Goal: Transaction & Acquisition: Obtain resource

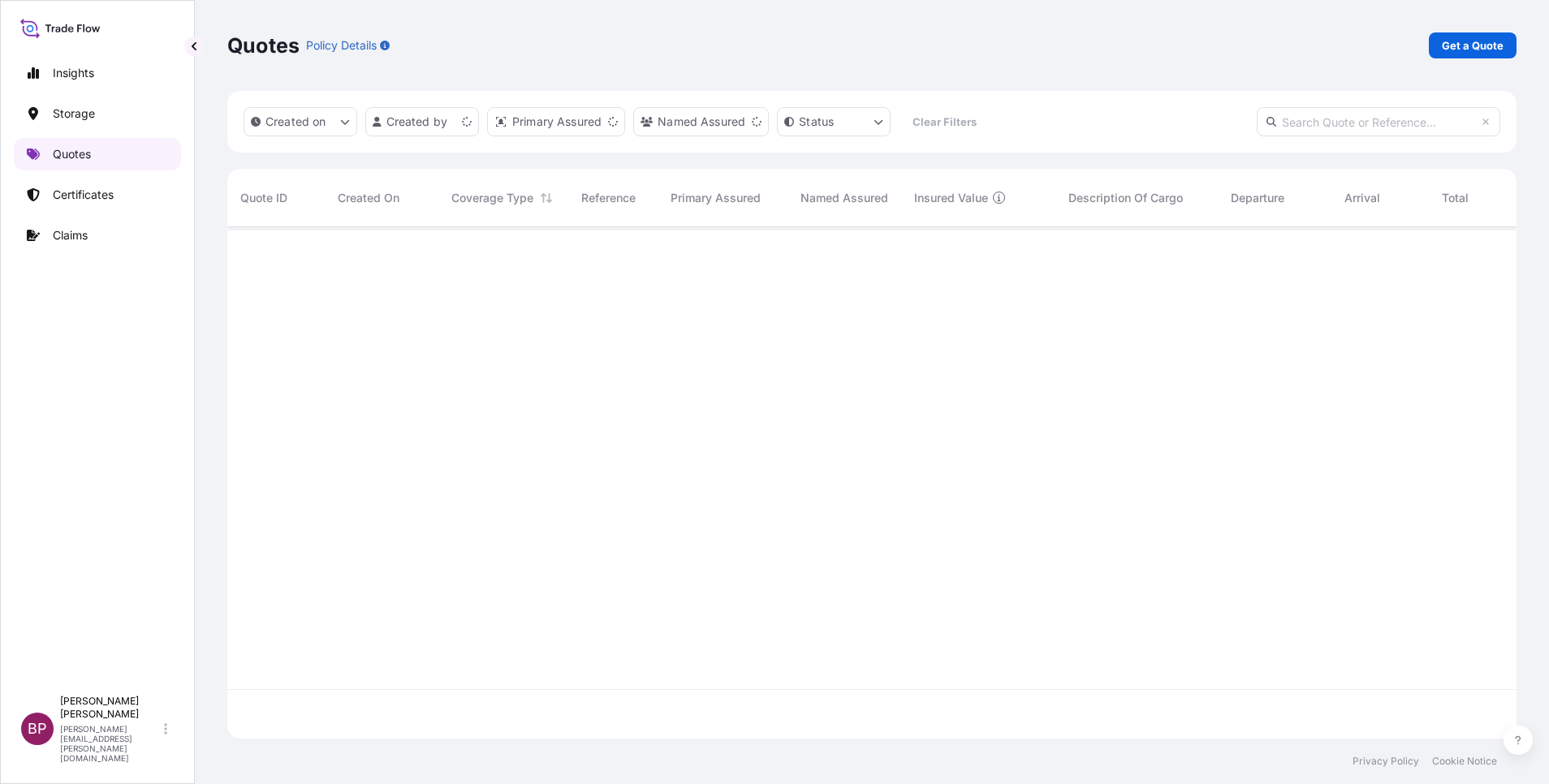
scroll to position [502, 1271]
click at [1490, 53] on p "Get a Quote" at bounding box center [1472, 45] width 62 height 16
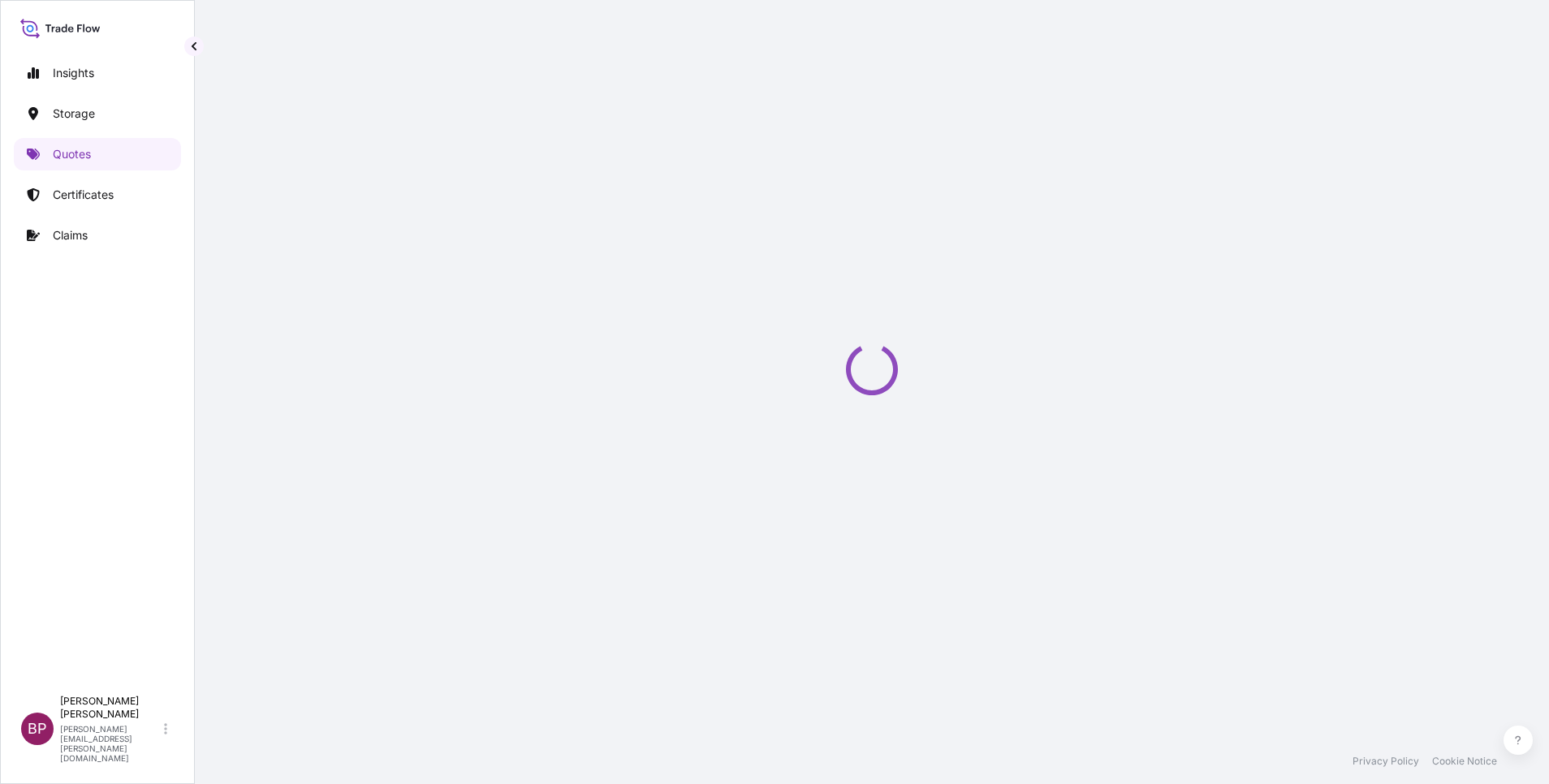
select select "Water"
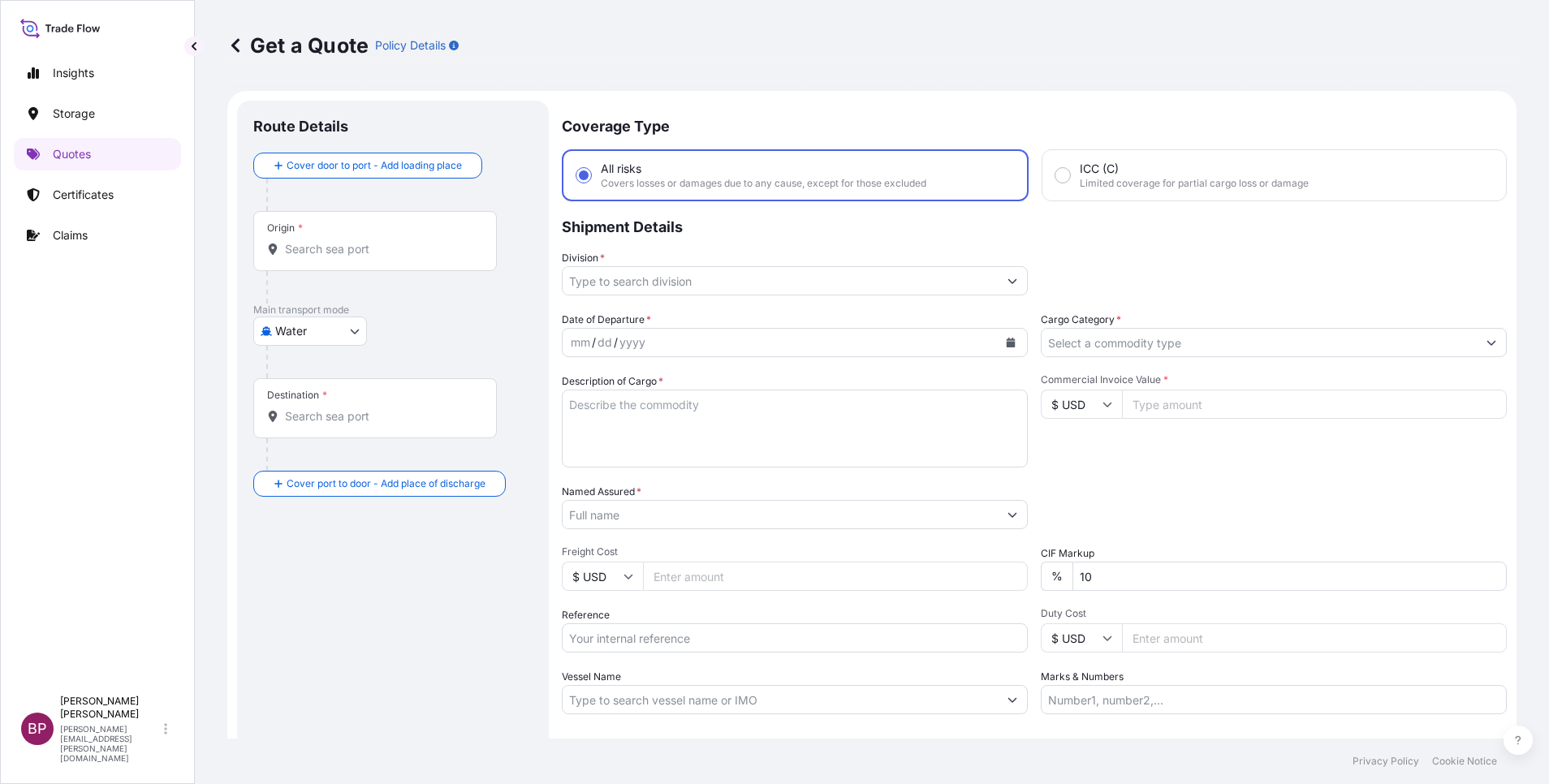
scroll to position [26, 0]
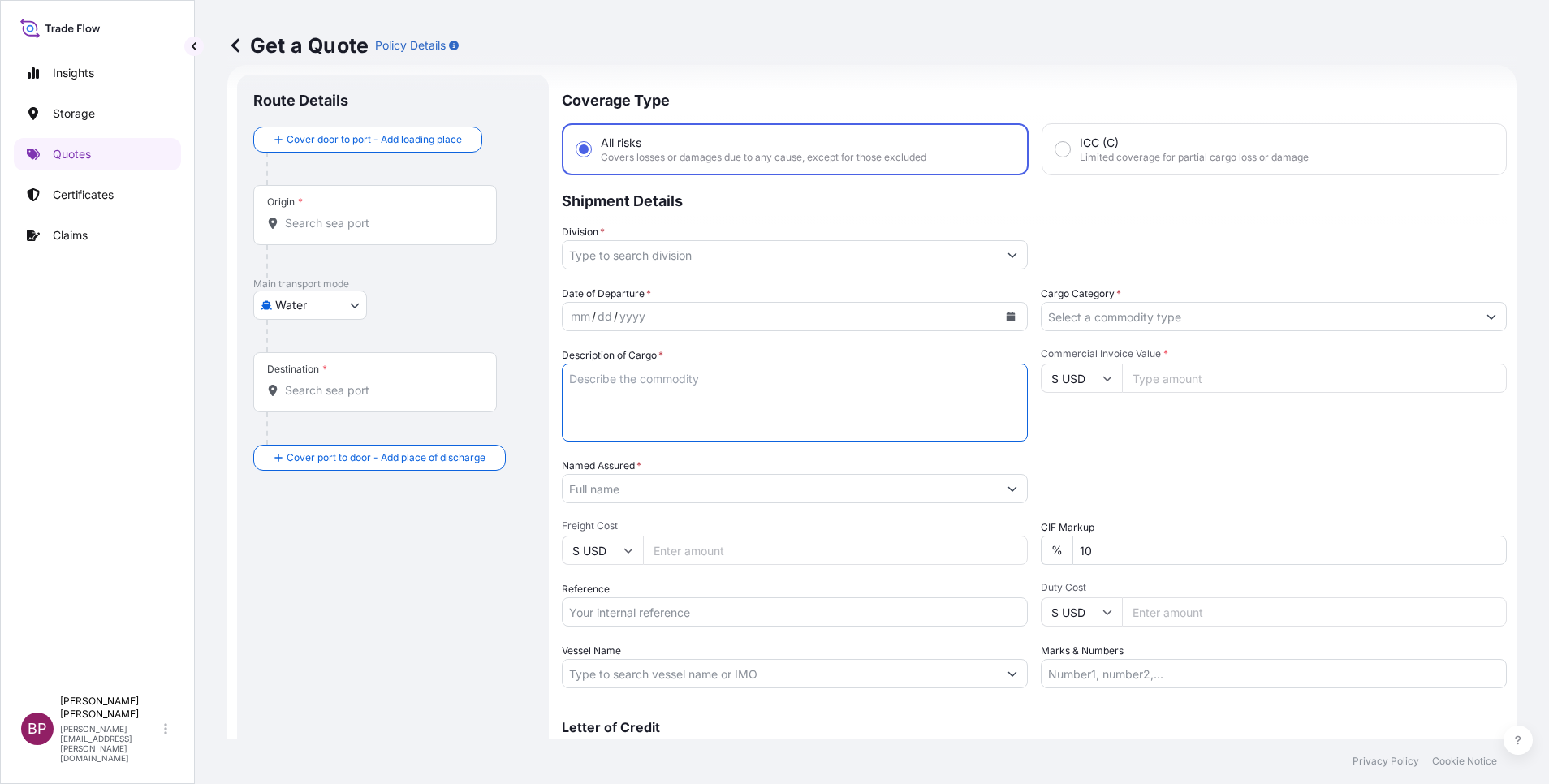
click at [727, 411] on textarea "Description of Cargo *" at bounding box center [794, 402] width 466 height 78
paste textarea "BL# OOLU2764701730 SSLS3154"
click at [713, 401] on textarea "BL# OOLU2764701730 SSLS3154" at bounding box center [794, 402] width 466 height 78
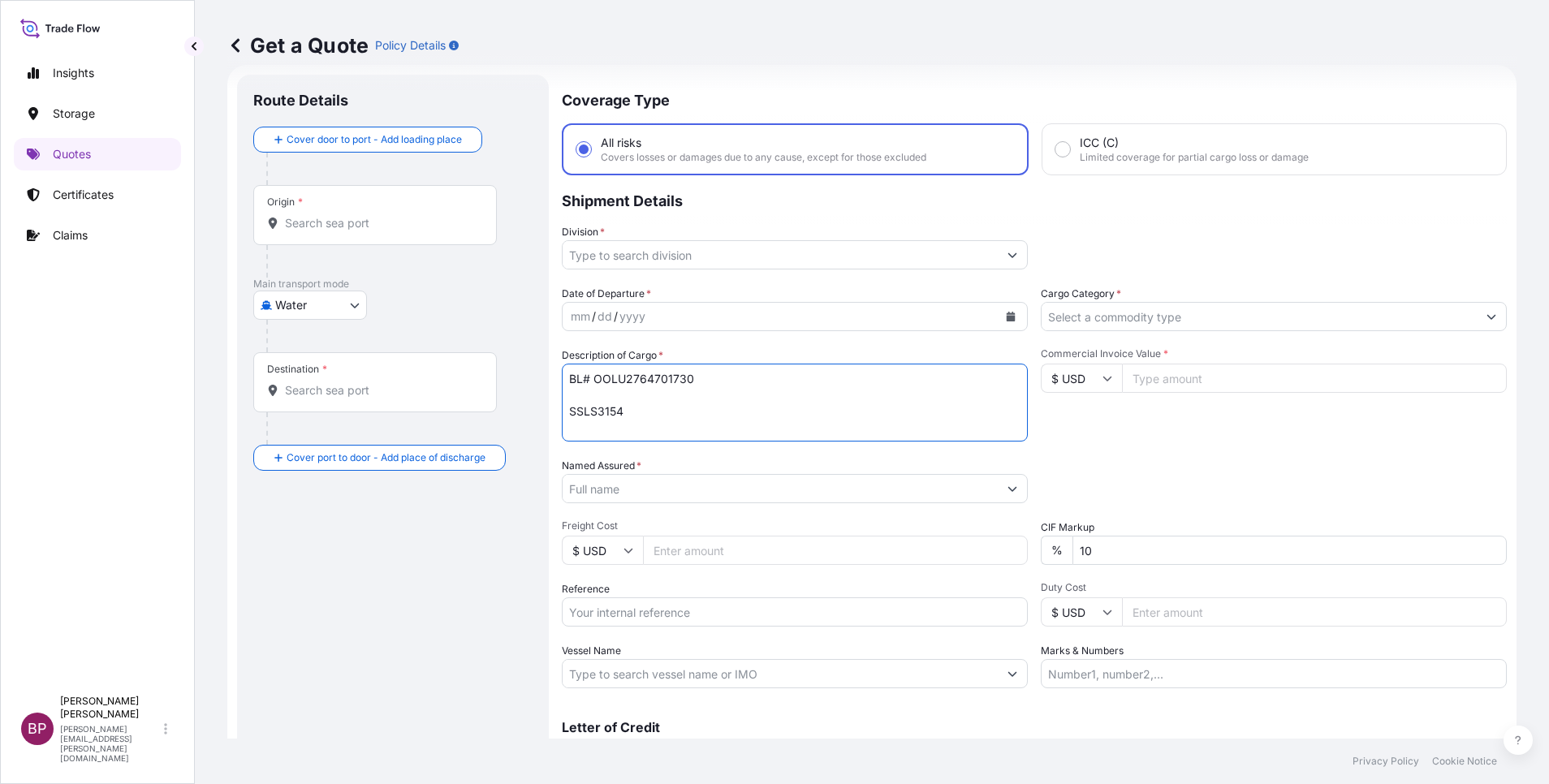
type textarea "BL# OOLU2764701730 SSLS3154"
click at [679, 488] on input "Named Assured *" at bounding box center [780, 488] width 435 height 29
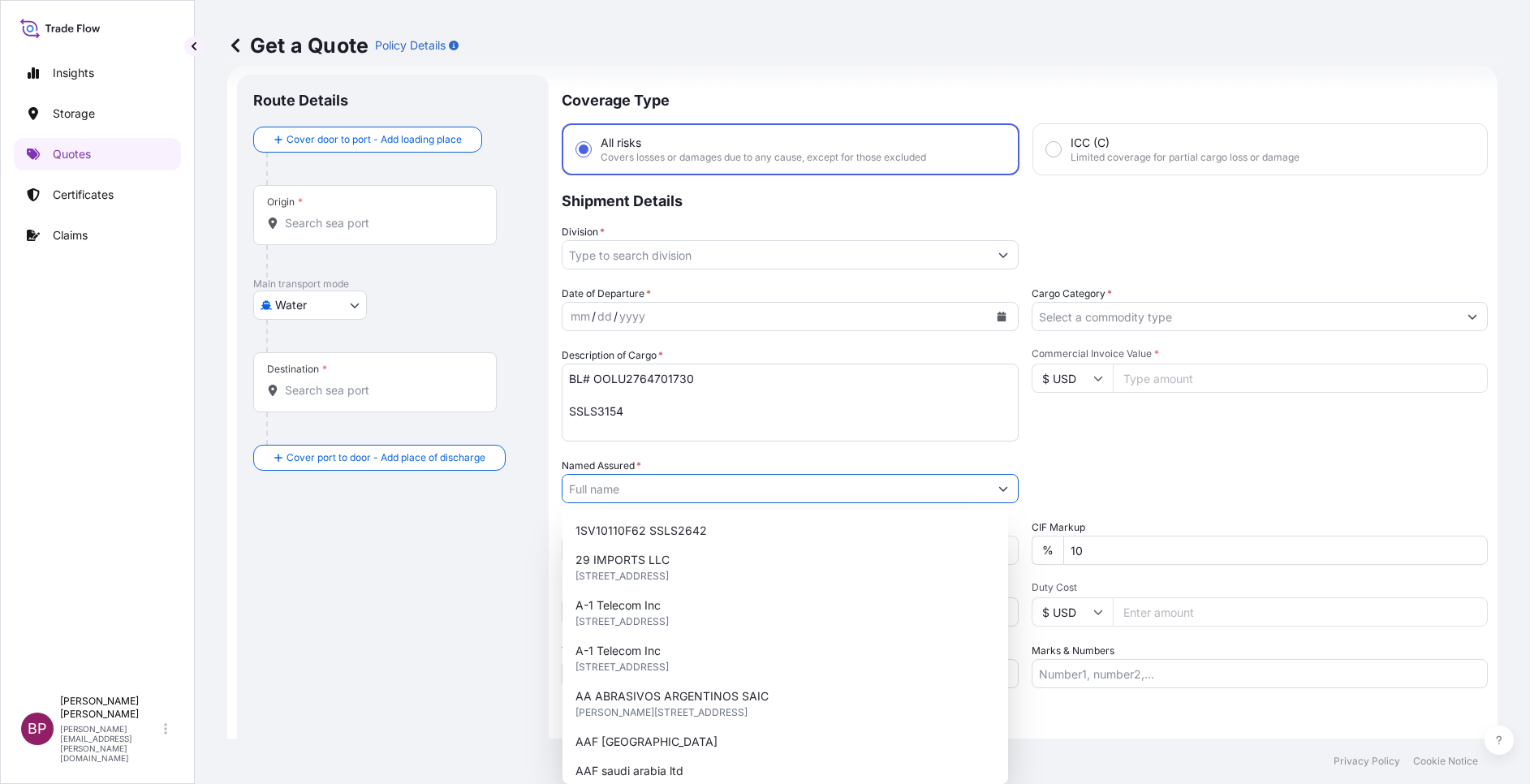
paste input "MAMA SAUCE COMPANY FOR FOOD INDUSTRIES"
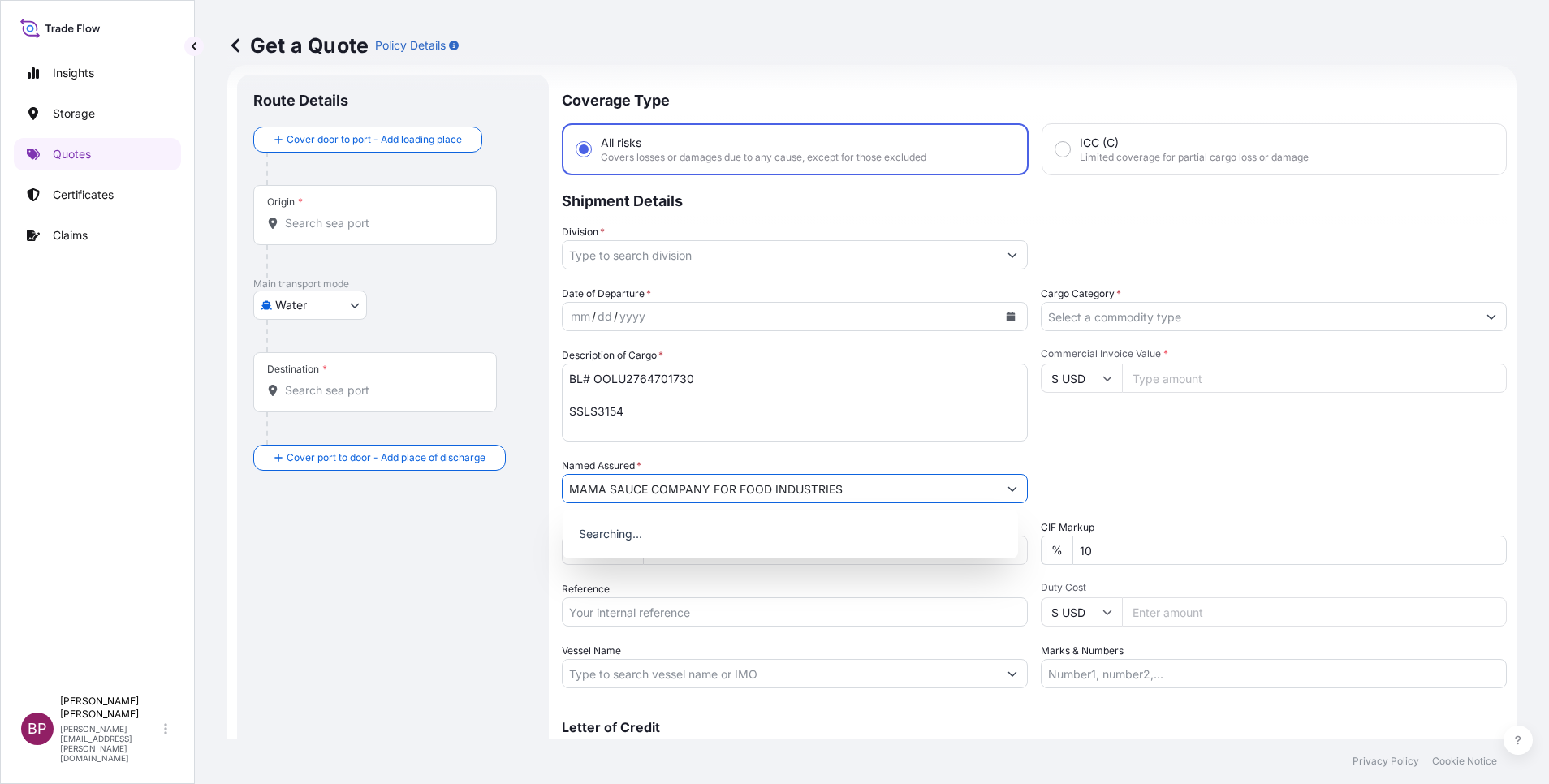
type input "MAMA SAUCE COMPANY FOR FOOD INDUSTRIES"
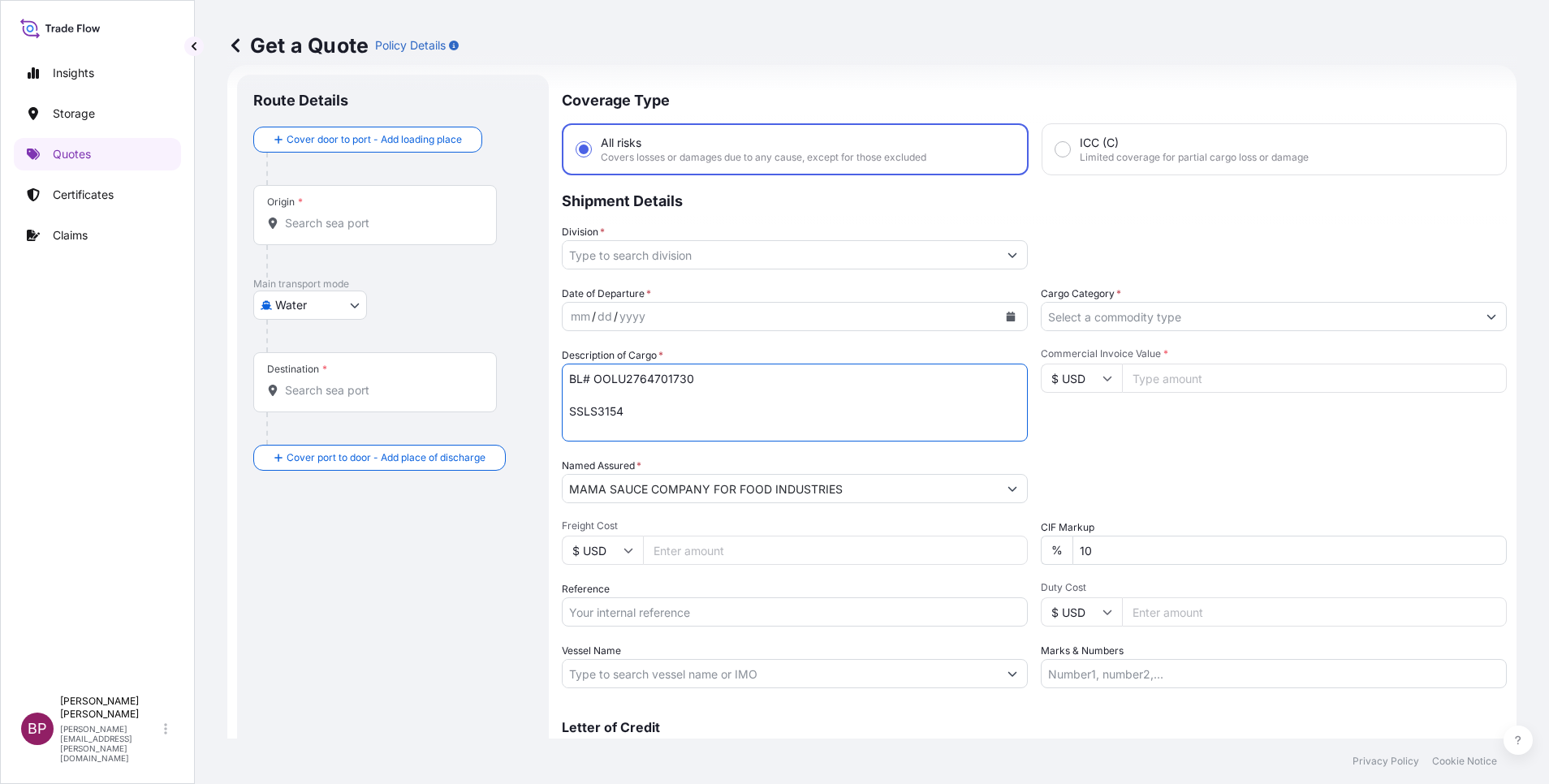
drag, startPoint x: 589, startPoint y: 395, endPoint x: 557, endPoint y: 374, distance: 38.3
click at [557, 374] on form "Route Details Cover door to port - Add loading place Place of loading Road / [G…" at bounding box center [872, 442] width 1290 height 754
paste textarea "Sweet Relish Pickles 20kg Pail"
type textarea "Sweet Relish Pickles 20kg Pail"
drag, startPoint x: 637, startPoint y: 608, endPoint x: 670, endPoint y: 608, distance: 33.0
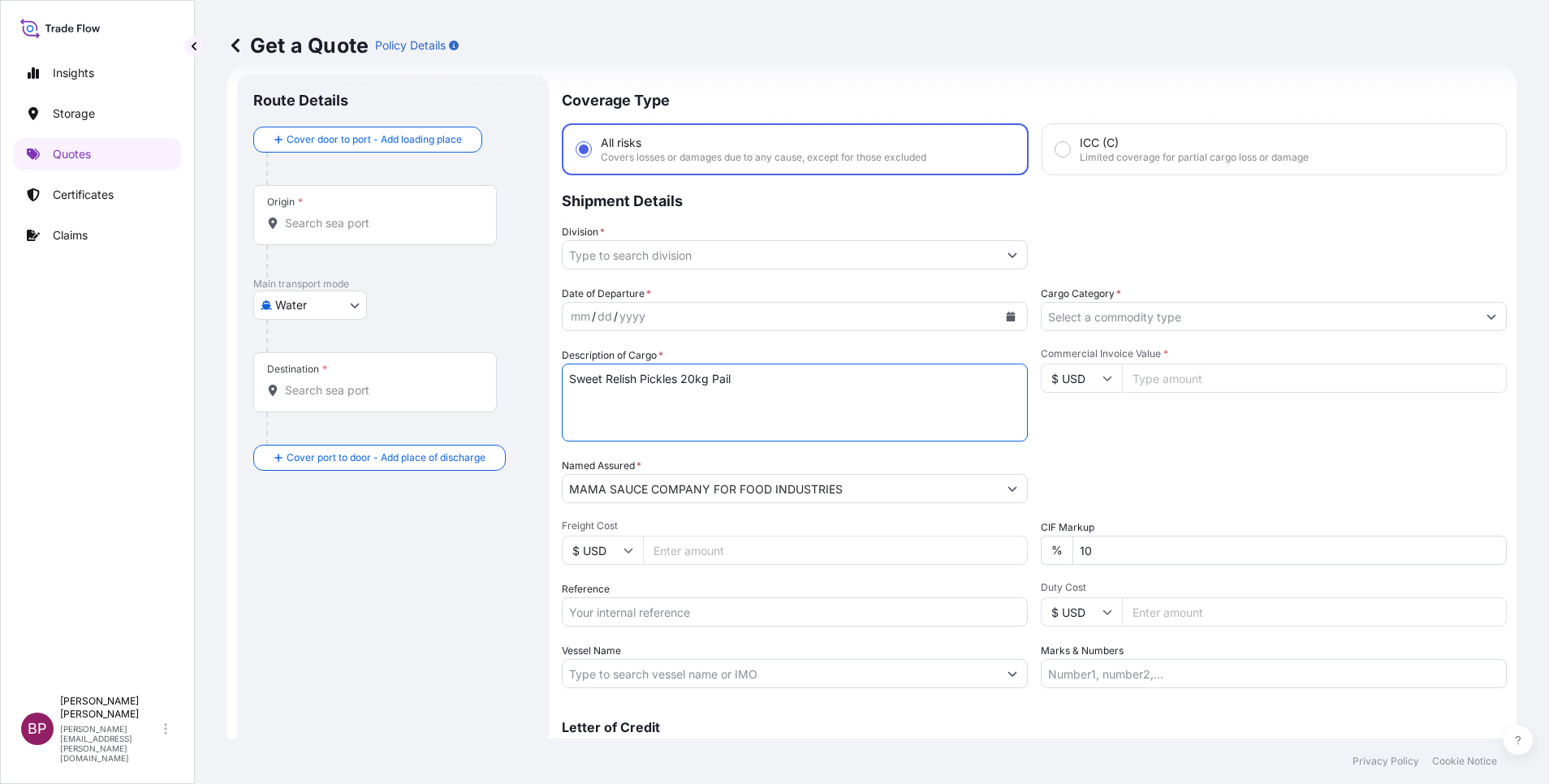
click at [636, 608] on input "Reference" at bounding box center [794, 611] width 466 height 29
paste input "MAMA SAUCE COMPANY FOR FOOD INDUSTRIES"
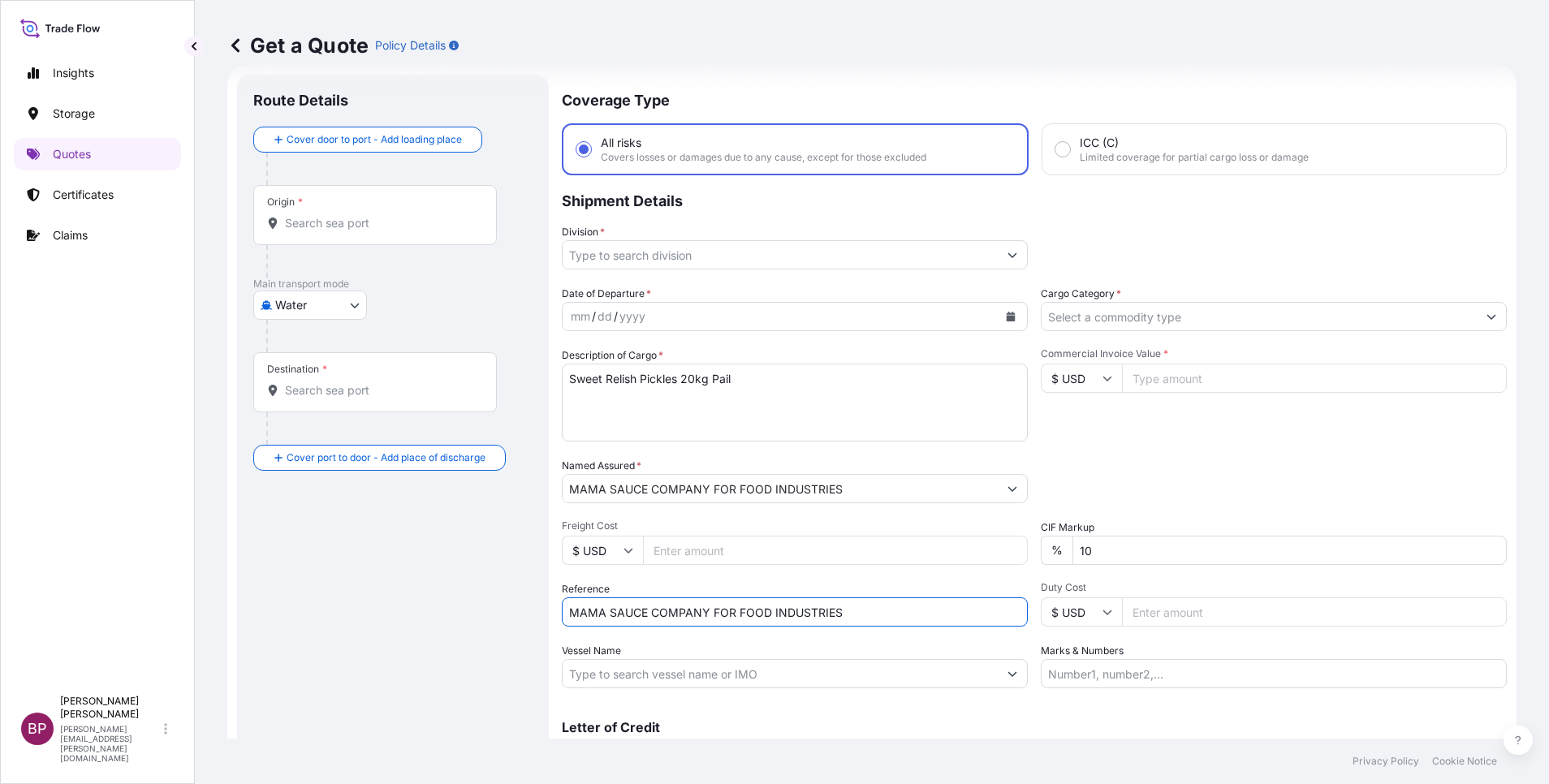
type input "MAMA SAUCE COMPANY FOR FOOD INDUSTRIES"
click at [1176, 385] on input "Commercial Invoice Value *" at bounding box center [1314, 377] width 385 height 29
paste input "9124.50"
type input "9124.50"
drag, startPoint x: 1097, startPoint y: 559, endPoint x: 858, endPoint y: 520, distance: 242.2
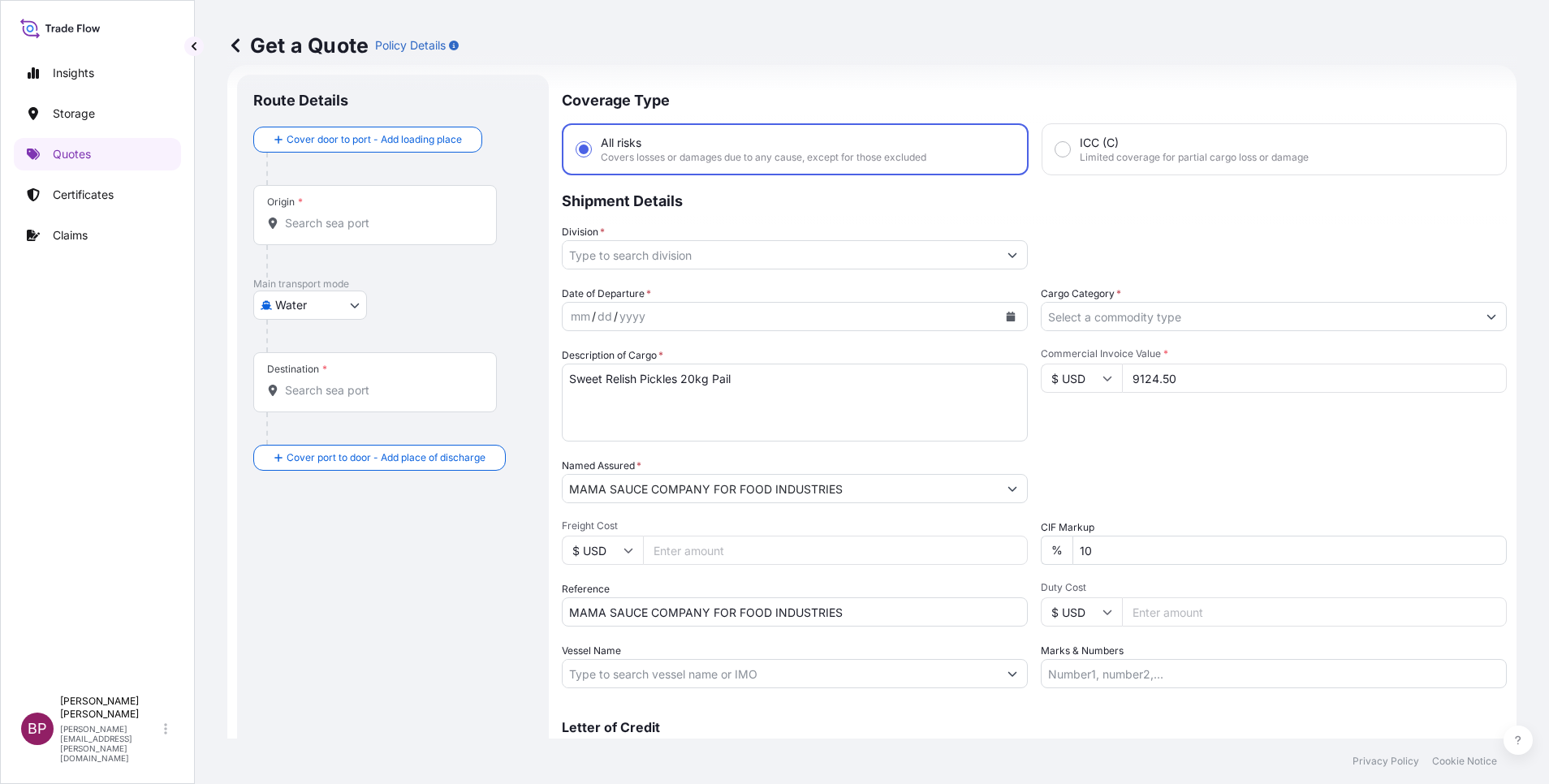
click at [937, 527] on div "Date of Departure * mm / dd / yyyy Cargo Category * Description of Cargo * Swee…" at bounding box center [1034, 486] width 945 height 402
type input "0"
click at [1200, 311] on input "Cargo Category *" at bounding box center [1260, 316] width 435 height 29
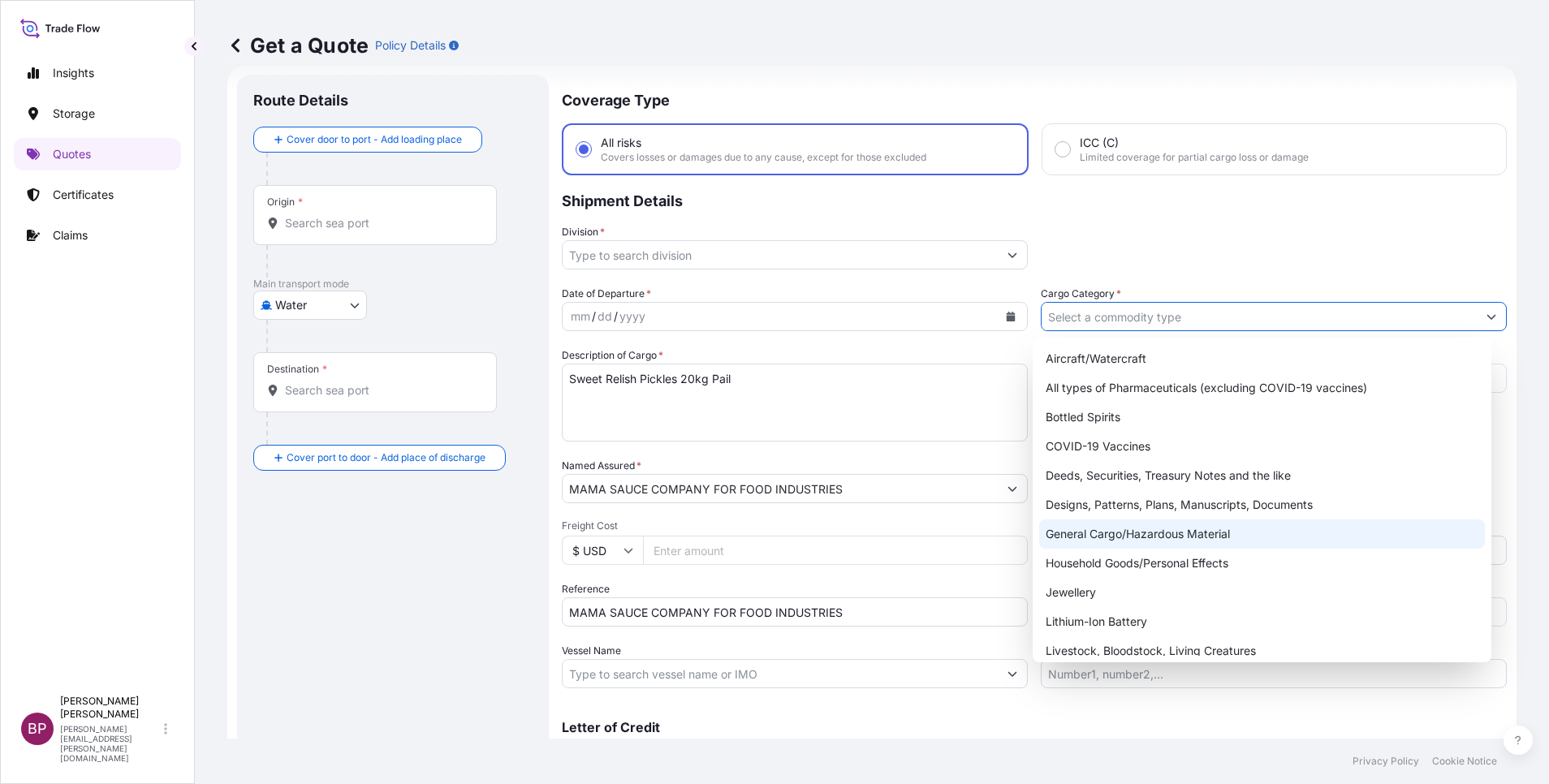
click at [1136, 536] on div "General Cargo/Hazardous Material" at bounding box center [1262, 534] width 446 height 29
type input "General Cargo/Hazardous Material"
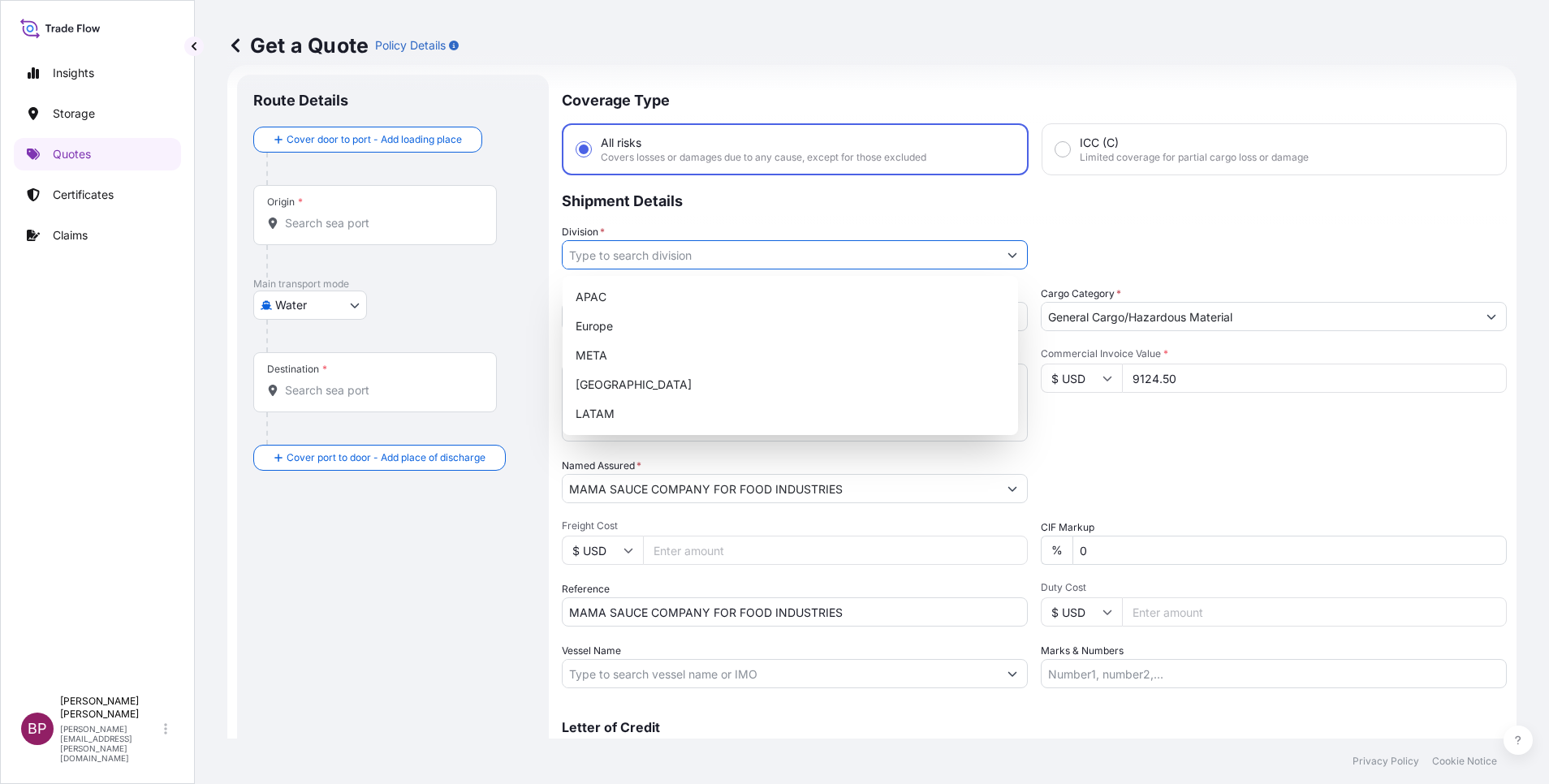
click at [1005, 249] on button "Show suggestions" at bounding box center [1012, 254] width 29 height 29
click at [723, 354] on div "META" at bounding box center [789, 355] width 442 height 29
type input "META"
click at [1093, 251] on div "Division * META" at bounding box center [1034, 246] width 945 height 46
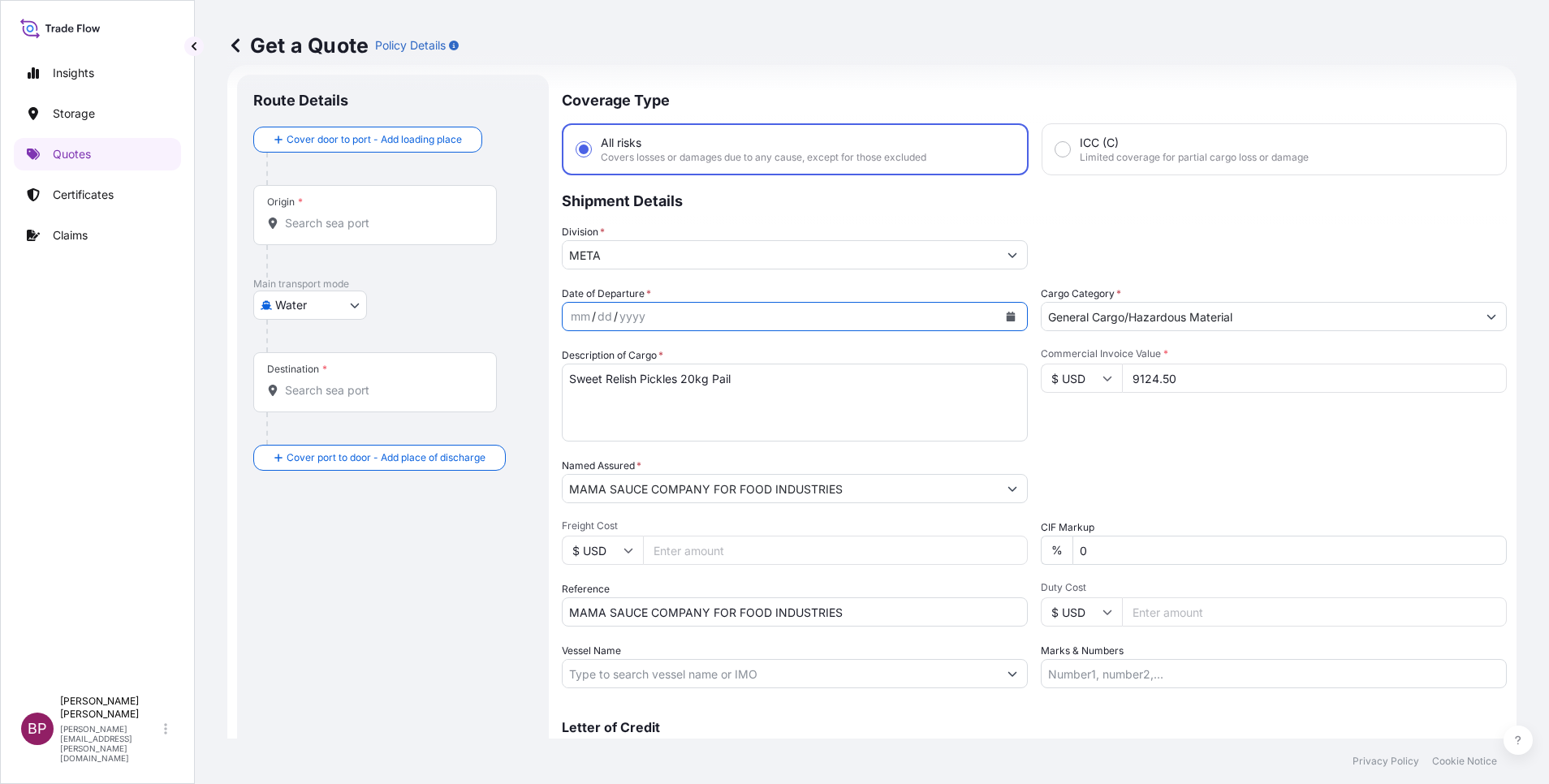
click at [1007, 318] on icon "Calendar" at bounding box center [1011, 316] width 9 height 10
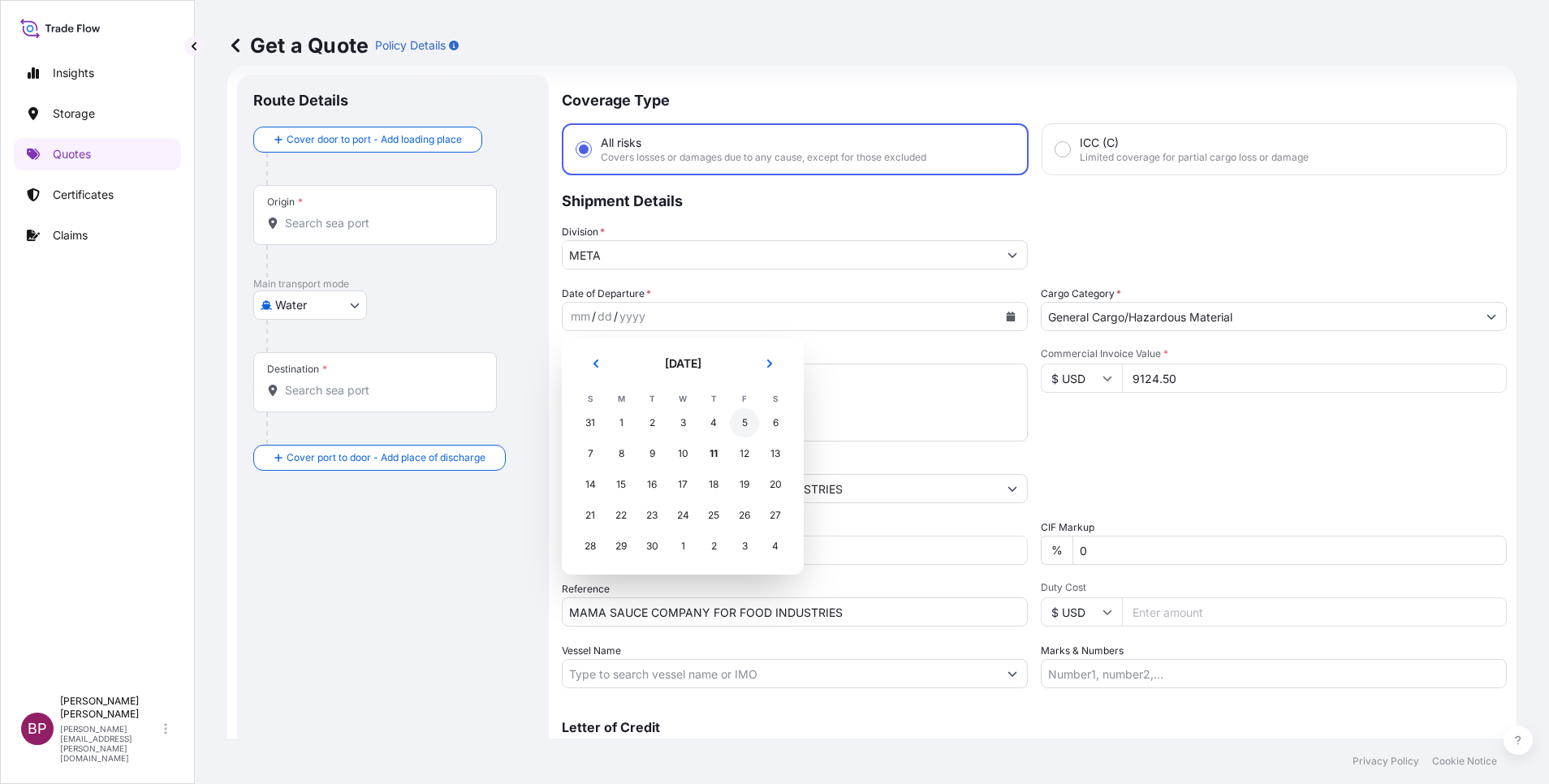
click at [743, 425] on div "5" at bounding box center [744, 422] width 29 height 29
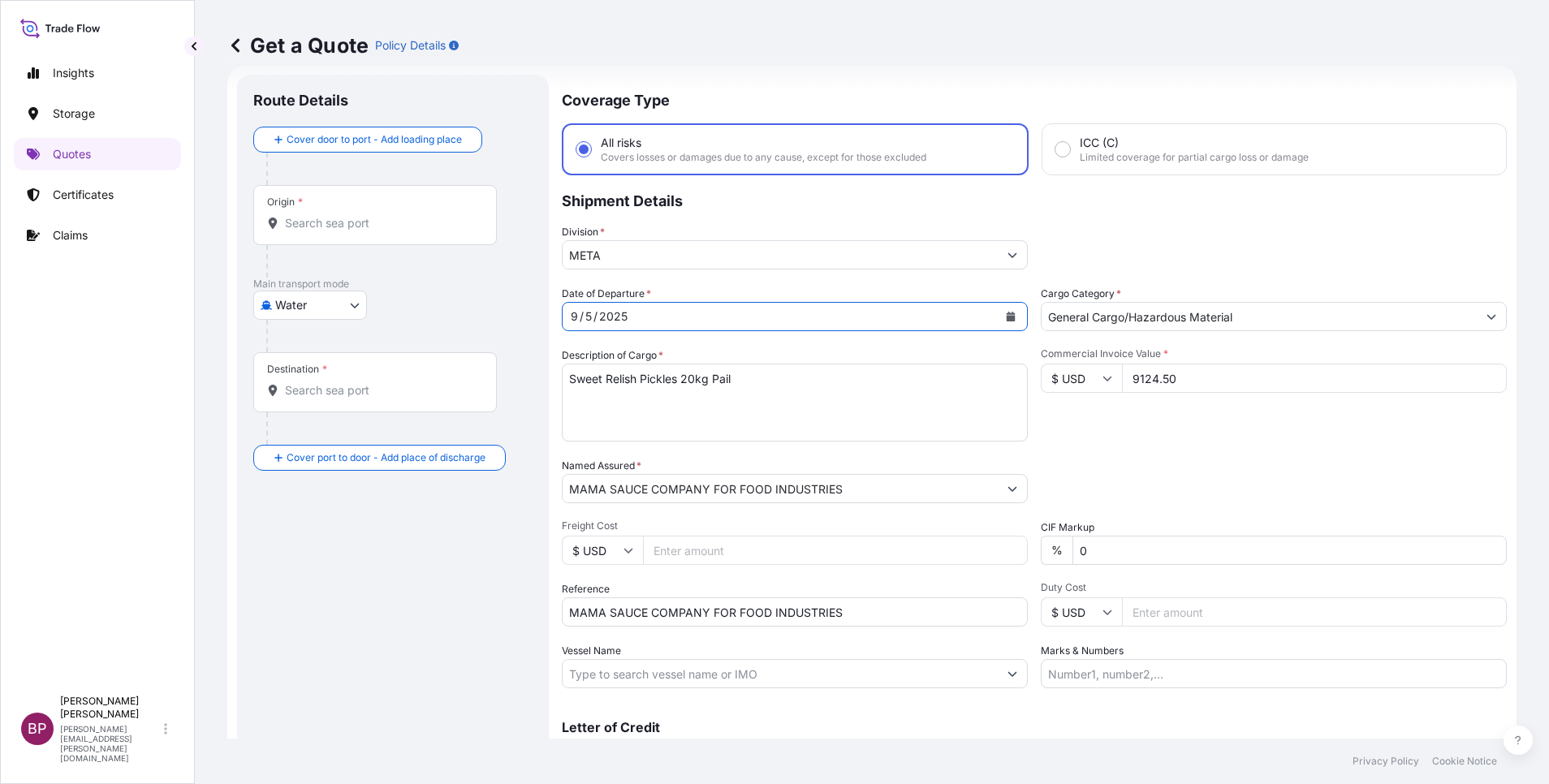
click at [1242, 432] on div "Commercial Invoice Value * $ USD 9124.50" at bounding box center [1274, 394] width 466 height 94
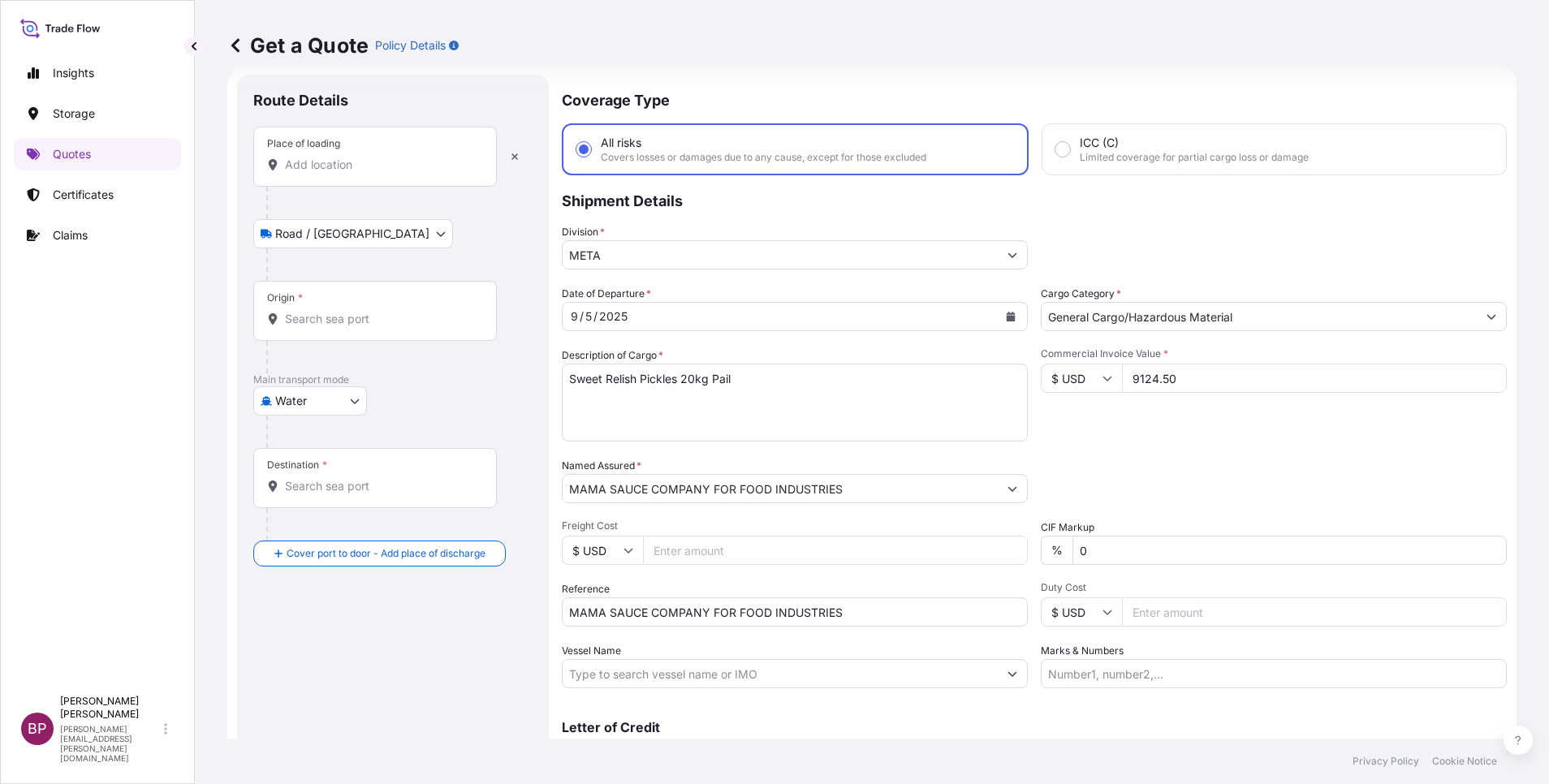
click at [365, 158] on input "Place of loading" at bounding box center [380, 165] width 192 height 16
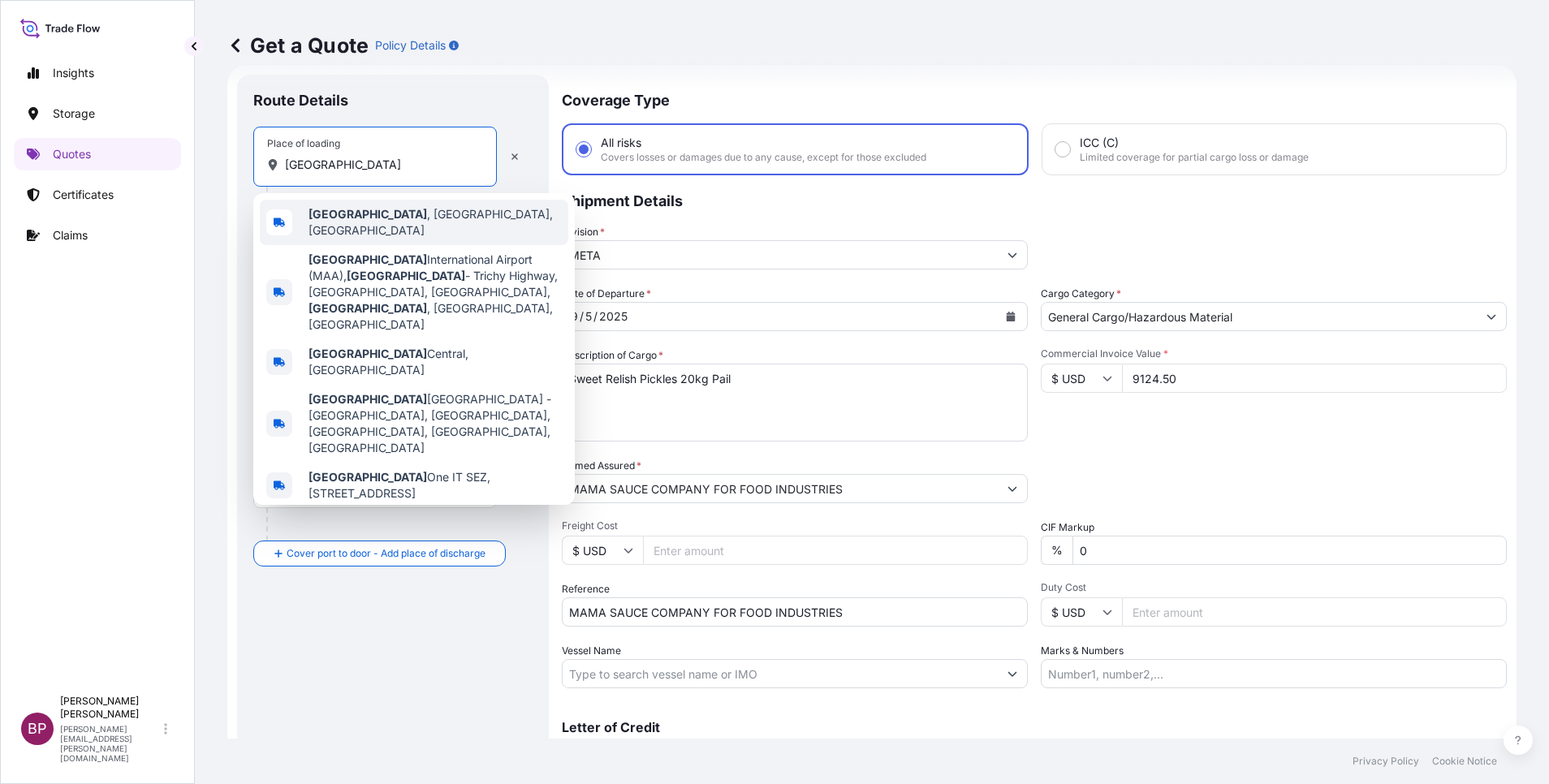
click at [383, 223] on span "[GEOGRAPHIC_DATA] , [GEOGRAPHIC_DATA], [GEOGRAPHIC_DATA]" at bounding box center [435, 222] width 254 height 33
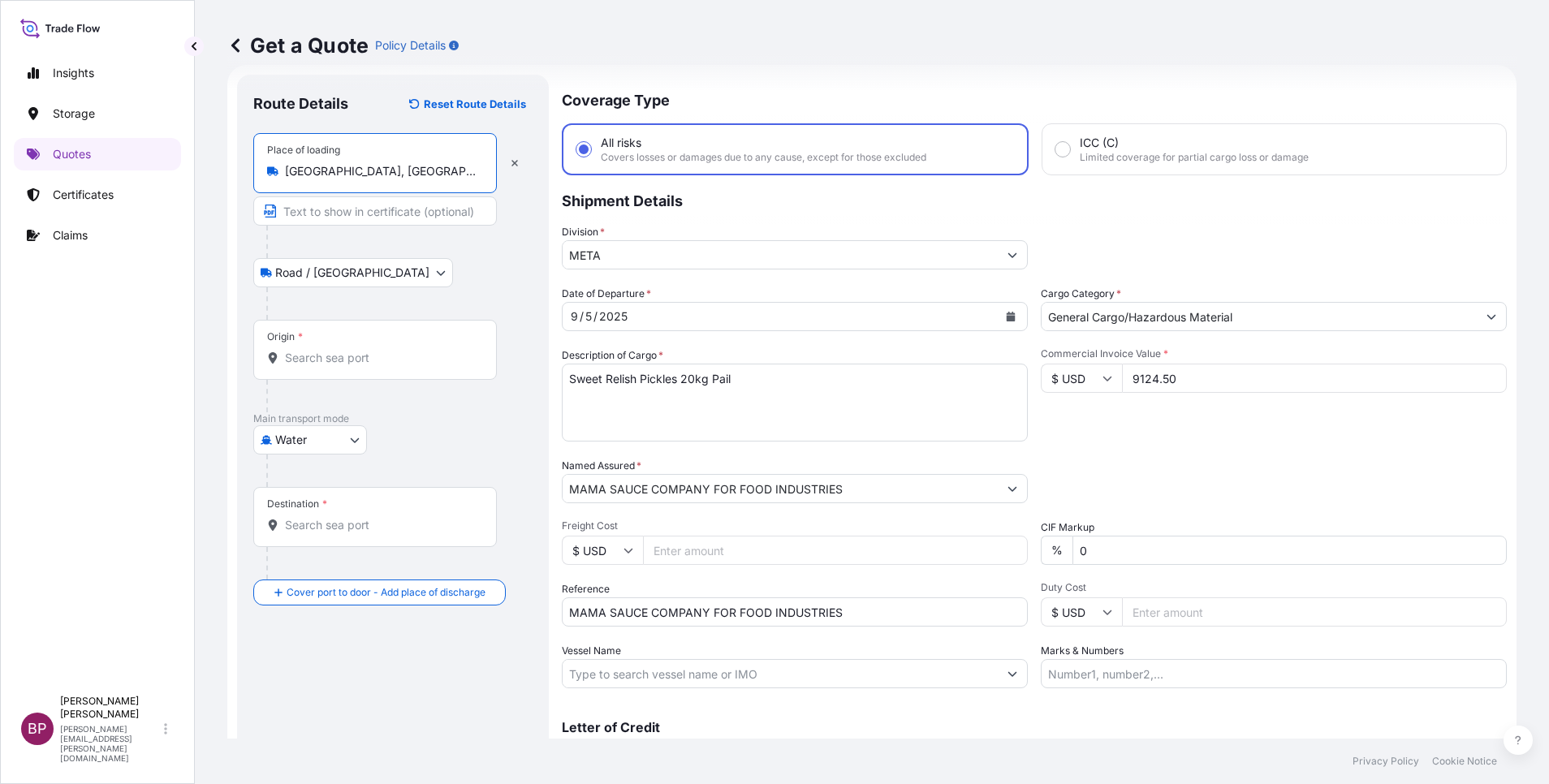
type input "[GEOGRAPHIC_DATA], [GEOGRAPHIC_DATA], [GEOGRAPHIC_DATA]"
click at [362, 353] on input "Origin *" at bounding box center [380, 358] width 192 height 16
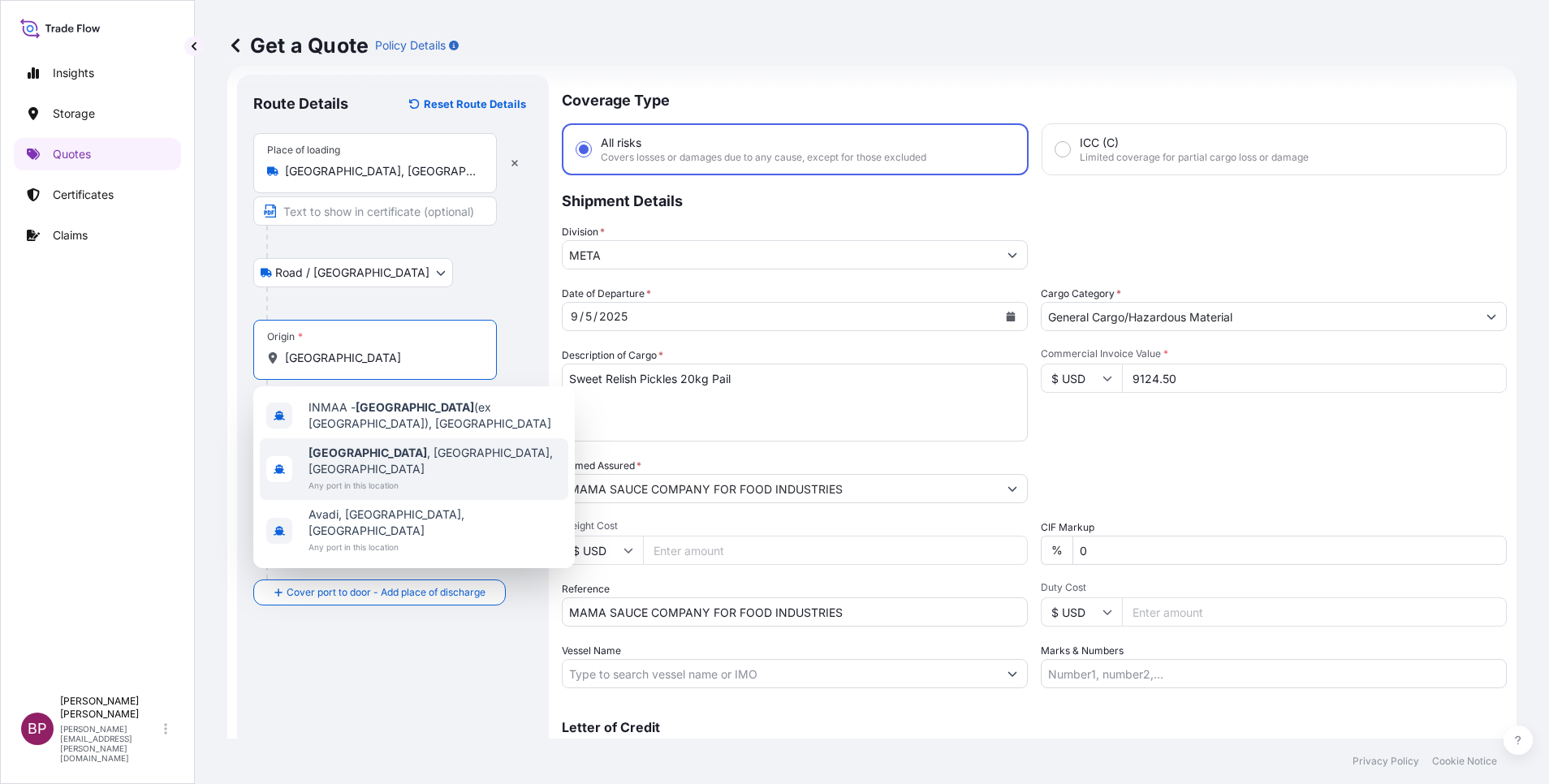
click at [409, 445] on span "[GEOGRAPHIC_DATA] , [GEOGRAPHIC_DATA], [GEOGRAPHIC_DATA]" at bounding box center [435, 461] width 254 height 33
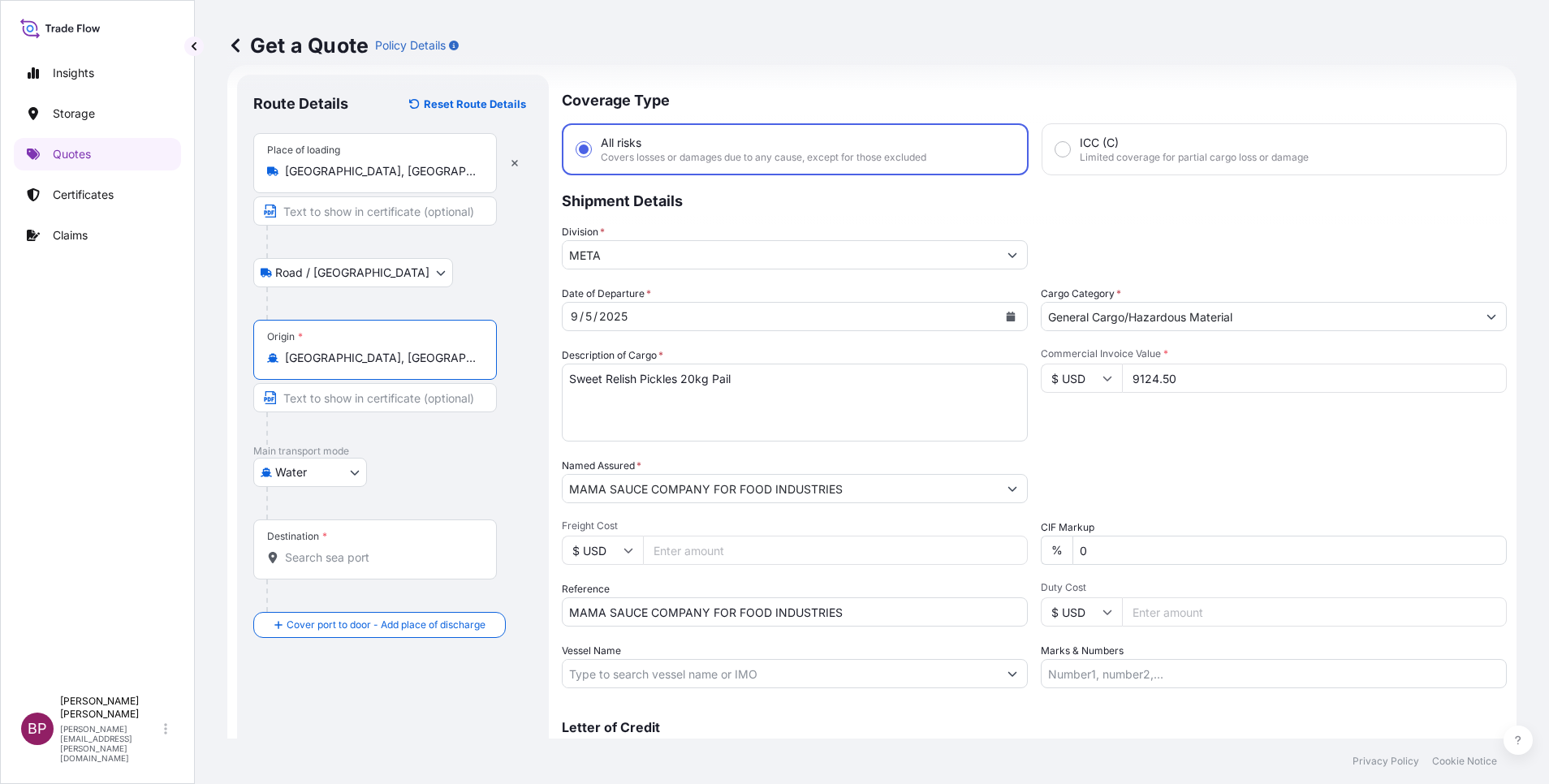
type input "[GEOGRAPHIC_DATA], [GEOGRAPHIC_DATA], [GEOGRAPHIC_DATA]"
click at [330, 558] on input "Destination *" at bounding box center [380, 558] width 192 height 16
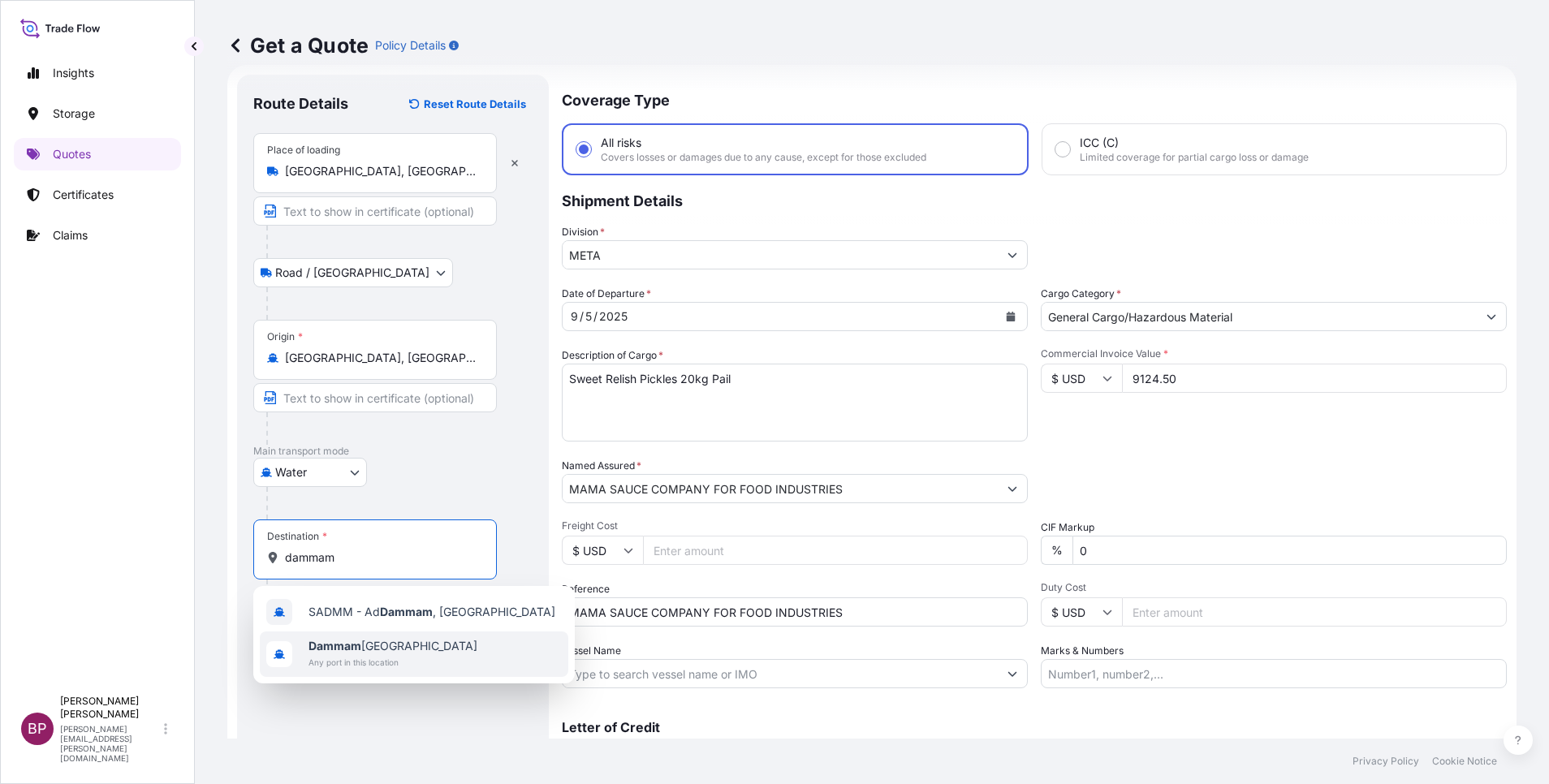
click at [374, 656] on span "Any port in this location" at bounding box center [392, 662] width 169 height 16
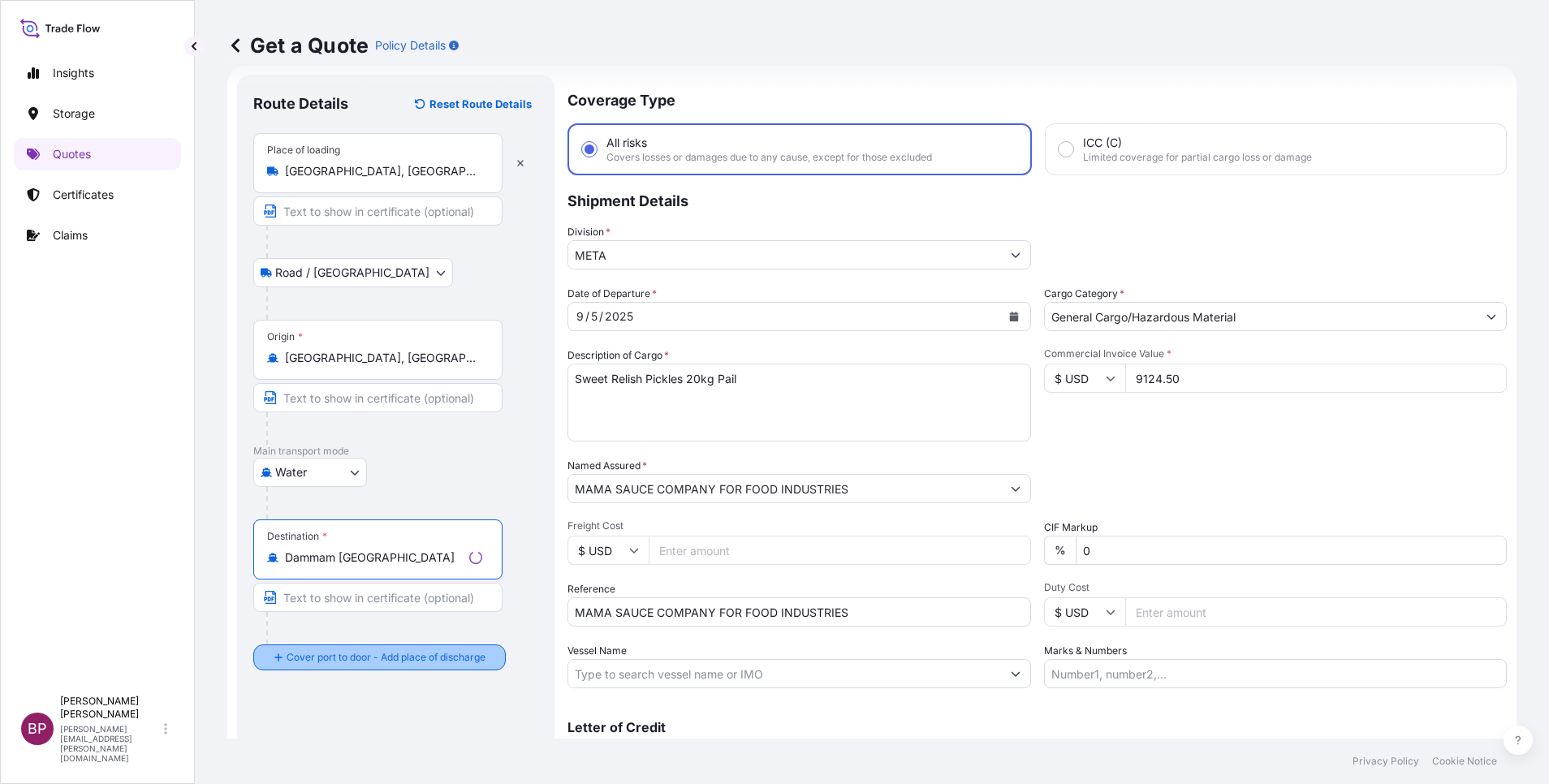
type input "Dammam [GEOGRAPHIC_DATA]"
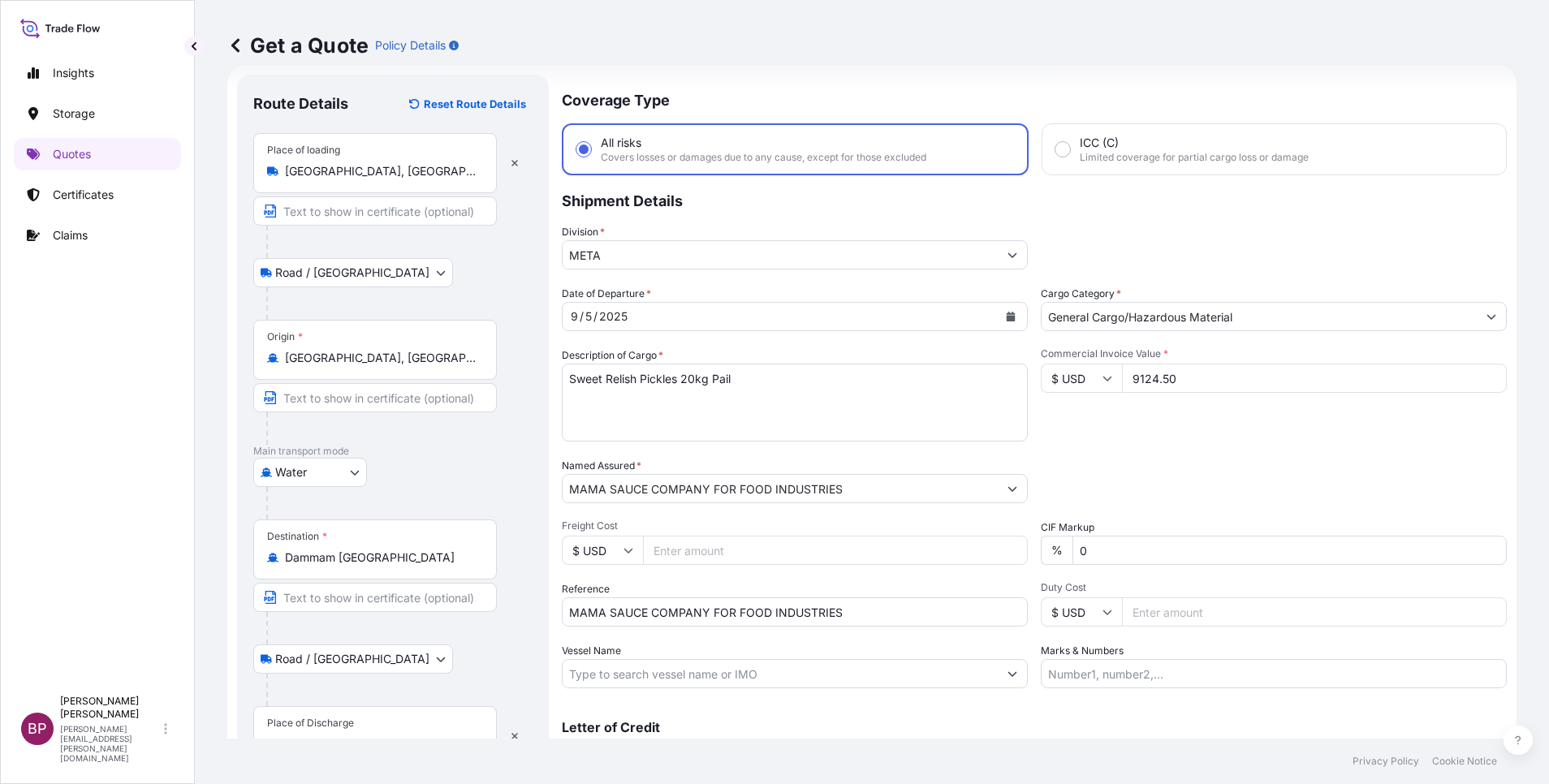
click at [318, 735] on div "Place of Discharge" at bounding box center [375, 736] width 244 height 60
click at [318, 736] on input "Place of Discharge" at bounding box center [380, 744] width 192 height 16
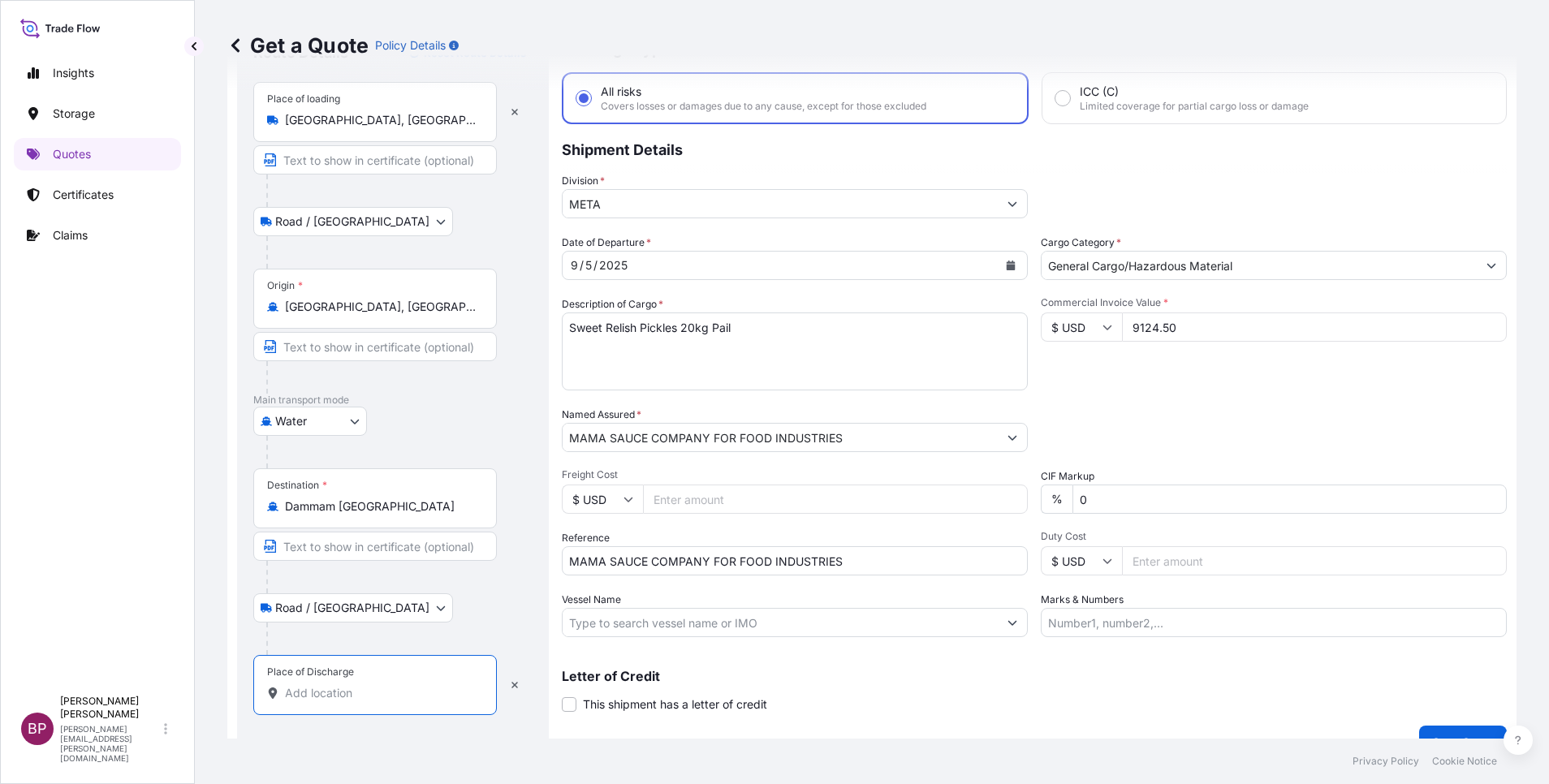
scroll to position [107, 0]
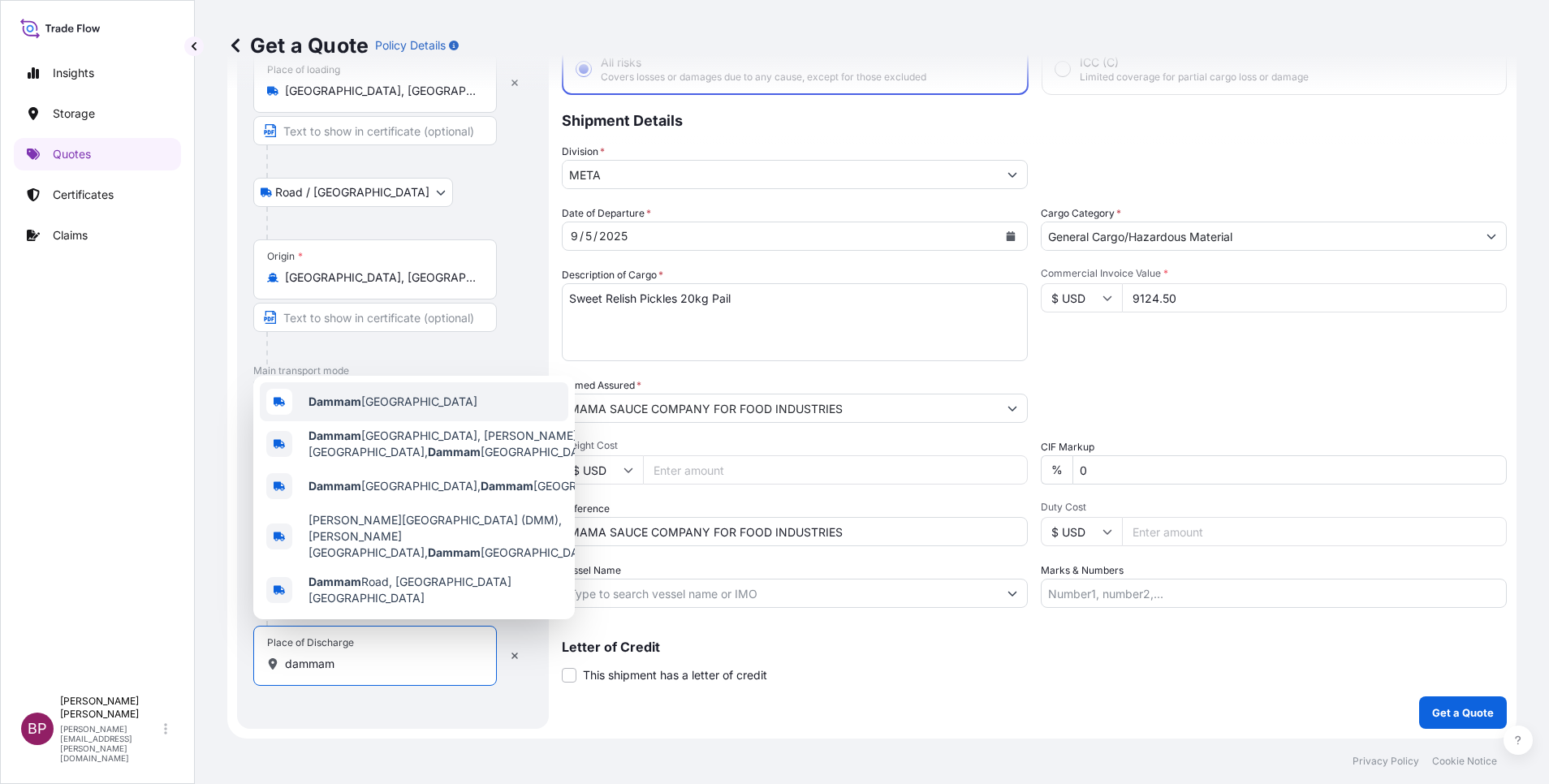
click at [414, 410] on span "Dammam [GEOGRAPHIC_DATA]" at bounding box center [392, 401] width 169 height 16
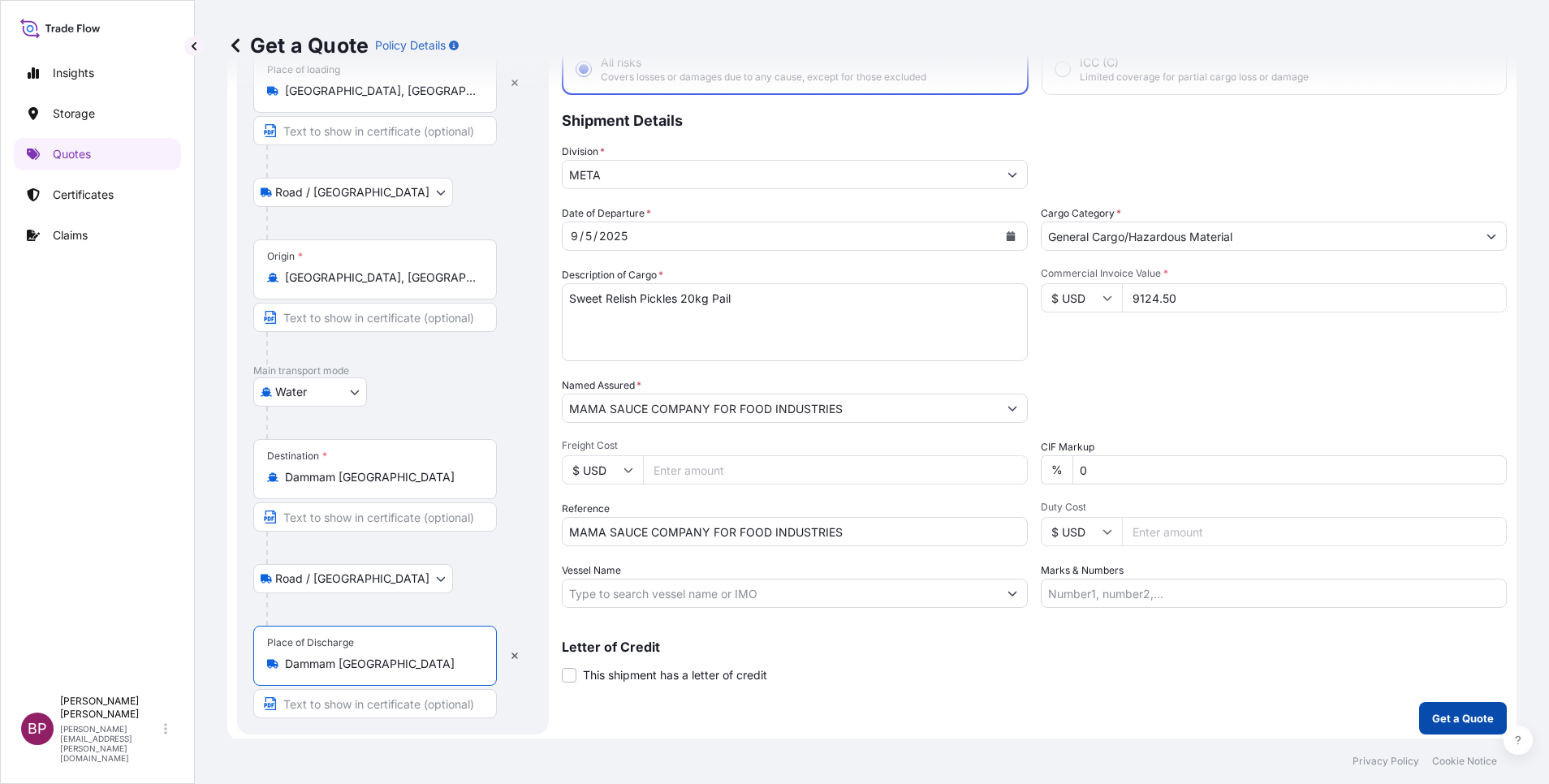
type input "Dammam [GEOGRAPHIC_DATA]"
click at [1446, 714] on p "Get a Quote" at bounding box center [1463, 718] width 62 height 16
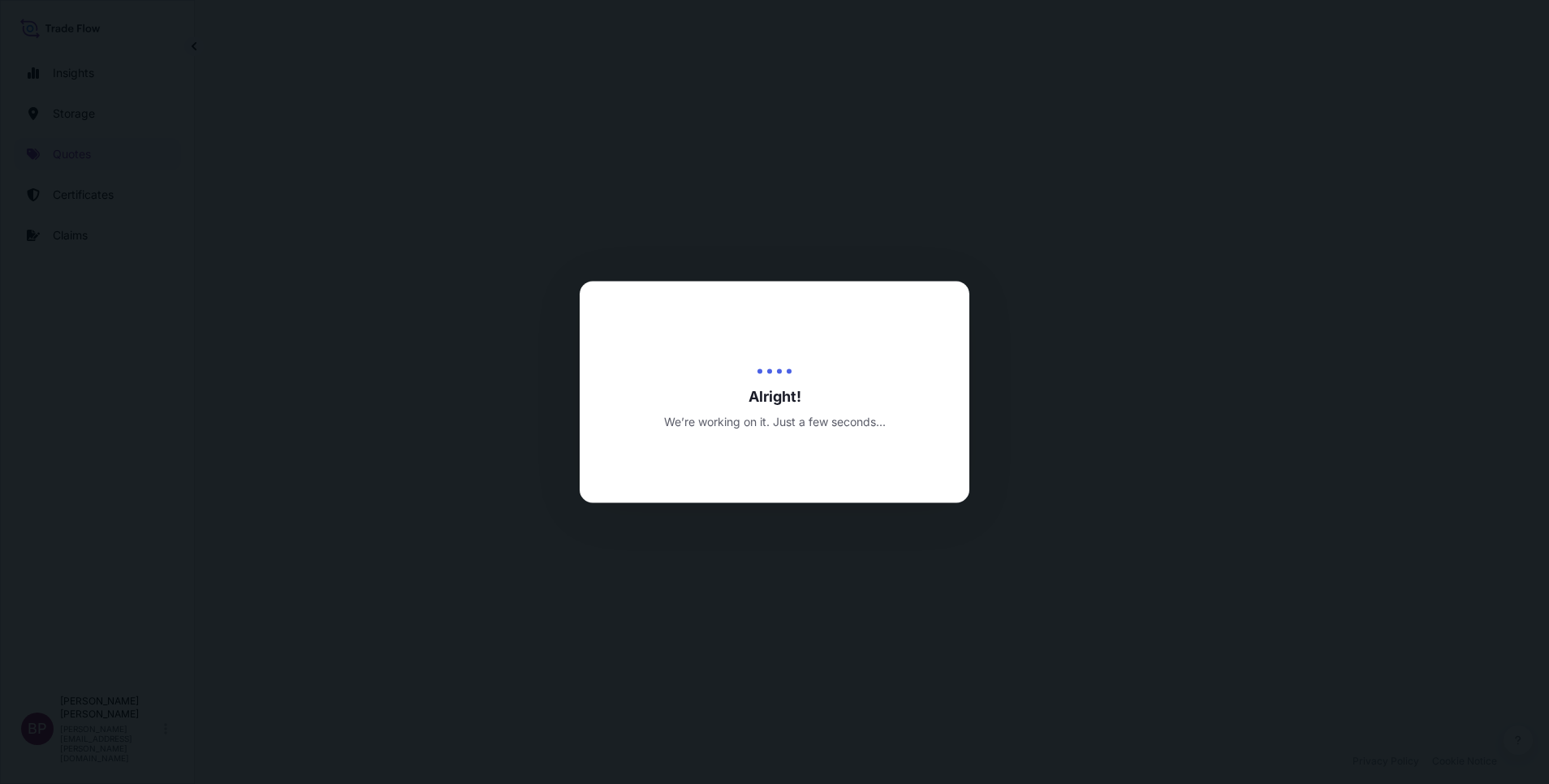
select select "Road / [GEOGRAPHIC_DATA]"
select select "Water"
select select "Road / [GEOGRAPHIC_DATA]"
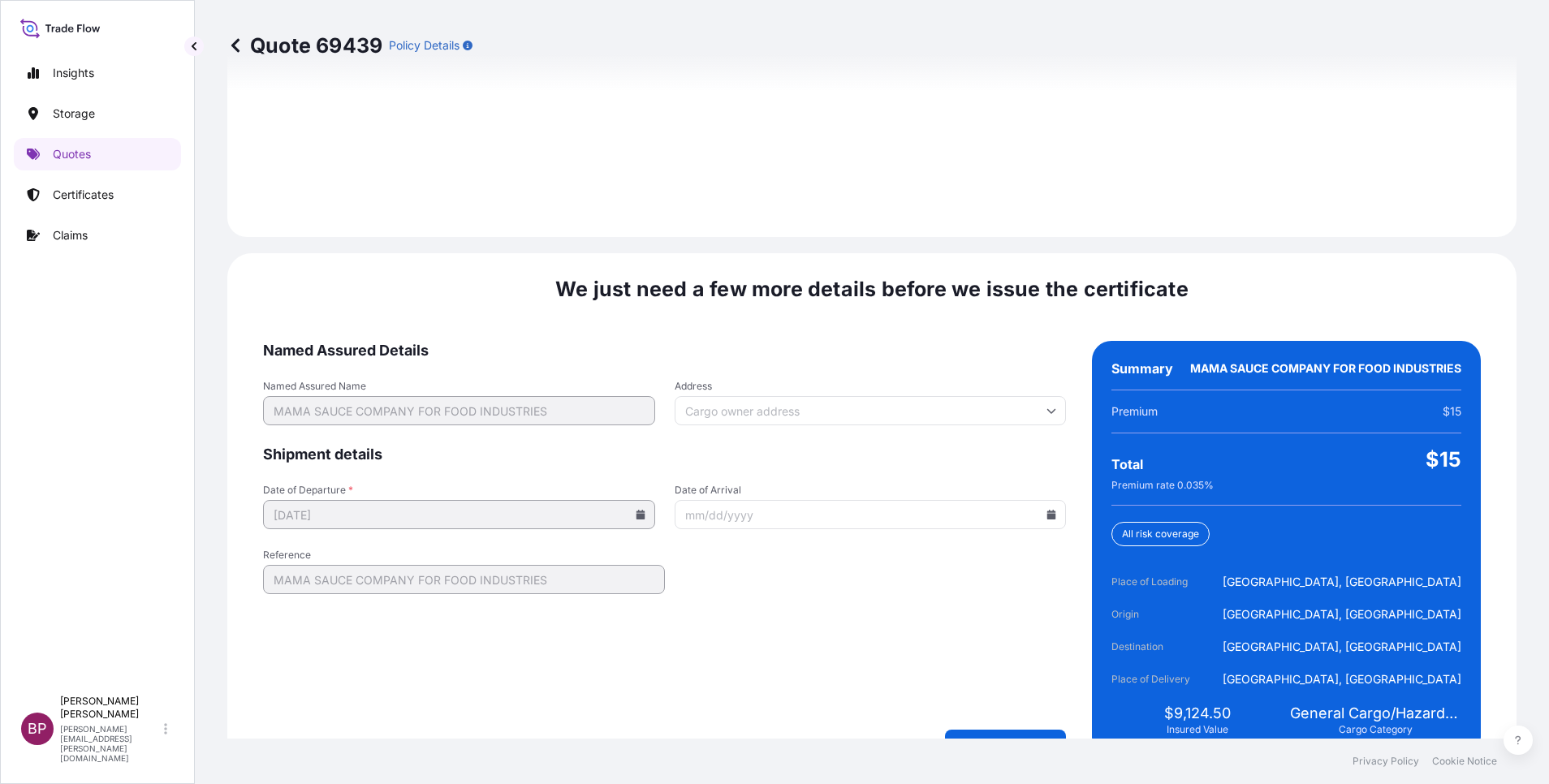
scroll to position [2405, 0]
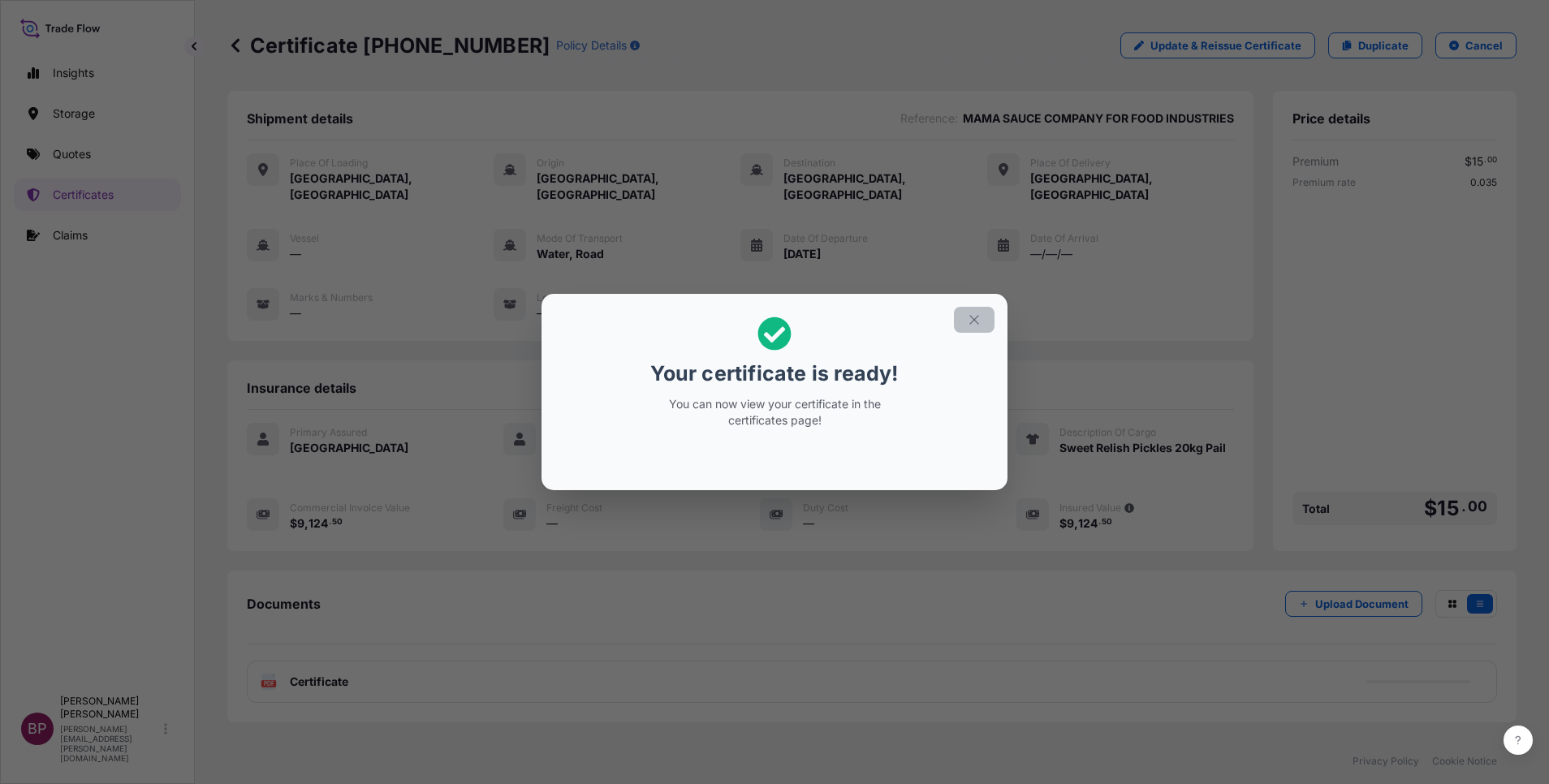
click at [973, 326] on icon "button" at bounding box center [974, 319] width 15 height 15
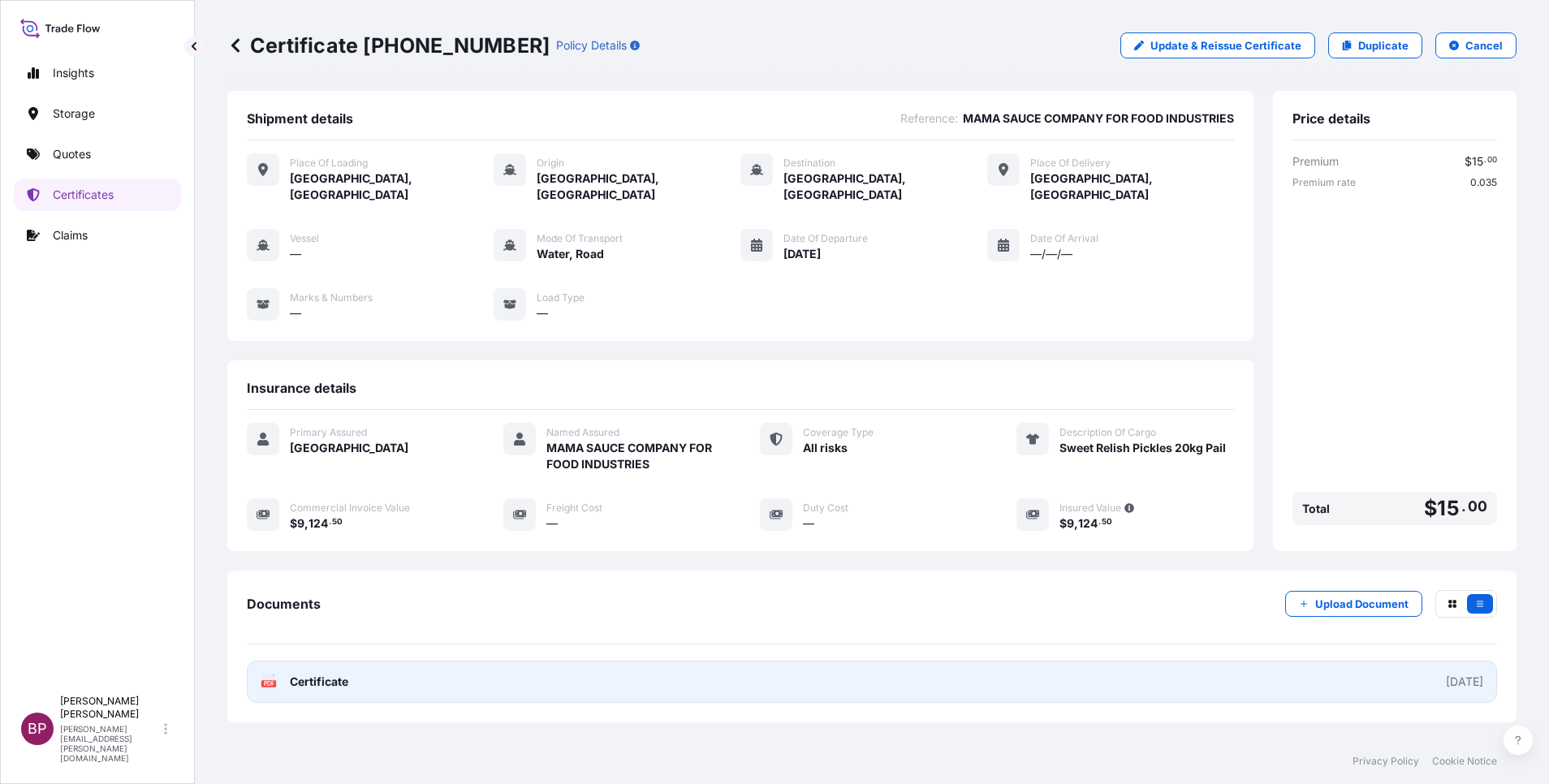
click at [325, 673] on span "Certificate" at bounding box center [318, 681] width 59 height 16
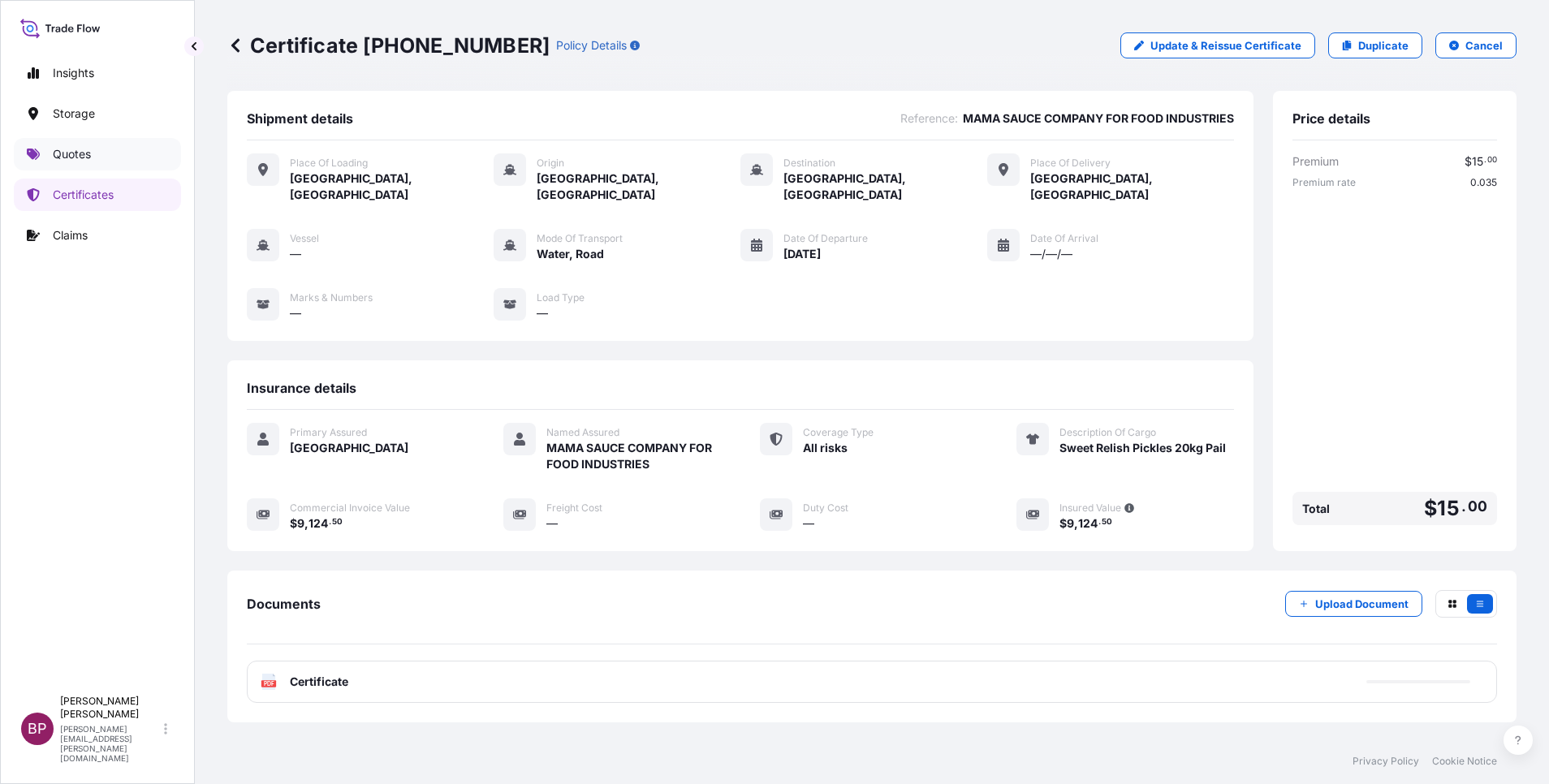
click at [66, 146] on p "Quotes" at bounding box center [72, 154] width 38 height 16
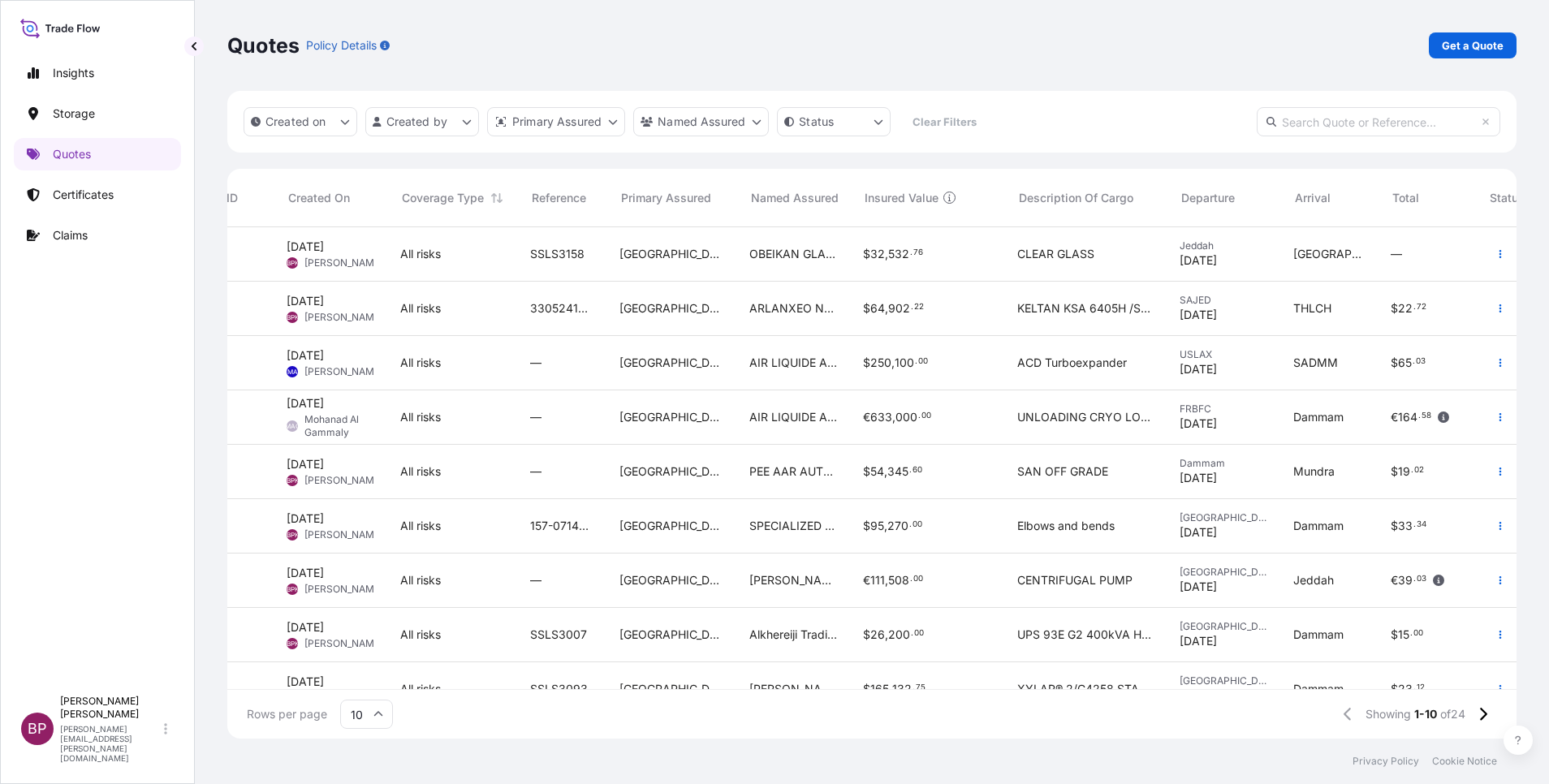
scroll to position [0, 50]
click at [1477, 41] on p "Get a Quote" at bounding box center [1472, 45] width 62 height 16
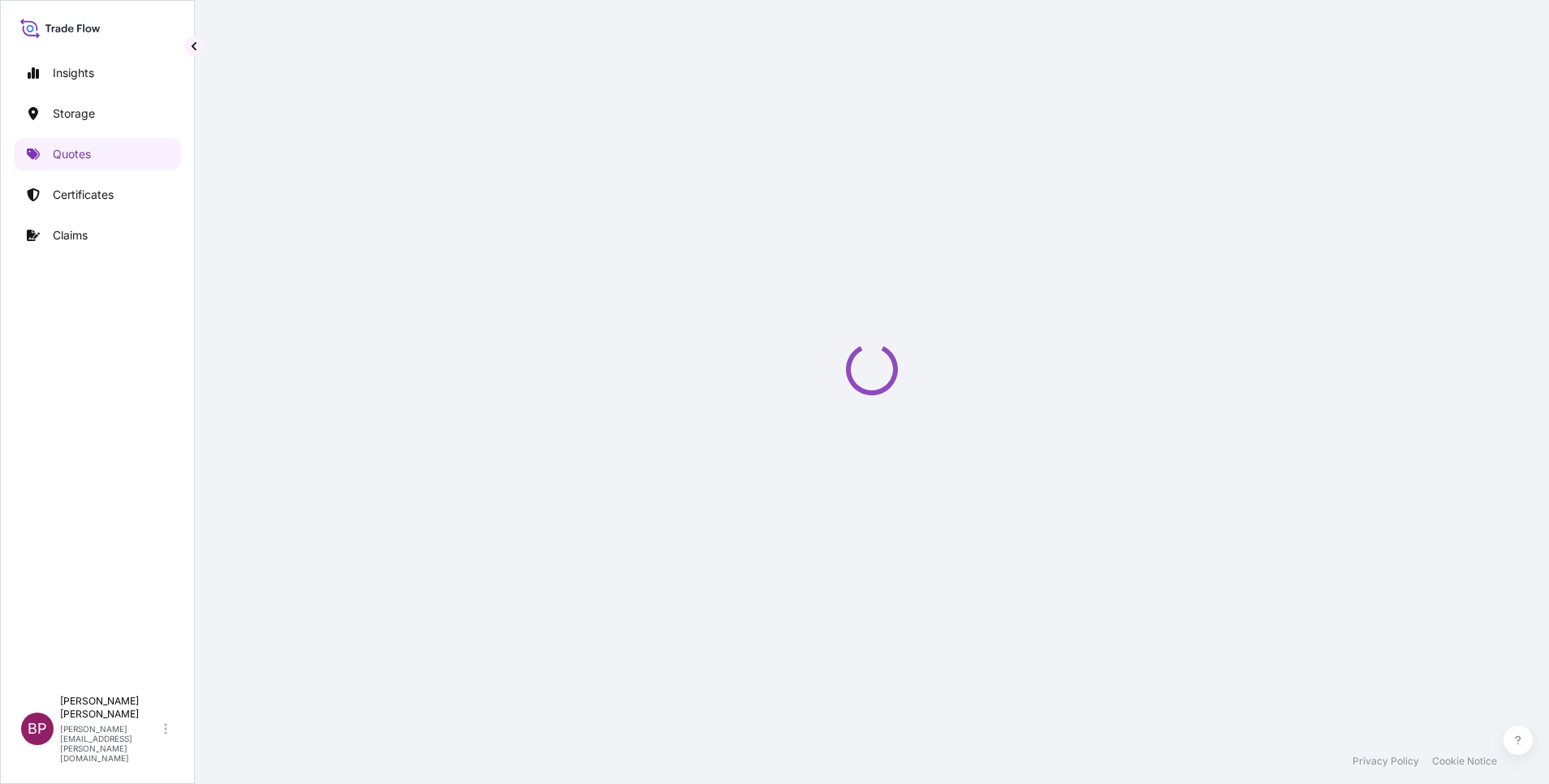
select select "Water"
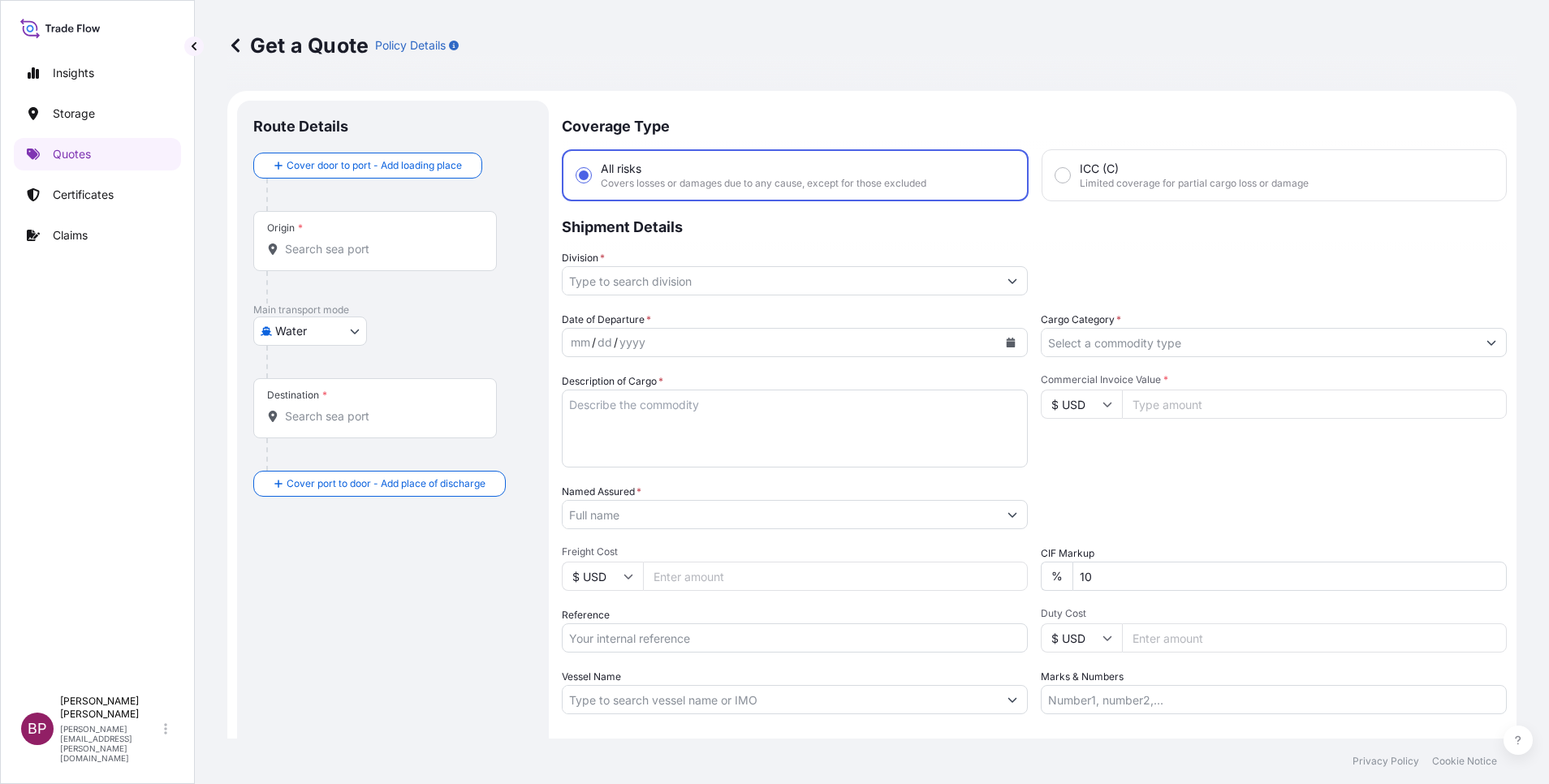
scroll to position [26, 0]
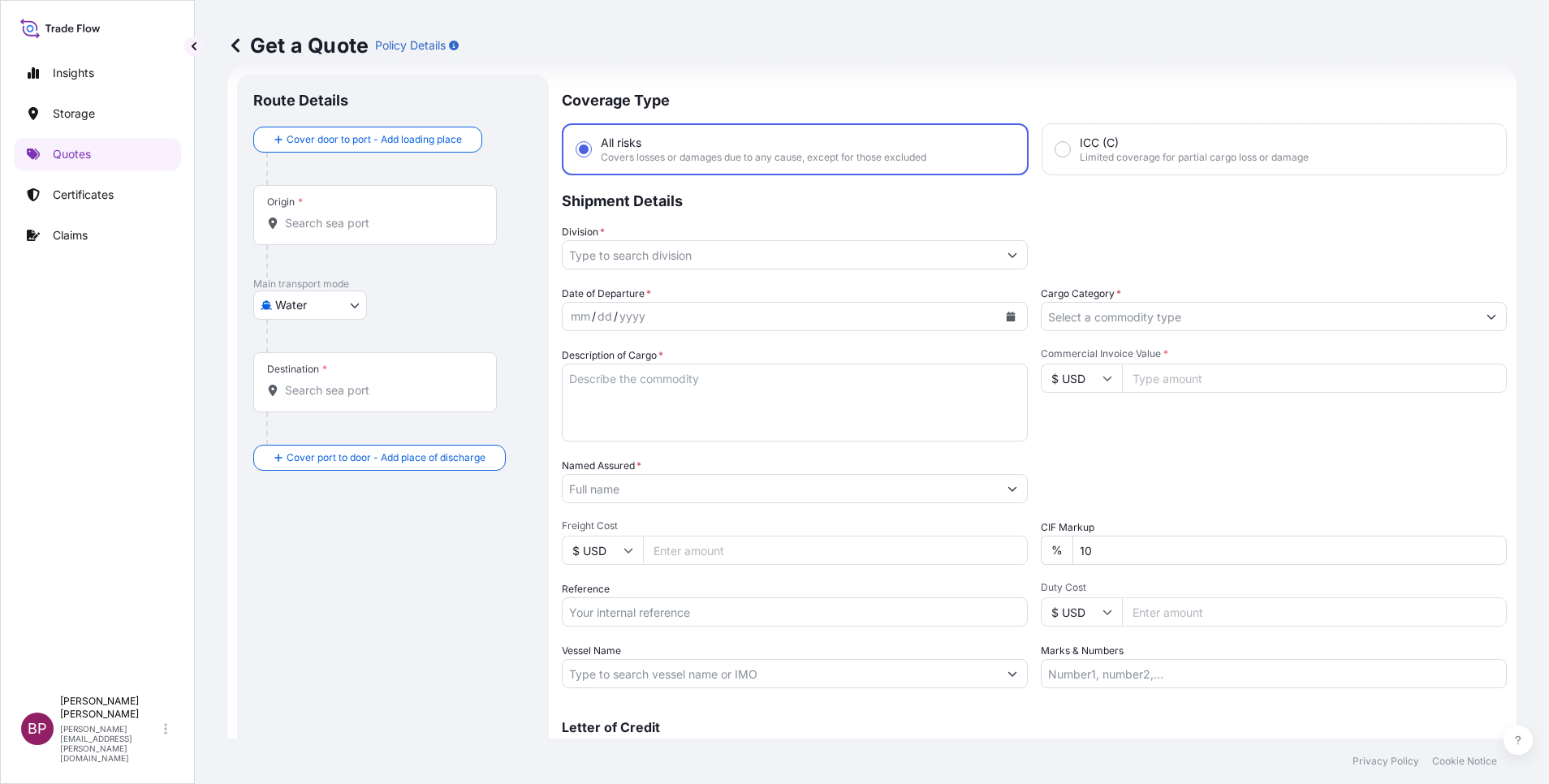
click at [1230, 313] on input "Cargo Category *" at bounding box center [1260, 316] width 435 height 29
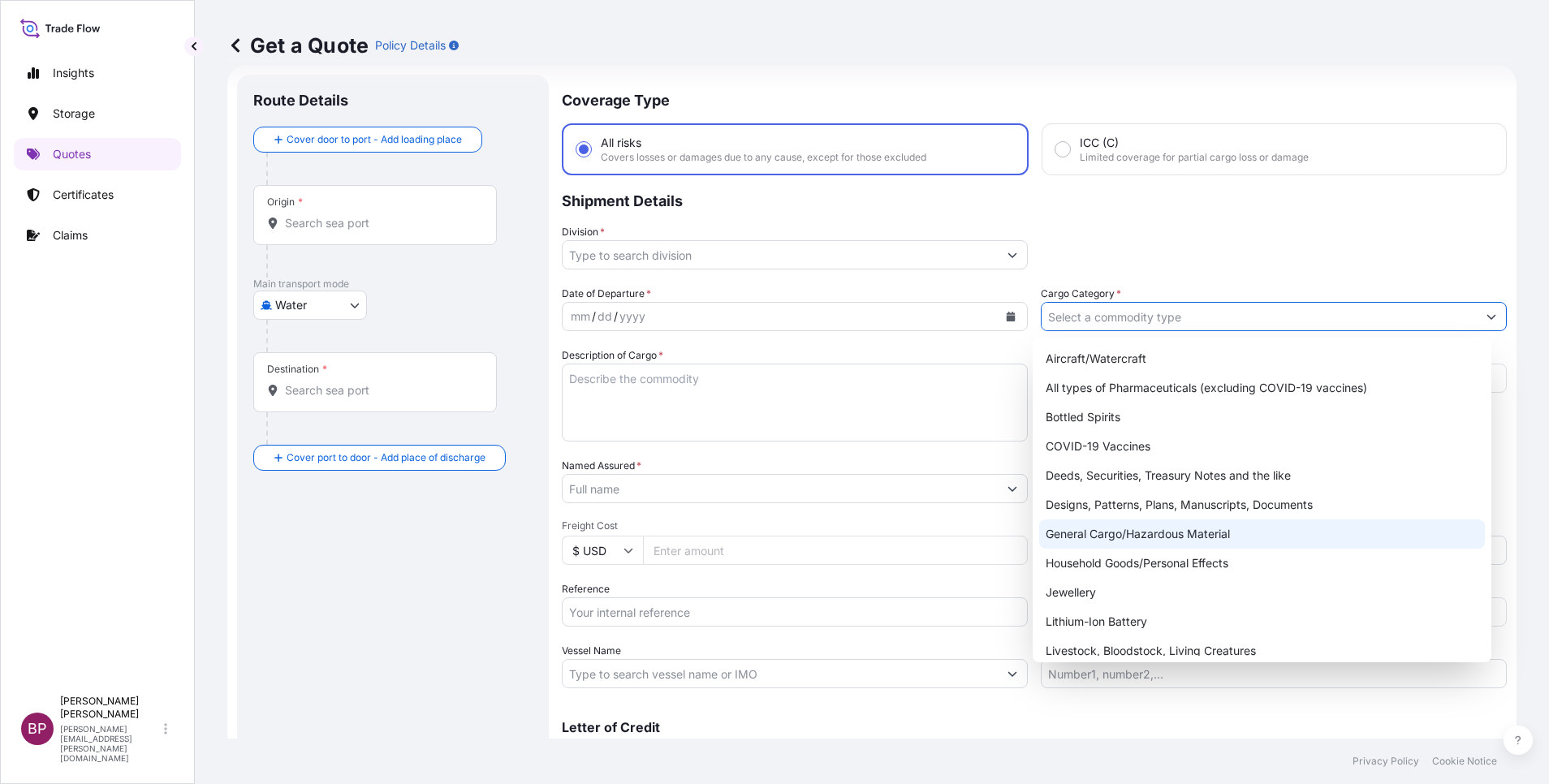
click at [1121, 537] on div "General Cargo/Hazardous Material" at bounding box center [1262, 534] width 446 height 29
type input "General Cargo/Hazardous Material"
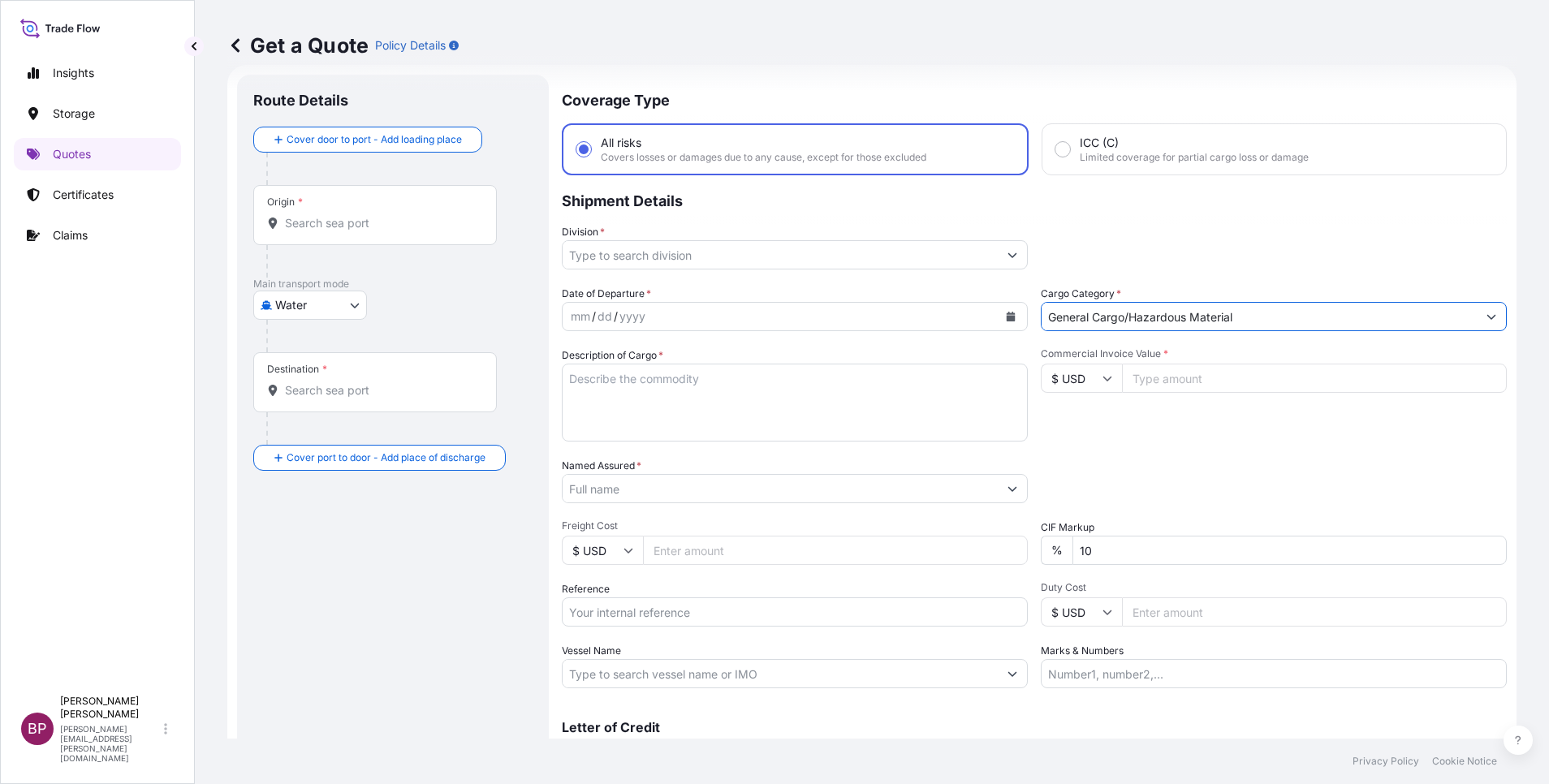
click at [998, 252] on button "Show suggestions" at bounding box center [1012, 254] width 29 height 29
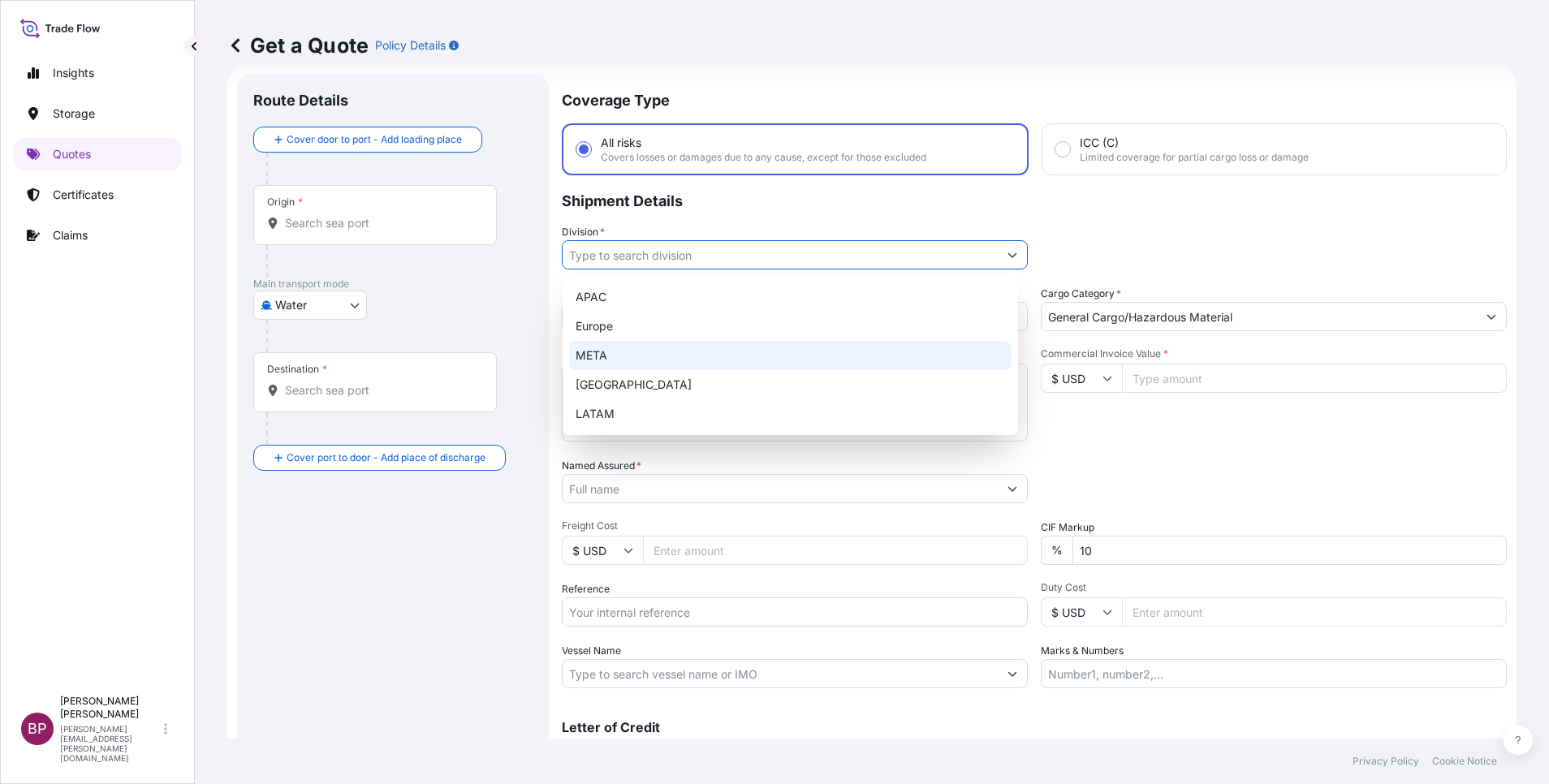
click at [730, 355] on div "META" at bounding box center [789, 355] width 442 height 29
type input "META"
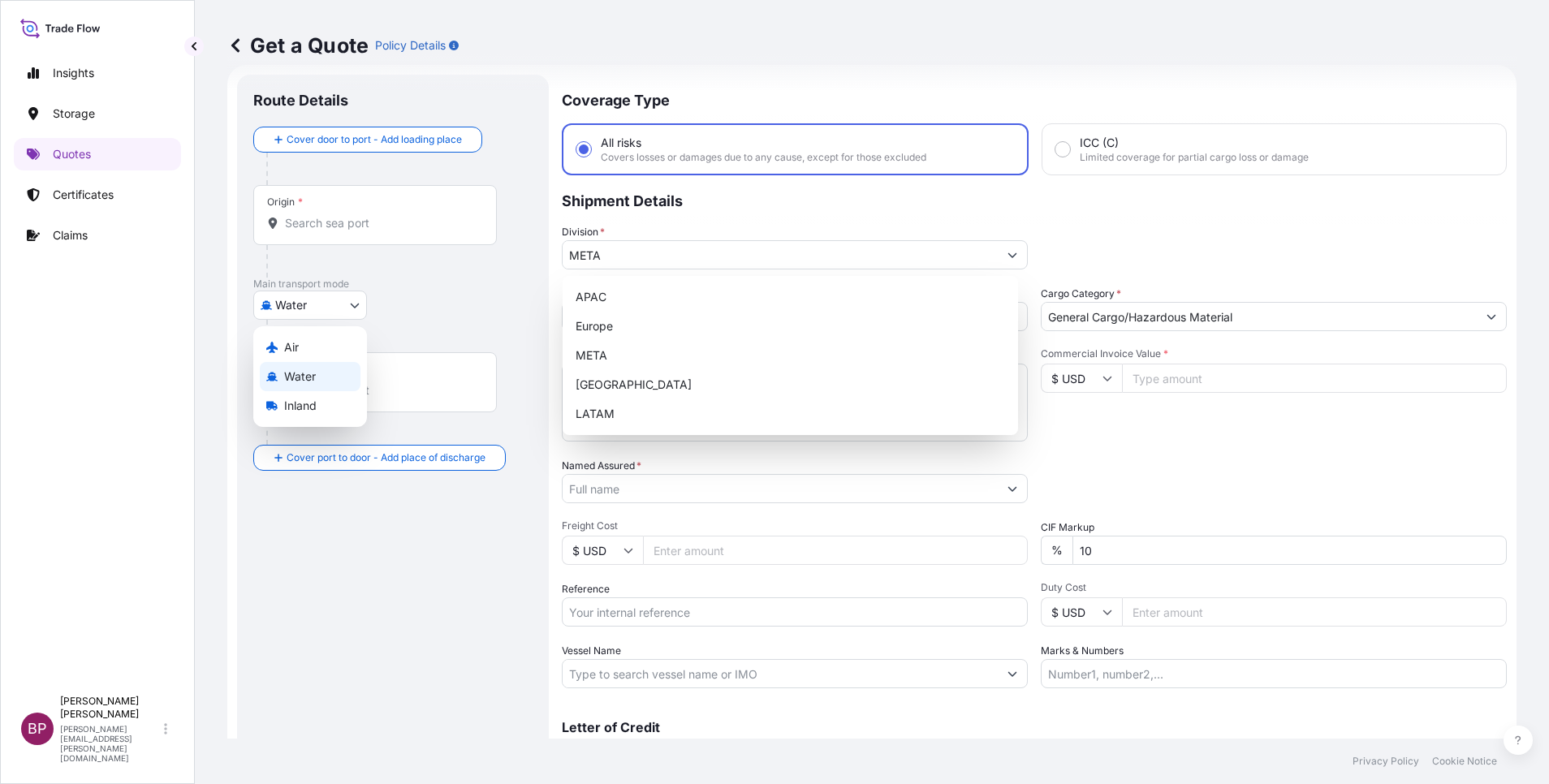
click at [352, 305] on body "Insights Storage Quotes Certificates Claims BP [PERSON_NAME] Kurian [EMAIL_ADDR…" at bounding box center [774, 392] width 1549 height 784
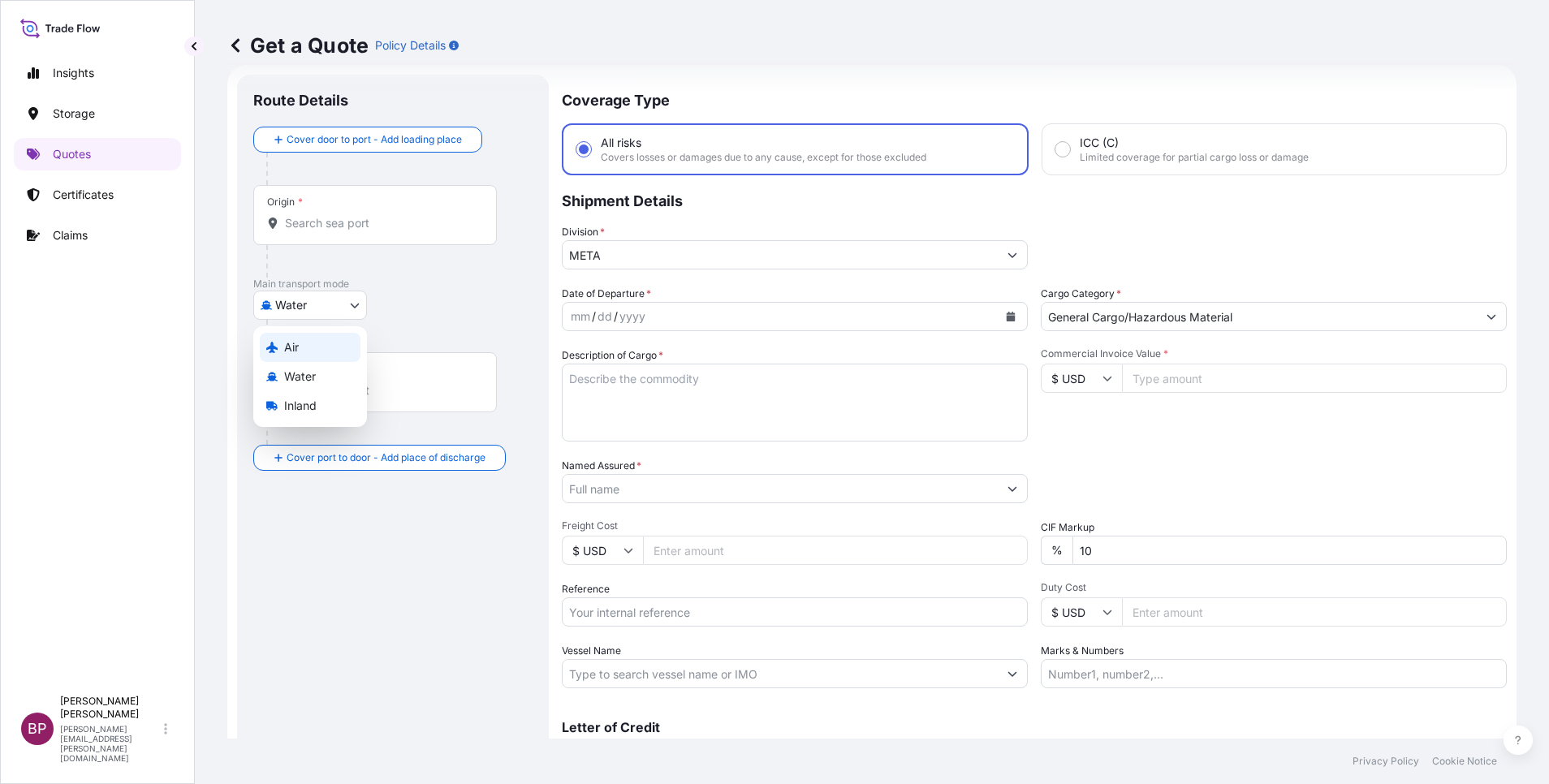
click at [317, 348] on div "Air" at bounding box center [309, 346] width 101 height 29
select select "Air"
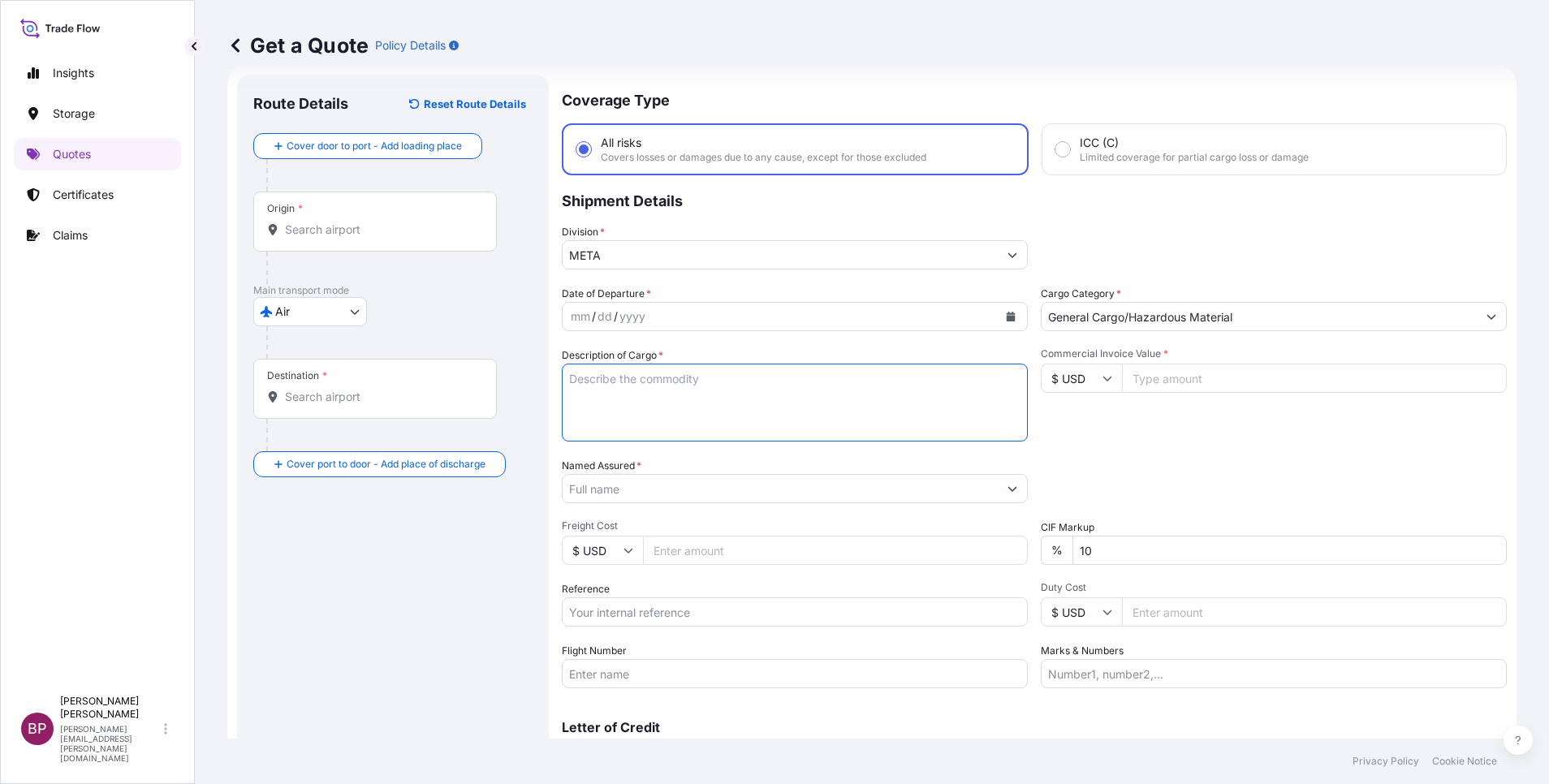
click at [759, 391] on textarea "Description of Cargo *" at bounding box center [794, 402] width 466 height 78
paste textarea "WATER BTOCK SEMI CONDUCTIVE TAPE"
type textarea "WATER BTOCK SEMI CONDUCTIVE TAPE"
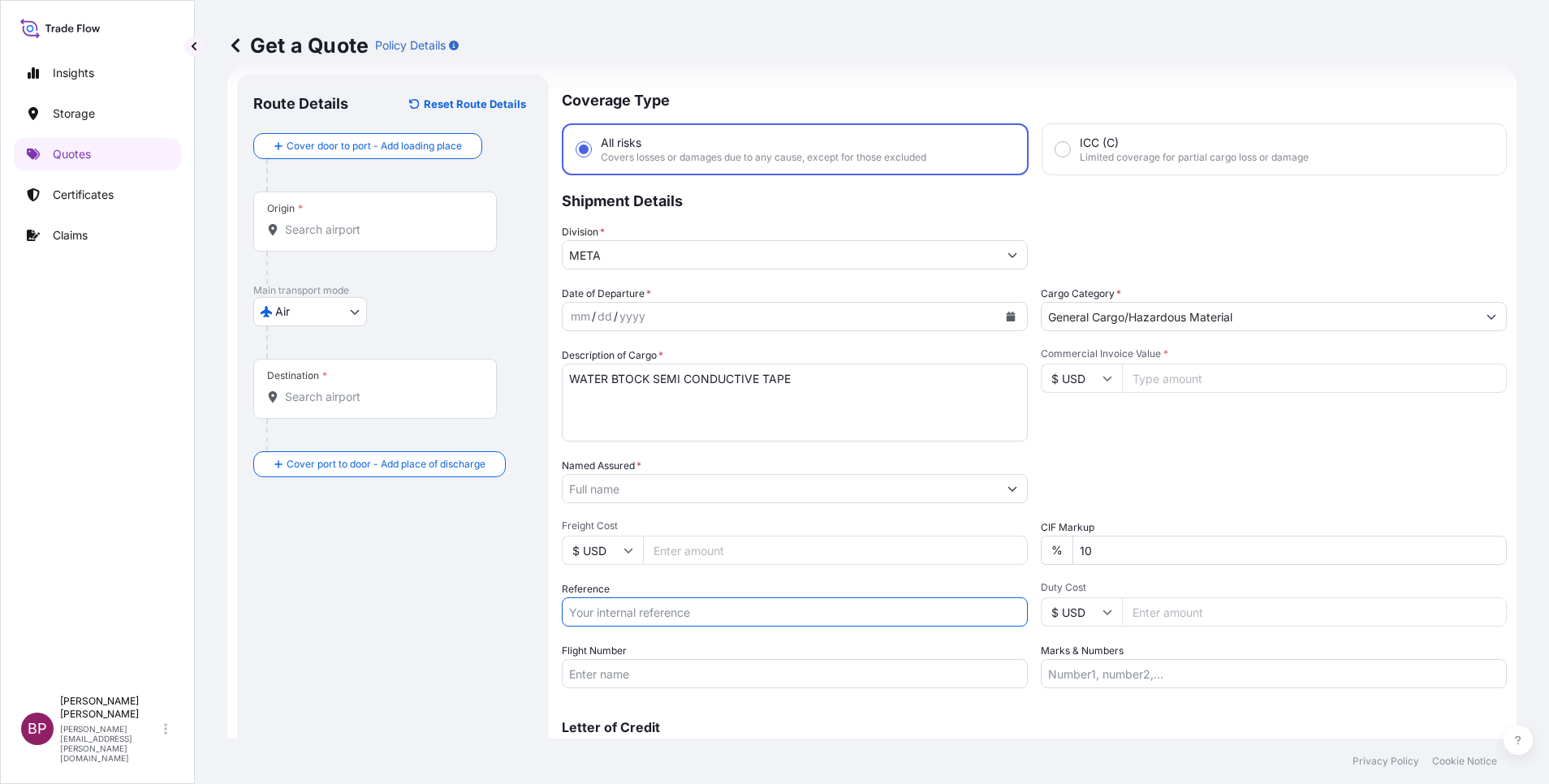
click at [698, 612] on input "Reference" at bounding box center [794, 611] width 466 height 29
paste input "065- 4672007"
type input "065- 4672007"
click at [1242, 374] on input "Commercial Invoice Value *" at bounding box center [1314, 377] width 385 height 29
paste input "6279"
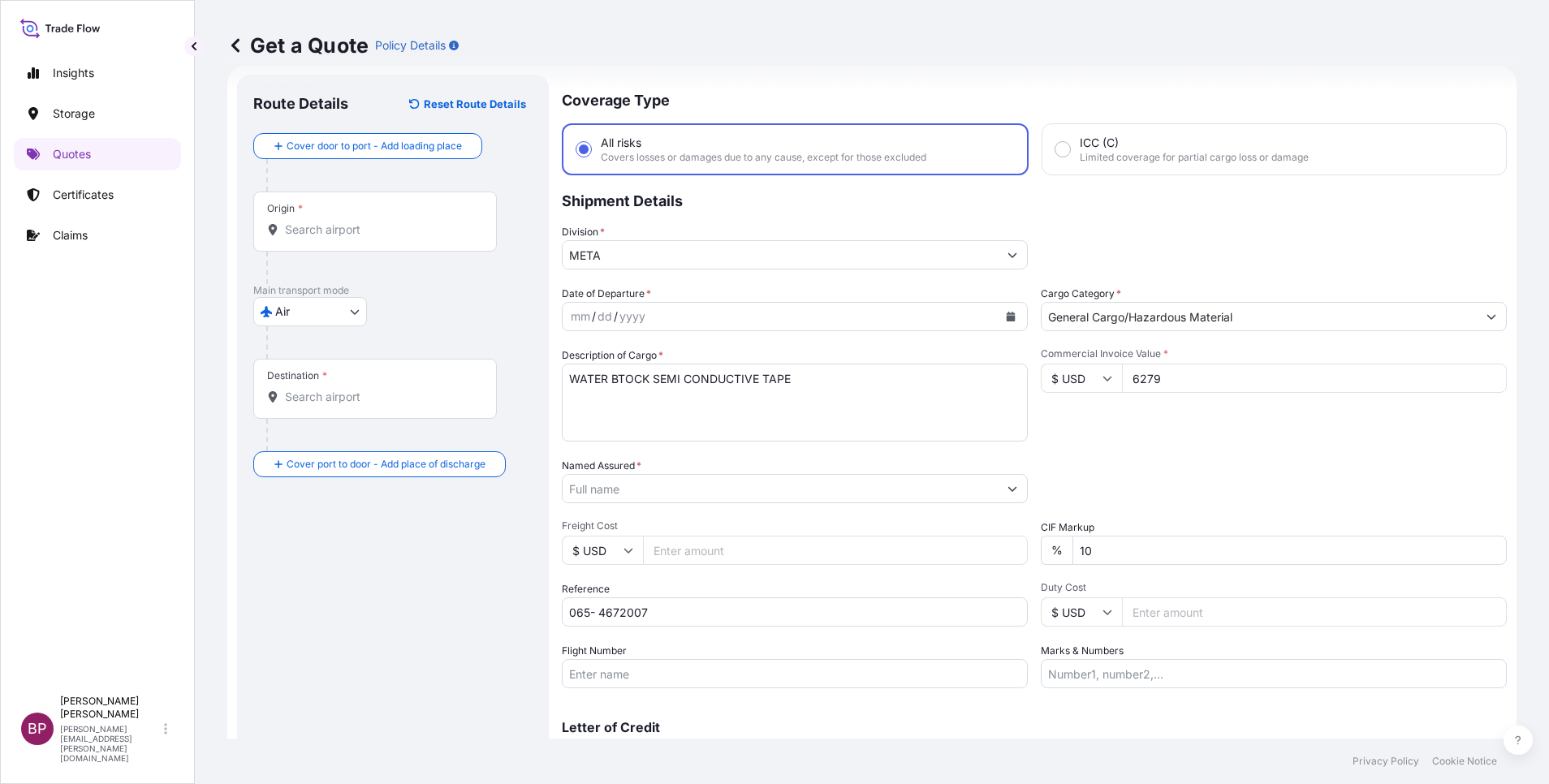
type input "6279"
click at [1175, 437] on div "Commercial Invoice Value * $ USD 6279" at bounding box center [1274, 394] width 466 height 94
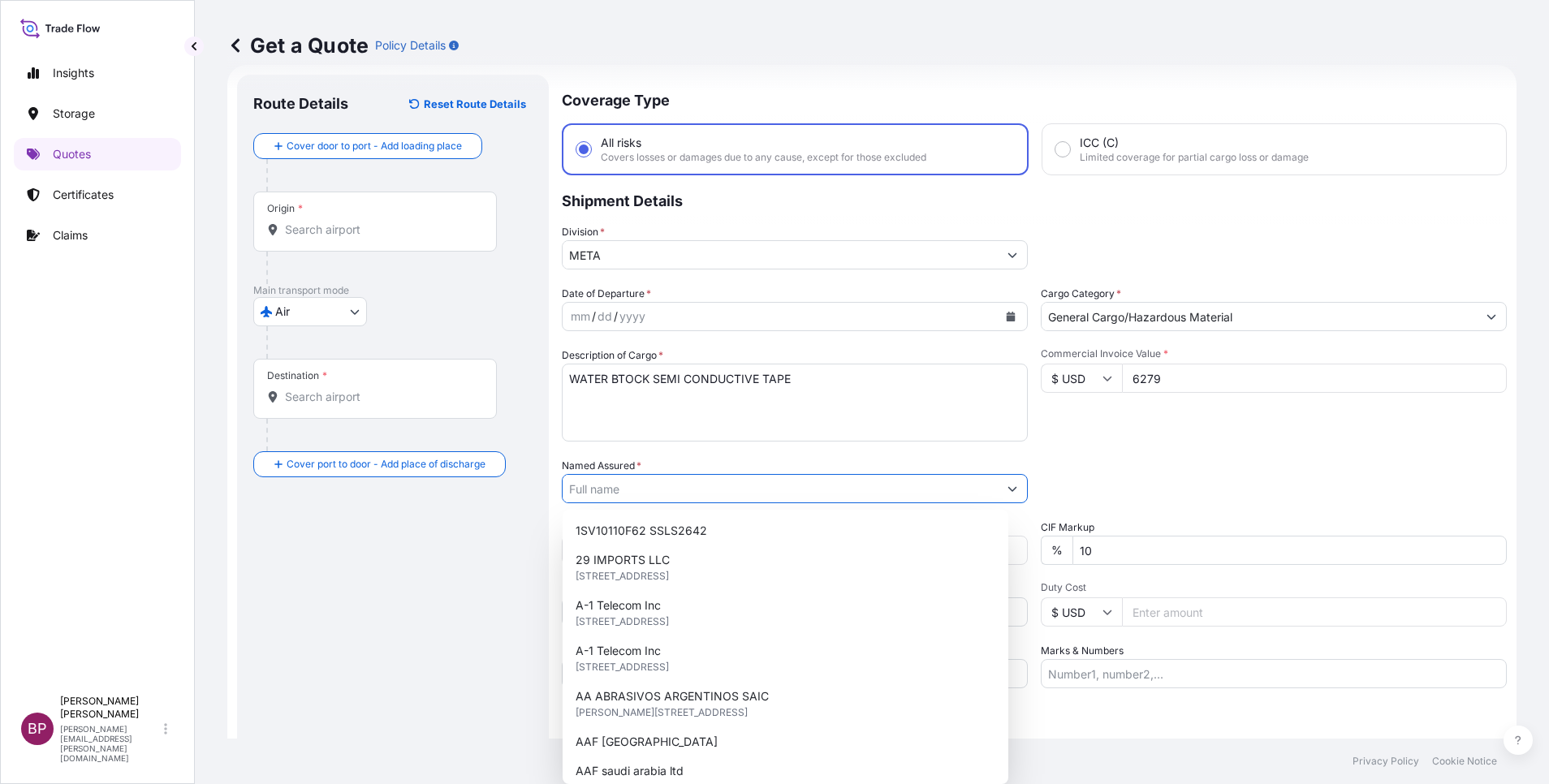
click at [715, 493] on input "Named Assured *" at bounding box center [780, 488] width 435 height 29
paste input "BAHRAADVANCED CABLE MANUFACTURE CO LTD"
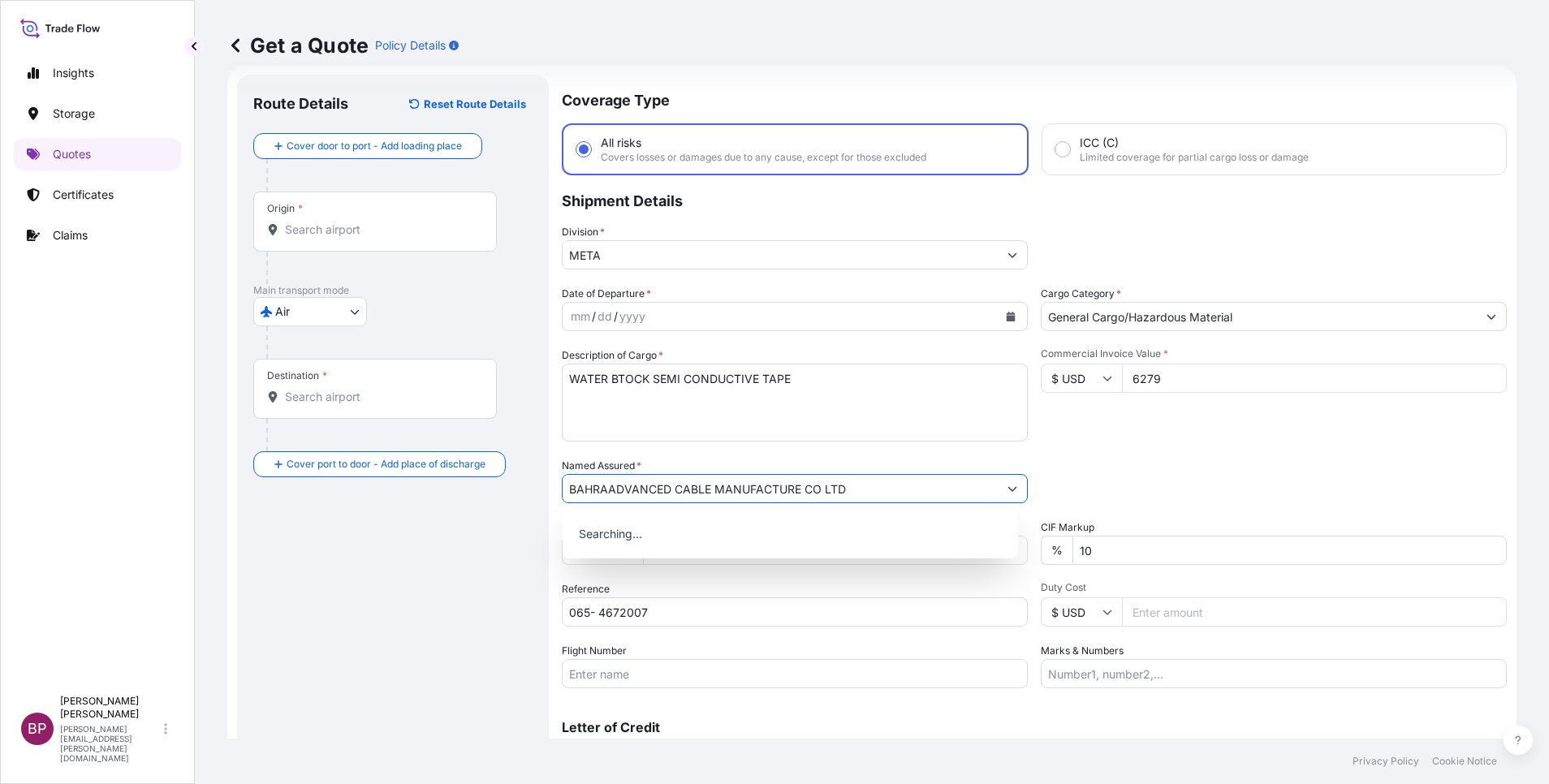
type input "BAHRAADVANCED CABLE MANUFACTURE CO LTD"
click at [1007, 317] on icon "Calendar" at bounding box center [1011, 316] width 9 height 10
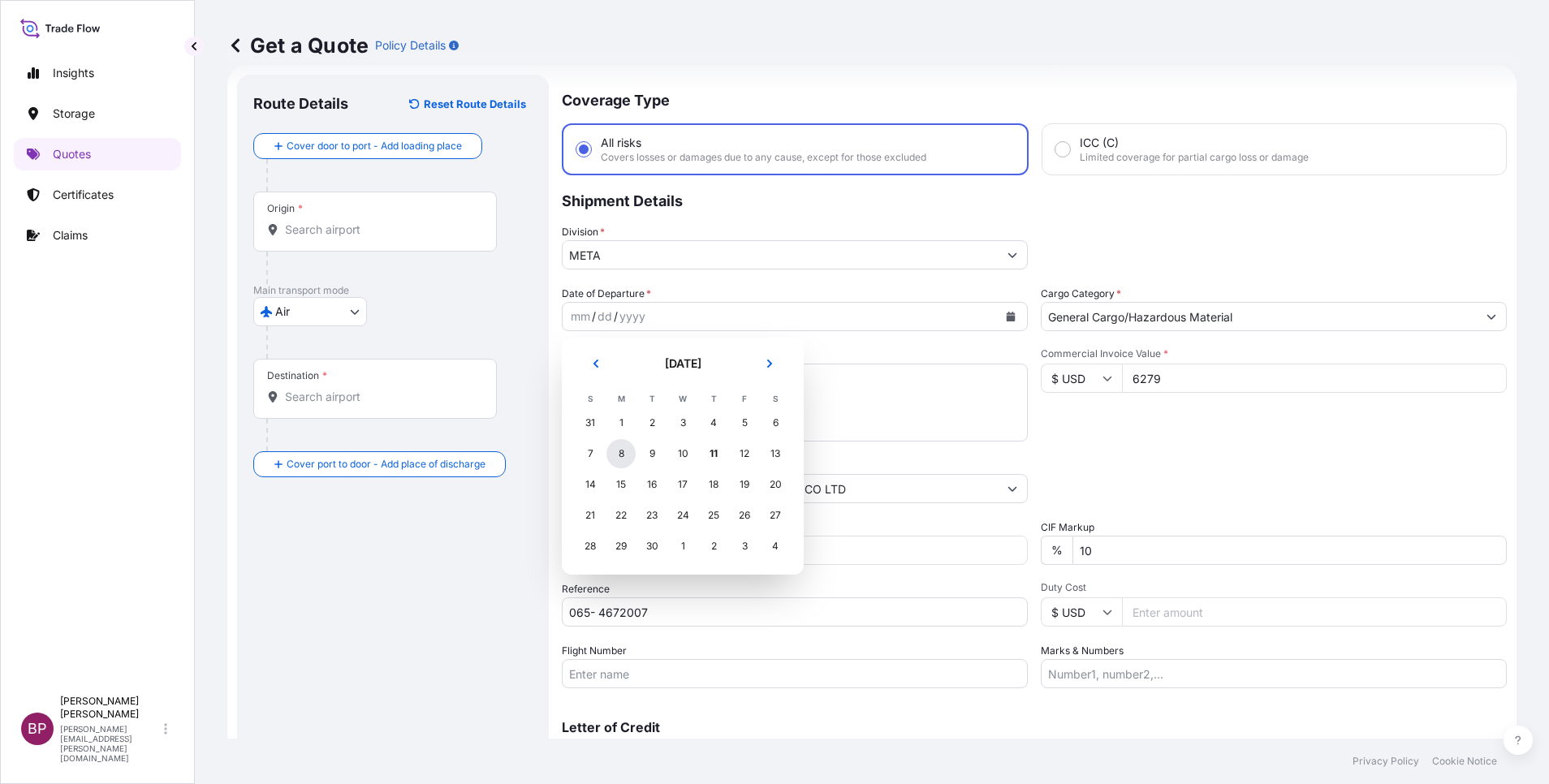
click at [616, 456] on div "8" at bounding box center [621, 453] width 29 height 29
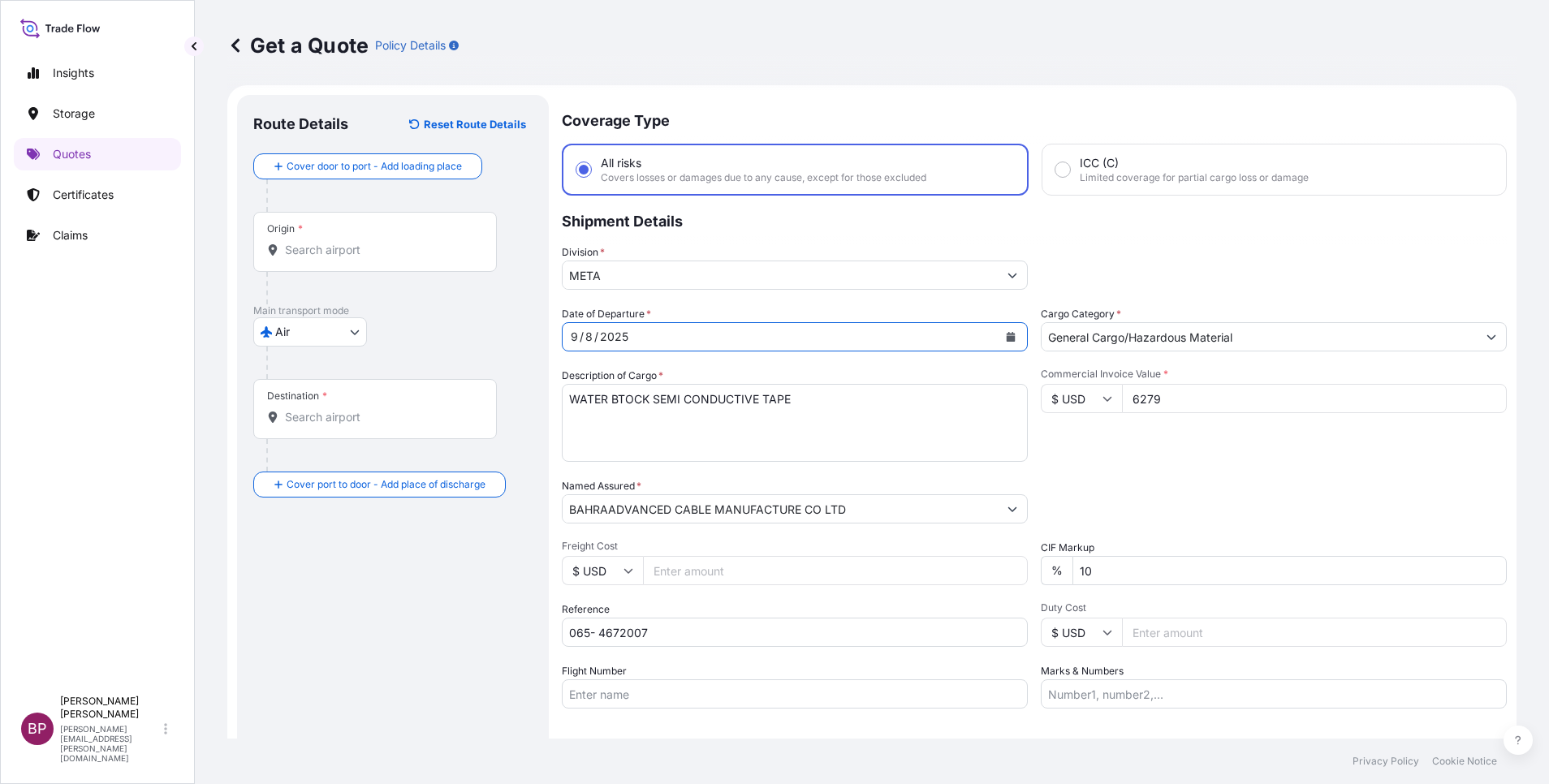
scroll to position [0, 0]
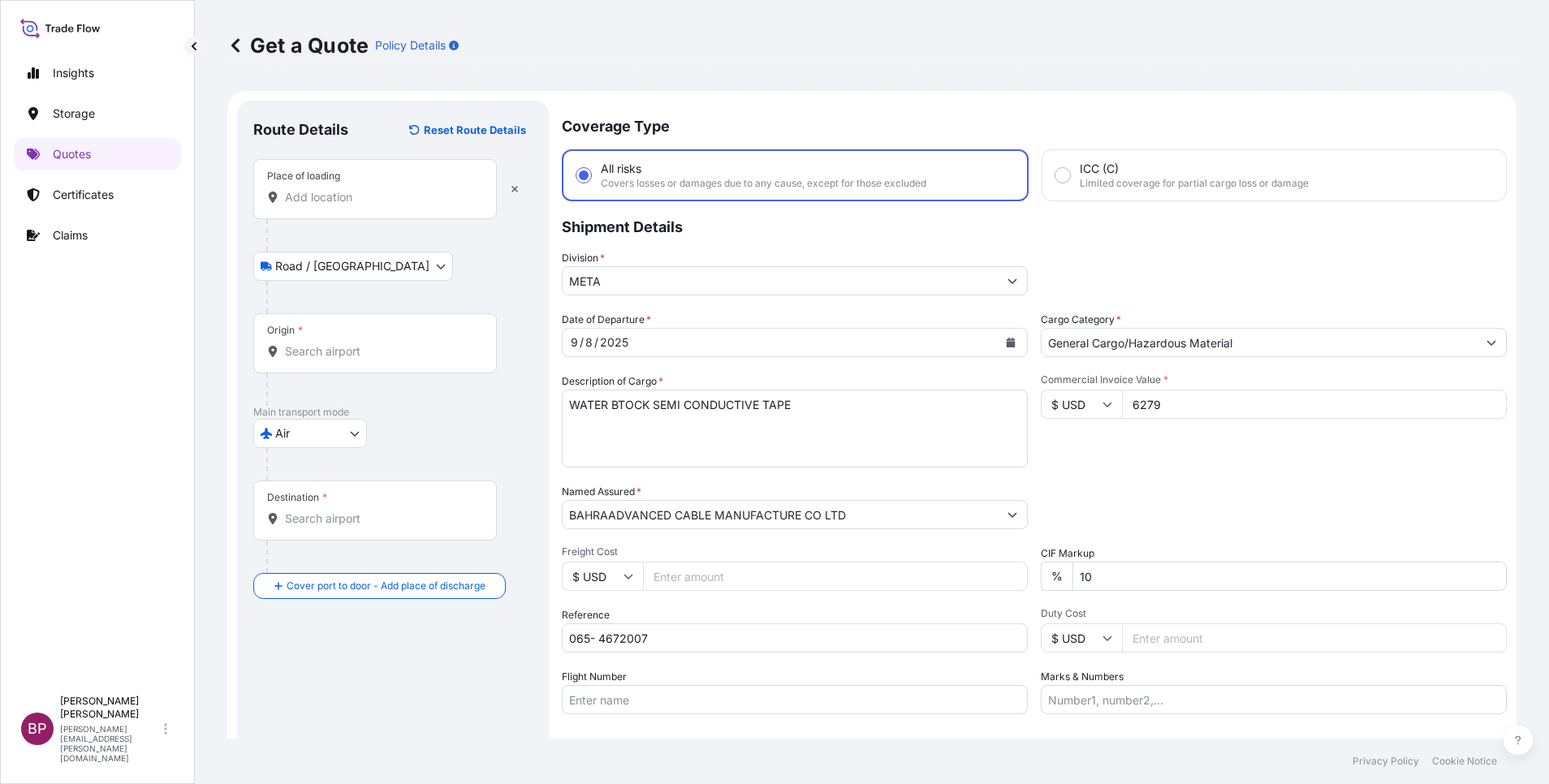
click at [362, 194] on input "Place of loading" at bounding box center [380, 197] width 192 height 16
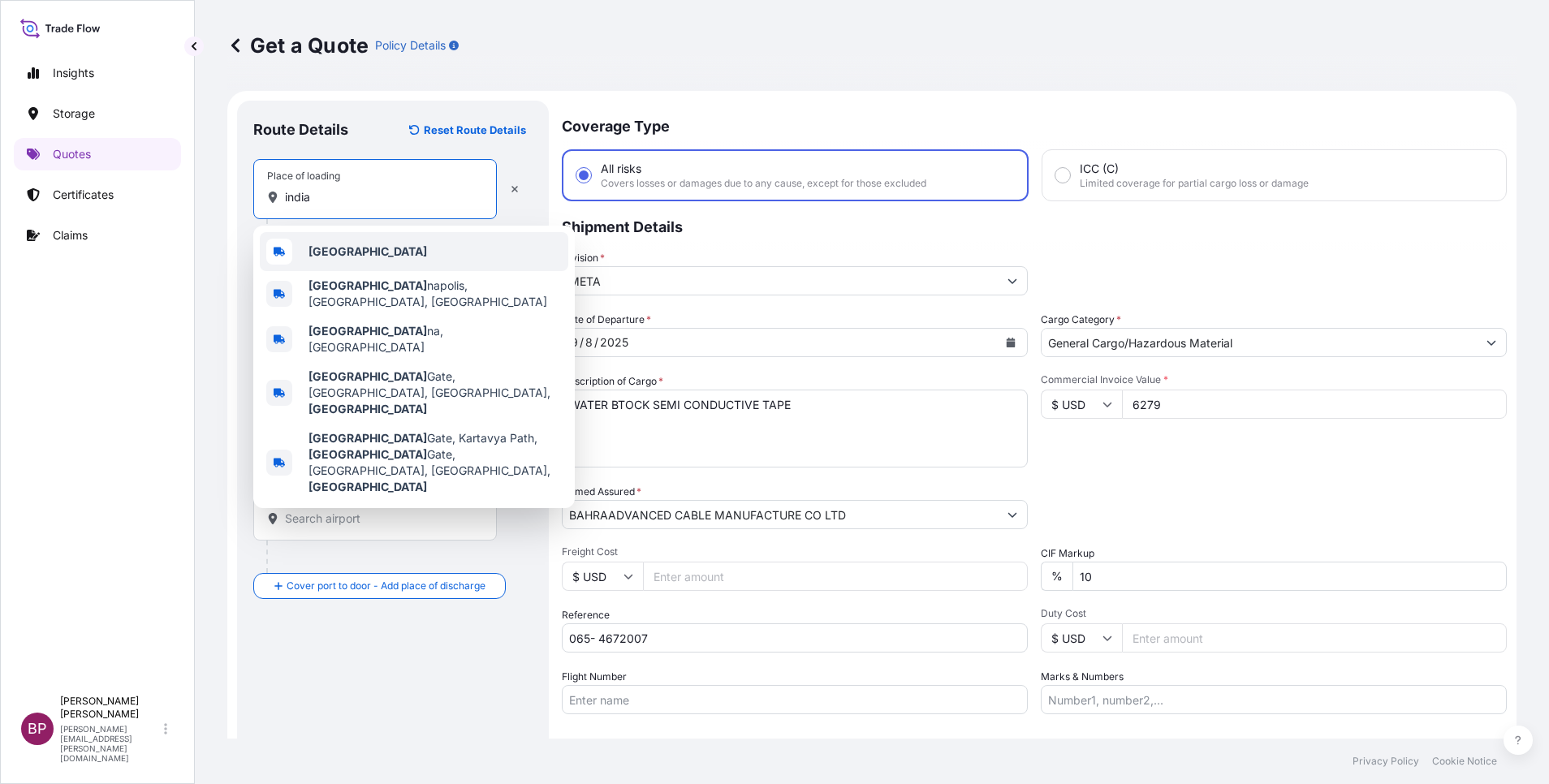
click at [386, 257] on div "[GEOGRAPHIC_DATA]" at bounding box center [413, 251] width 308 height 39
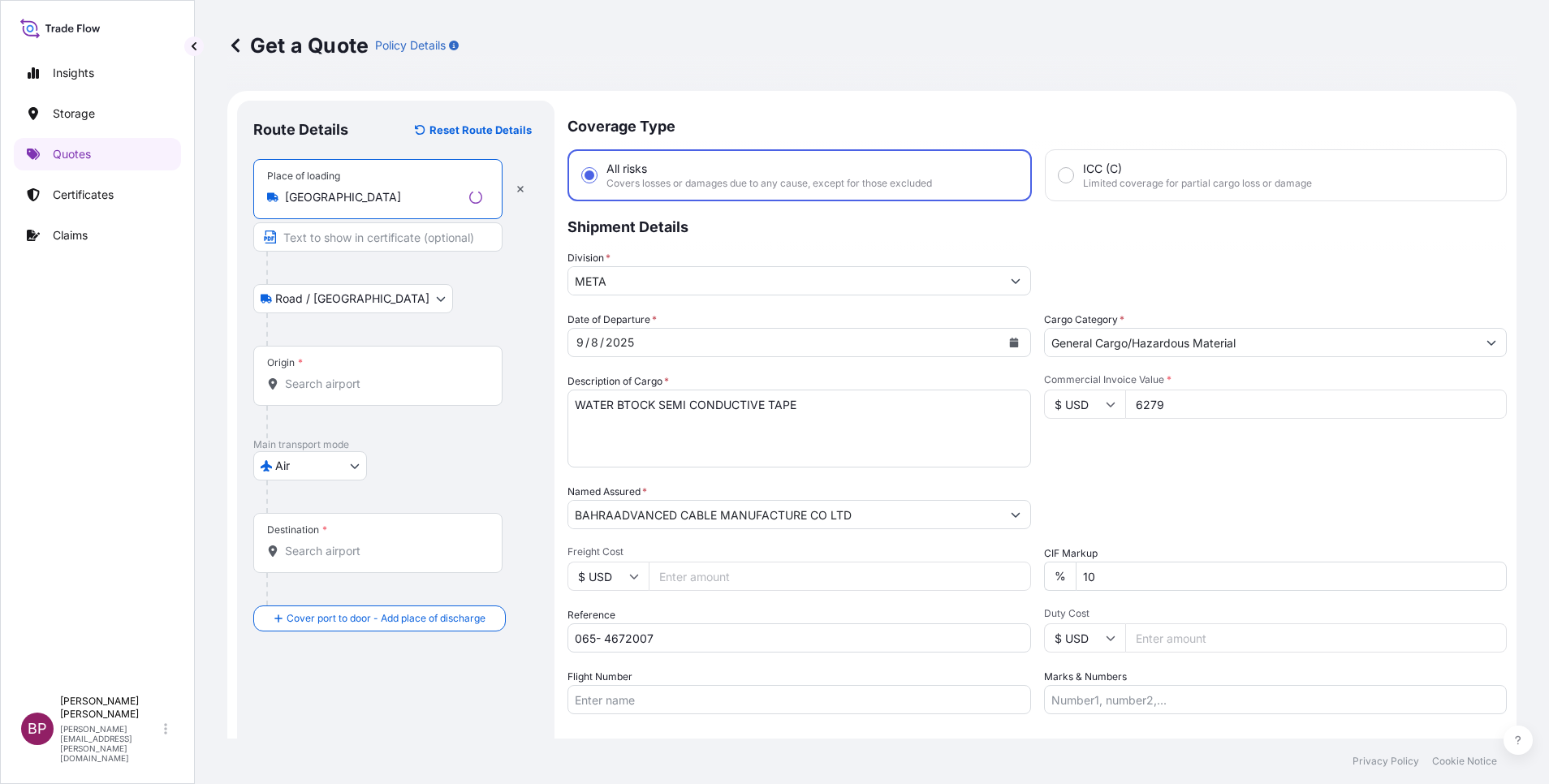
type input "[GEOGRAPHIC_DATA]"
click at [340, 385] on input "Origin *" at bounding box center [383, 384] width 198 height 16
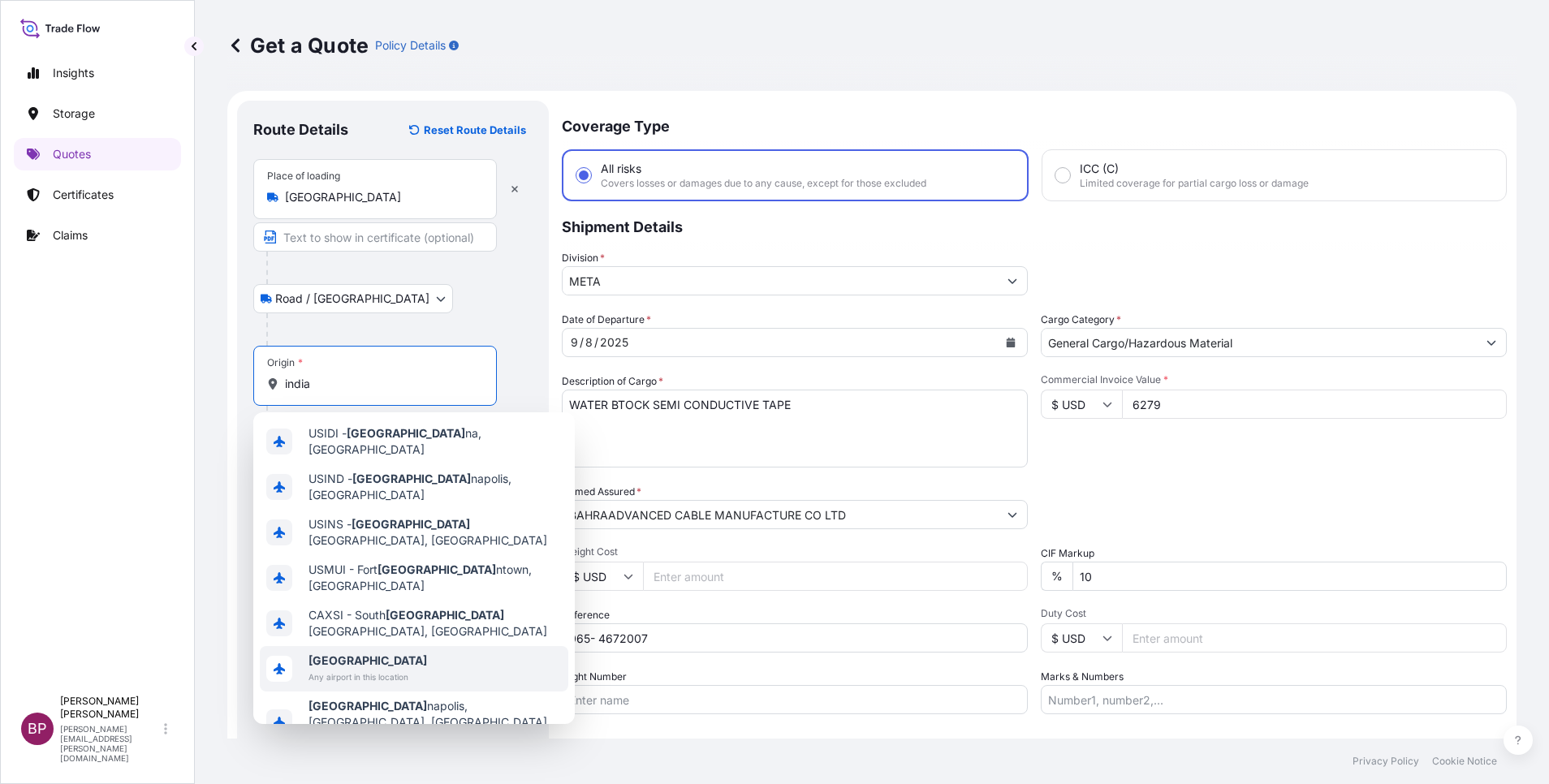
click at [328, 653] on b "[GEOGRAPHIC_DATA]" at bounding box center [367, 660] width 119 height 14
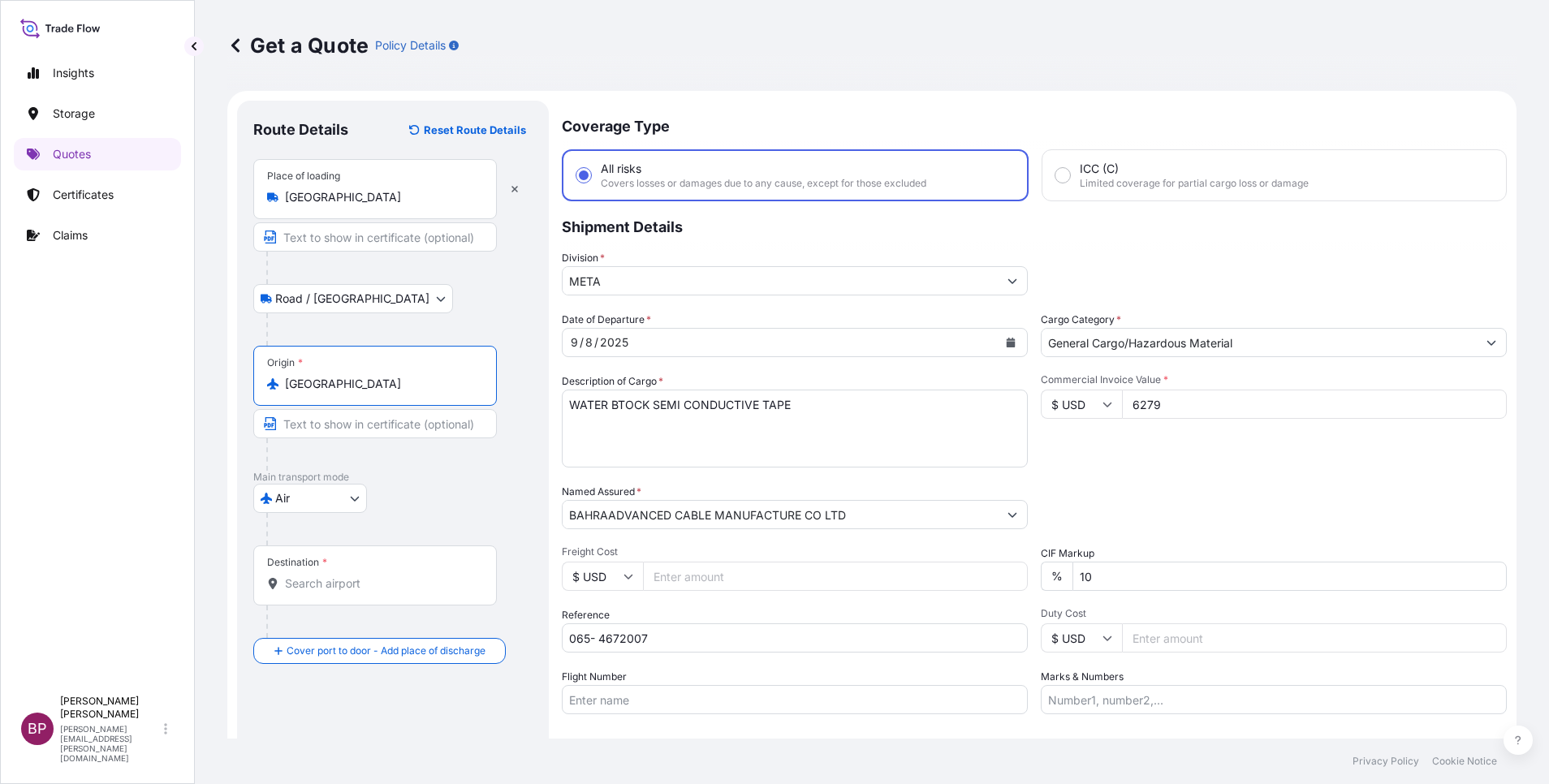
type input "[GEOGRAPHIC_DATA]"
click at [342, 582] on input "Destination *" at bounding box center [380, 584] width 192 height 16
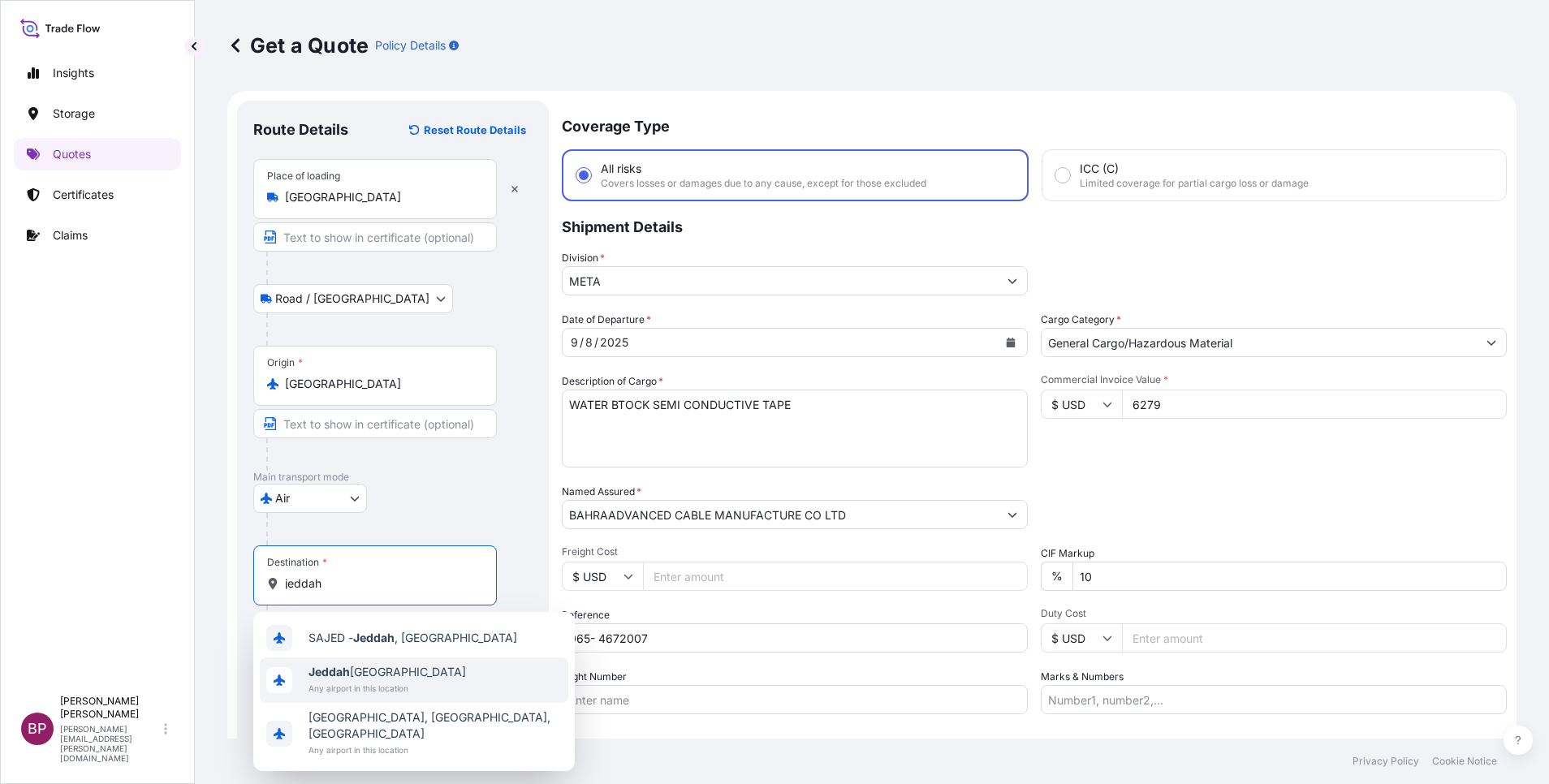
click at [359, 676] on span "Jeddah [GEOGRAPHIC_DATA]" at bounding box center [387, 671] width 158 height 16
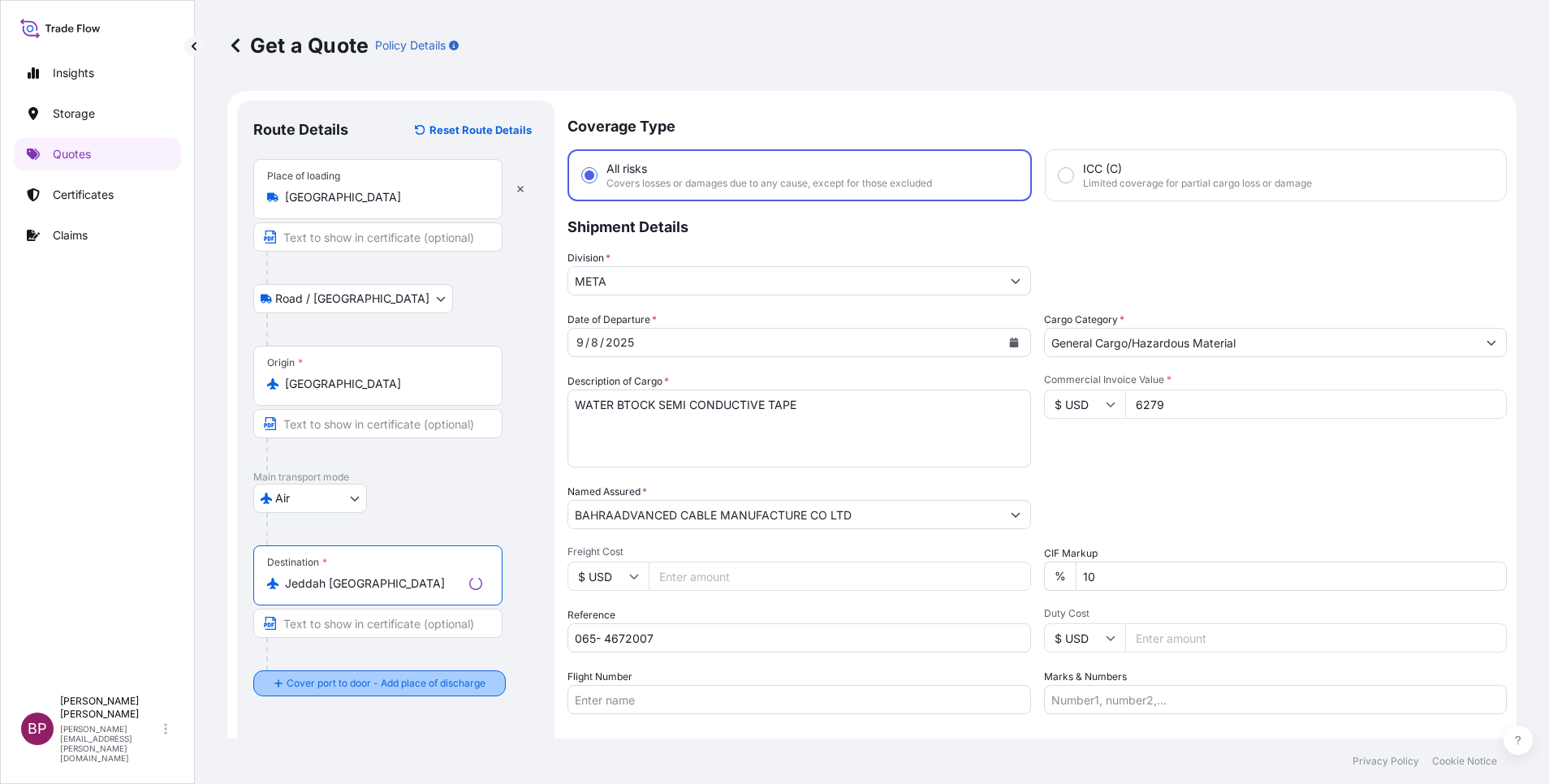
type input "Jeddah [GEOGRAPHIC_DATA]"
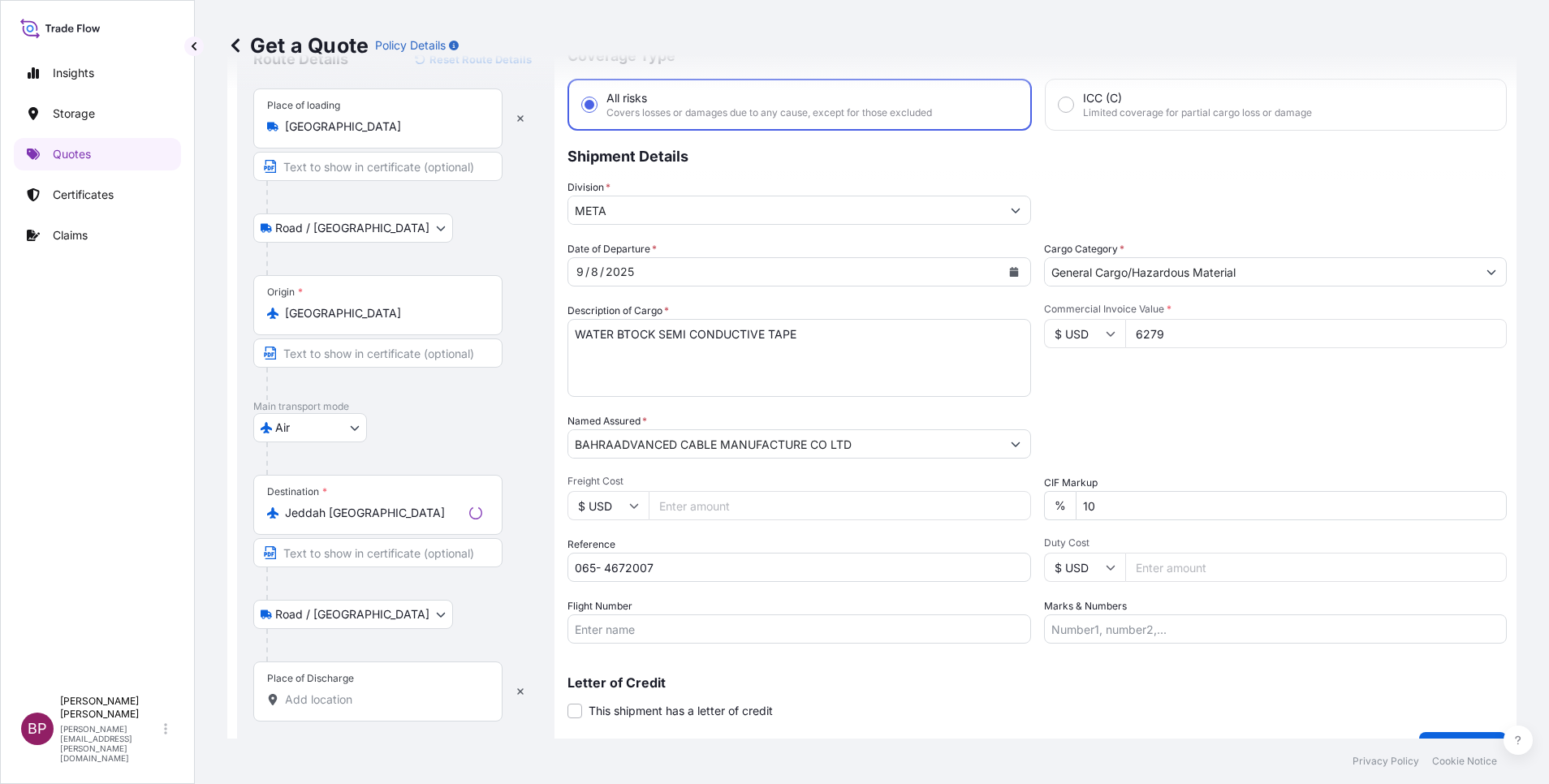
scroll to position [107, 0]
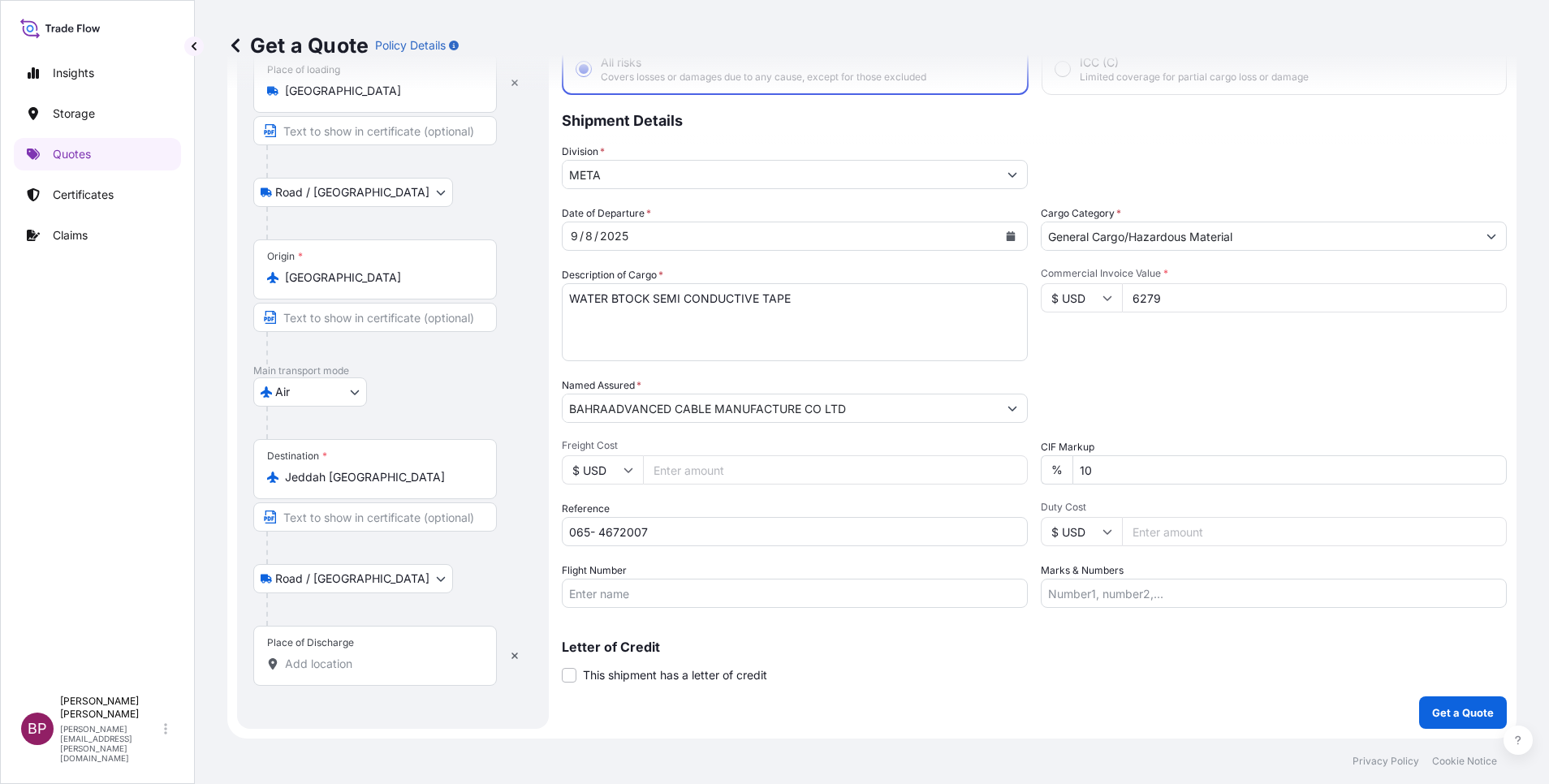
click at [372, 666] on input "Place of Discharge" at bounding box center [380, 663] width 192 height 16
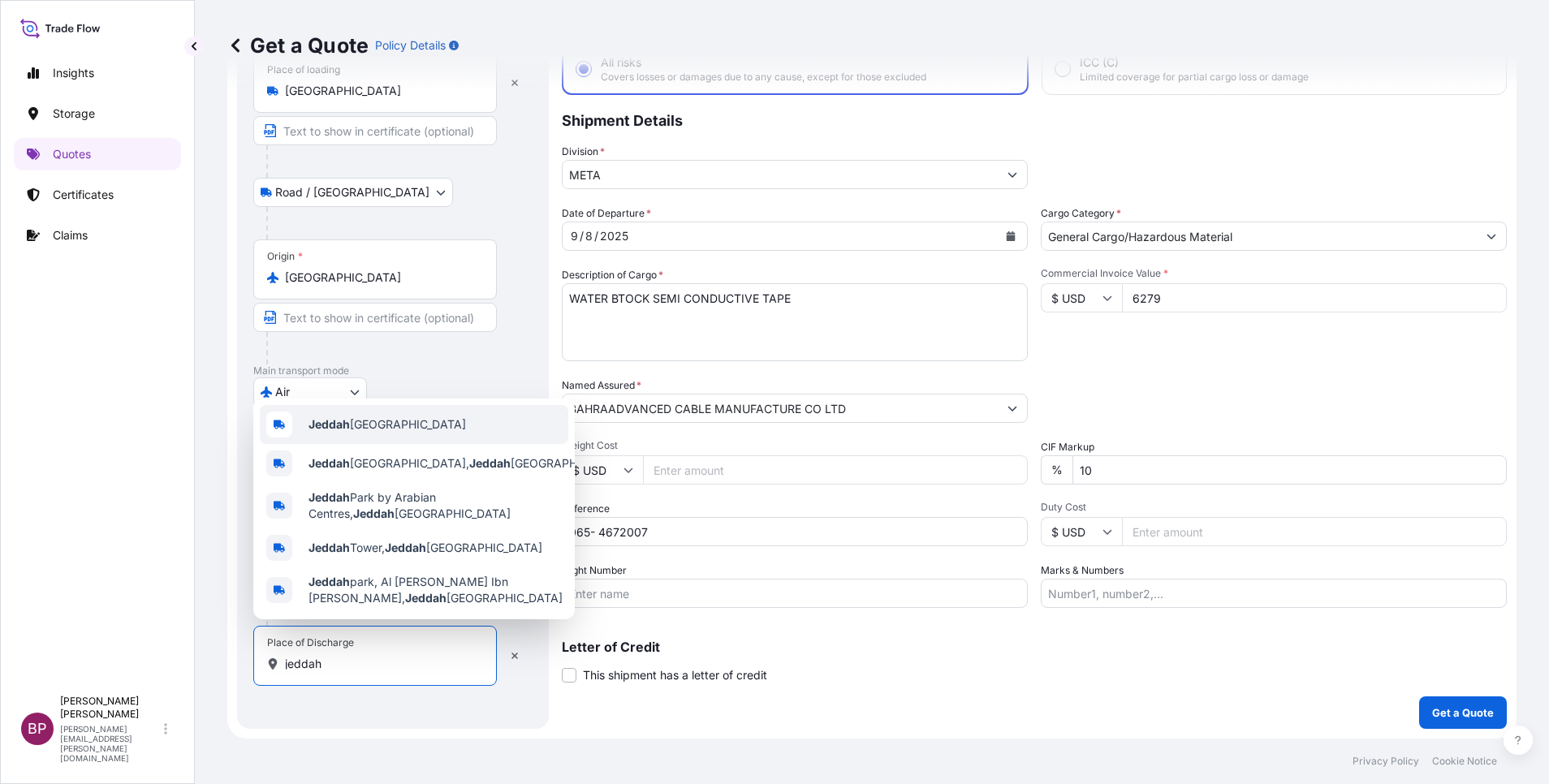
click at [411, 416] on span "Jeddah [GEOGRAPHIC_DATA]" at bounding box center [387, 424] width 158 height 16
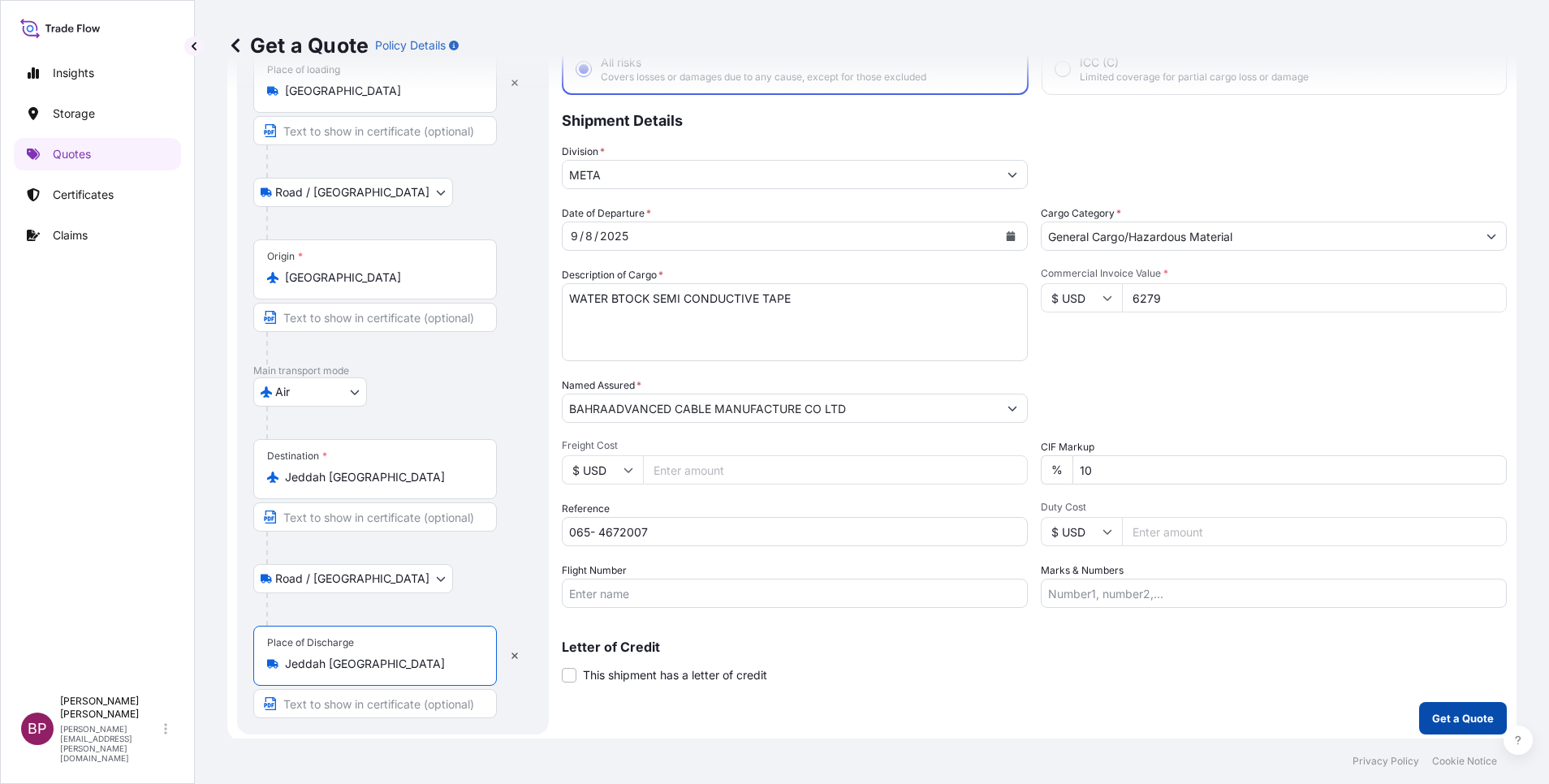
type input "Jeddah [GEOGRAPHIC_DATA]"
click at [1446, 711] on p "Get a Quote" at bounding box center [1463, 718] width 62 height 16
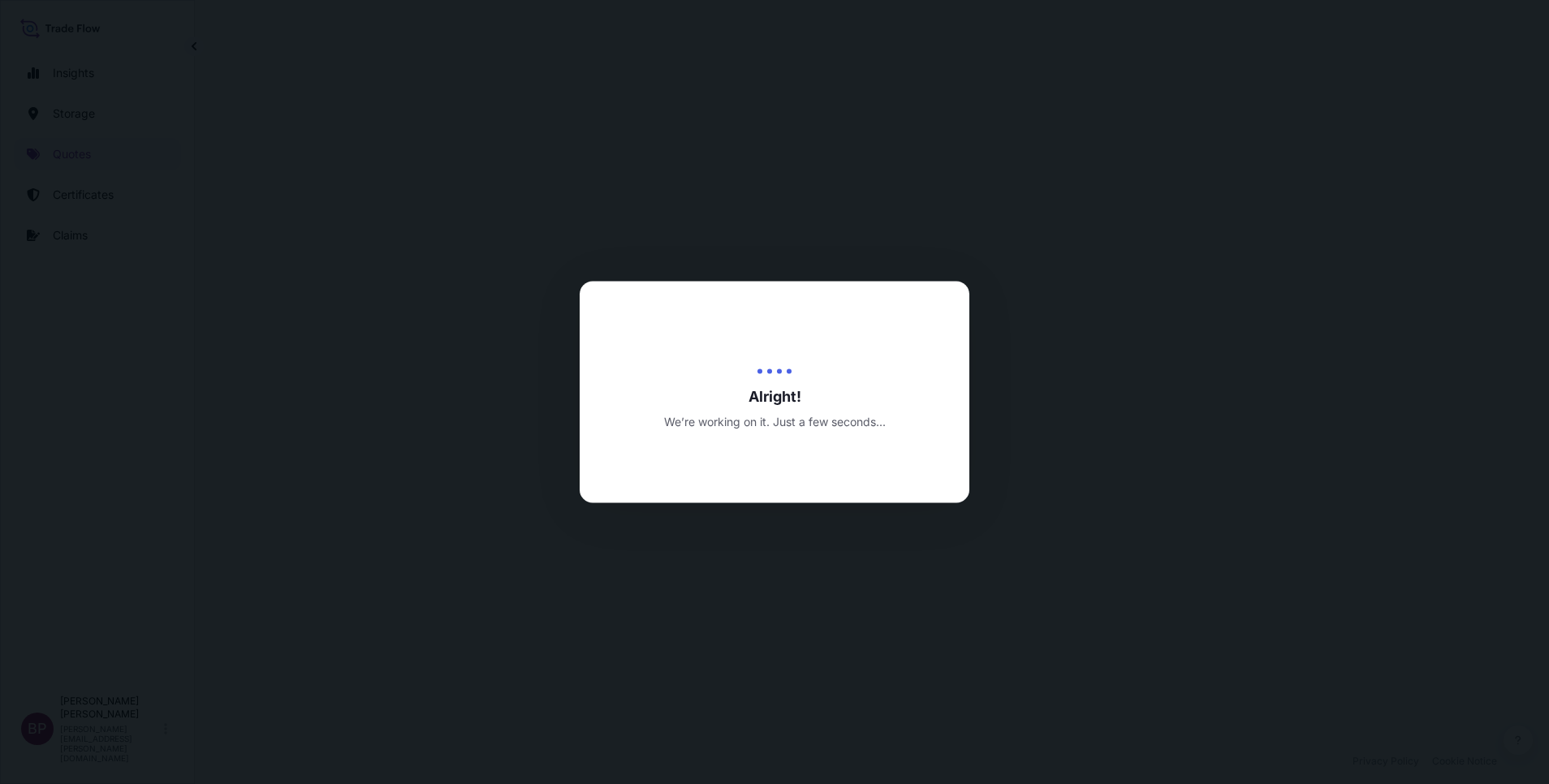
select select "Road / [GEOGRAPHIC_DATA]"
select select "Air"
select select "Road / [GEOGRAPHIC_DATA]"
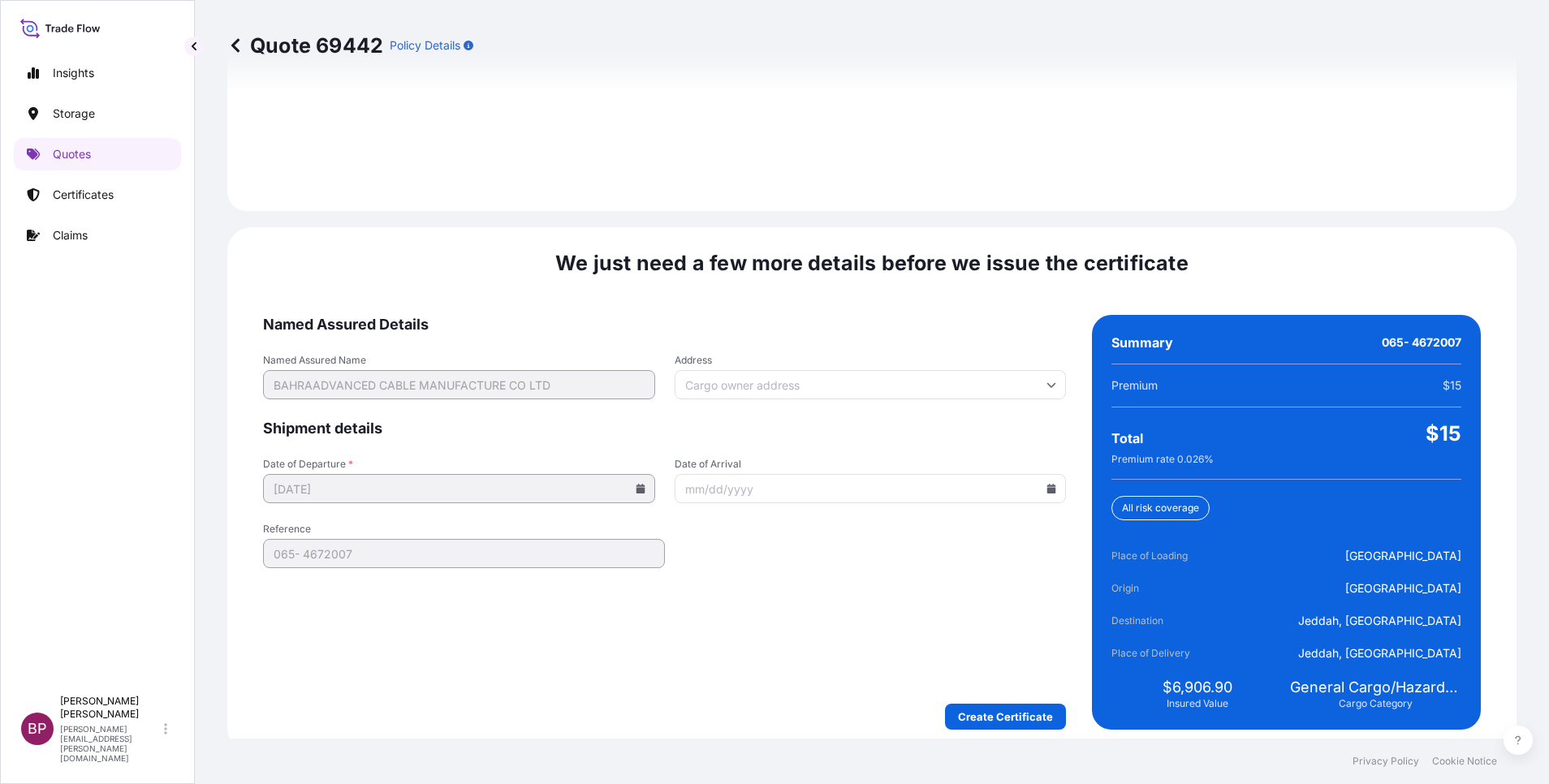
scroll to position [2405, 0]
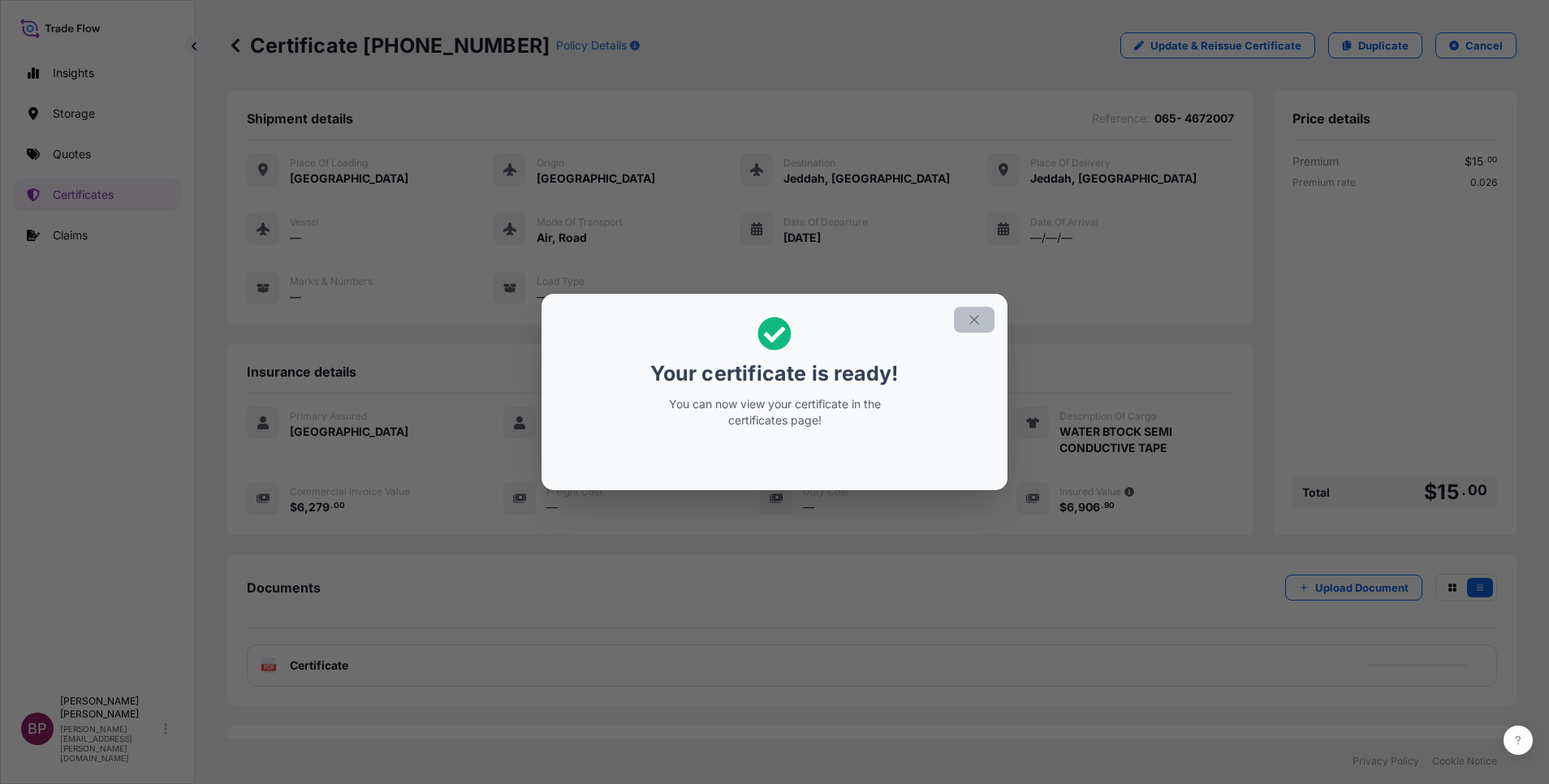
click at [974, 327] on button "button" at bounding box center [974, 319] width 41 height 26
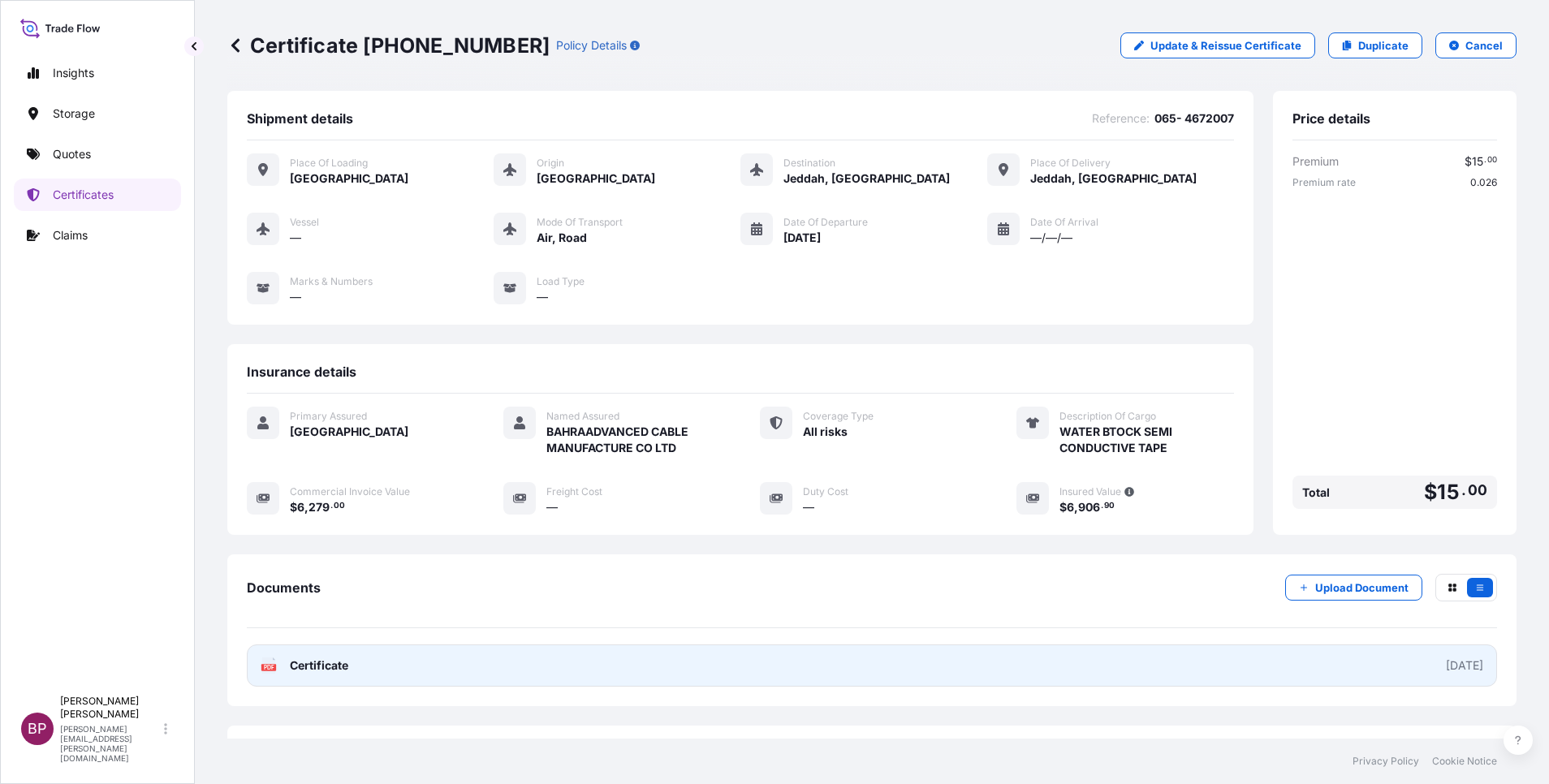
click at [324, 671] on span "Certificate" at bounding box center [318, 665] width 59 height 16
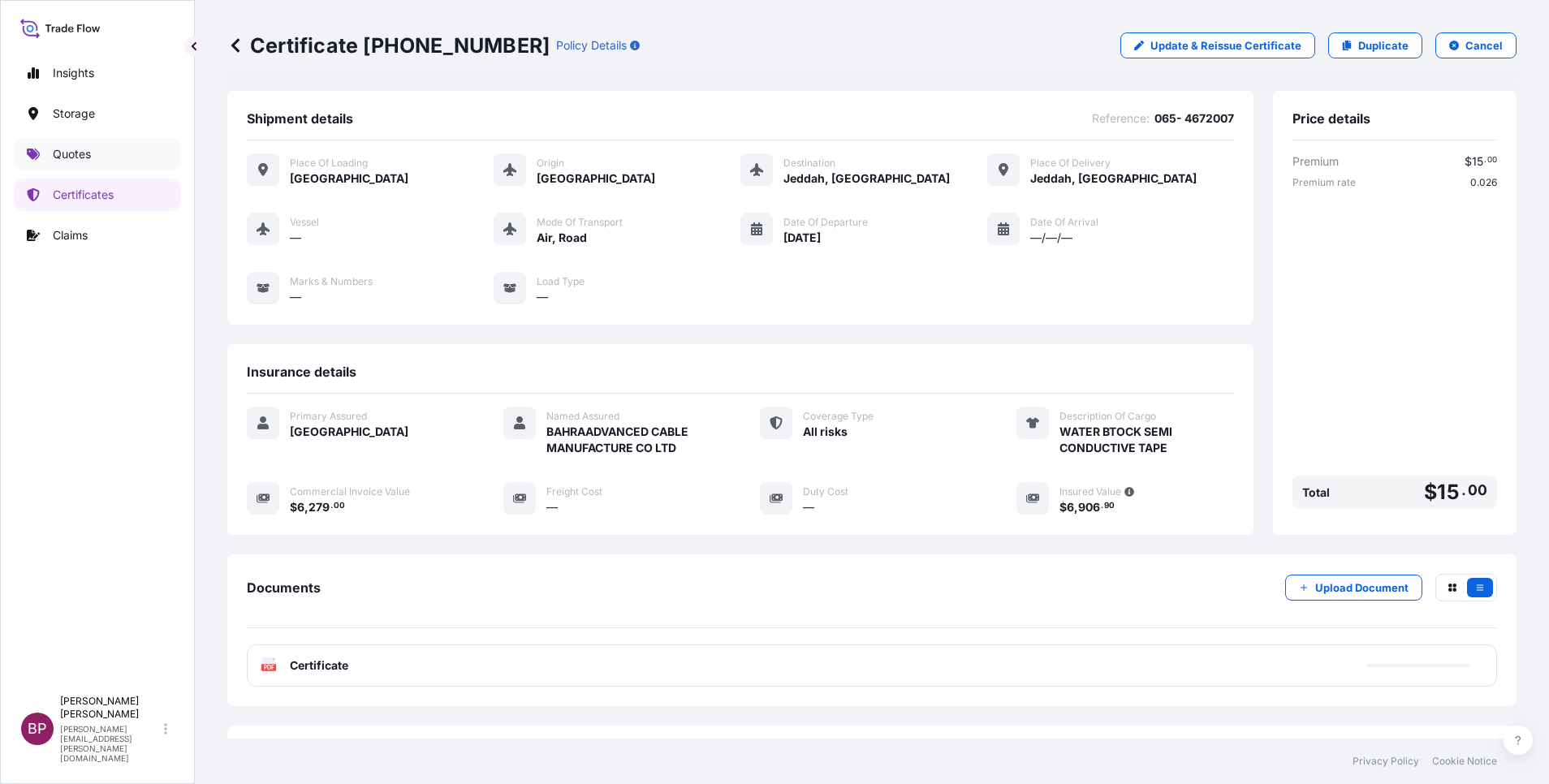
click at [81, 147] on p "Quotes" at bounding box center [72, 154] width 38 height 16
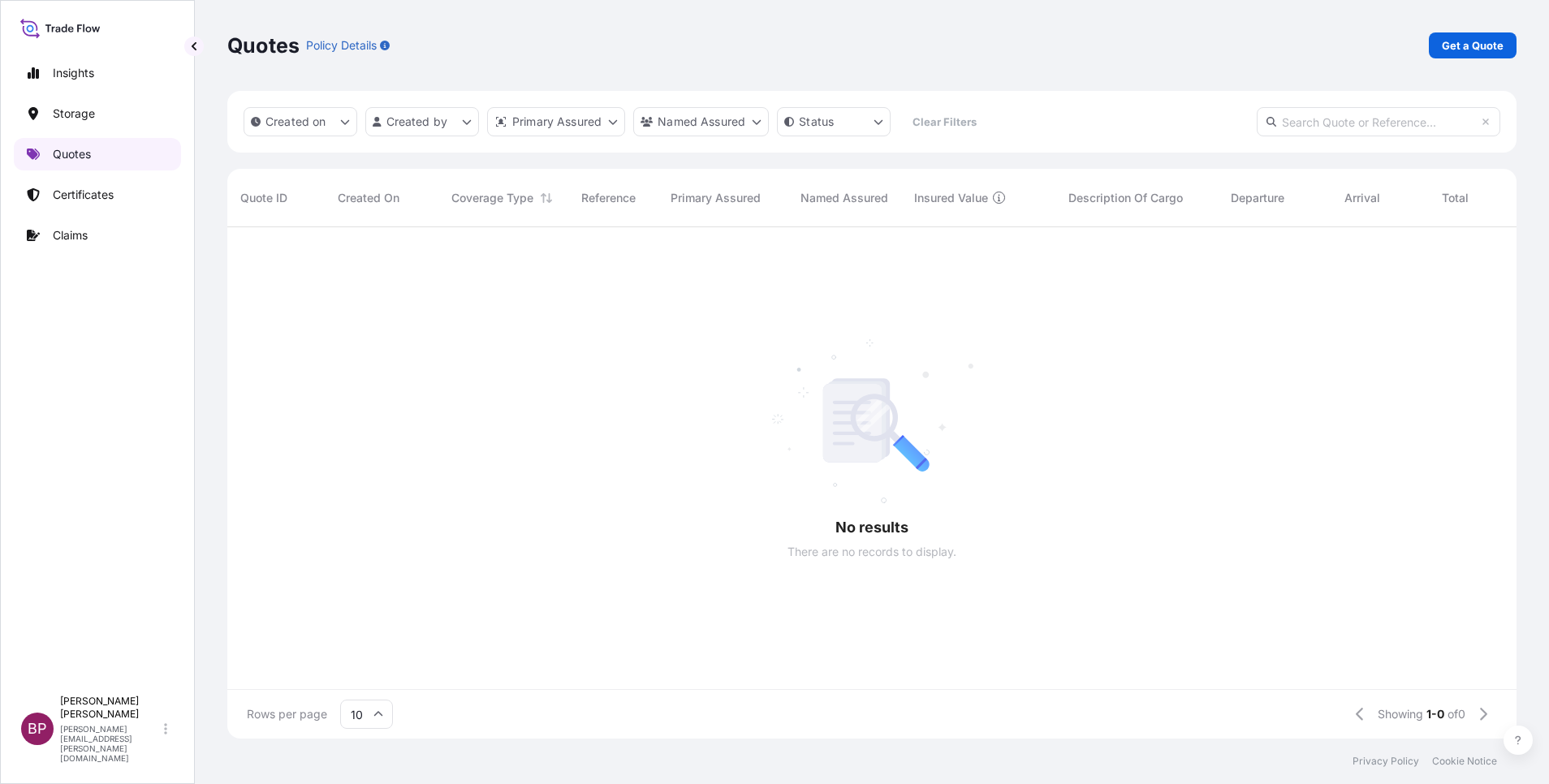
scroll to position [502, 1271]
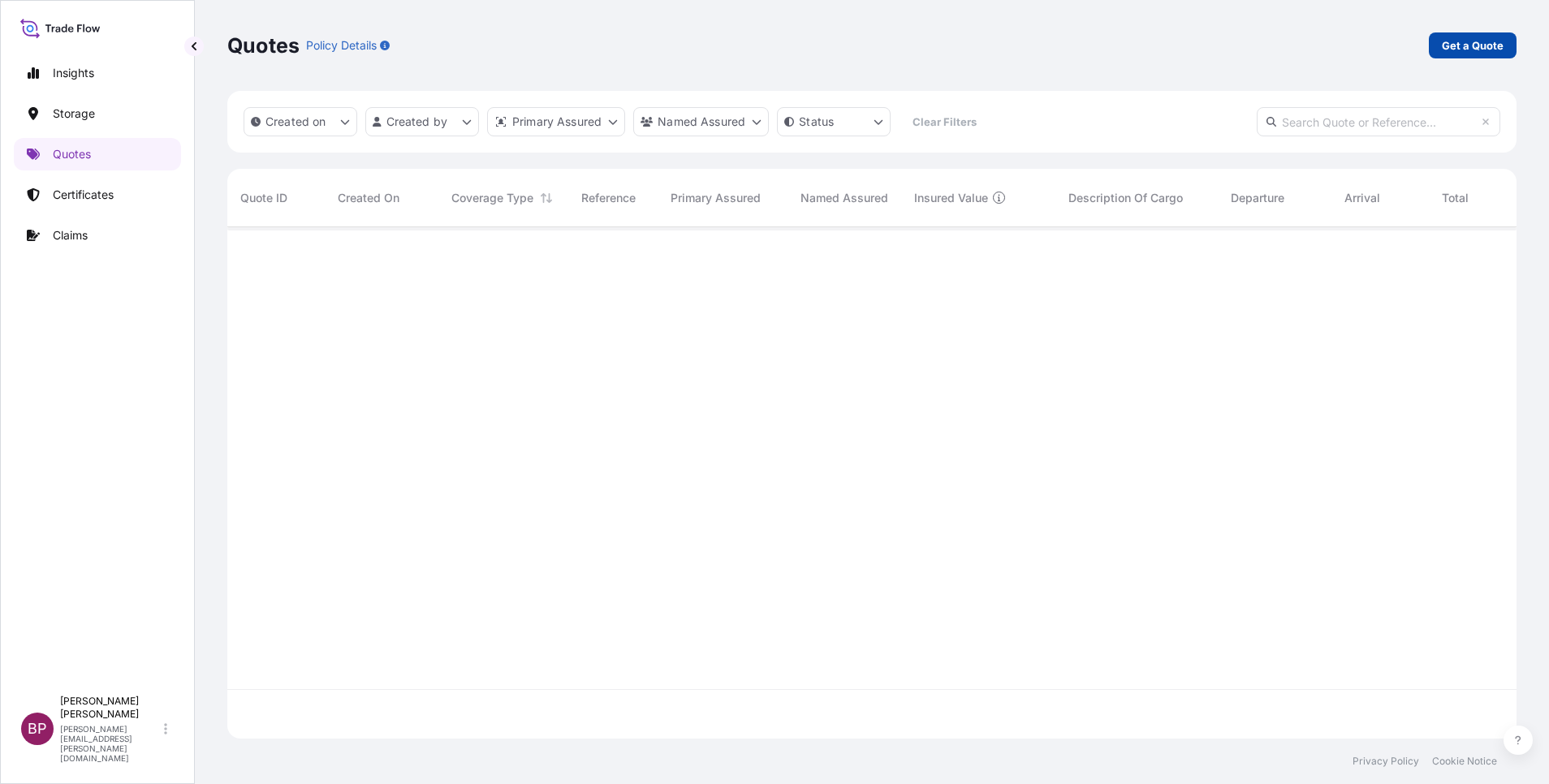
click at [1494, 46] on p "Get a Quote" at bounding box center [1472, 45] width 62 height 16
select select "Water"
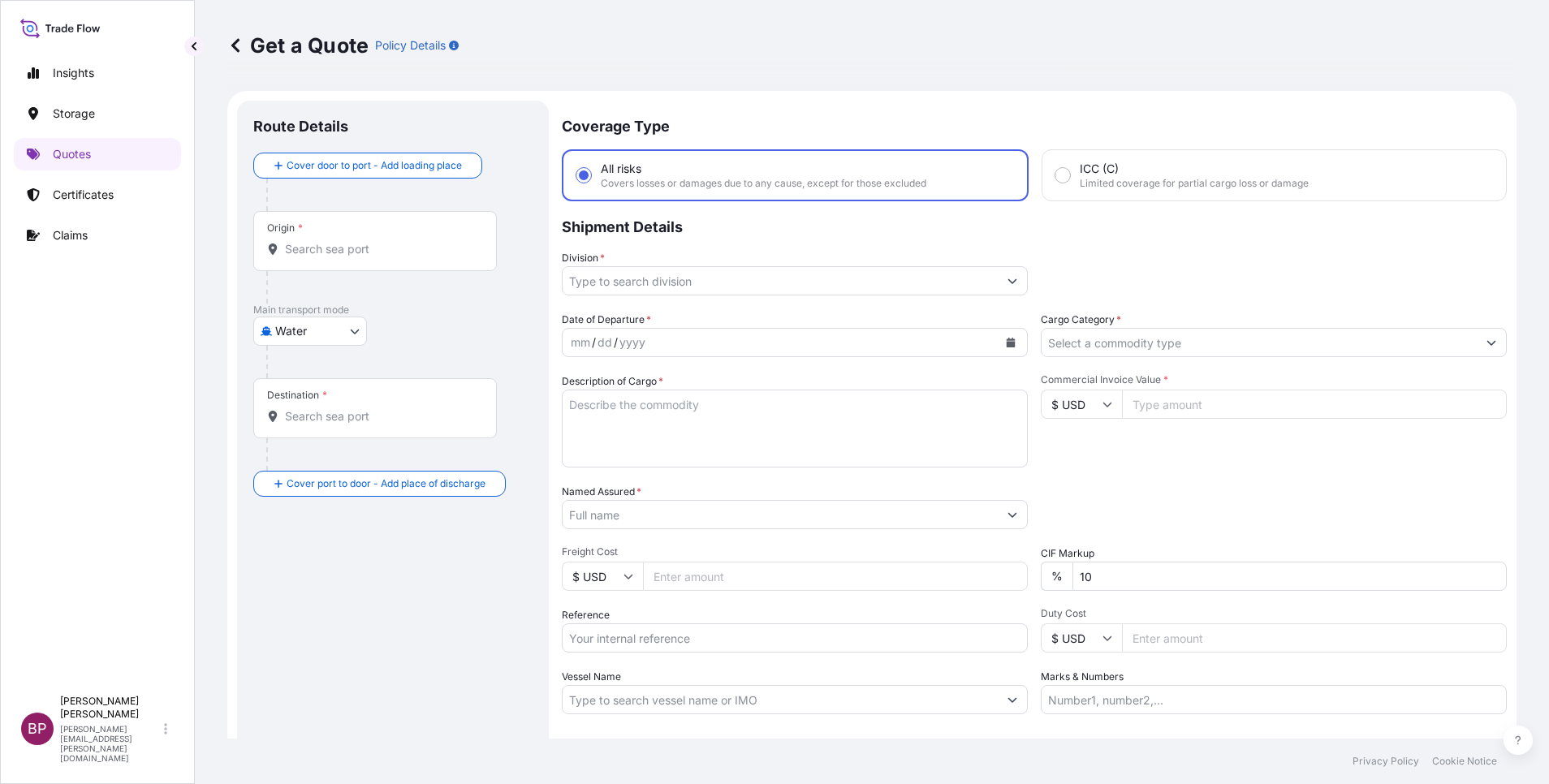
scroll to position [26, 0]
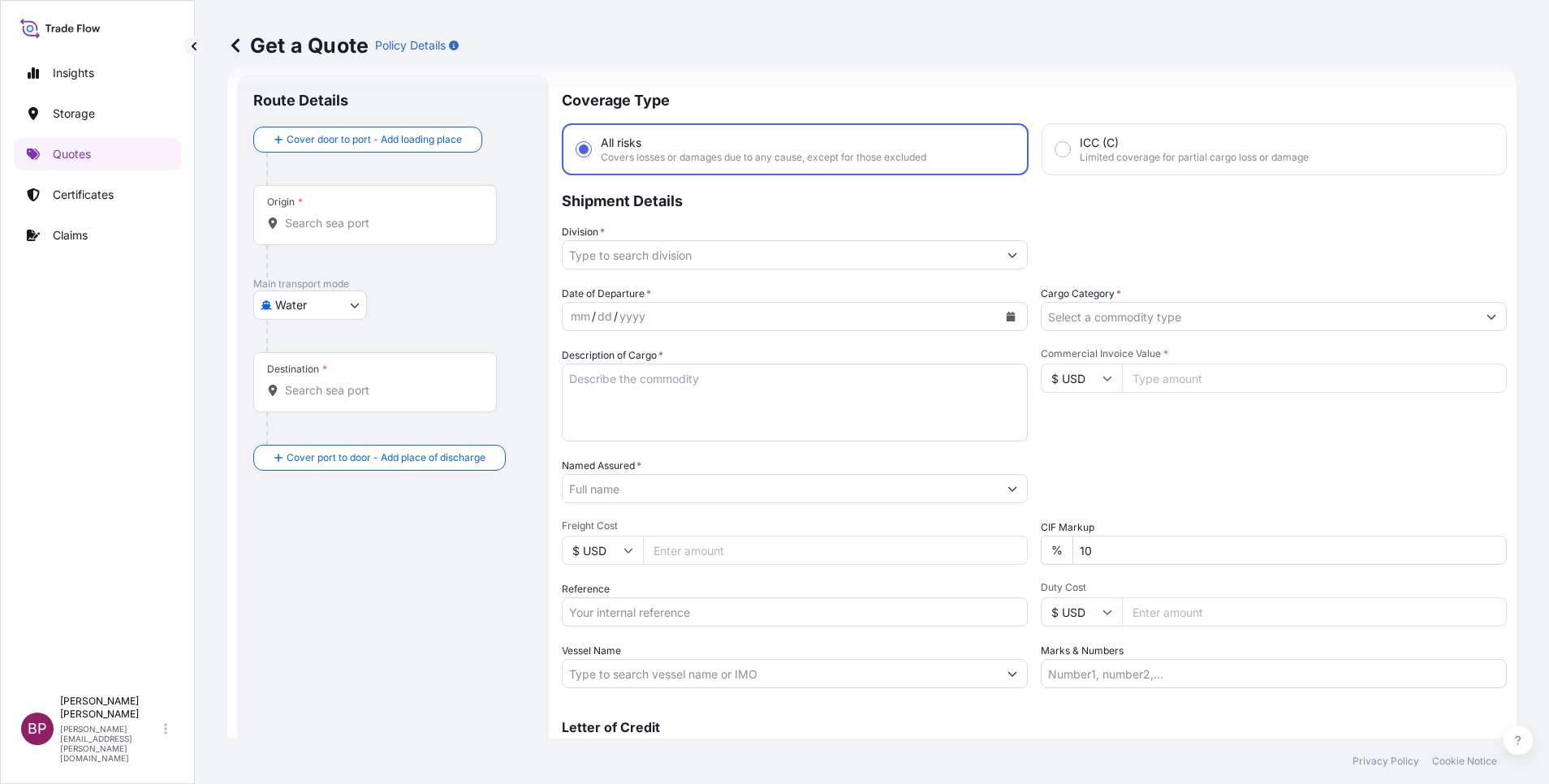
click at [998, 322] on button "Calendar" at bounding box center [1011, 316] width 26 height 26
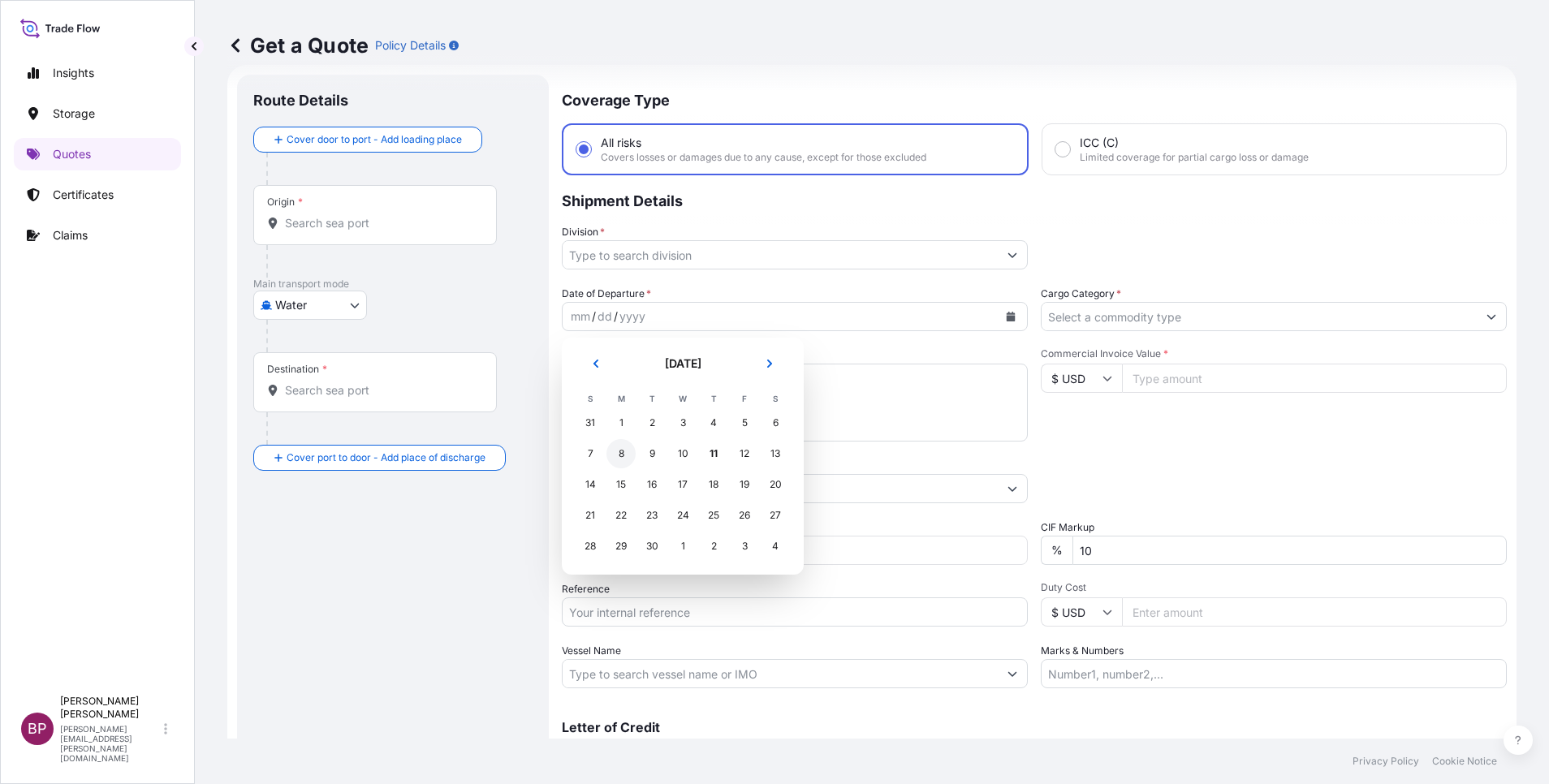
click at [624, 458] on div "8" at bounding box center [621, 453] width 29 height 29
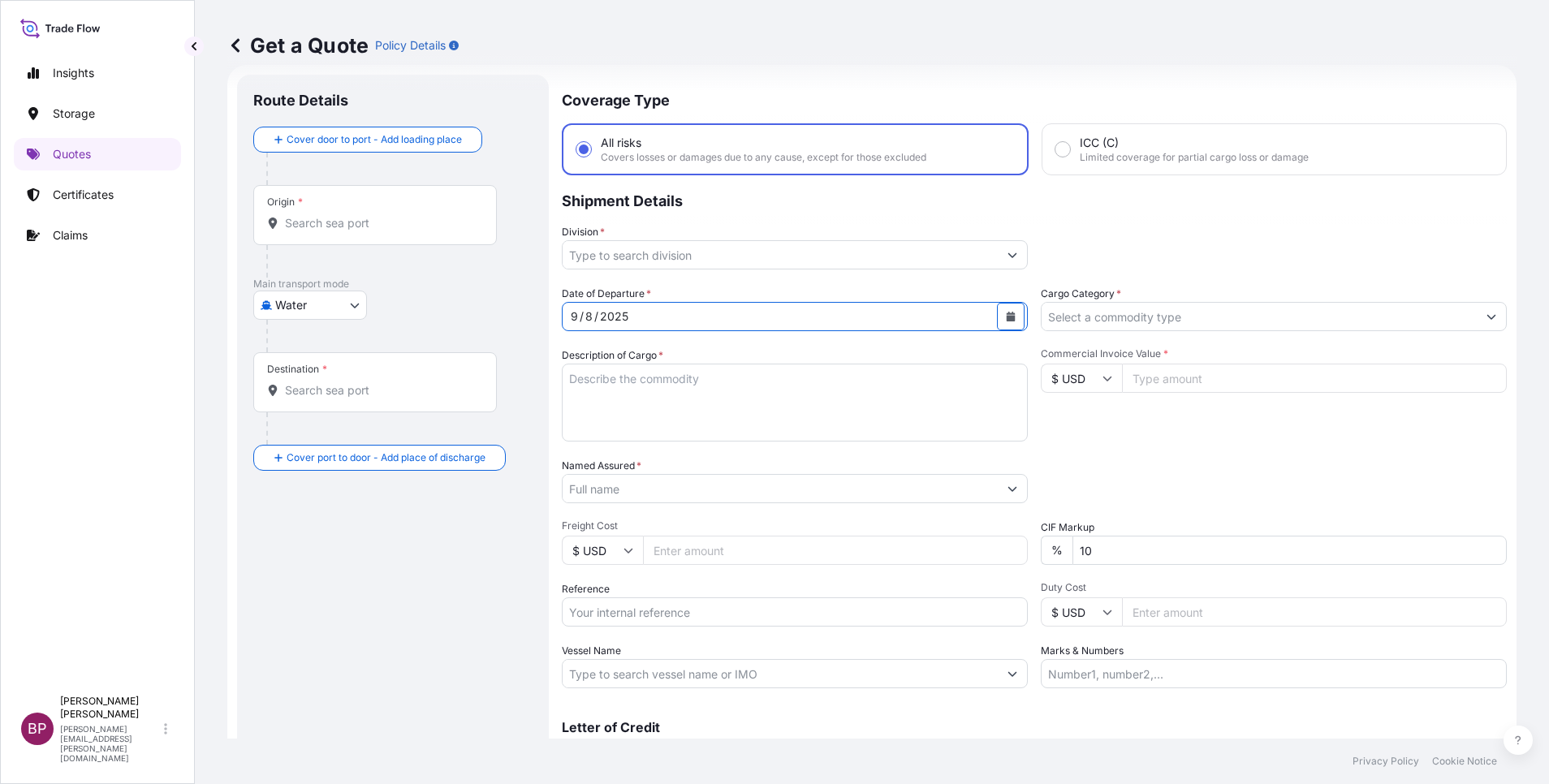
click at [1387, 315] on input "Cargo Category *" at bounding box center [1260, 316] width 435 height 29
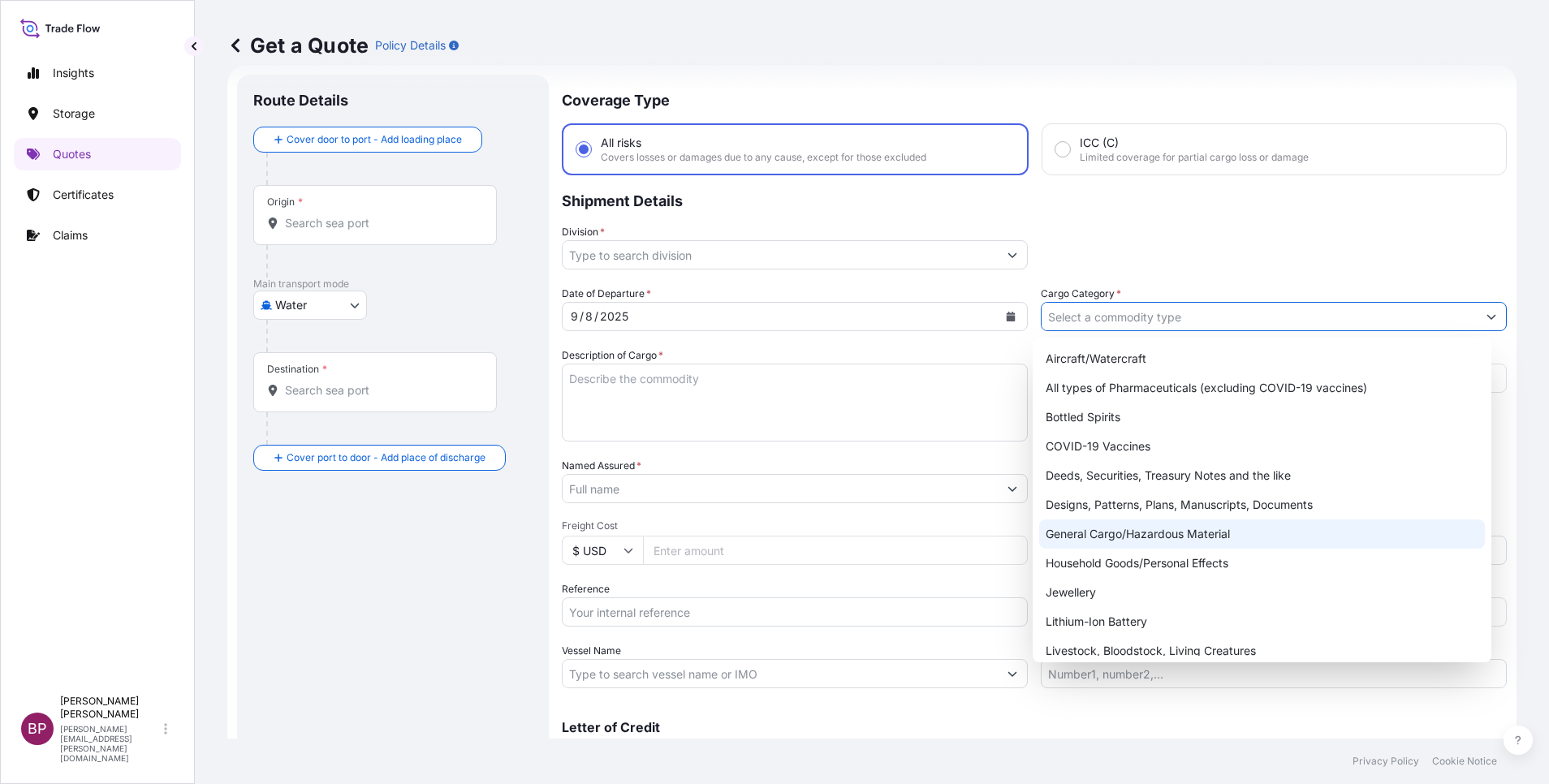
click at [1168, 541] on div "General Cargo/Hazardous Material" at bounding box center [1262, 534] width 446 height 29
type input "General Cargo/Hazardous Material"
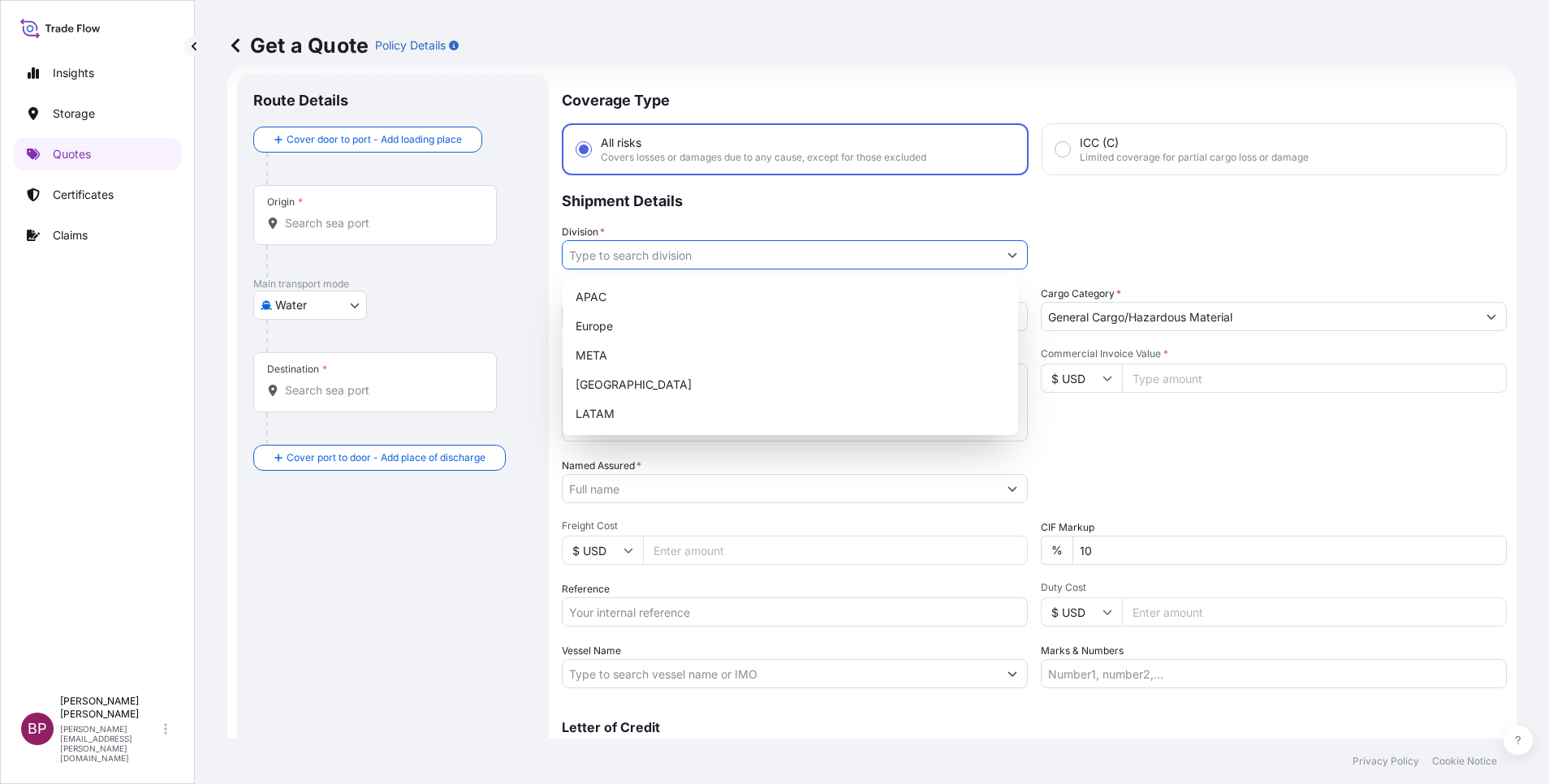
click at [1004, 250] on button "Show suggestions" at bounding box center [1012, 254] width 29 height 29
click at [652, 358] on div "META" at bounding box center [789, 355] width 442 height 29
type input "META"
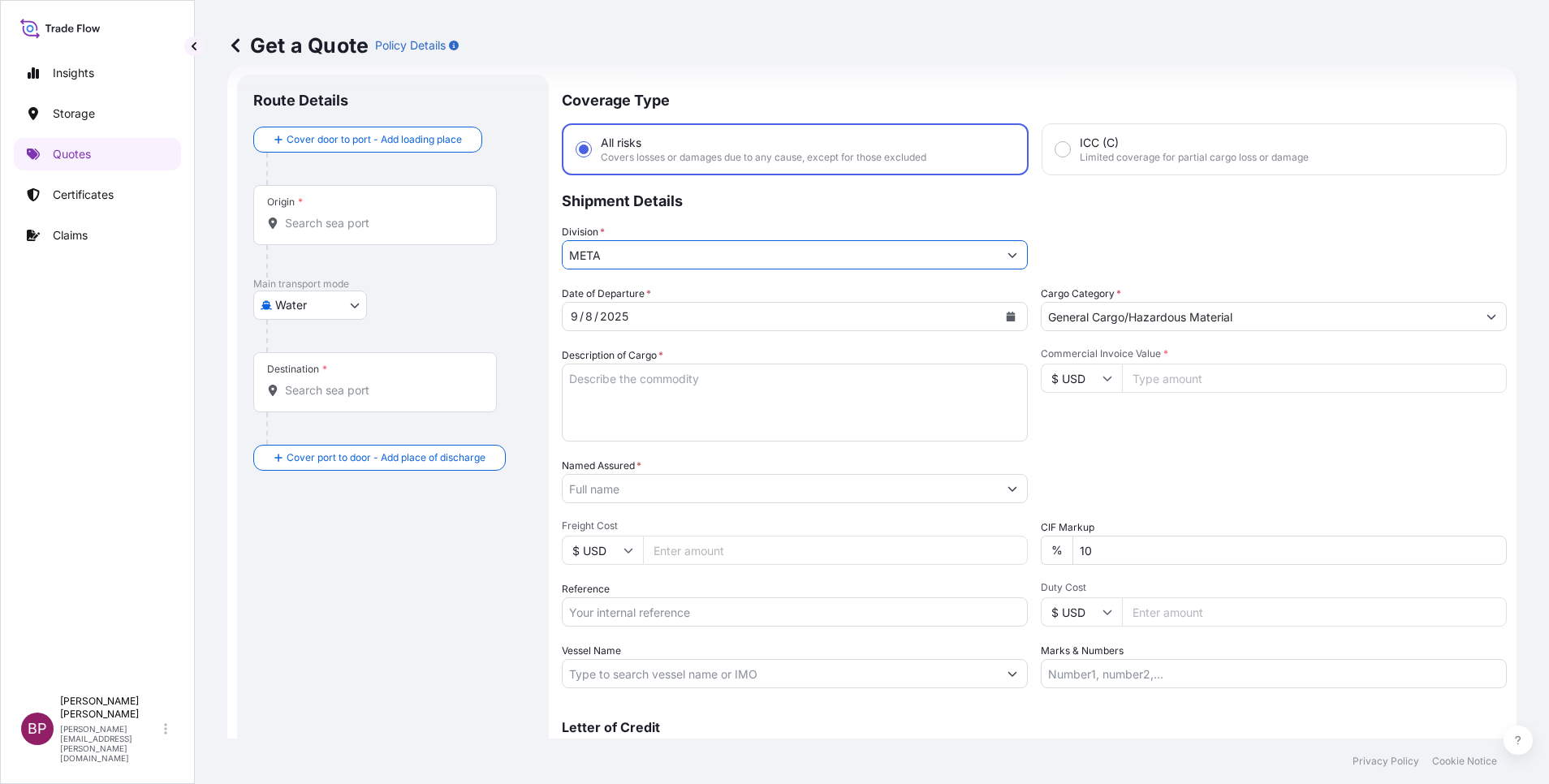
click at [684, 408] on textarea "Description of Cargo *" at bounding box center [794, 402] width 466 height 78
paste textarea "Current Transformer"
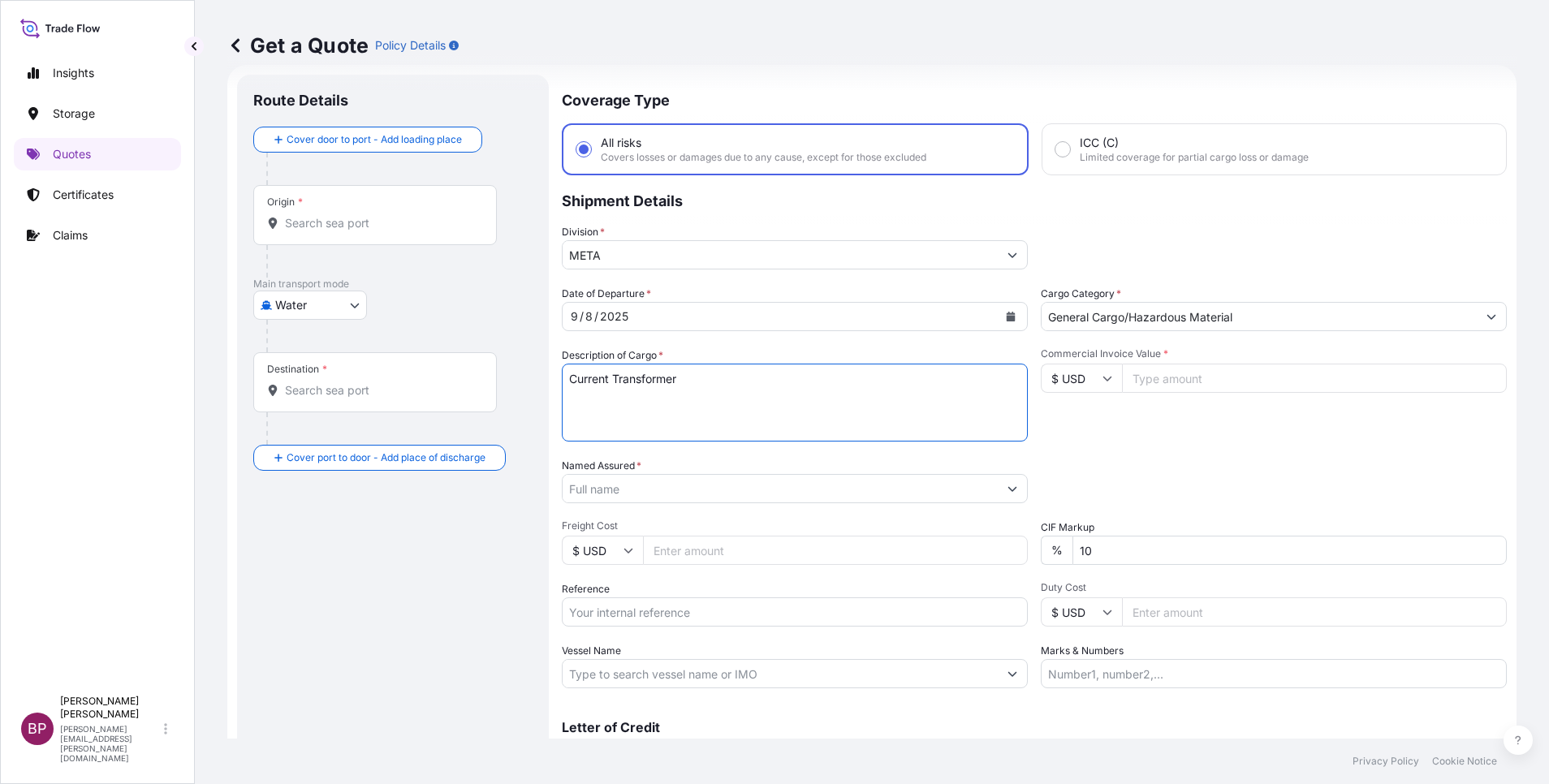
type textarea "Current Transformer"
click at [675, 621] on input "Reference" at bounding box center [794, 611] width 466 height 29
paste input "312- 96014321"
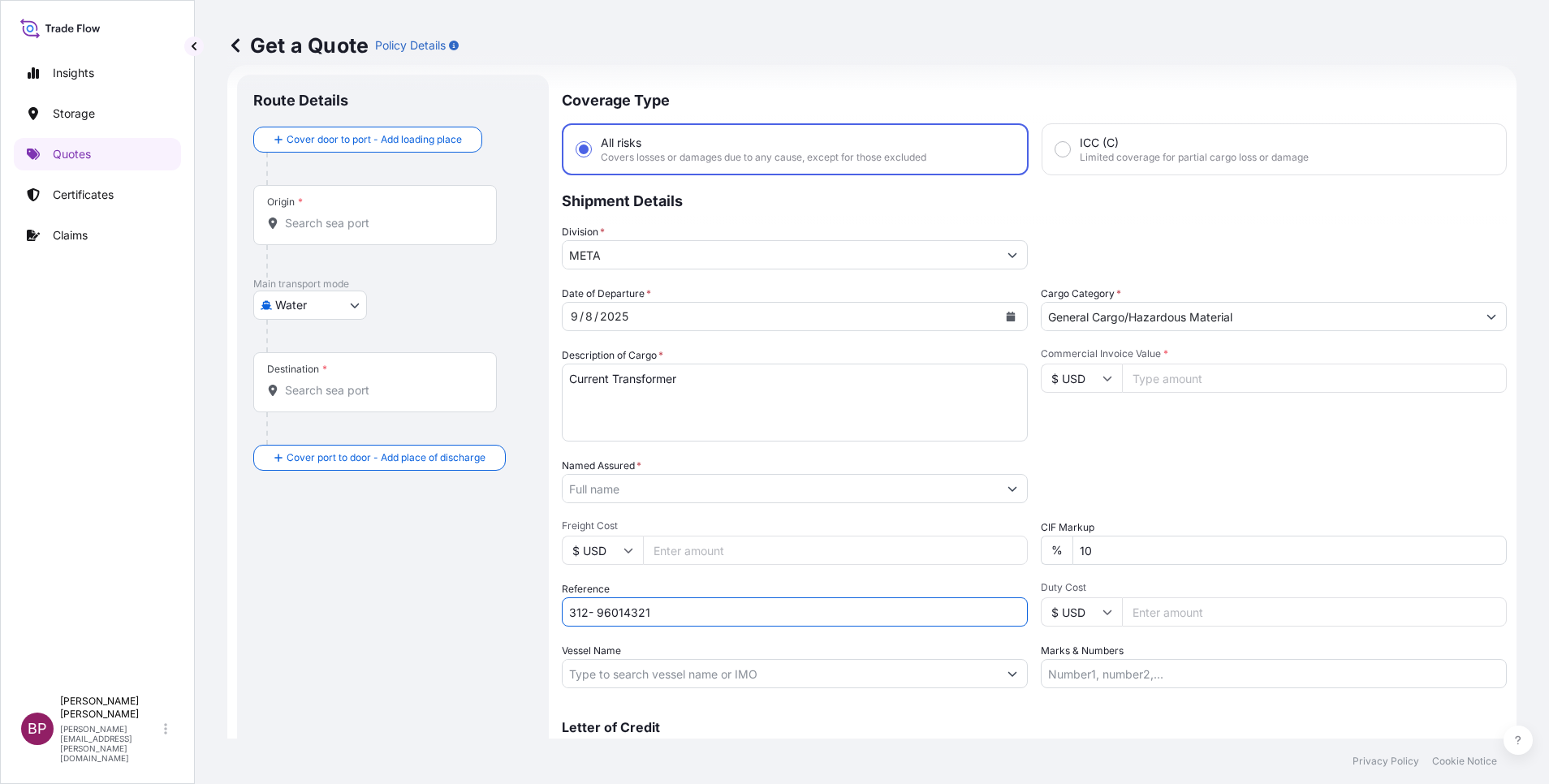
type input "312- 96014321"
drag, startPoint x: 1232, startPoint y: 378, endPoint x: 1221, endPoint y: 389, distance: 15.6
click at [1230, 380] on input "Commercial Invoice Value *" at bounding box center [1314, 377] width 385 height 29
paste input "2394"
type input "2394"
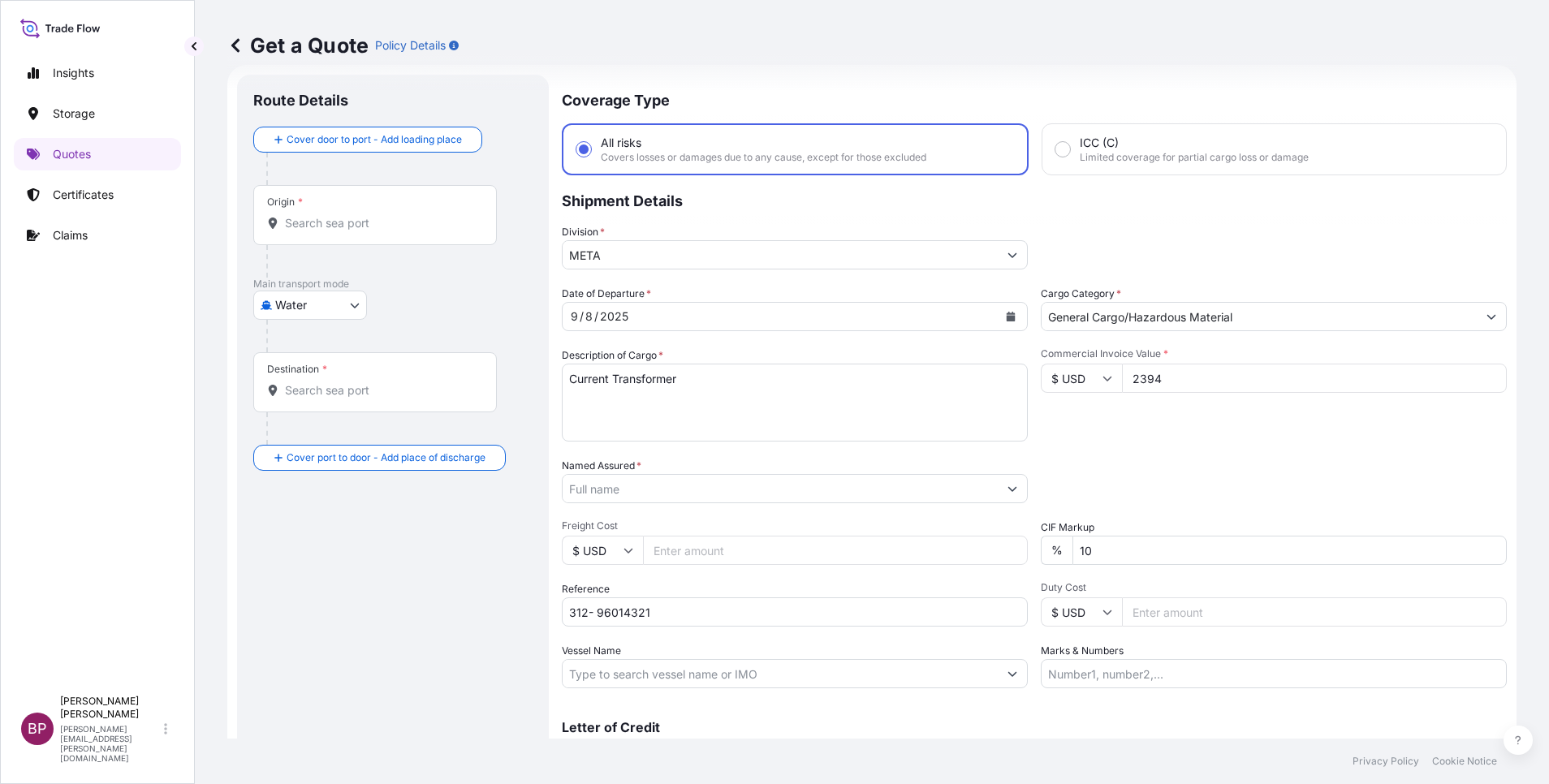
click at [662, 488] on input "Named Assured *" at bounding box center [780, 488] width 435 height 29
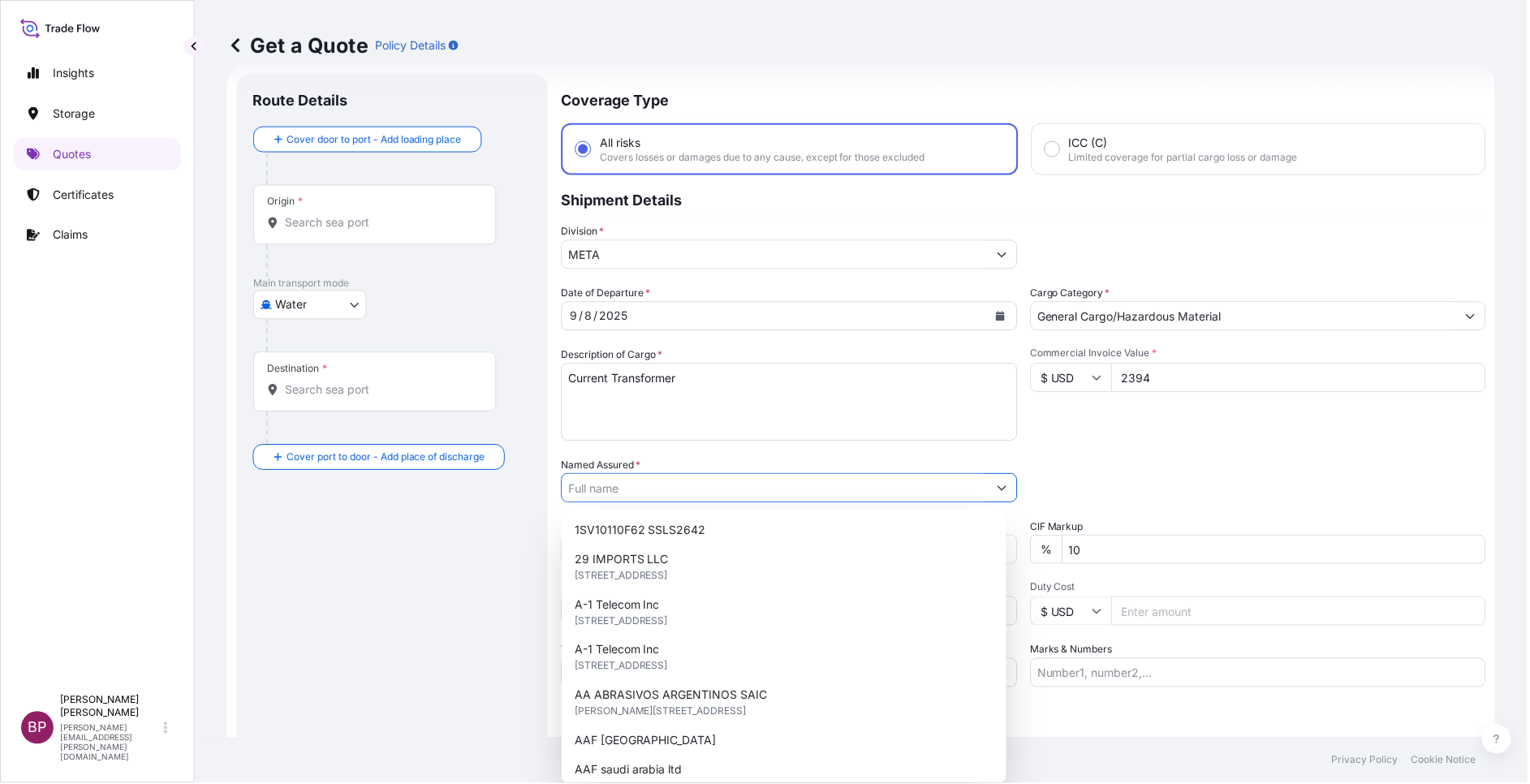
paste input "TRANSFORMERS AND BUSWAYS SOLUTIONS"
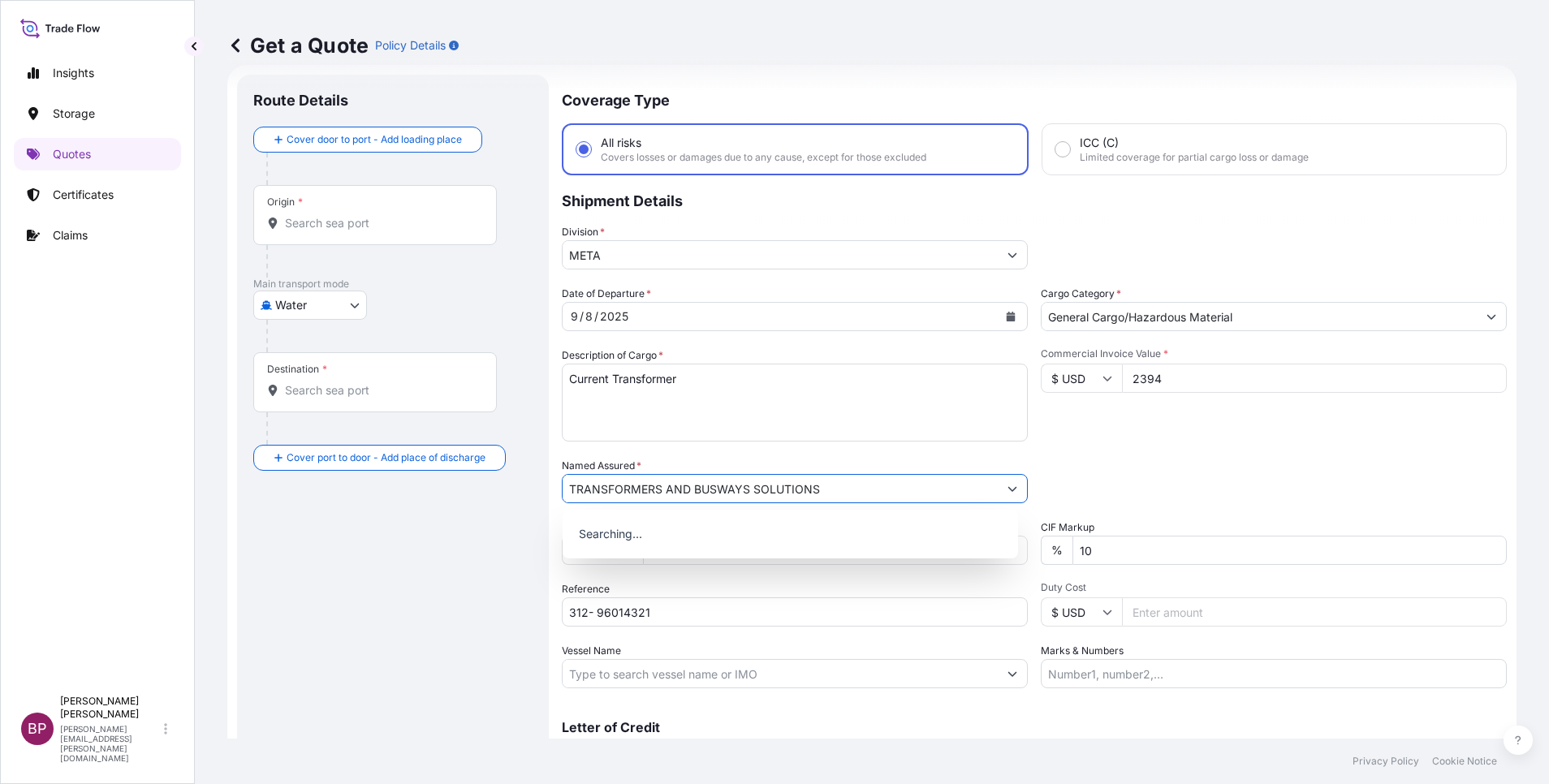
type input "TRANSFORMERS AND BUSWAYS SOLUTIONS"
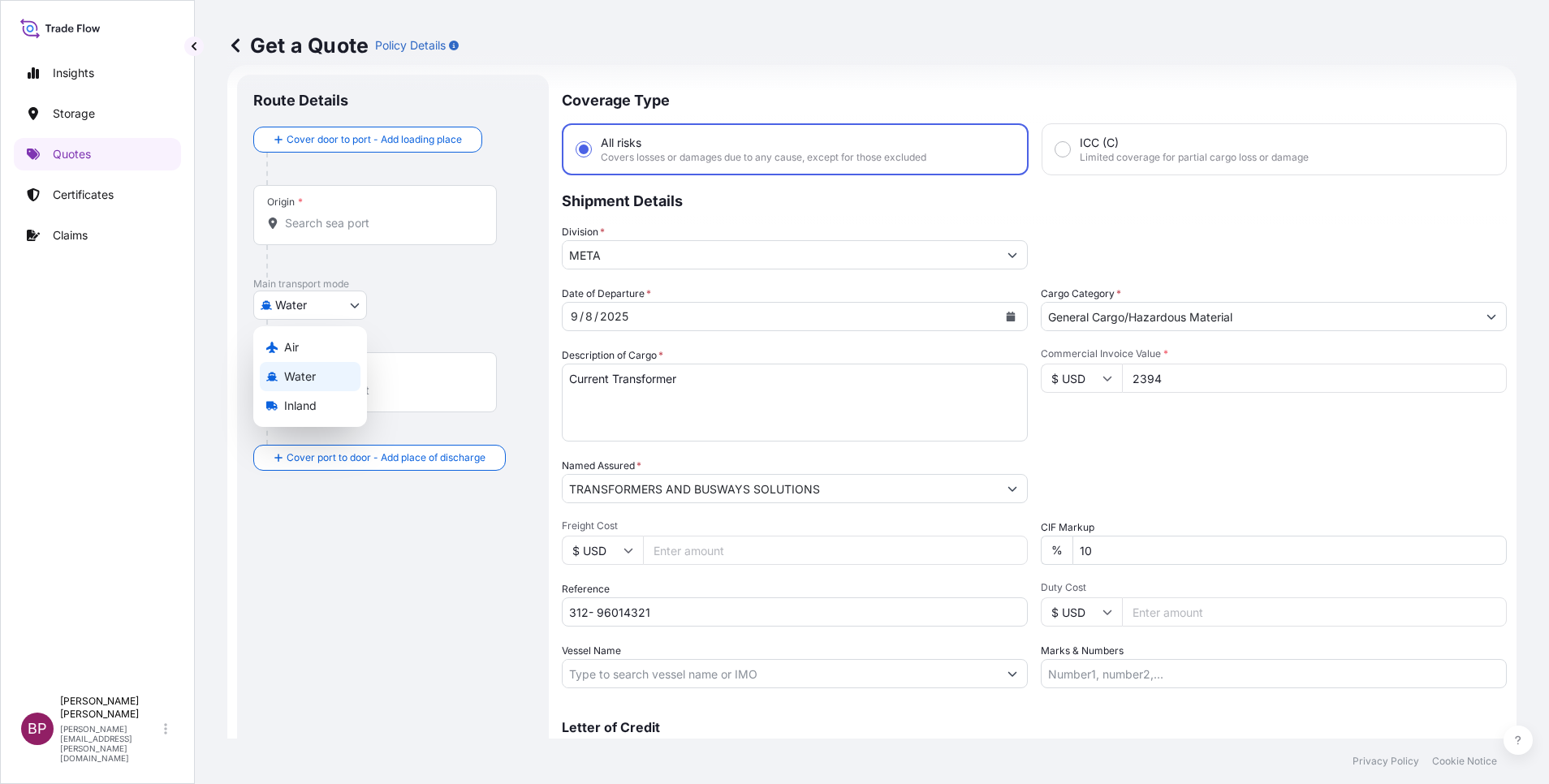
click at [341, 309] on body "15 options available. 0 options available. 15 options available. 3 options avai…" at bounding box center [774, 392] width 1549 height 784
click at [302, 338] on div "Air" at bounding box center [309, 346] width 101 height 29
select select "Air"
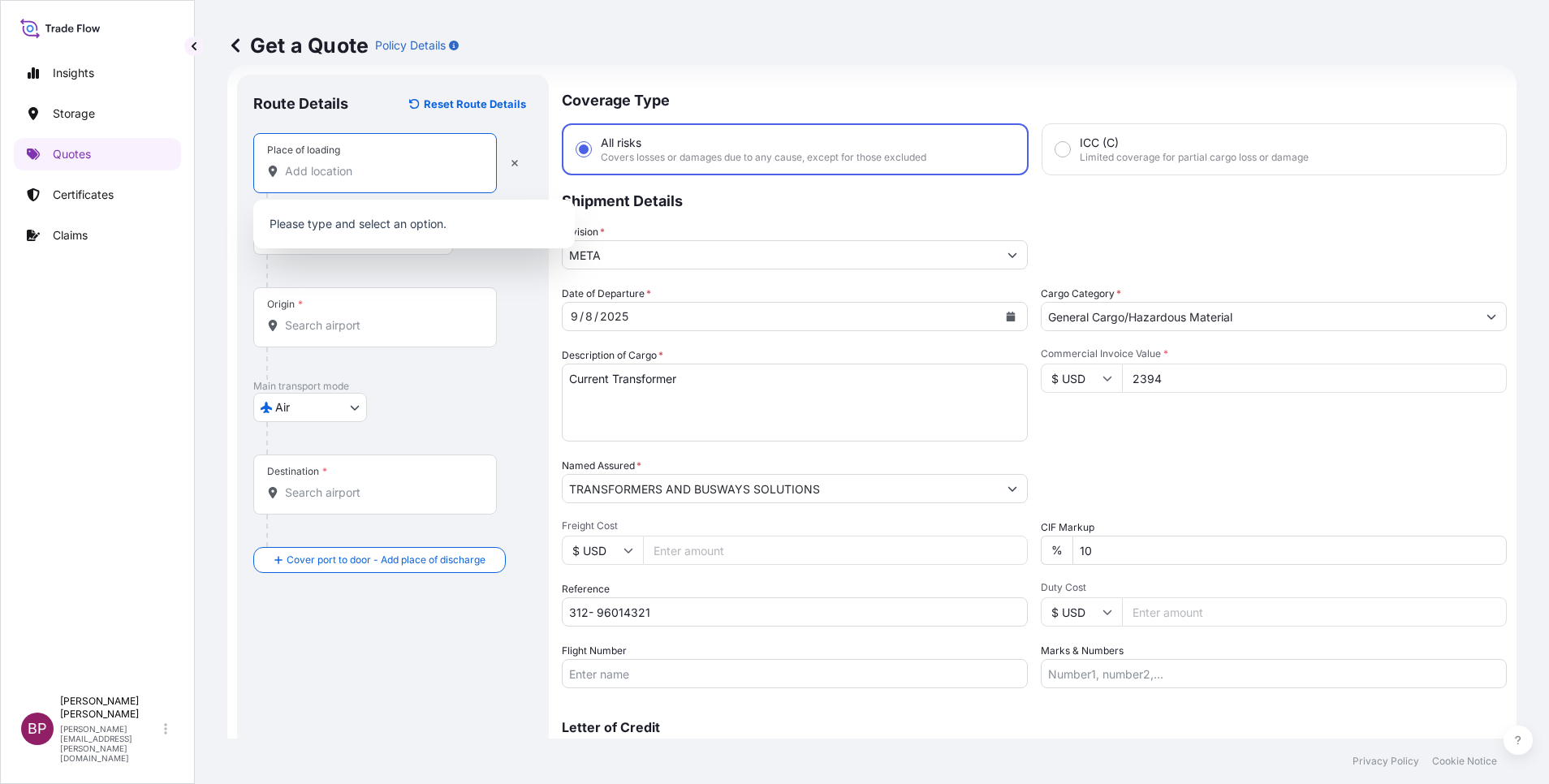
drag, startPoint x: 394, startPoint y: 176, endPoint x: 380, endPoint y: 183, distance: 15.7
click at [392, 176] on input "Place of loading" at bounding box center [380, 171] width 192 height 16
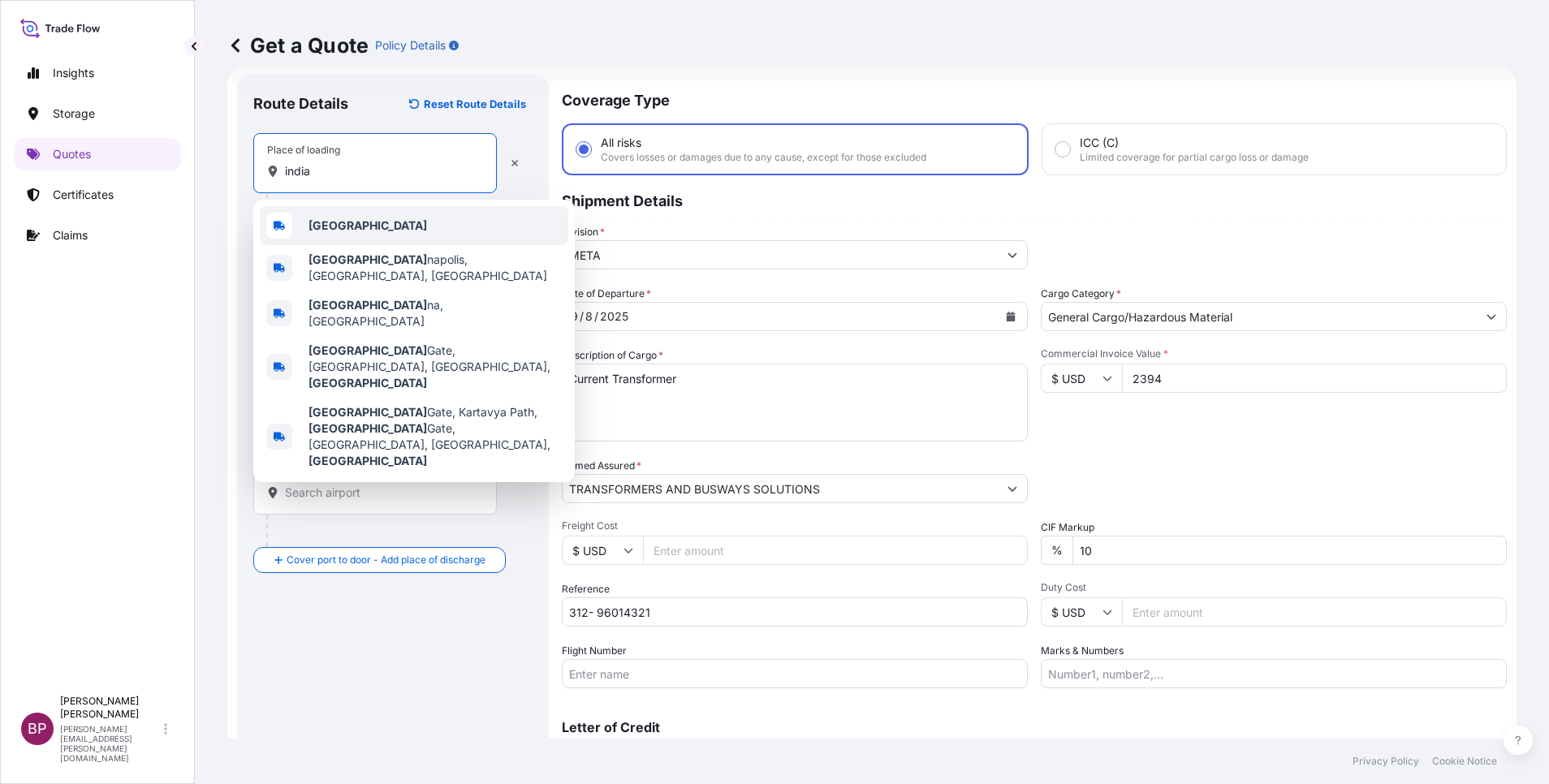
click at [379, 226] on div "[GEOGRAPHIC_DATA]" at bounding box center [413, 225] width 308 height 39
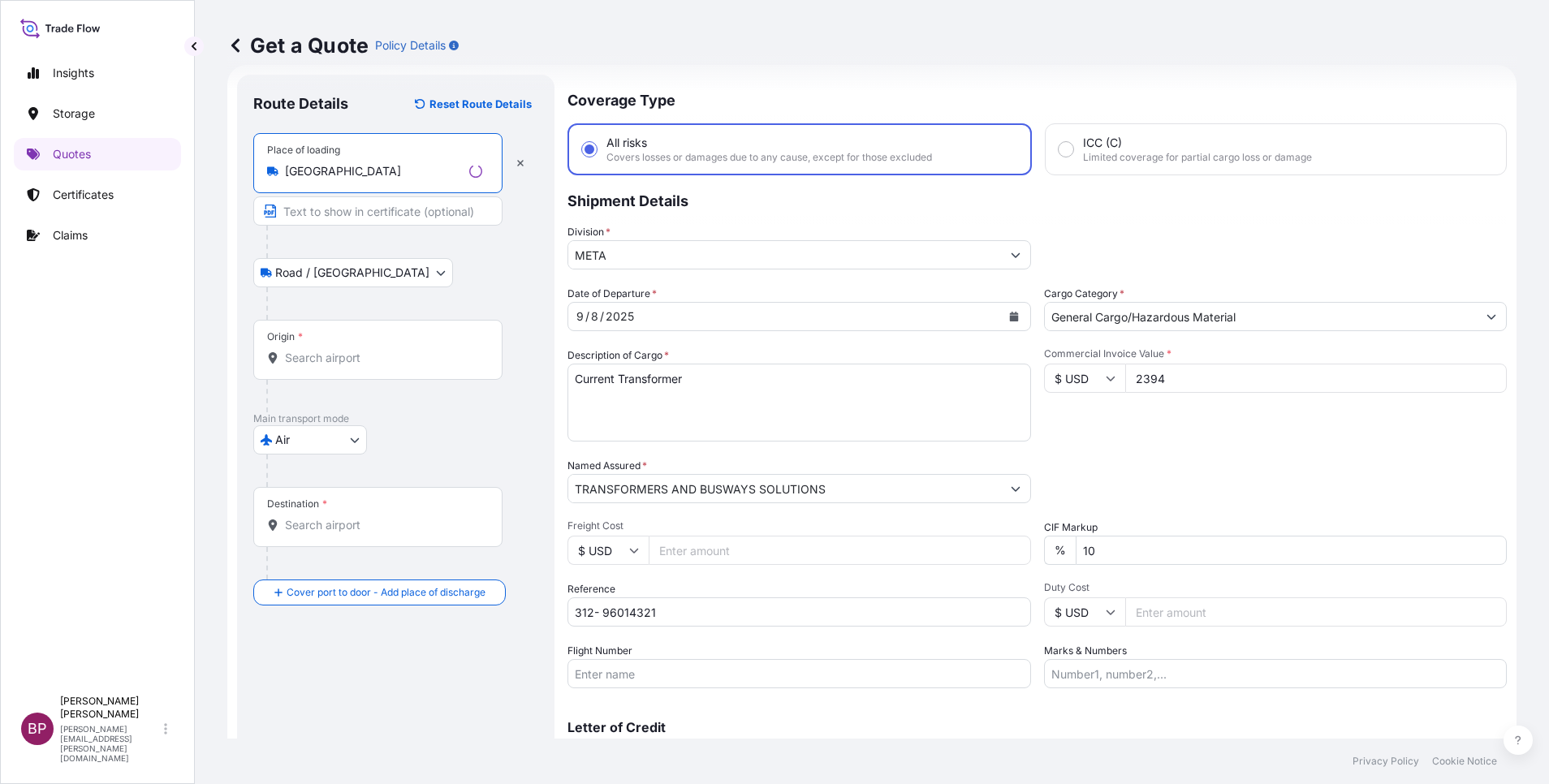
type input "[GEOGRAPHIC_DATA]"
click at [336, 360] on input "Origin *" at bounding box center [383, 358] width 198 height 16
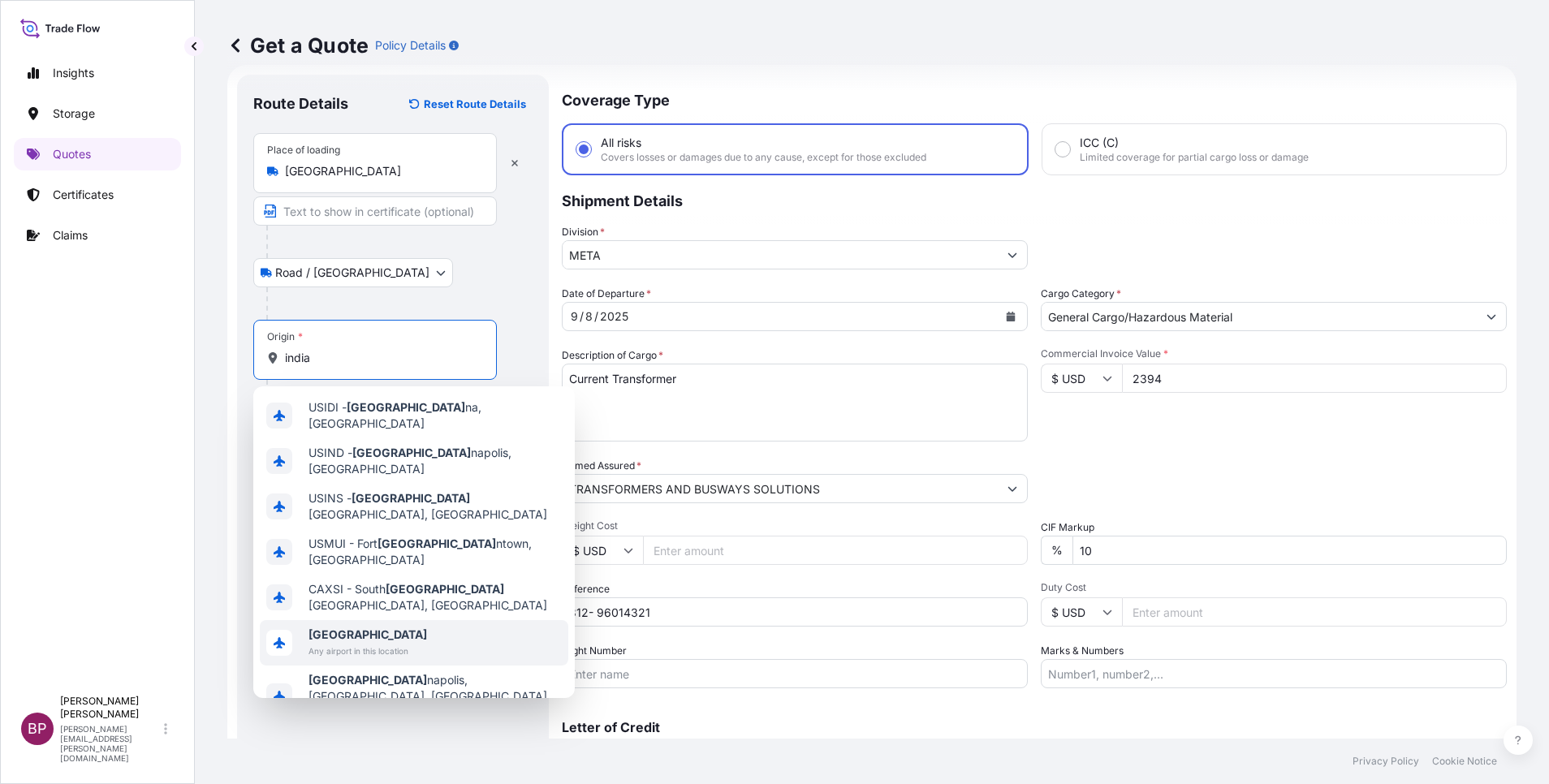
click at [375, 642] on span "Any airport in this location" at bounding box center [367, 650] width 119 height 16
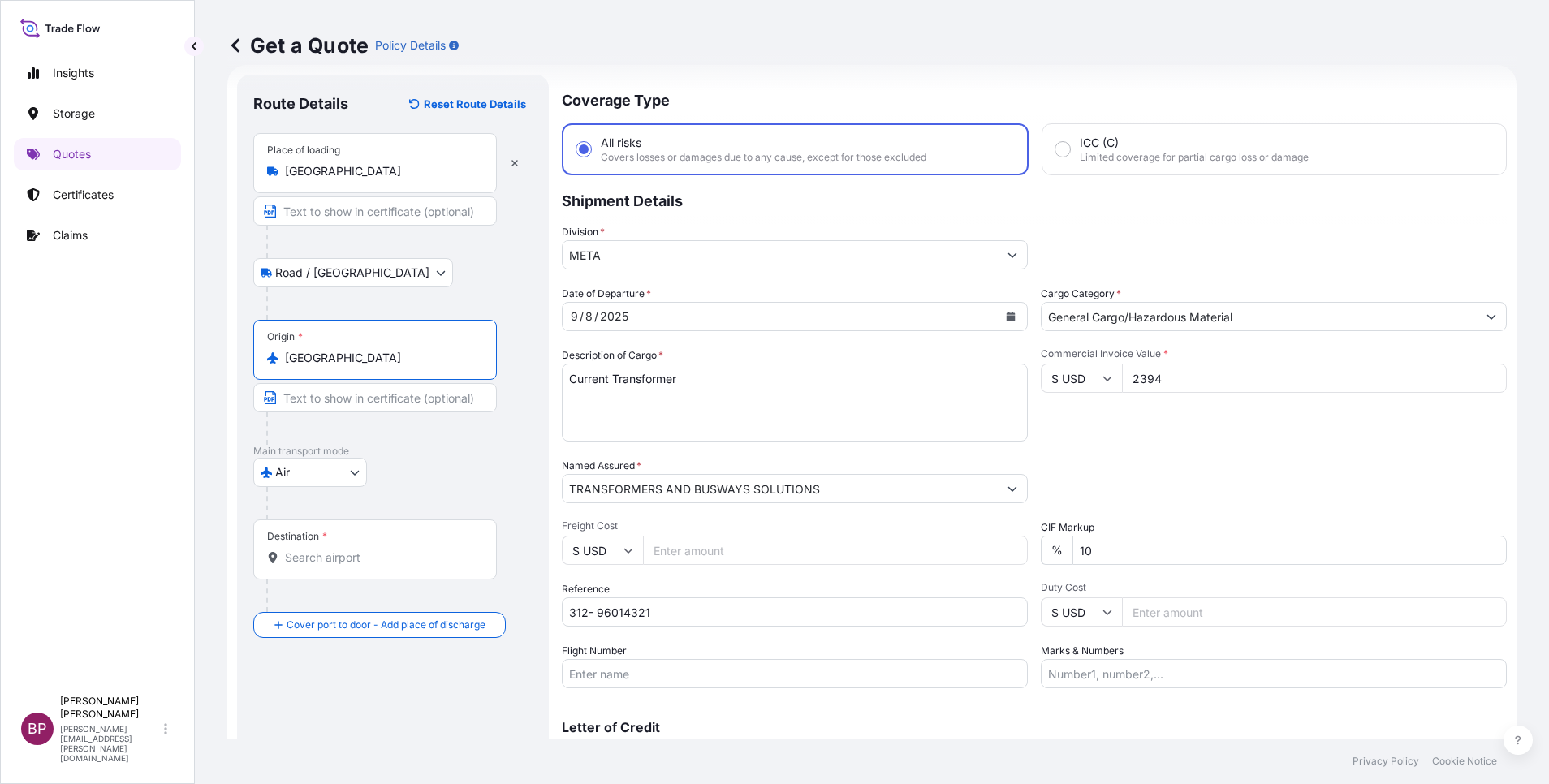
type input "[GEOGRAPHIC_DATA]"
click at [377, 567] on div "Destination *" at bounding box center [375, 550] width 244 height 60
click at [377, 566] on input "Destination *" at bounding box center [380, 558] width 192 height 16
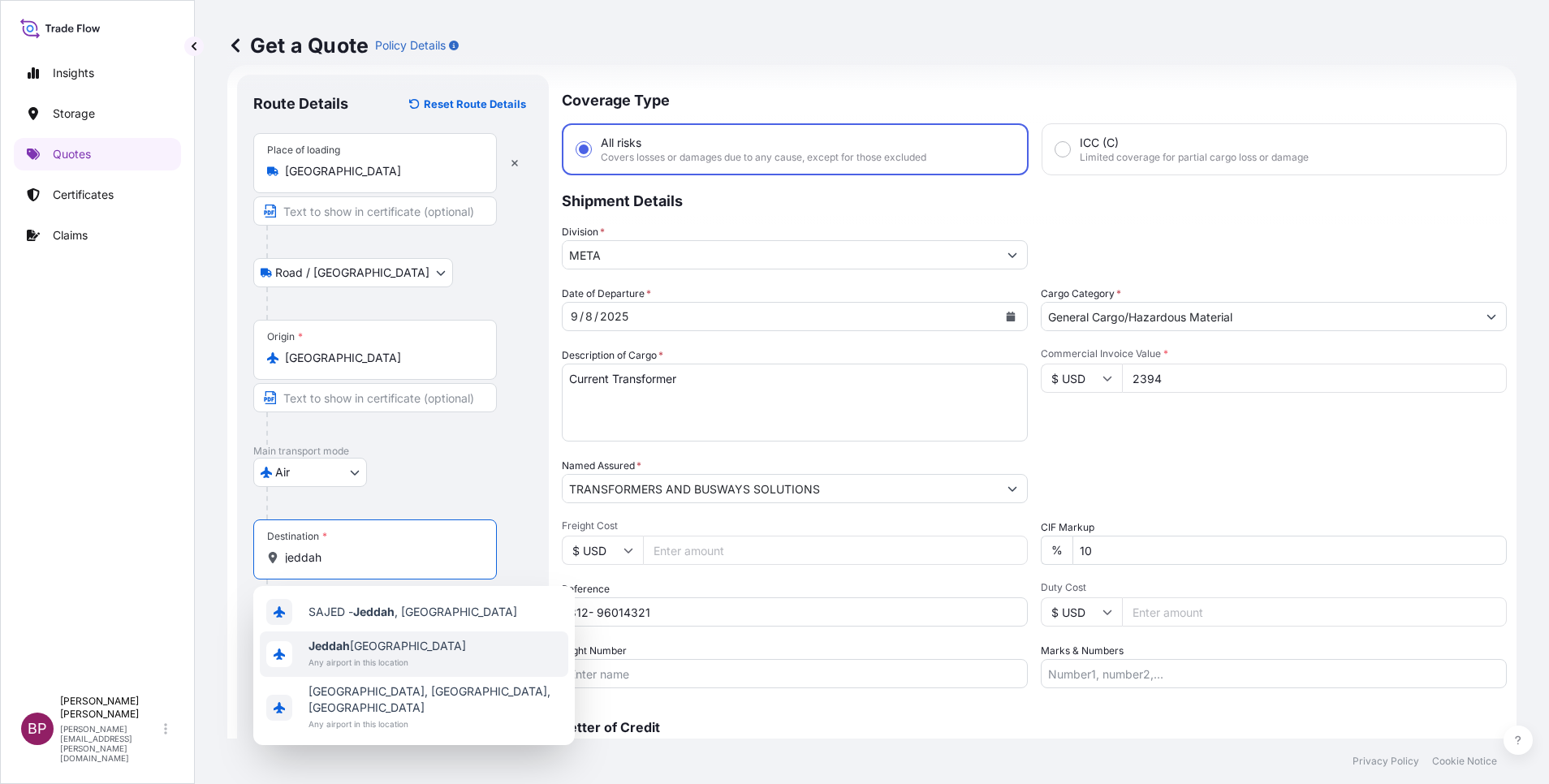
click at [367, 646] on span "Jeddah [GEOGRAPHIC_DATA]" at bounding box center [387, 645] width 158 height 16
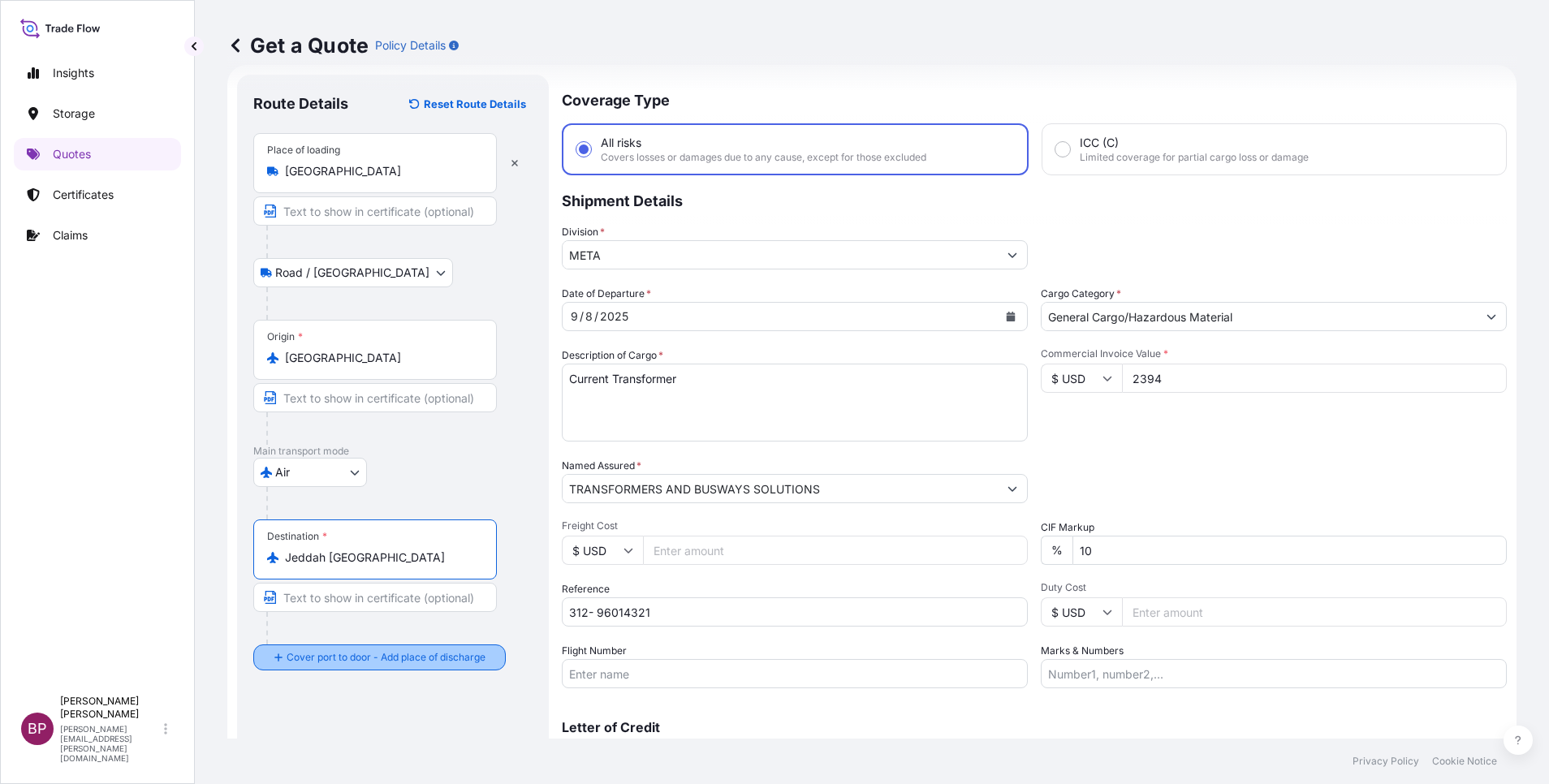
type input "Jeddah [GEOGRAPHIC_DATA]"
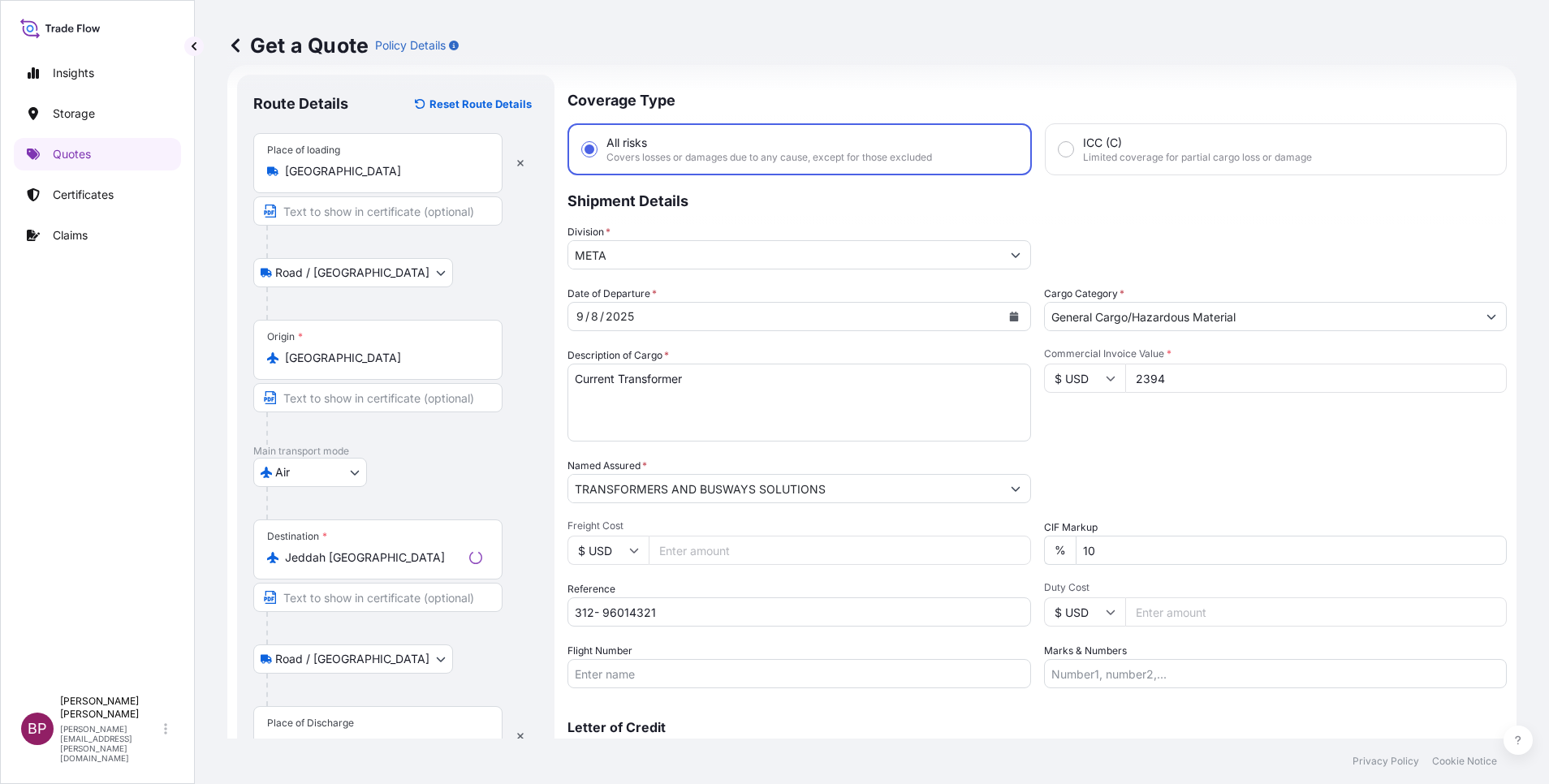
click at [345, 724] on div "Place of Discharge" at bounding box center [310, 722] width 87 height 13
click at [345, 736] on input "Place of Discharge" at bounding box center [383, 744] width 198 height 16
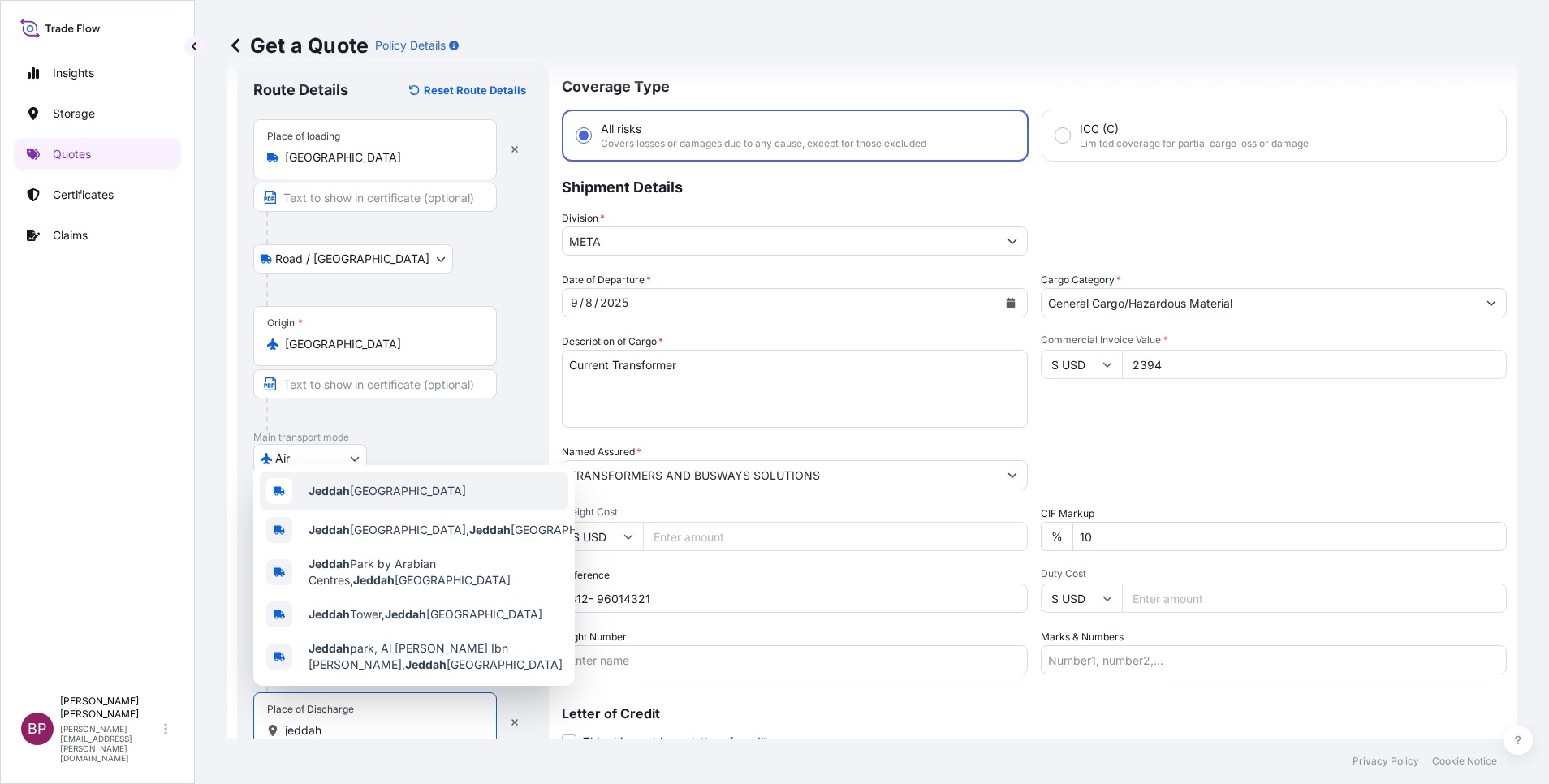
click at [404, 485] on span "Jeddah [GEOGRAPHIC_DATA]" at bounding box center [387, 491] width 158 height 16
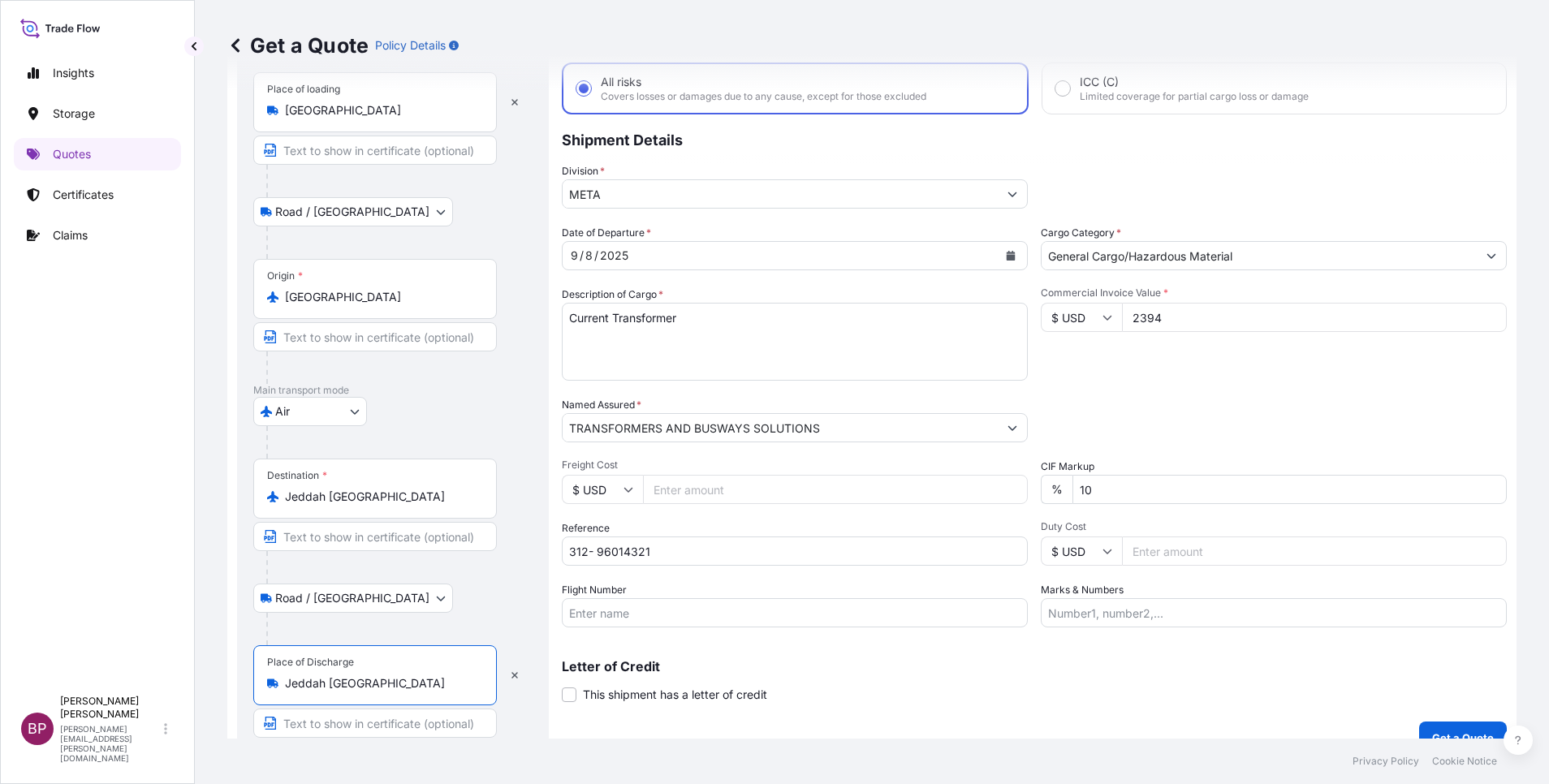
scroll to position [112, 0]
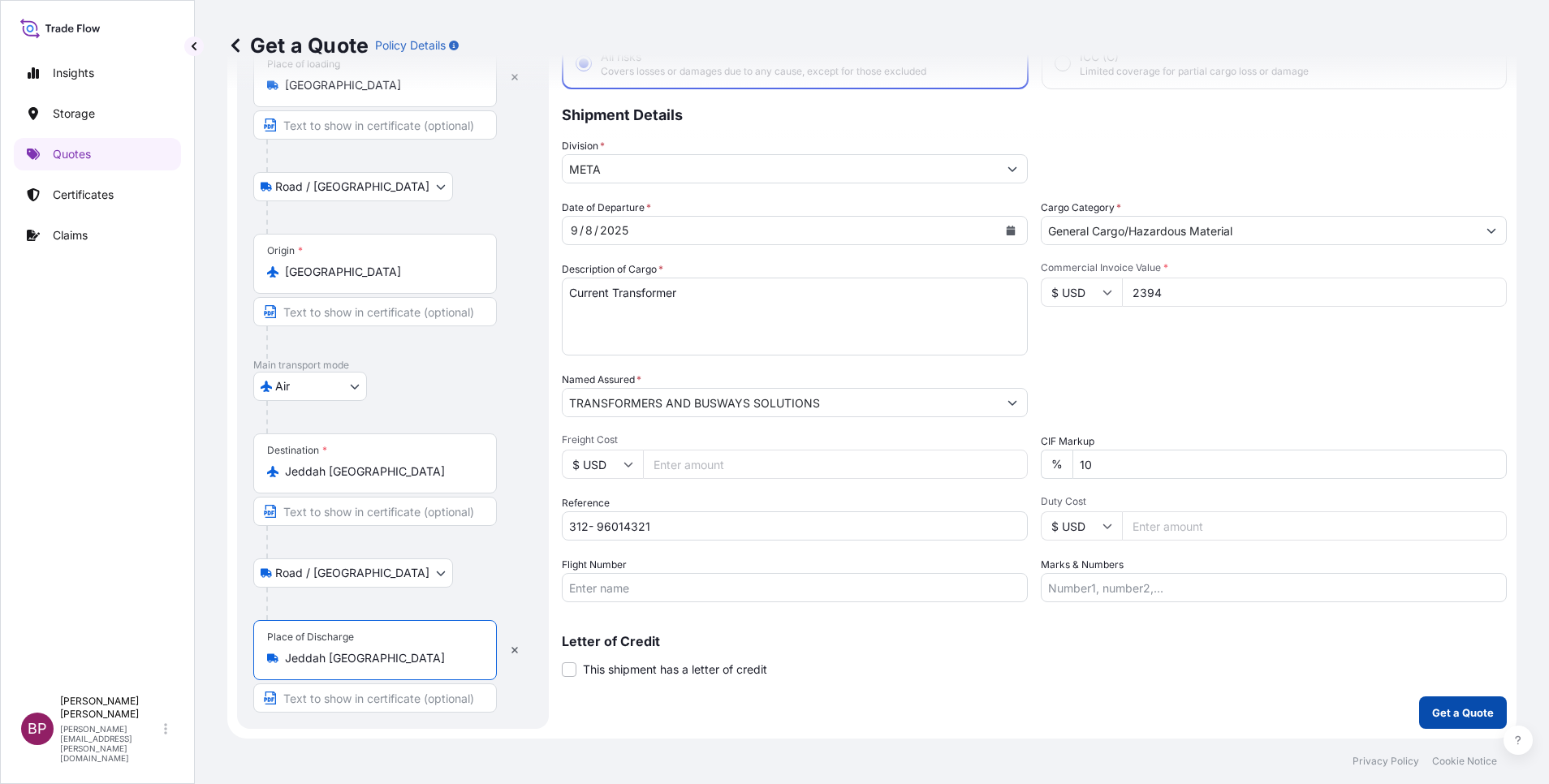
type input "Jeddah [GEOGRAPHIC_DATA]"
click at [1454, 710] on p "Get a Quote" at bounding box center [1463, 712] width 62 height 16
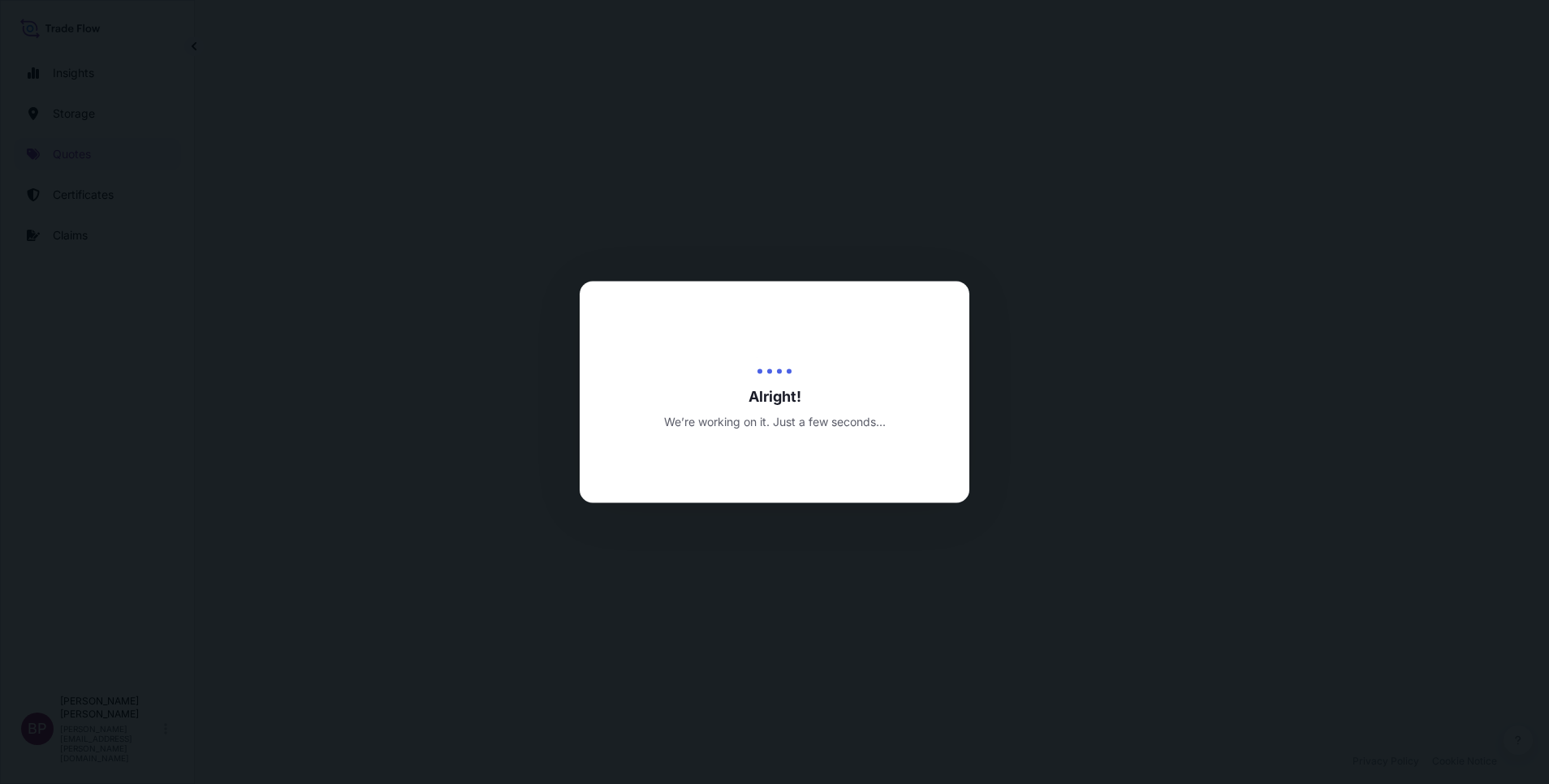
select select "Road / [GEOGRAPHIC_DATA]"
select select "Air"
select select "Road / [GEOGRAPHIC_DATA]"
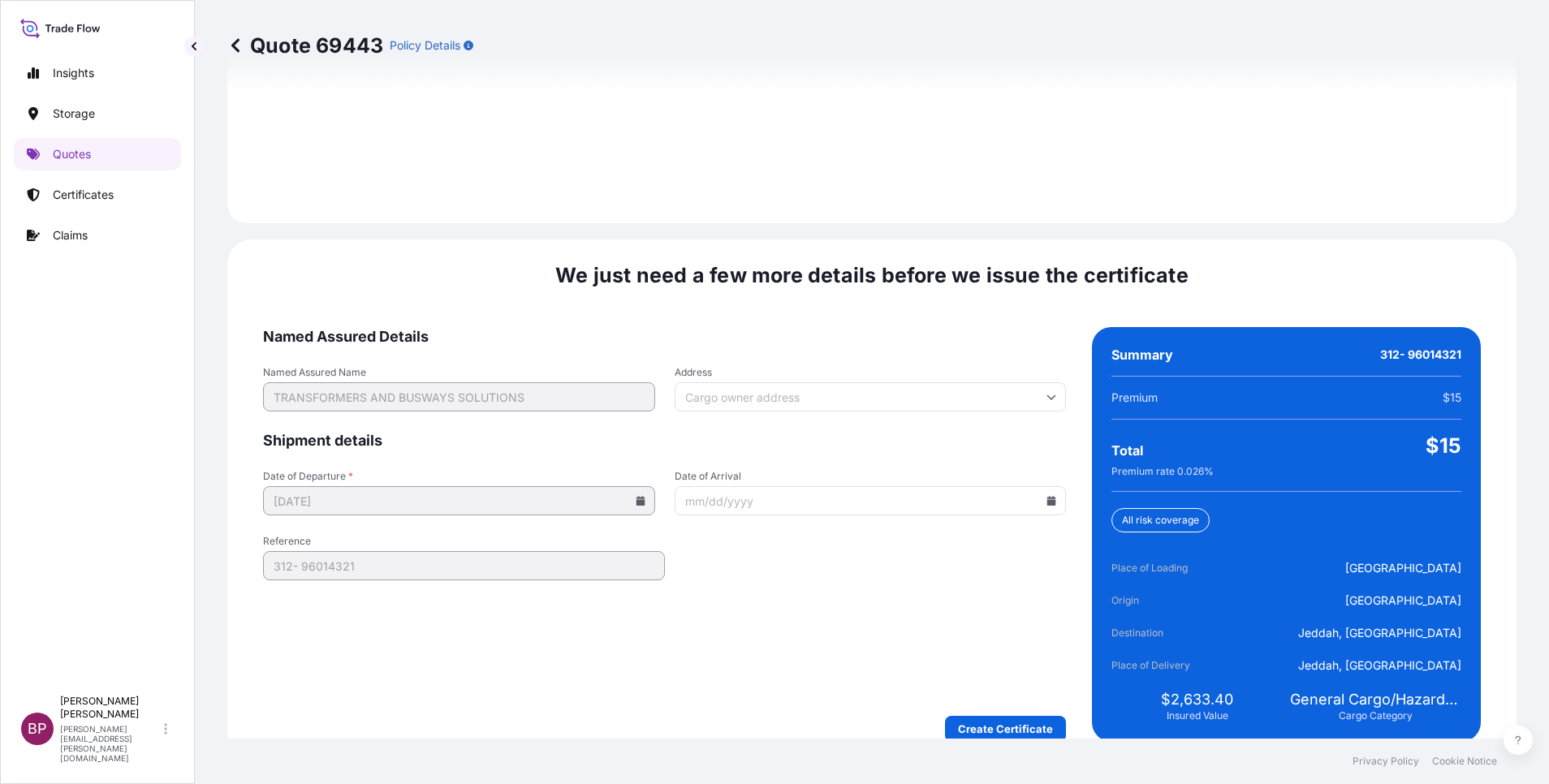
scroll to position [2405, 0]
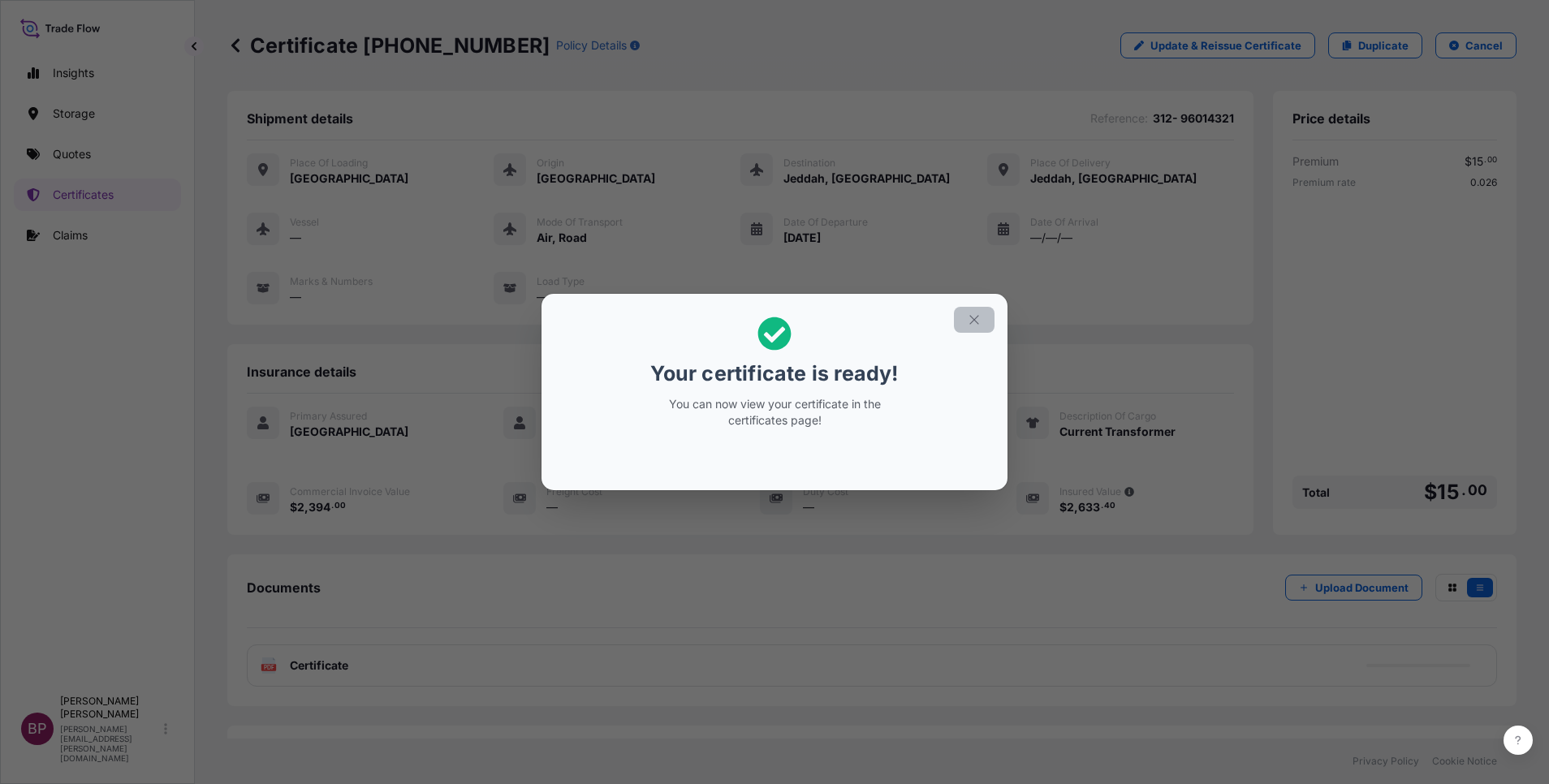
click at [978, 320] on icon "button" at bounding box center [974, 319] width 15 height 15
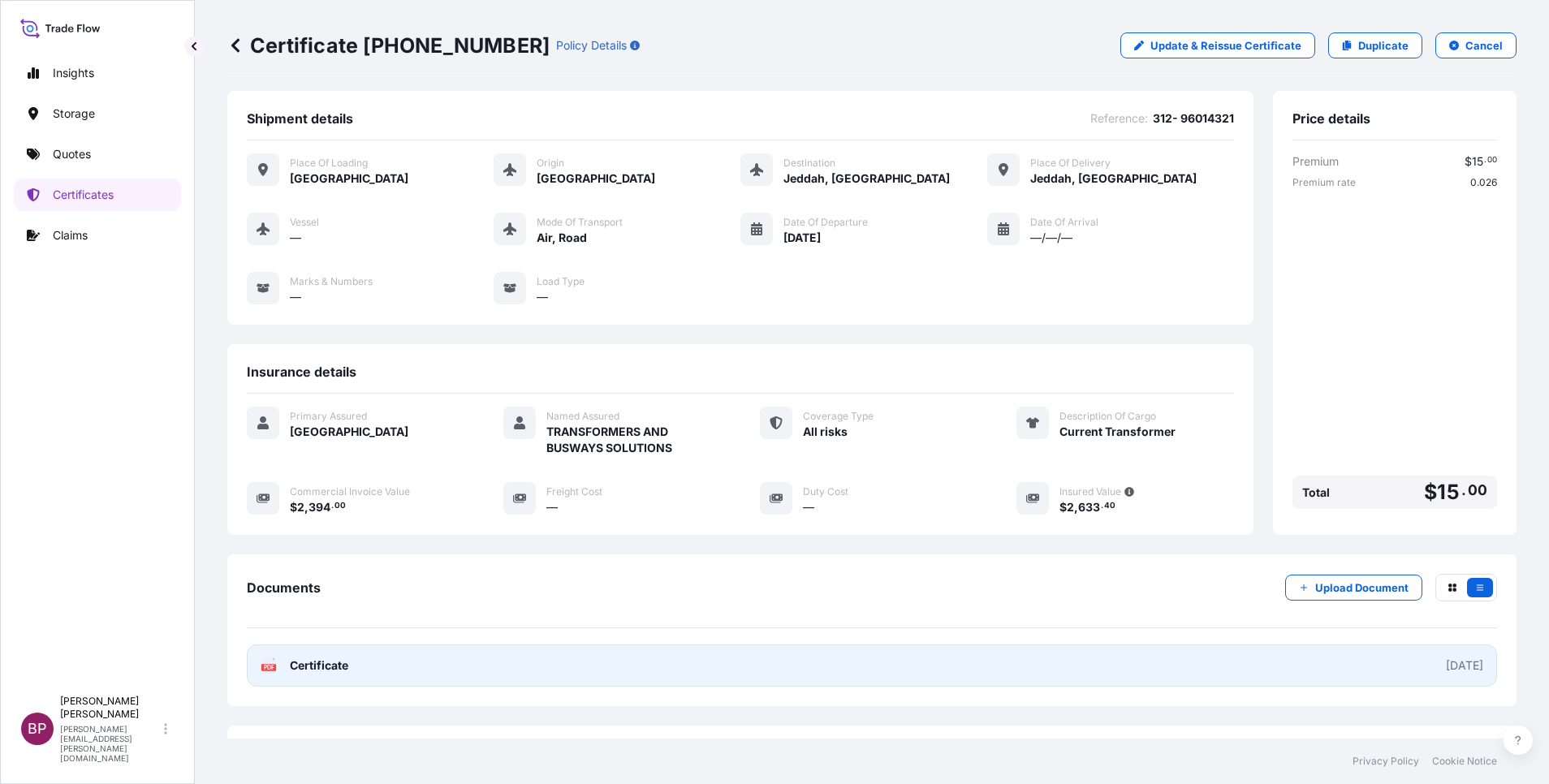
click at [344, 664] on span "Certificate" at bounding box center [318, 665] width 59 height 16
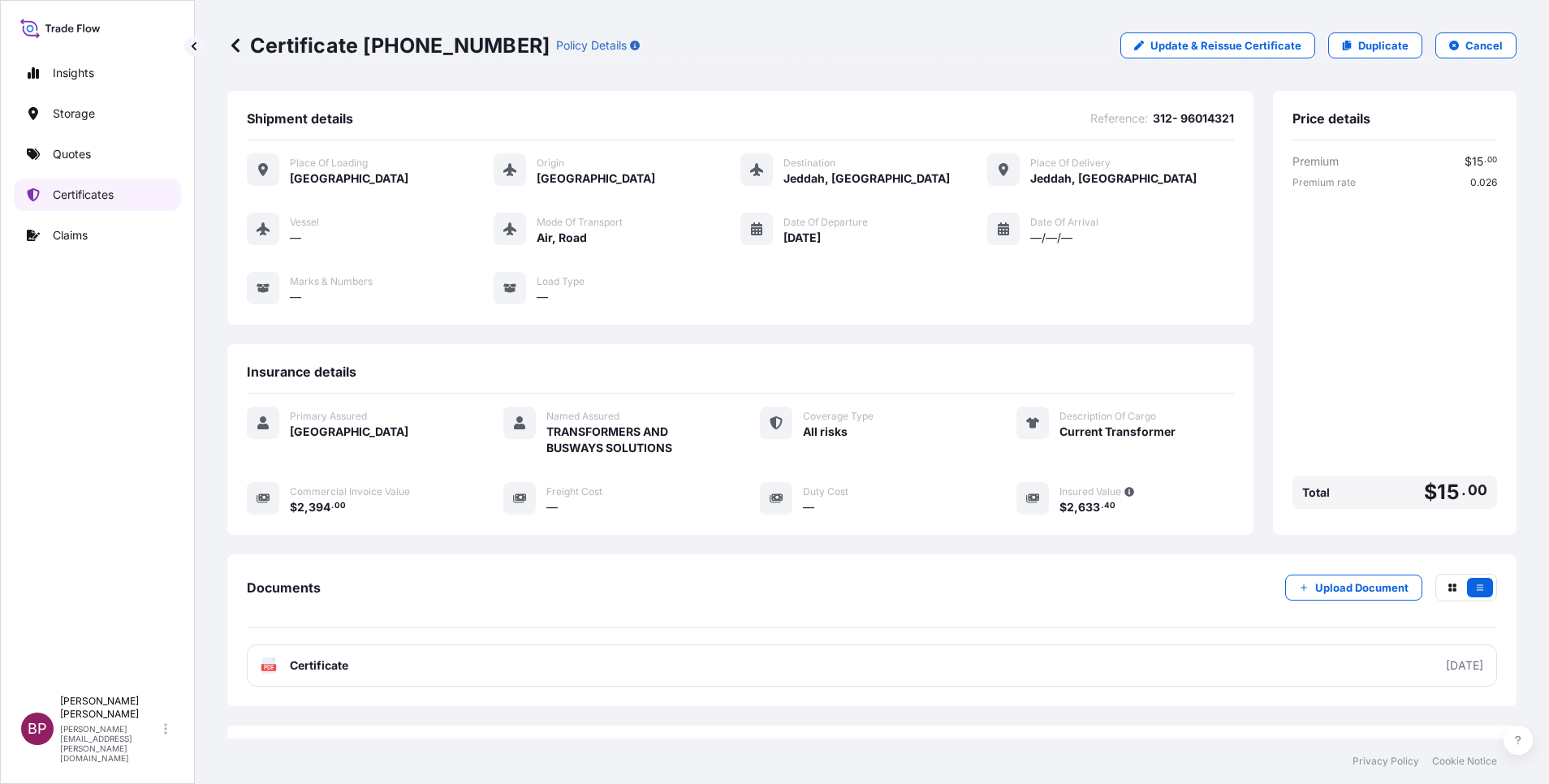
click at [93, 198] on p "Certificates" at bounding box center [83, 195] width 61 height 16
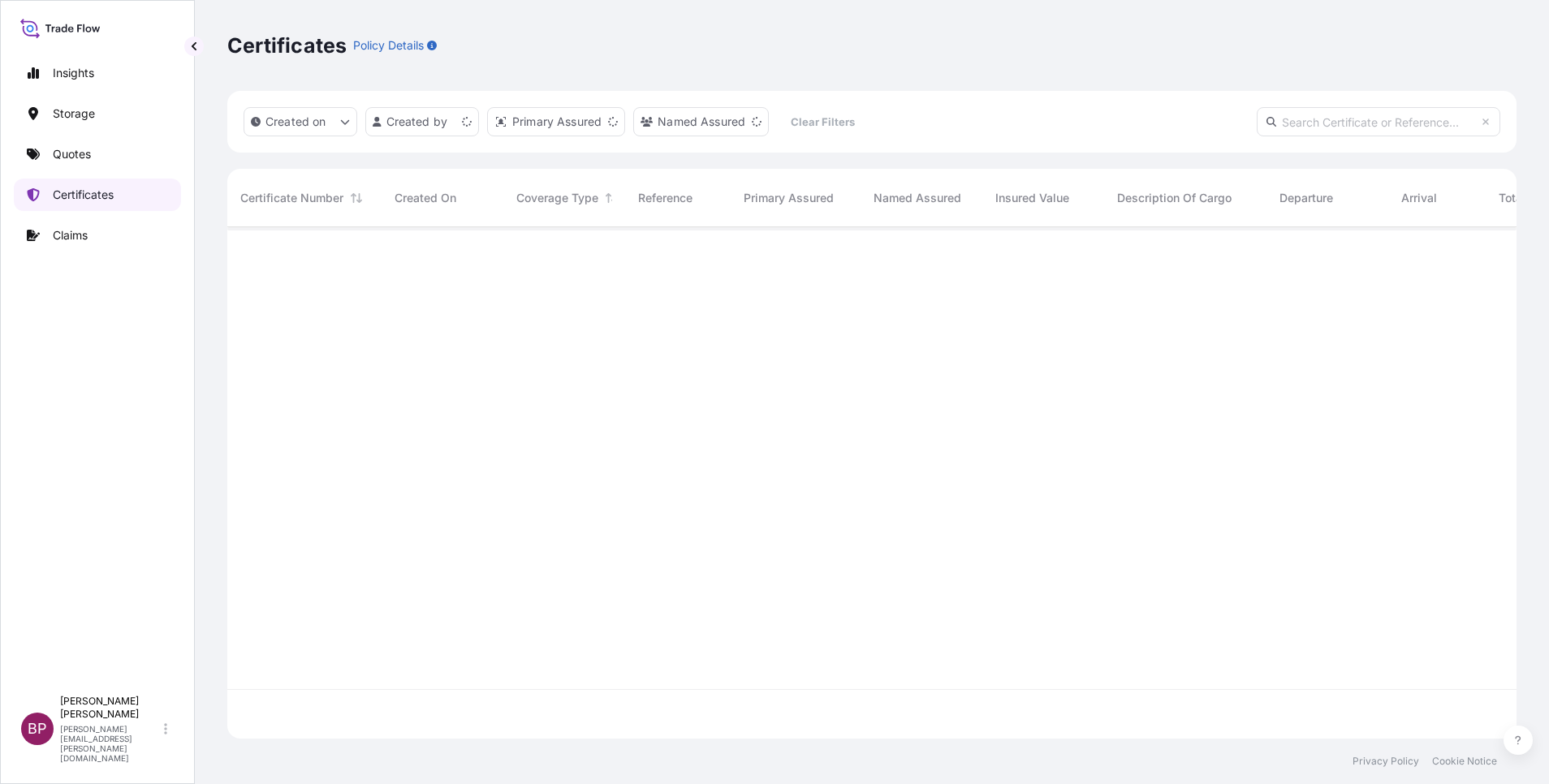
scroll to position [502, 1271]
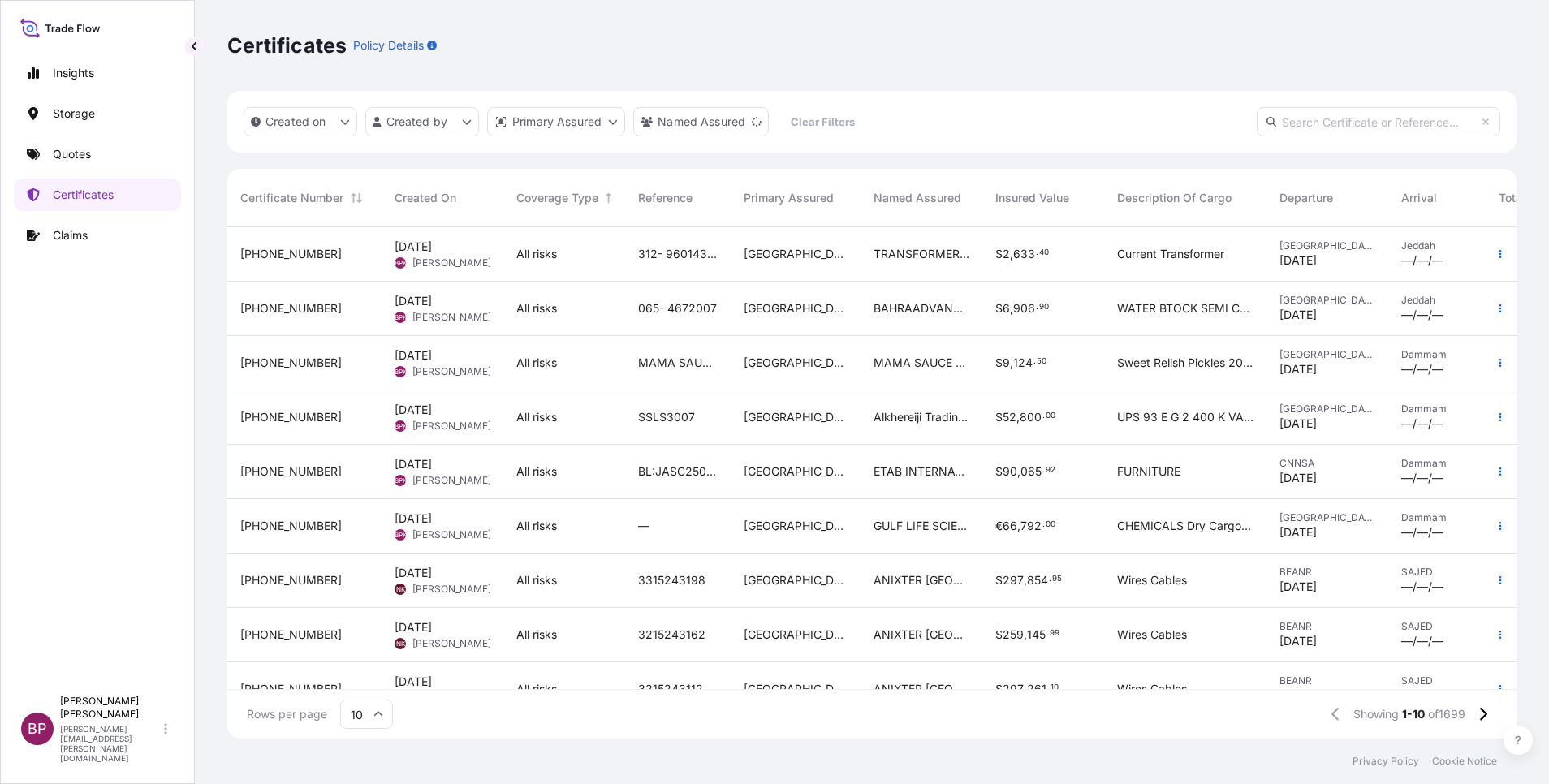
click at [875, 383] on div "MAMA SAUCE COMPANY FOR FOOD INDUSTRIES" at bounding box center [921, 363] width 122 height 54
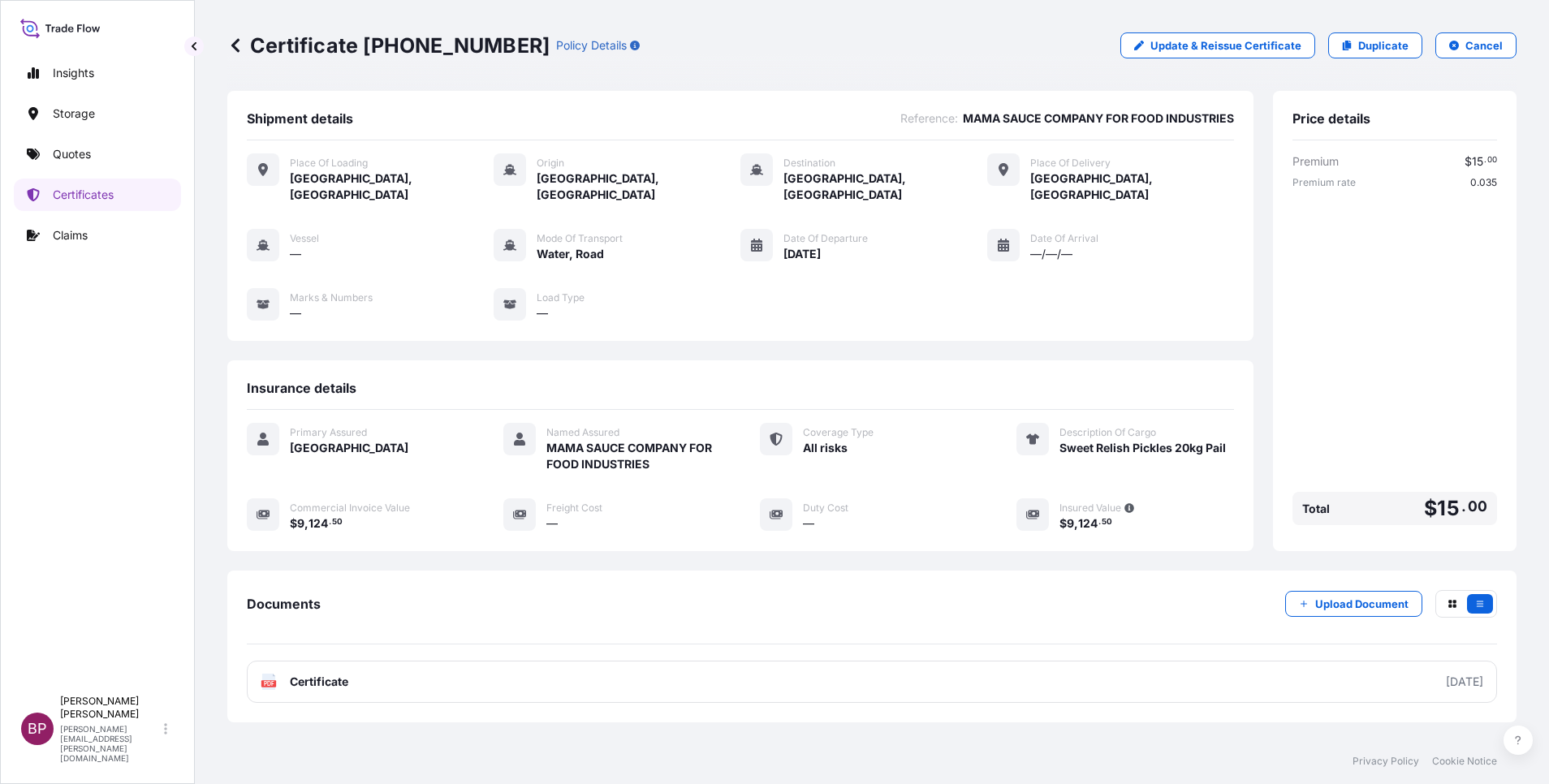
scroll to position [69, 0]
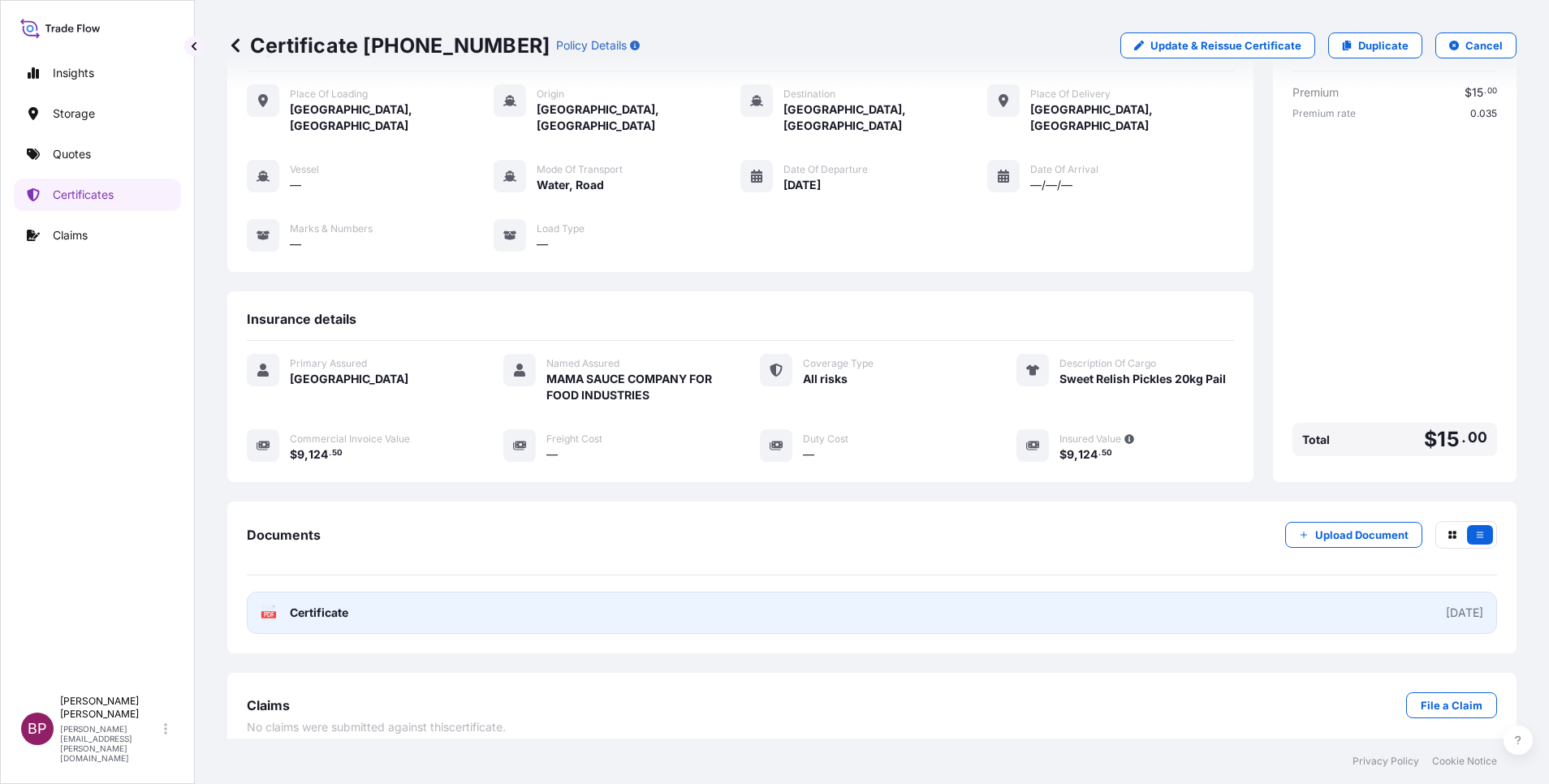
click at [319, 604] on span "Certificate" at bounding box center [318, 612] width 59 height 16
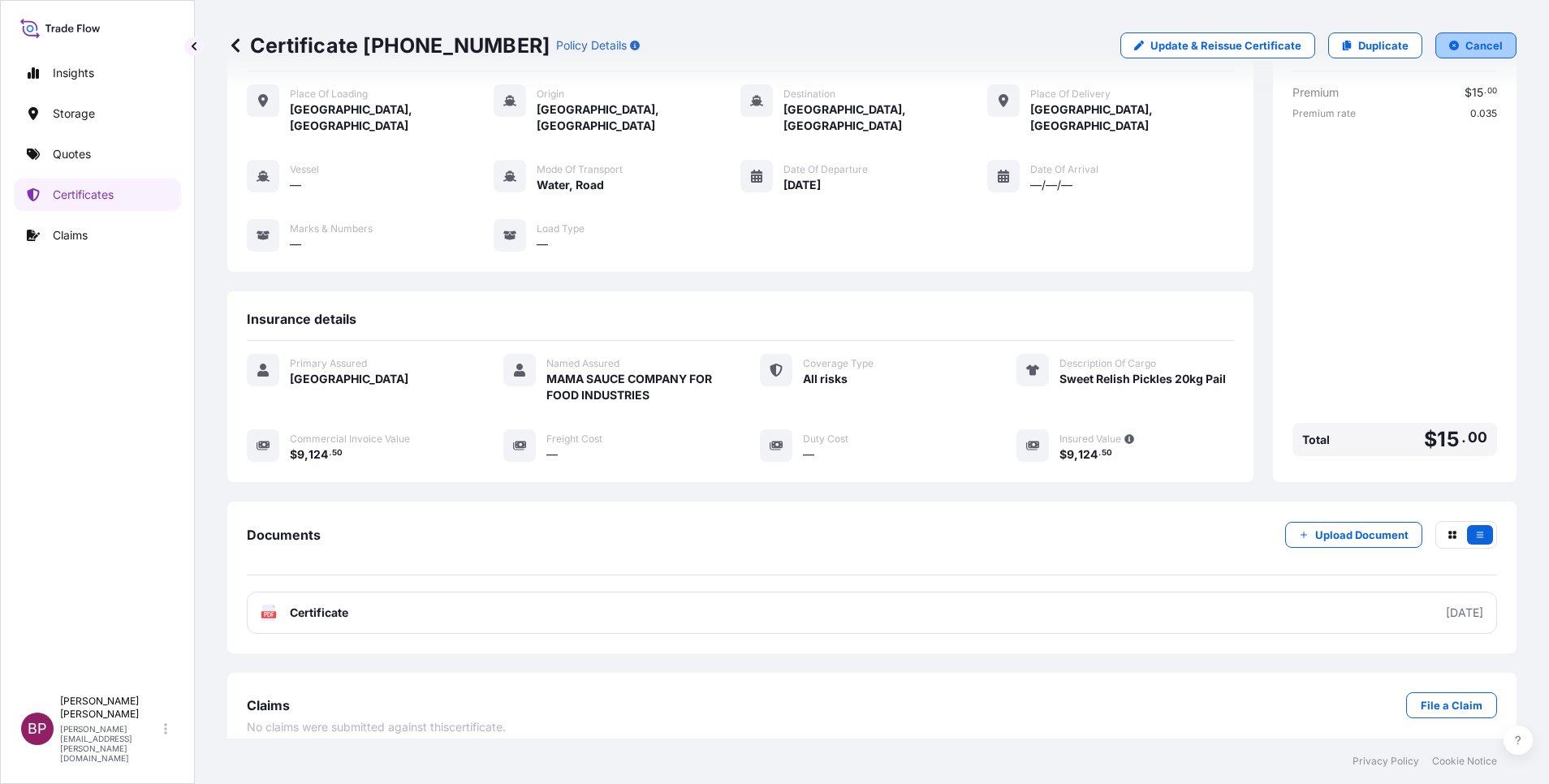
click at [1479, 42] on p "Cancel" at bounding box center [1483, 45] width 37 height 16
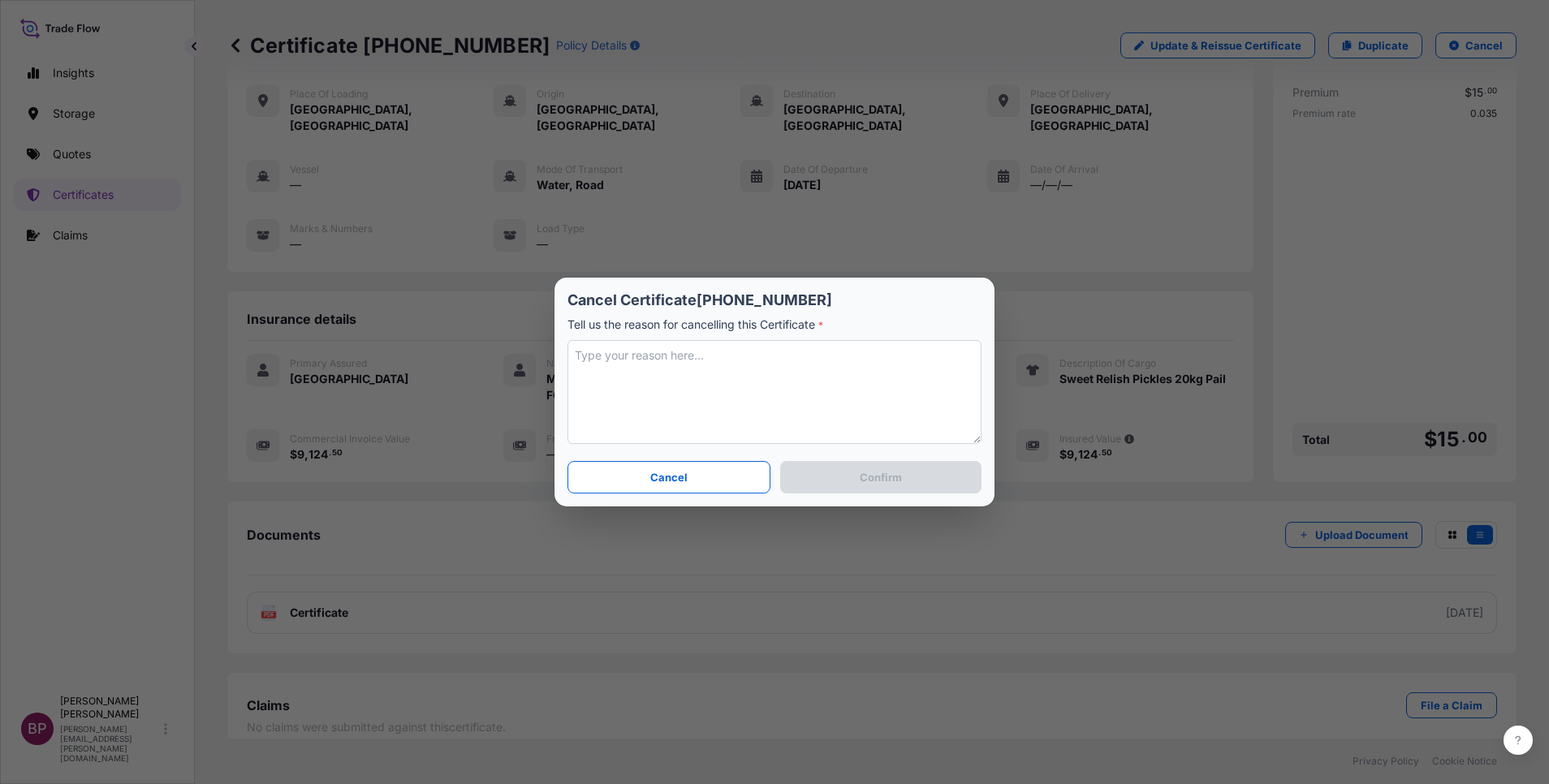
click at [764, 373] on textarea at bounding box center [774, 392] width 414 height 104
type textarea "incorrect refs"
click at [885, 476] on p "Confirm" at bounding box center [880, 477] width 42 height 16
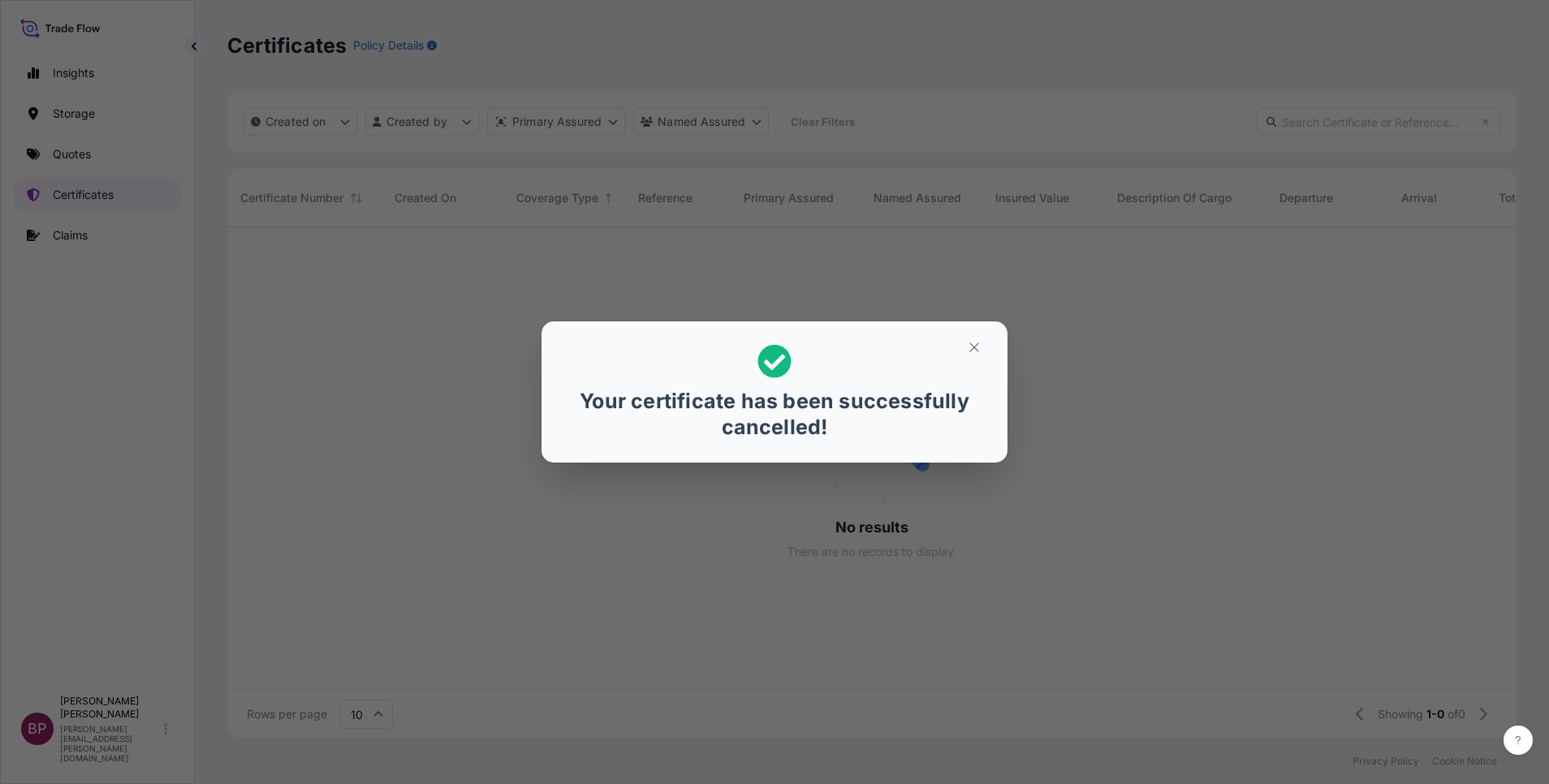
scroll to position [502, 1271]
click at [83, 196] on div "Your certificate has been successfully cancelled!" at bounding box center [774, 392] width 1549 height 784
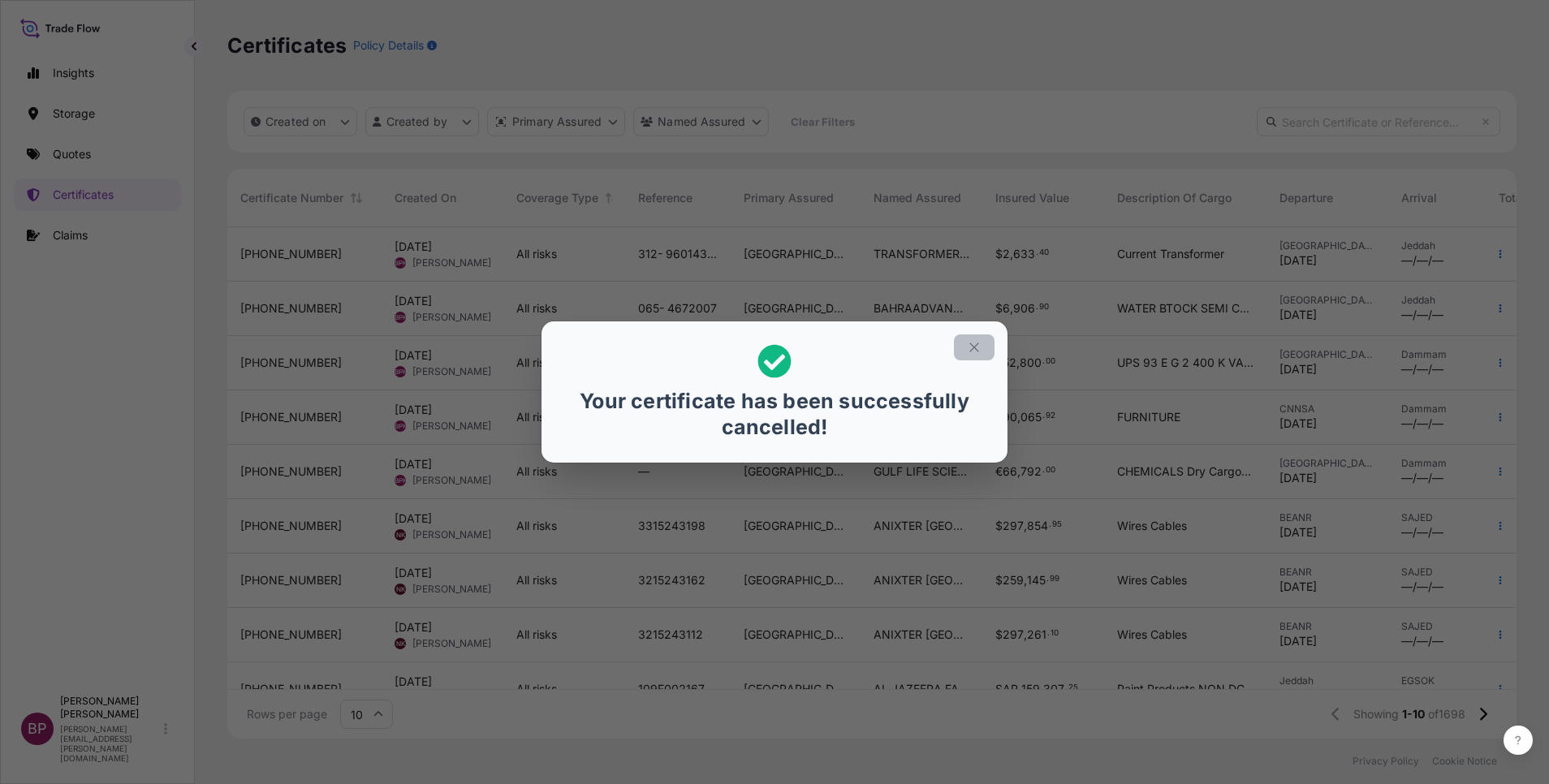
click at [972, 354] on icon "button" at bounding box center [974, 347] width 15 height 15
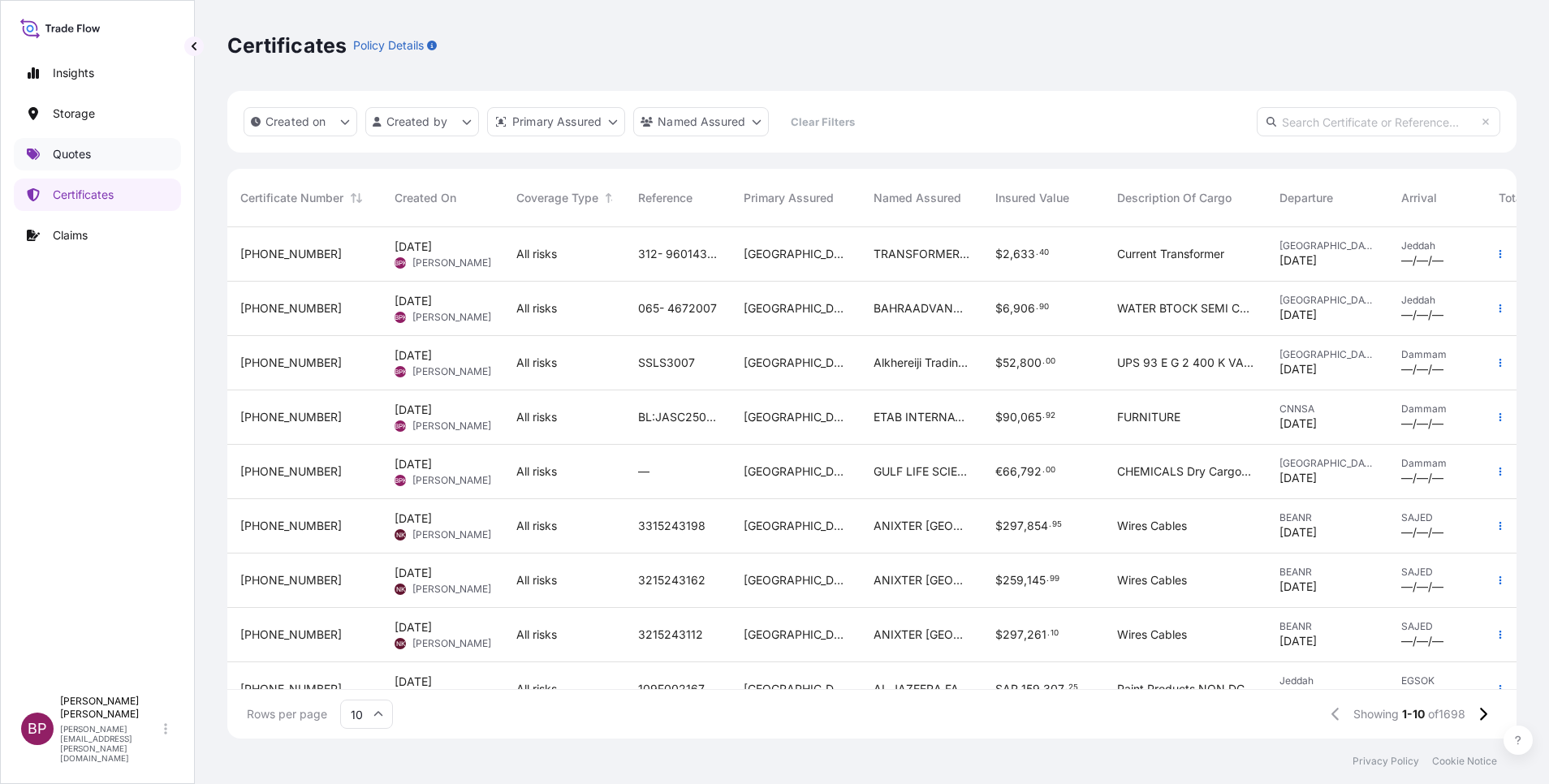
click at [81, 155] on p "Quotes" at bounding box center [72, 154] width 38 height 16
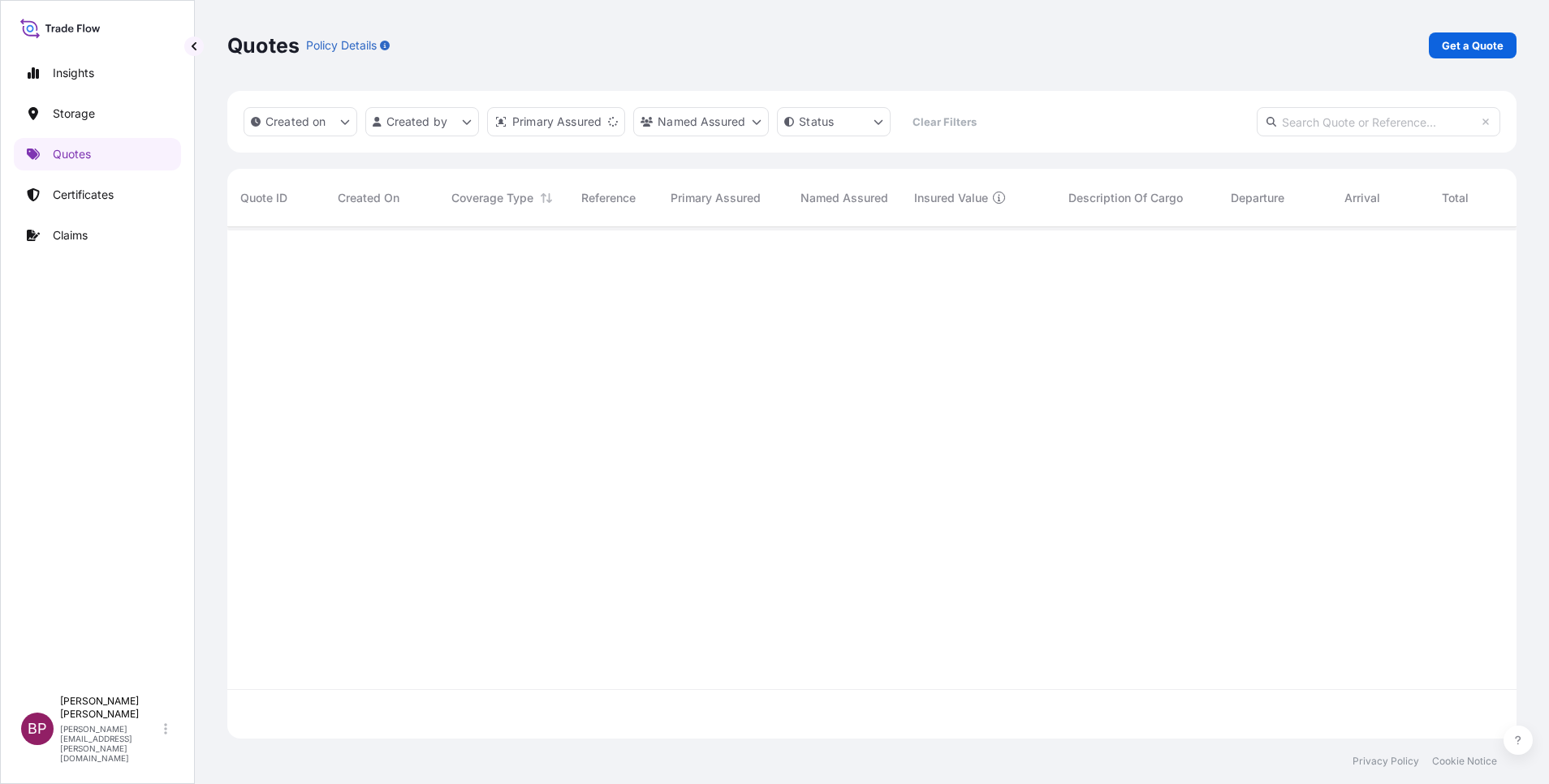
scroll to position [502, 1271]
click at [1467, 42] on p "Get a Quote" at bounding box center [1472, 45] width 62 height 16
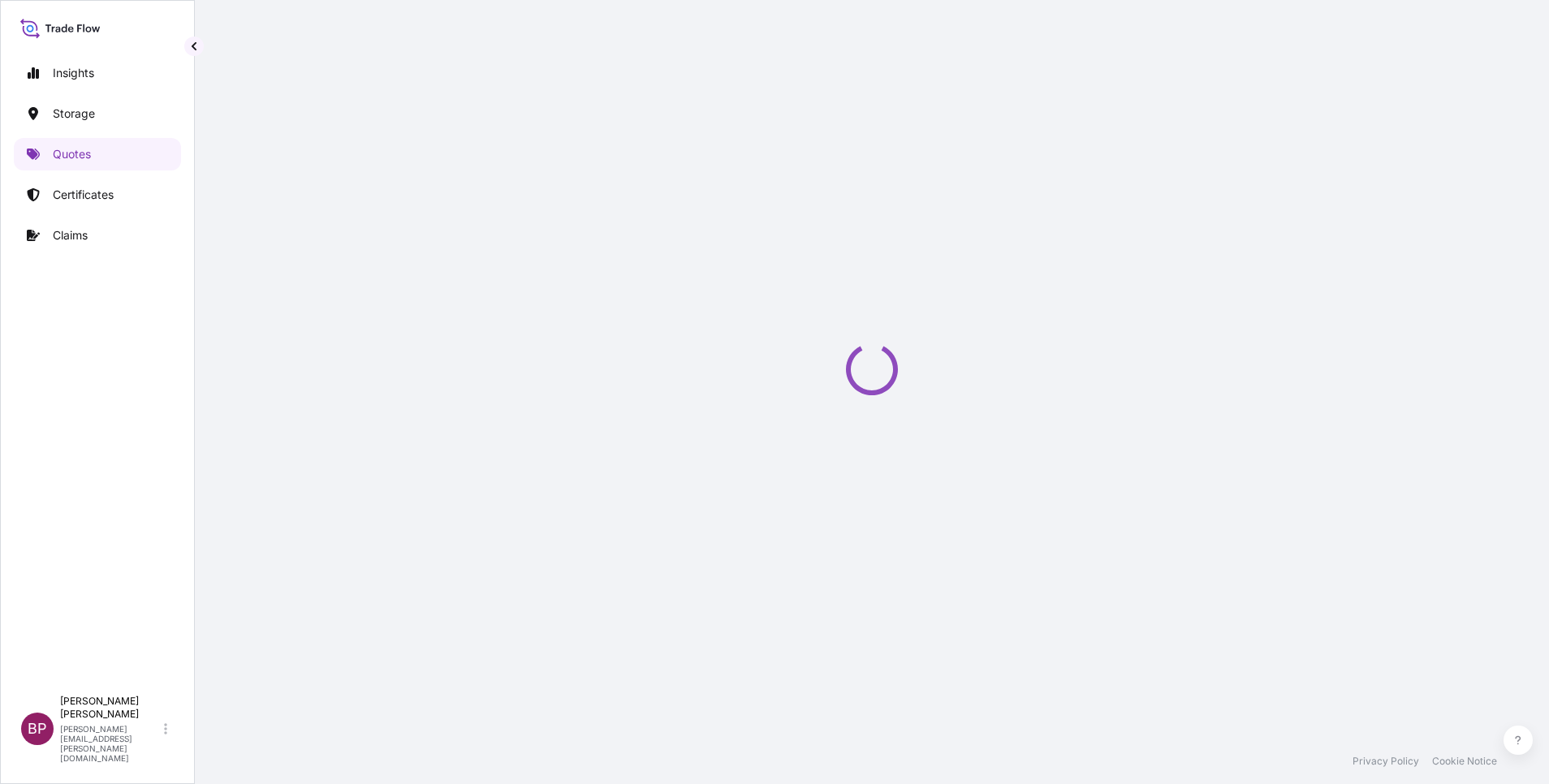
select select "Water"
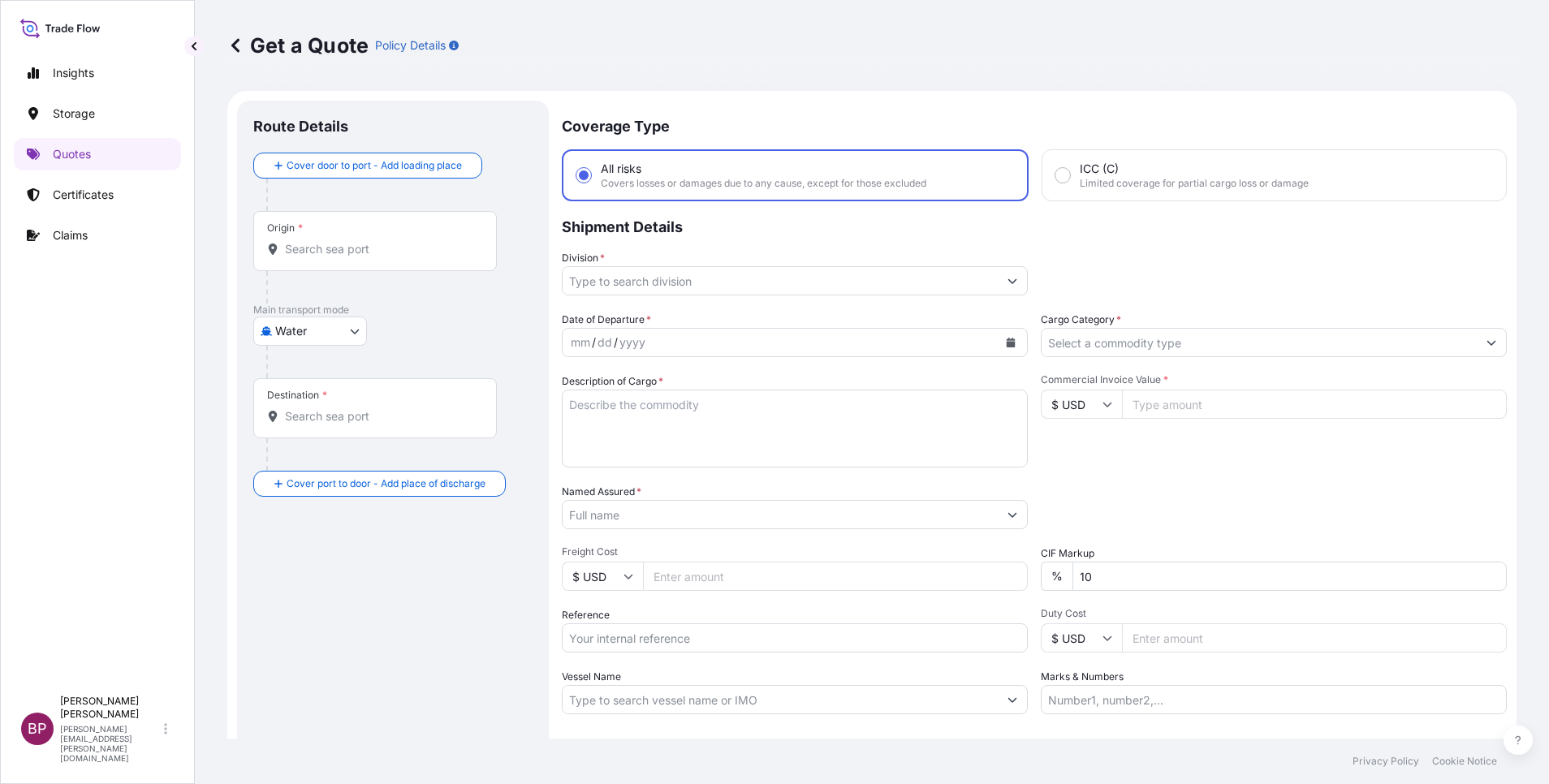
scroll to position [26, 0]
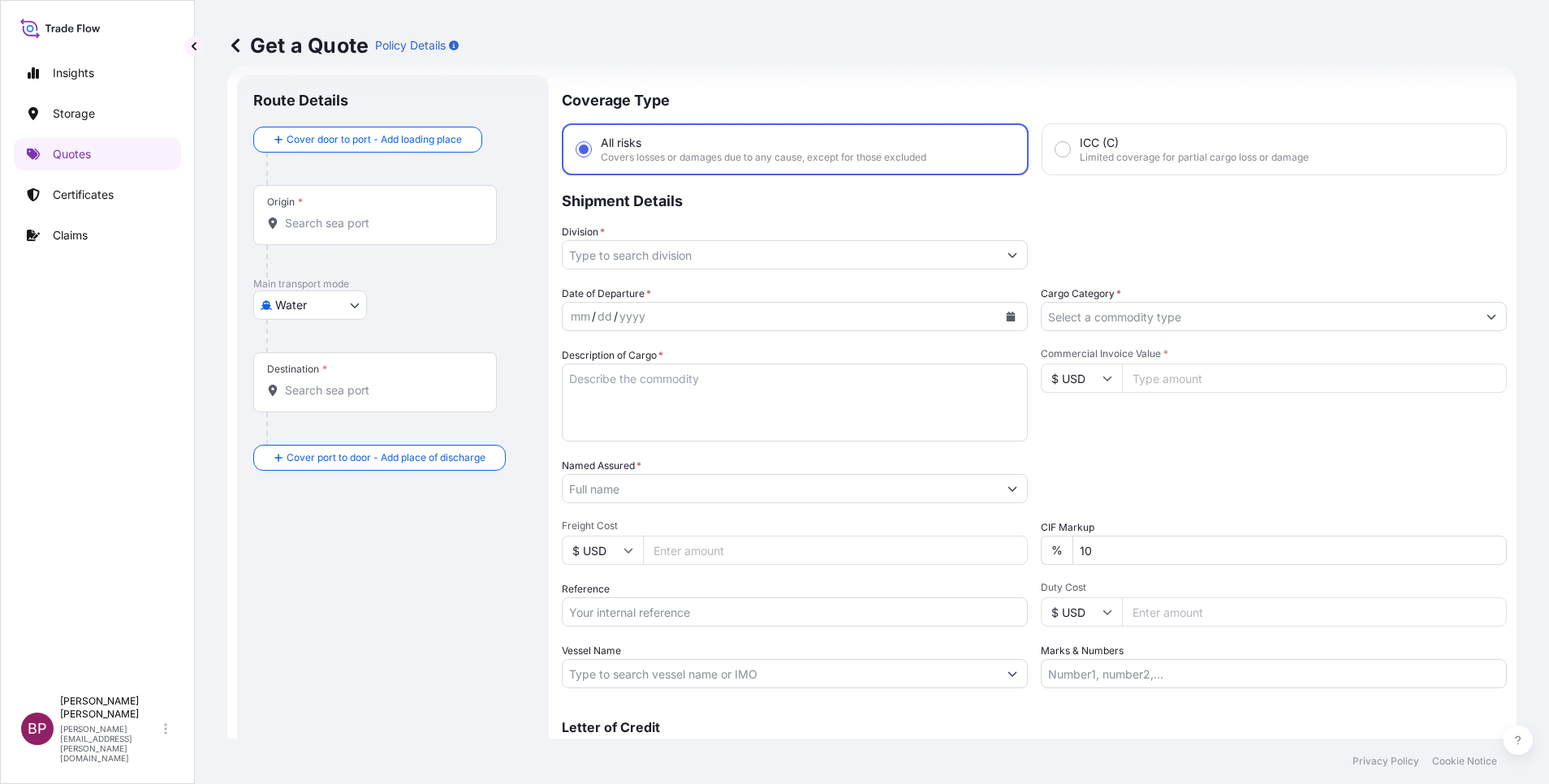
click at [660, 616] on input "Reference" at bounding box center [794, 611] width 466 height 29
paste input "BL:OOLU2764701730 SSLS3154"
type input "BL:OOLU2764701730 SSLS3154"
click at [693, 415] on textarea "Description of Cargo *" at bounding box center [794, 402] width 466 height 78
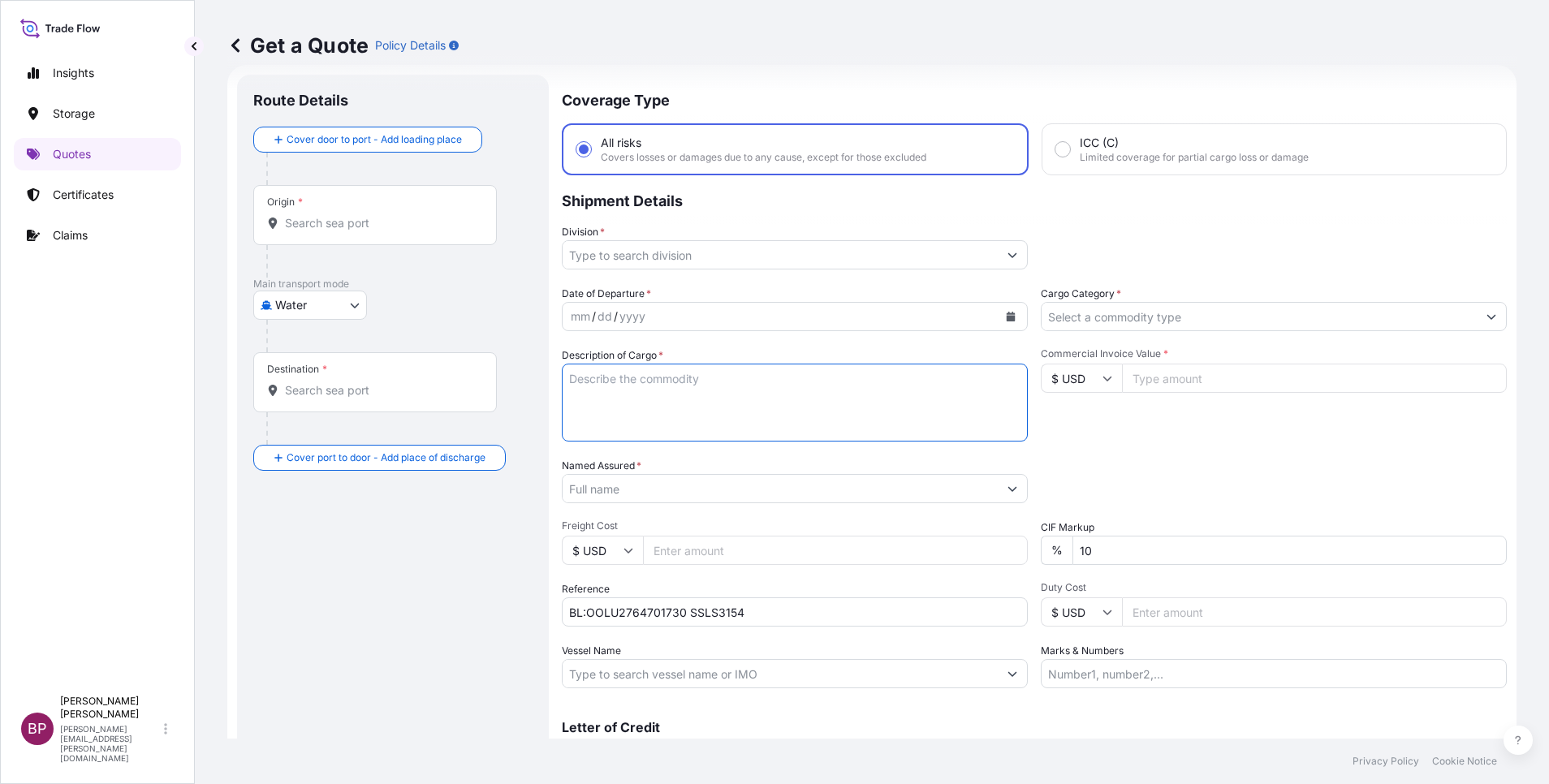
paste textarea "MAMA SAUCE COMPANY FOR FOOD INDUSTRIES"
drag, startPoint x: 854, startPoint y: 382, endPoint x: 331, endPoint y: 378, distance: 523.0
click at [331, 378] on form "Route Details Cover door to port - Add loading place Place of loading Road / [G…" at bounding box center [872, 442] width 1290 height 754
paste textarea "Sweet Relish Pickles 20kg Pail"
type textarea "Sweet Relish Pickles 20kg Pail"
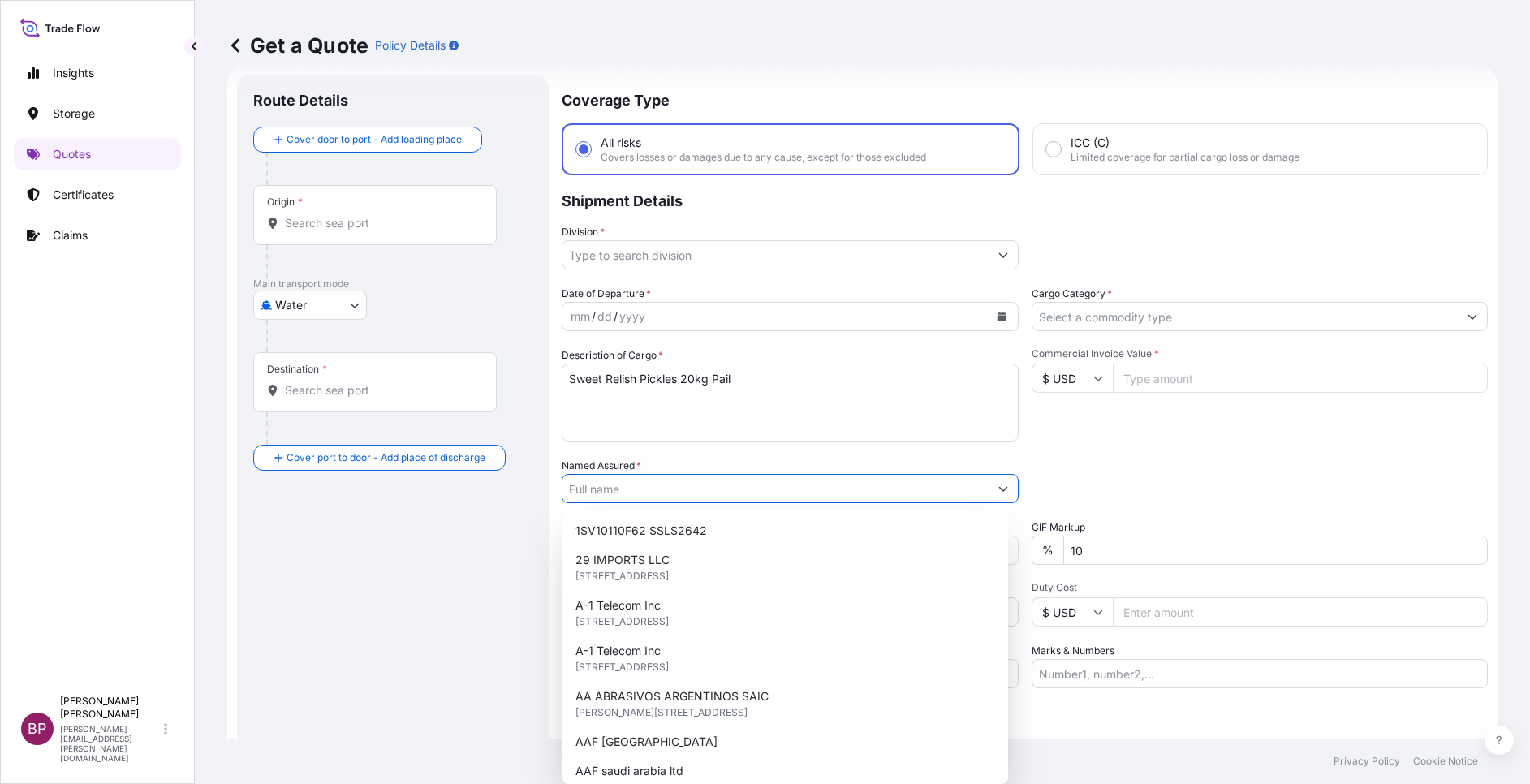
click at [680, 493] on input "Named Assured *" at bounding box center [775, 488] width 426 height 29
paste input "MAMA SAUCE COMPANY FOR FOOD INDUSTRIES"
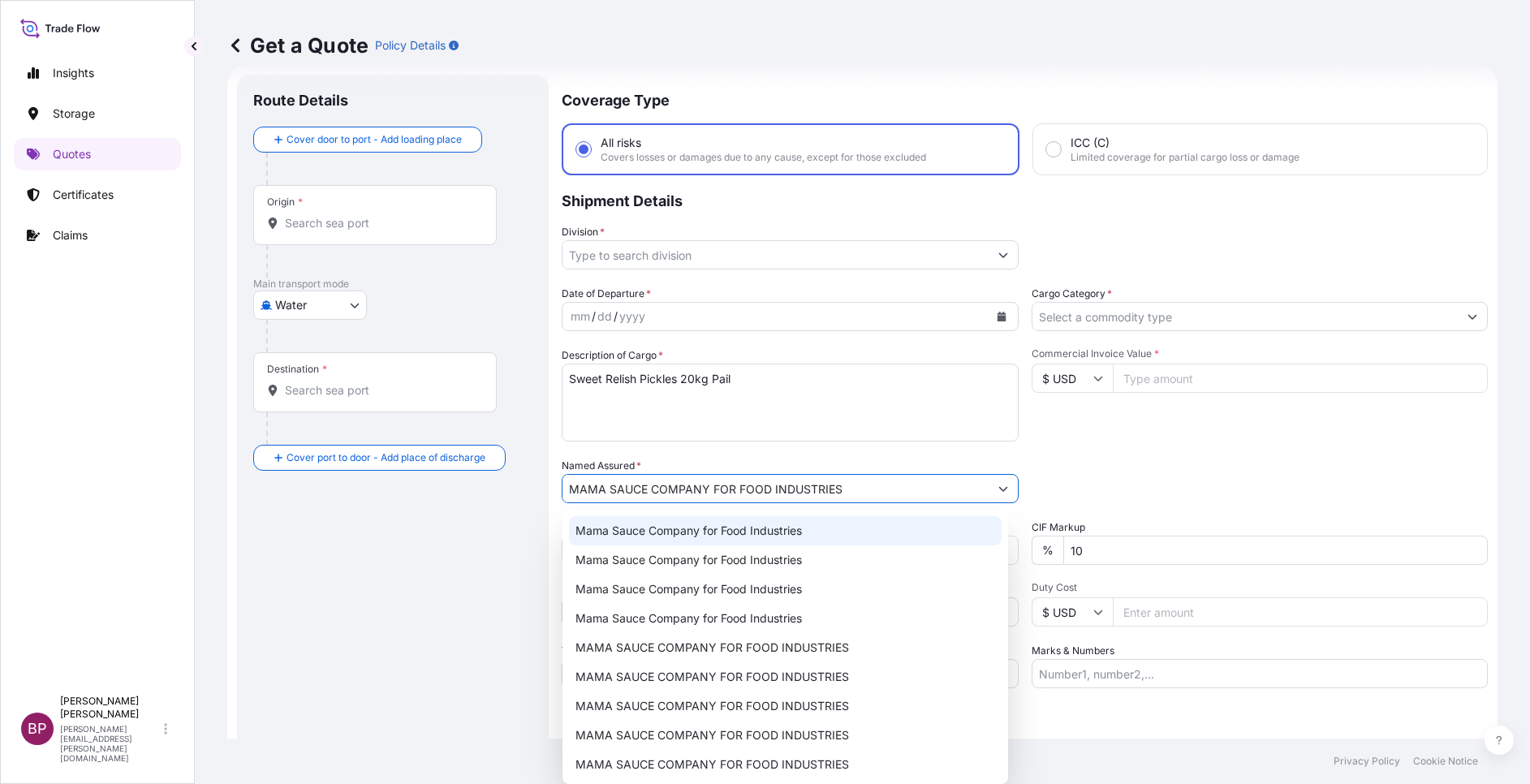
type input "MAMA SAUCE COMPANY FOR FOOD INDUSTRIES"
click at [1170, 461] on div "Packing Category Type to search a container mode Please select a primary mode o…" at bounding box center [1261, 481] width 457 height 46
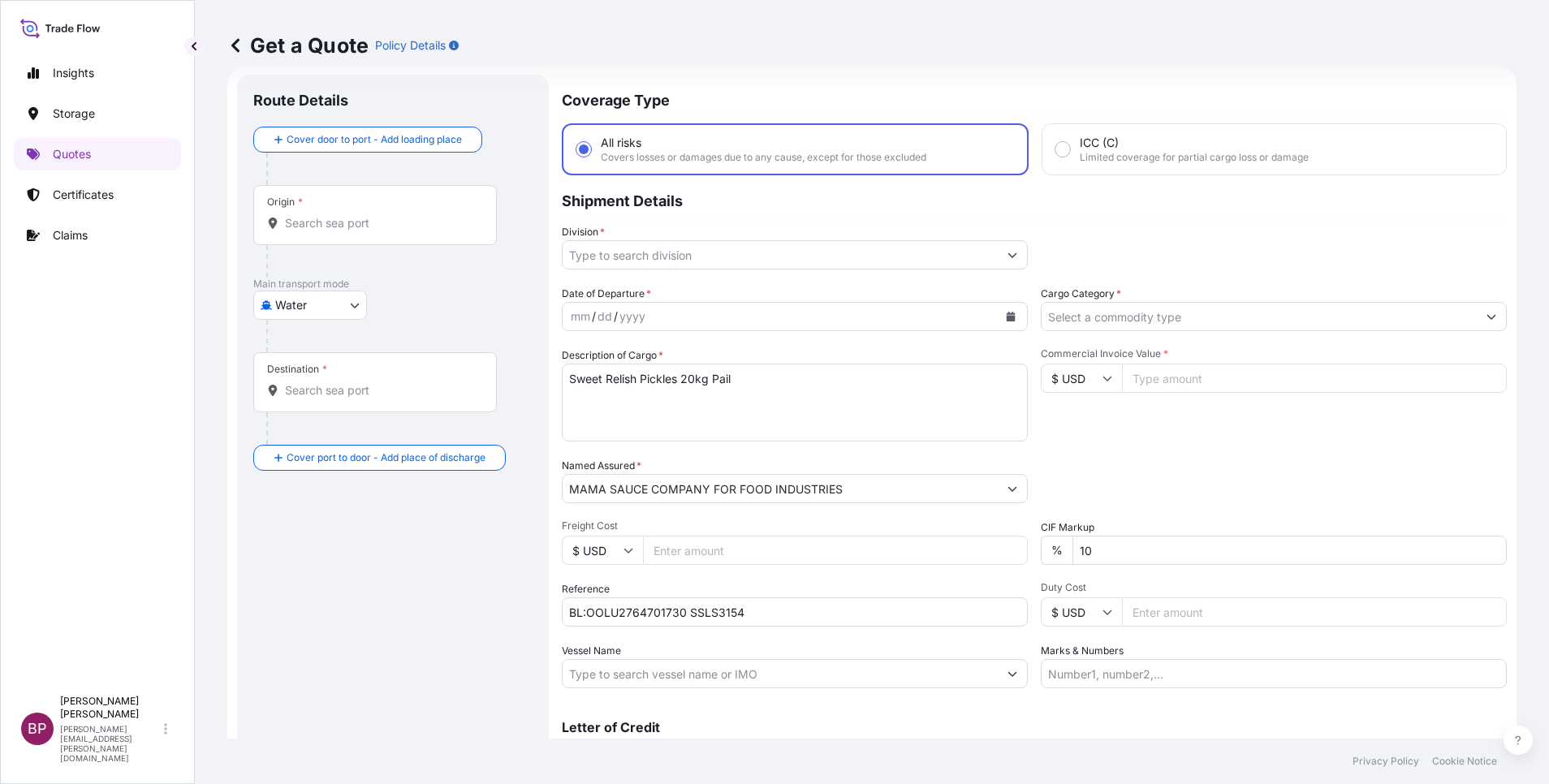
click at [1164, 385] on input "Commercial Invoice Value *" at bounding box center [1314, 377] width 385 height 29
paste input "9124.50"
type input "9124.50"
drag, startPoint x: 987, startPoint y: 567, endPoint x: 946, endPoint y: 562, distance: 41.3
click at [951, 563] on div "Date of Departure * mm / dd / yyyy Cargo Category * Description of Cargo * Swee…" at bounding box center [1034, 486] width 945 height 402
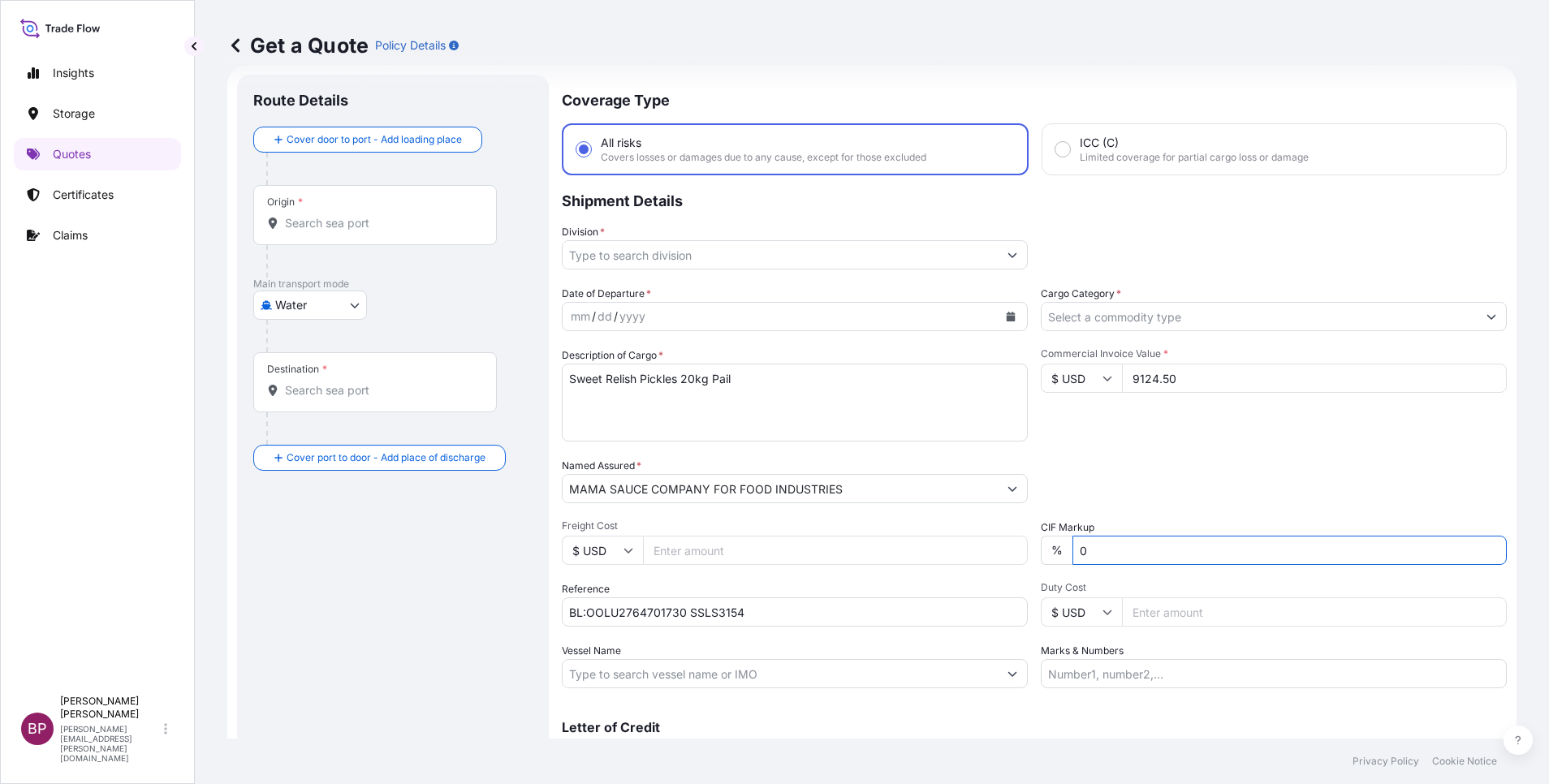
type input "0"
click at [1217, 312] on input "Cargo Category *" at bounding box center [1260, 316] width 435 height 29
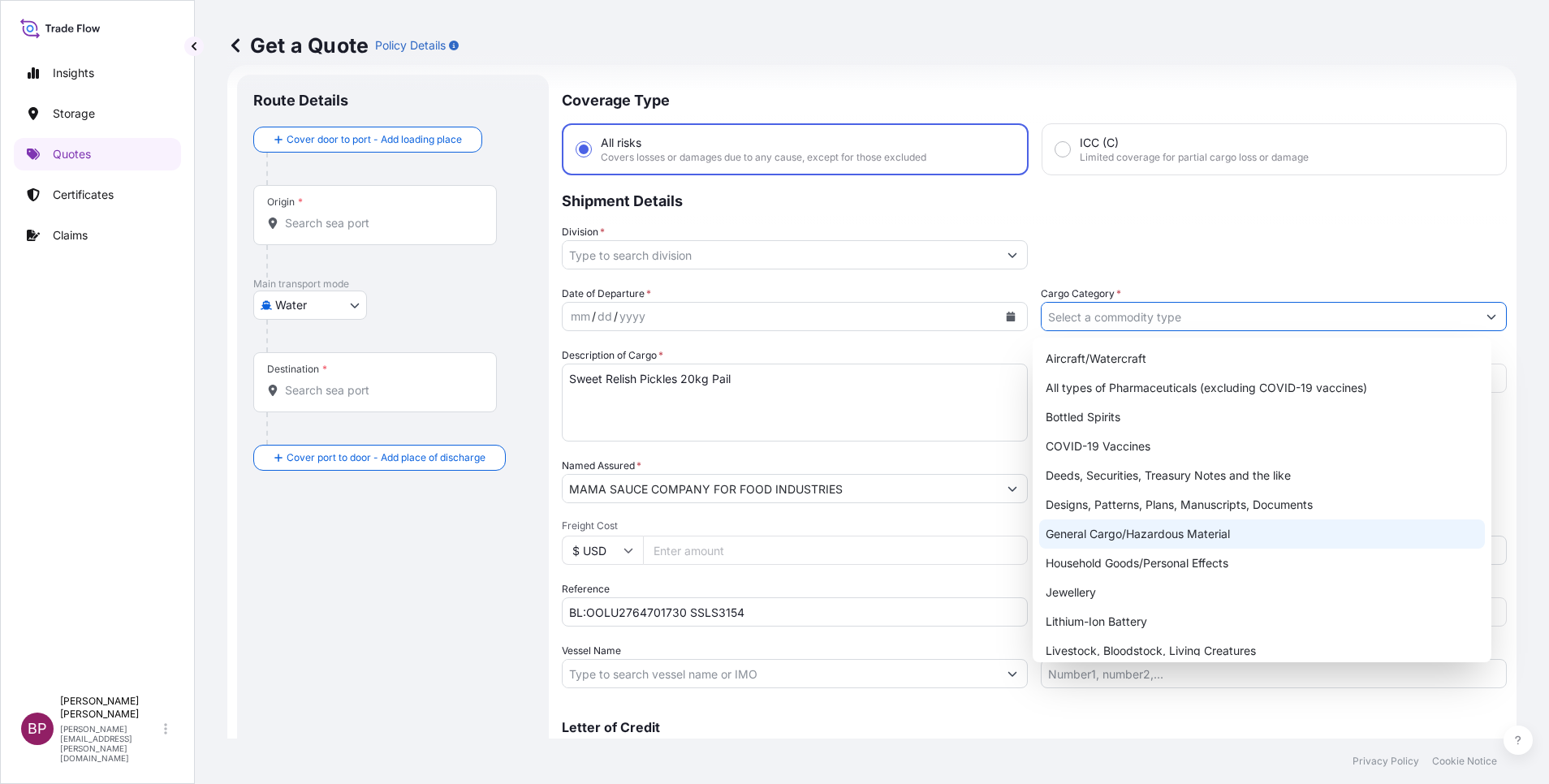
click at [1157, 536] on div "General Cargo/Hazardous Material" at bounding box center [1262, 534] width 446 height 29
type input "General Cargo/Hazardous Material"
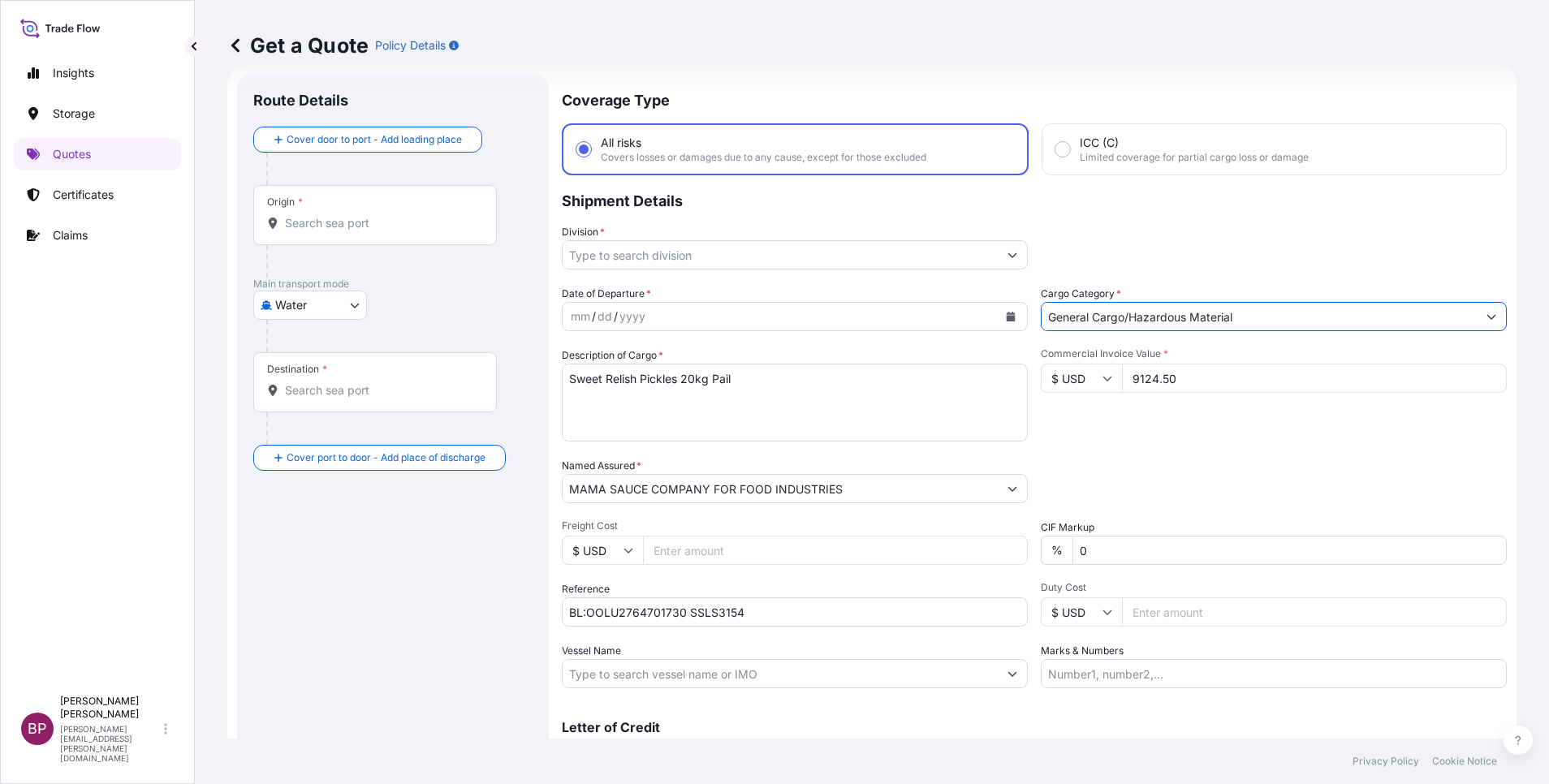
click at [1007, 252] on icon "Show suggestions" at bounding box center [1012, 255] width 10 height 10
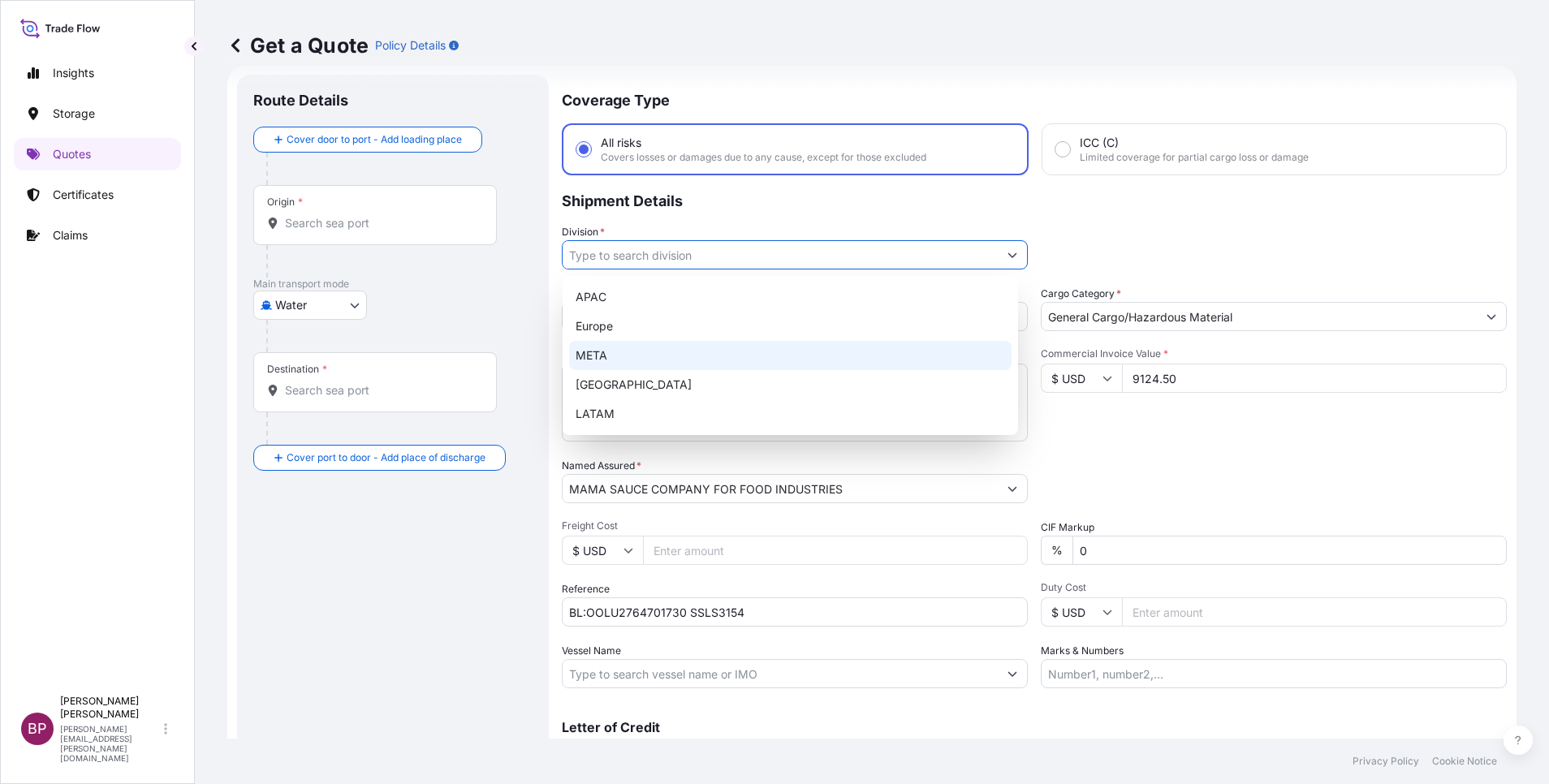
click at [697, 363] on div "META" at bounding box center [789, 355] width 442 height 29
type input "META"
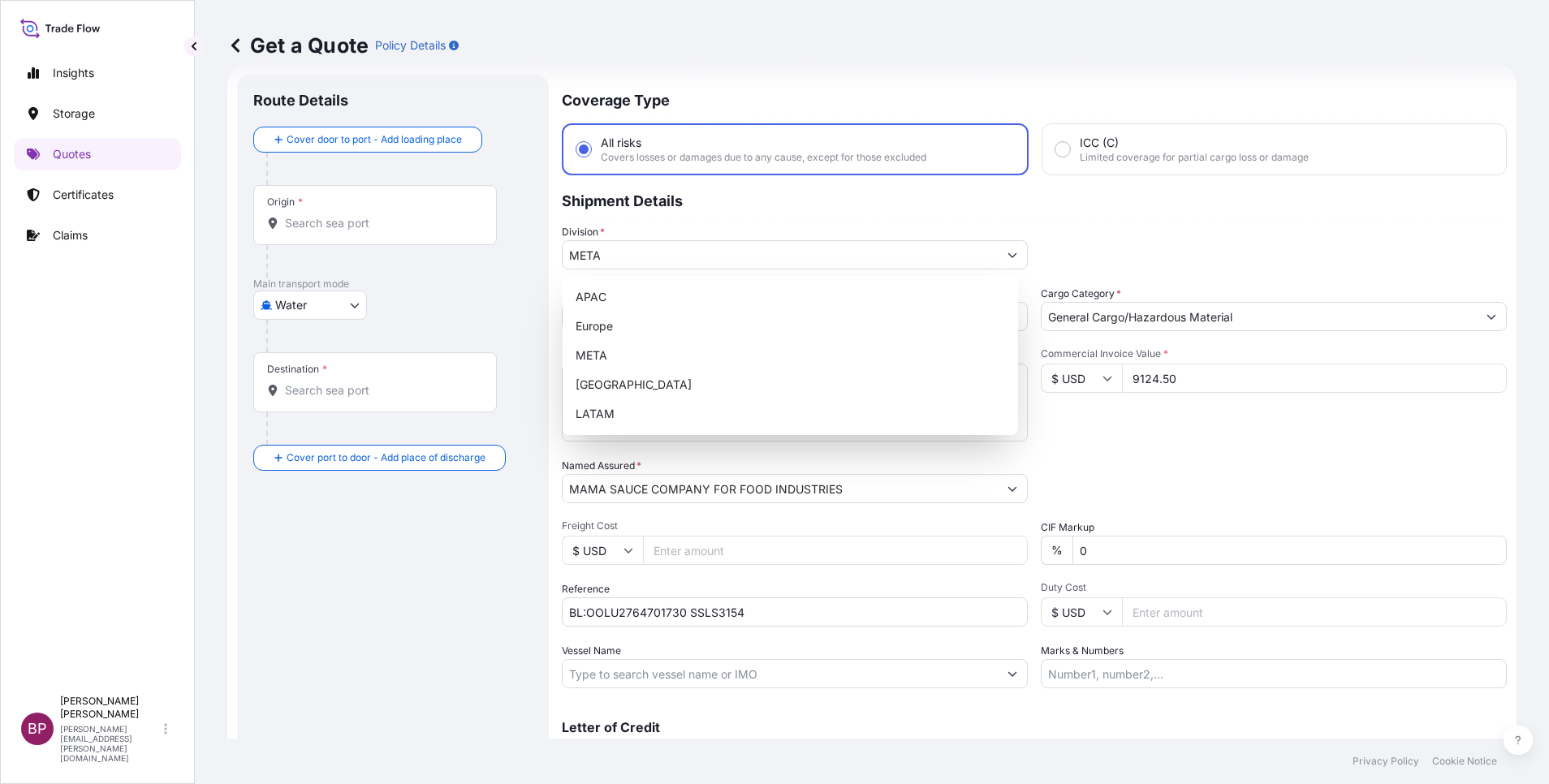
drag, startPoint x: 1159, startPoint y: 228, endPoint x: 998, endPoint y: 334, distance: 192.8
click at [1158, 228] on div "Division * META" at bounding box center [1034, 246] width 945 height 46
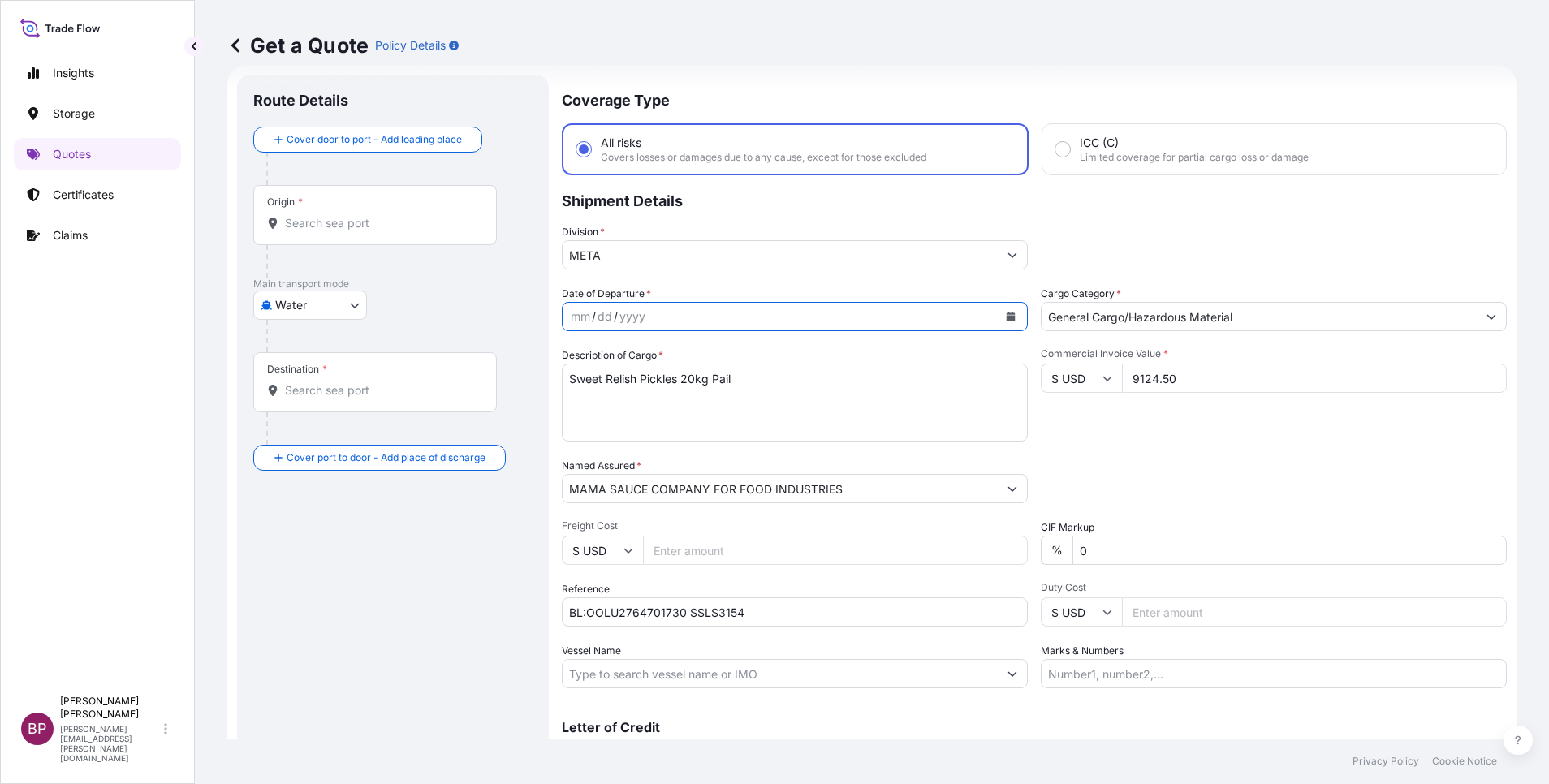
click at [1007, 320] on icon "Calendar" at bounding box center [1011, 316] width 9 height 10
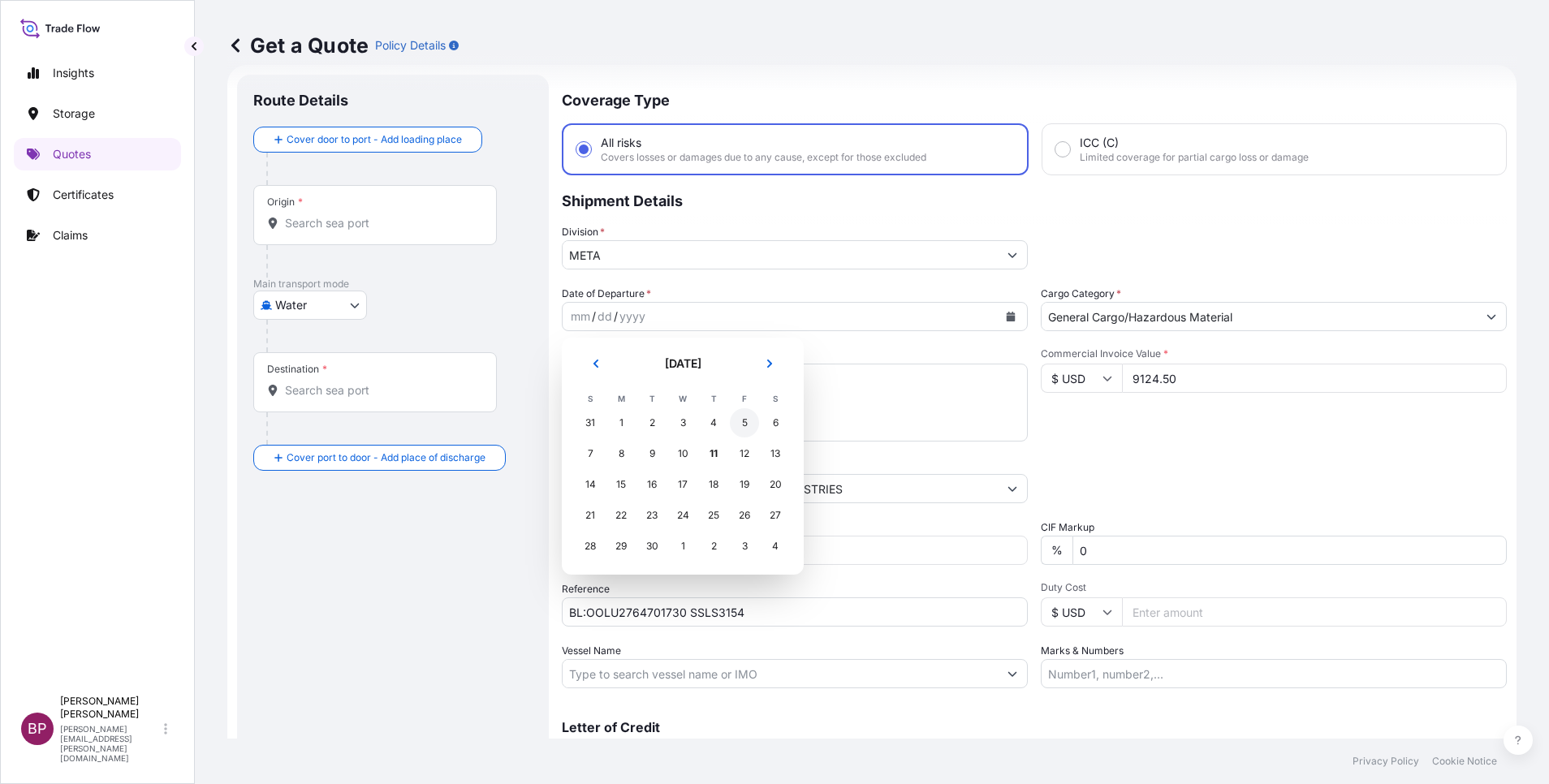
click at [749, 424] on div "5" at bounding box center [744, 422] width 29 height 29
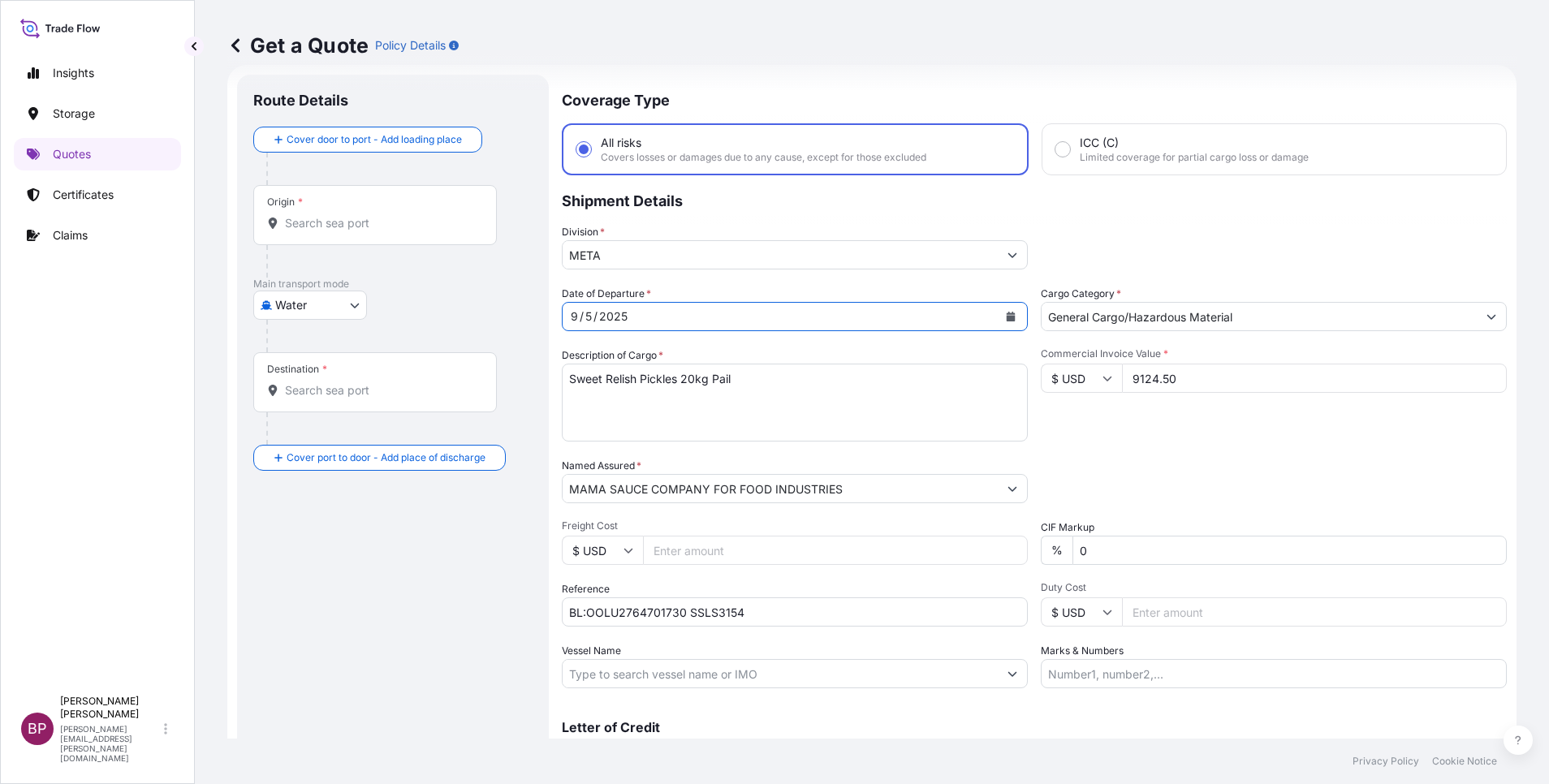
click at [1198, 433] on div "Commercial Invoice Value * $ USD 9124.50" at bounding box center [1274, 394] width 466 height 94
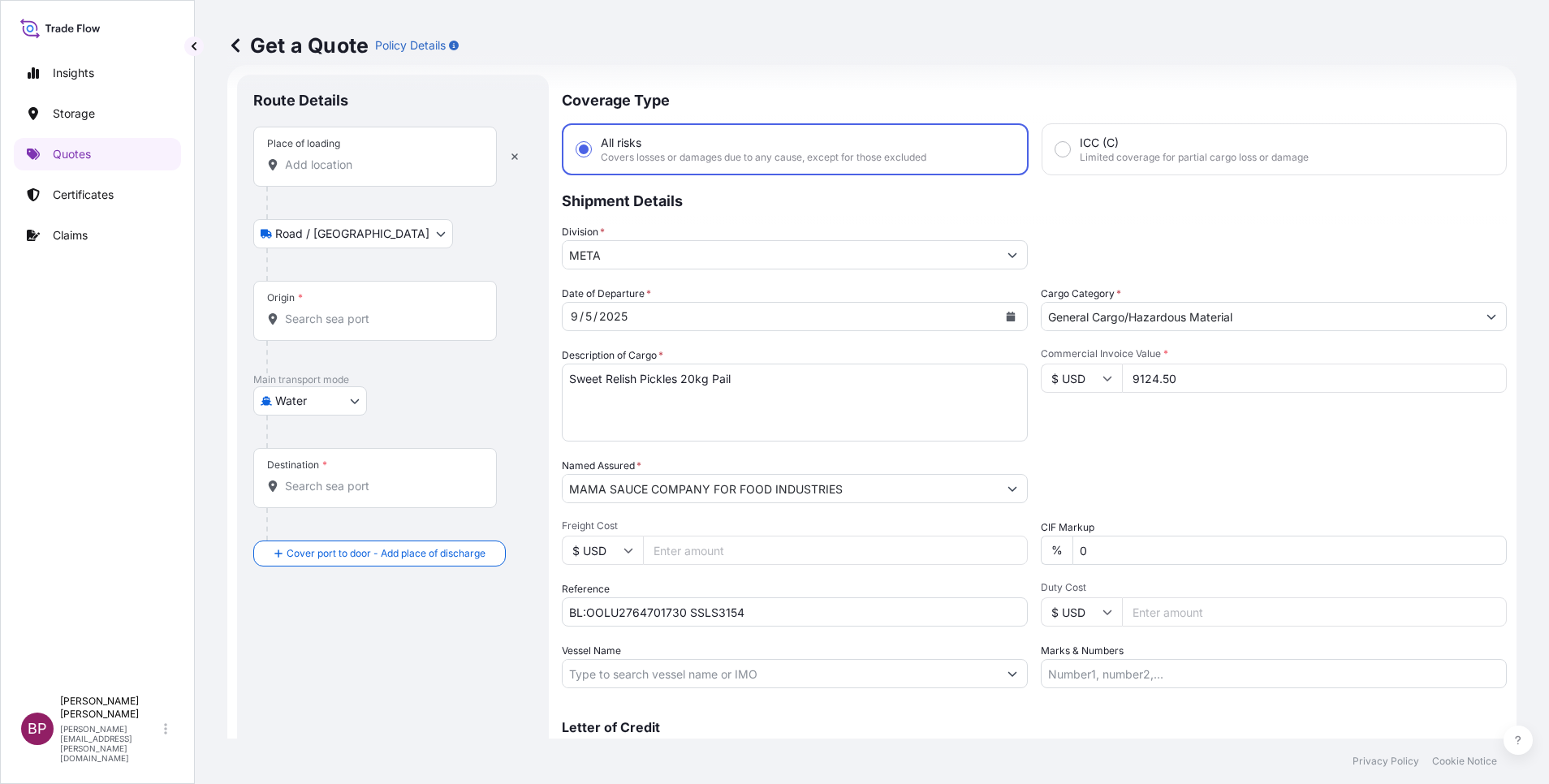
click at [341, 178] on div "Place of loading" at bounding box center [375, 157] width 244 height 60
click at [341, 173] on input "Place of loading" at bounding box center [380, 165] width 192 height 16
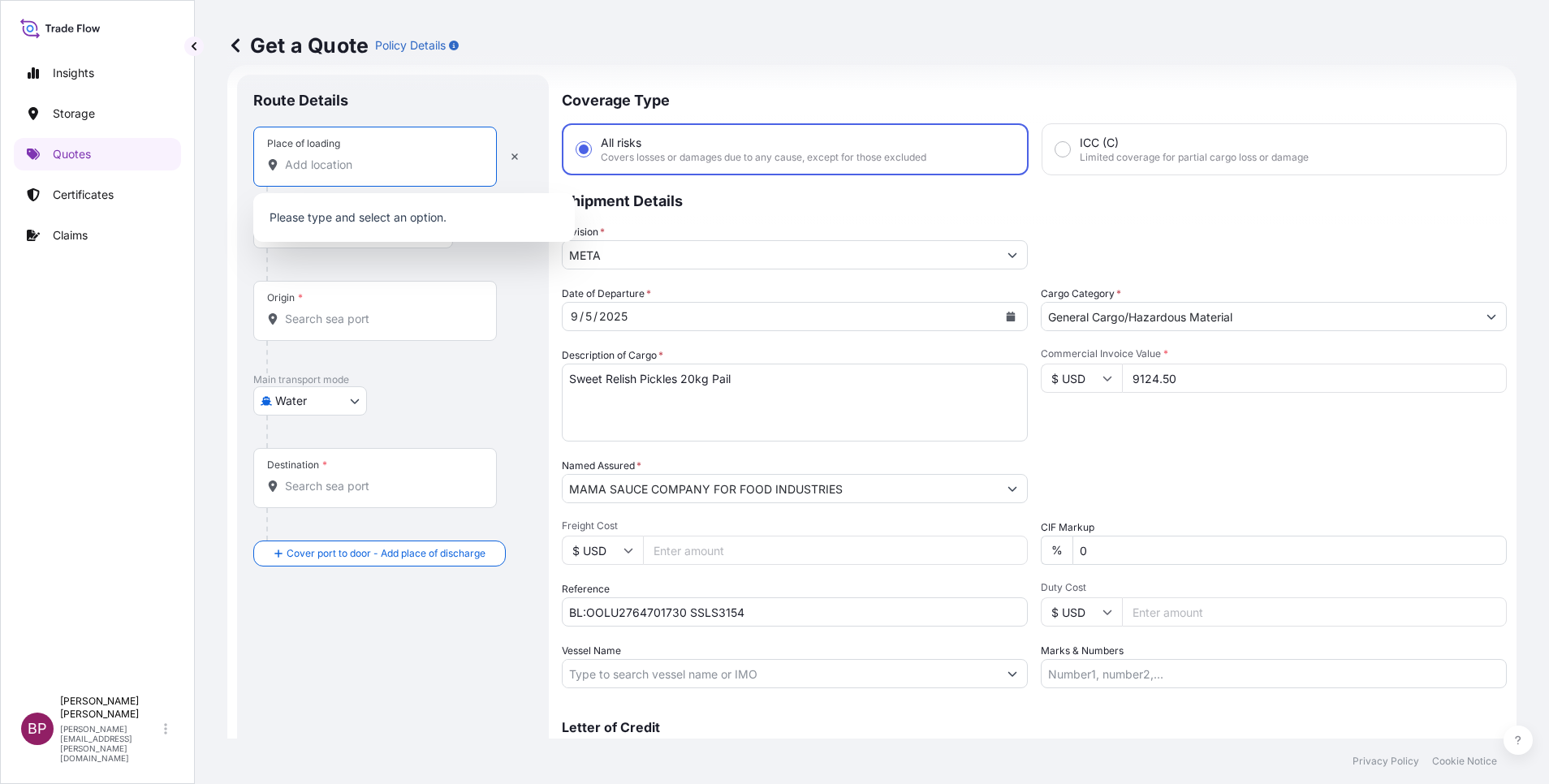
paste input "[GEOGRAPHIC_DATA]"
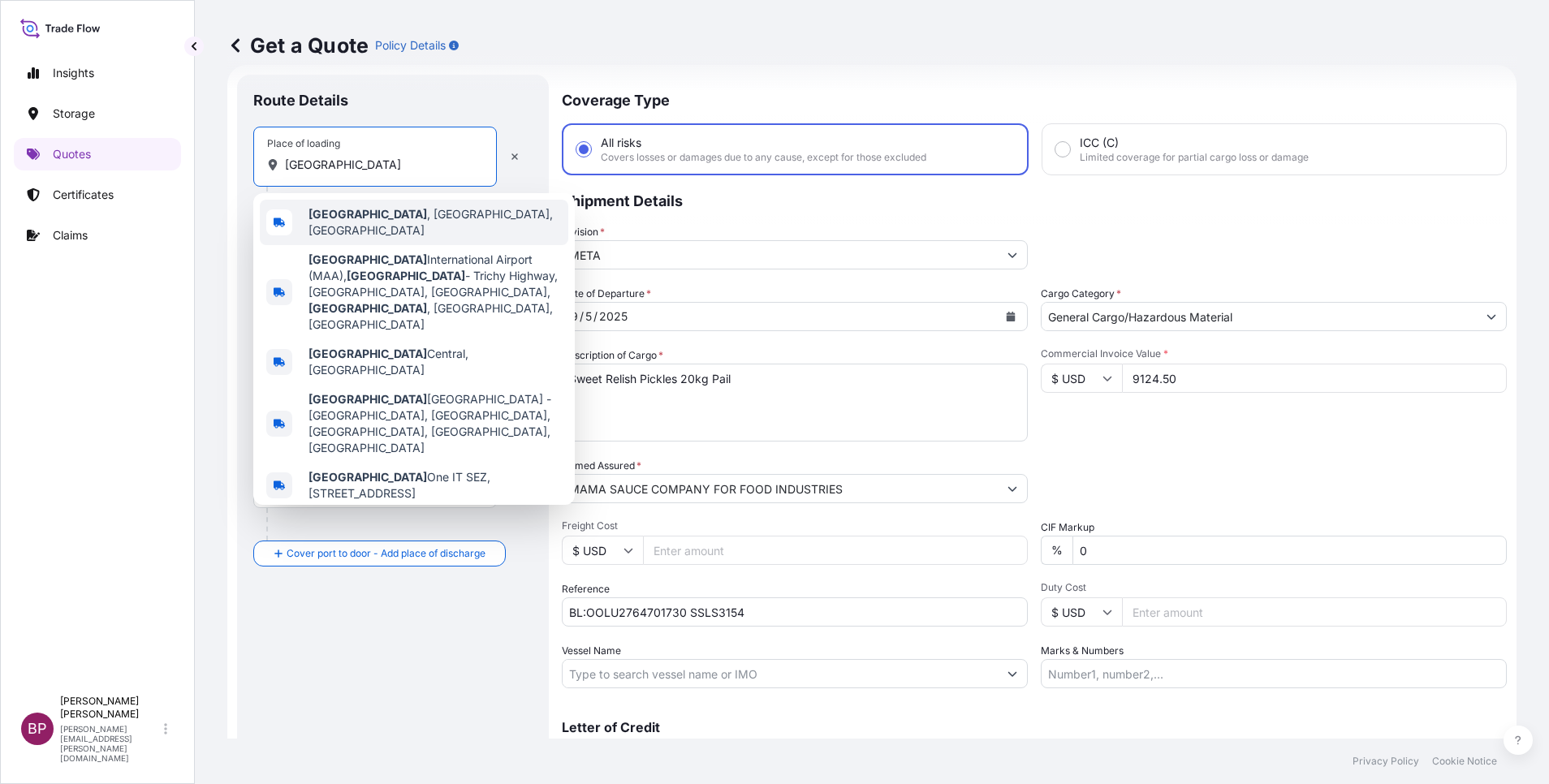
click at [419, 219] on span "[GEOGRAPHIC_DATA] , [GEOGRAPHIC_DATA], [GEOGRAPHIC_DATA]" at bounding box center [435, 222] width 254 height 33
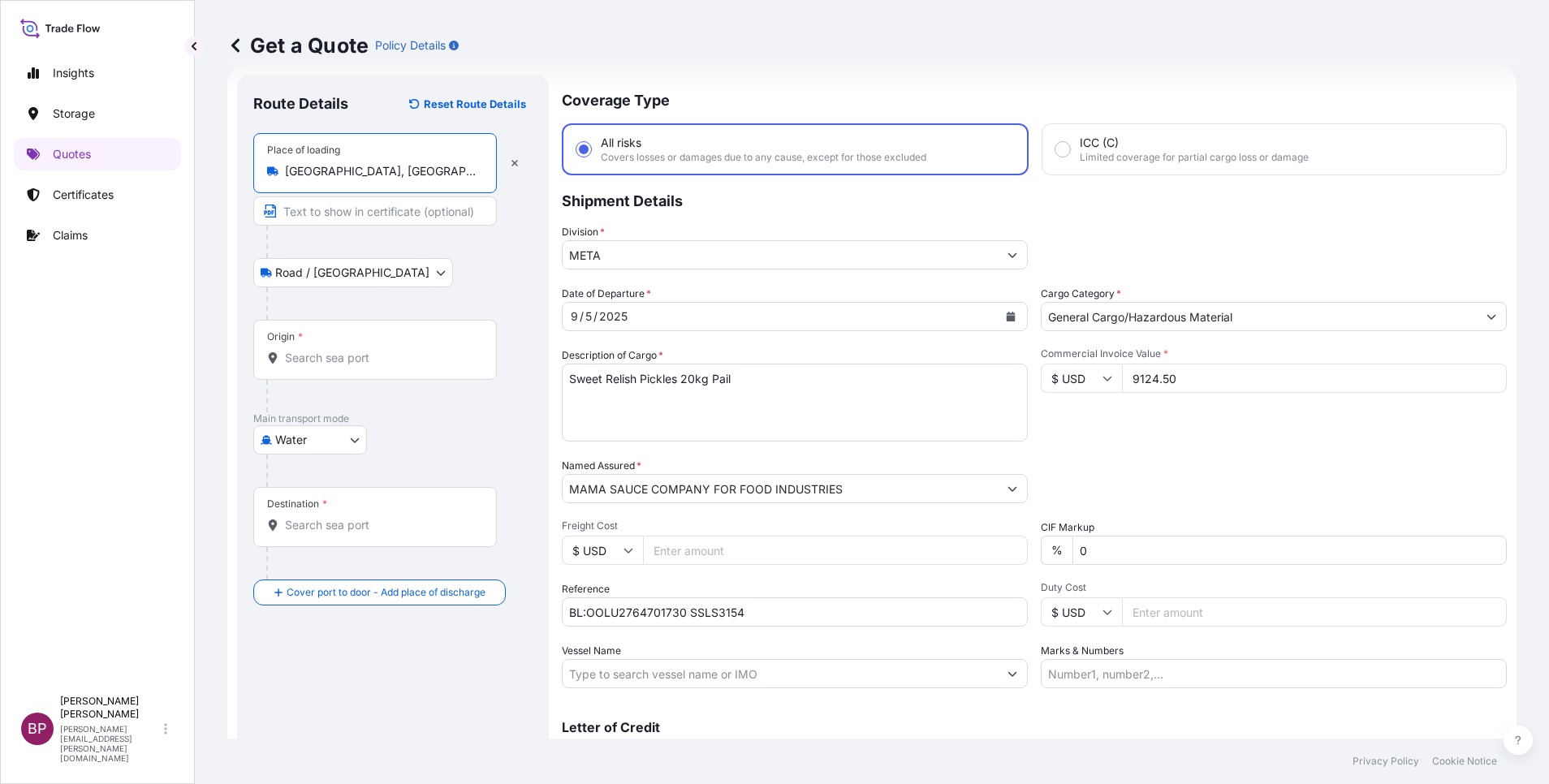
type input "[GEOGRAPHIC_DATA], [GEOGRAPHIC_DATA], [GEOGRAPHIC_DATA]"
click at [373, 348] on div "Origin *" at bounding box center [378, 349] width 250 height 60
click at [373, 350] on input "Origin *" at bounding box center [383, 358] width 198 height 16
paste input "[GEOGRAPHIC_DATA]"
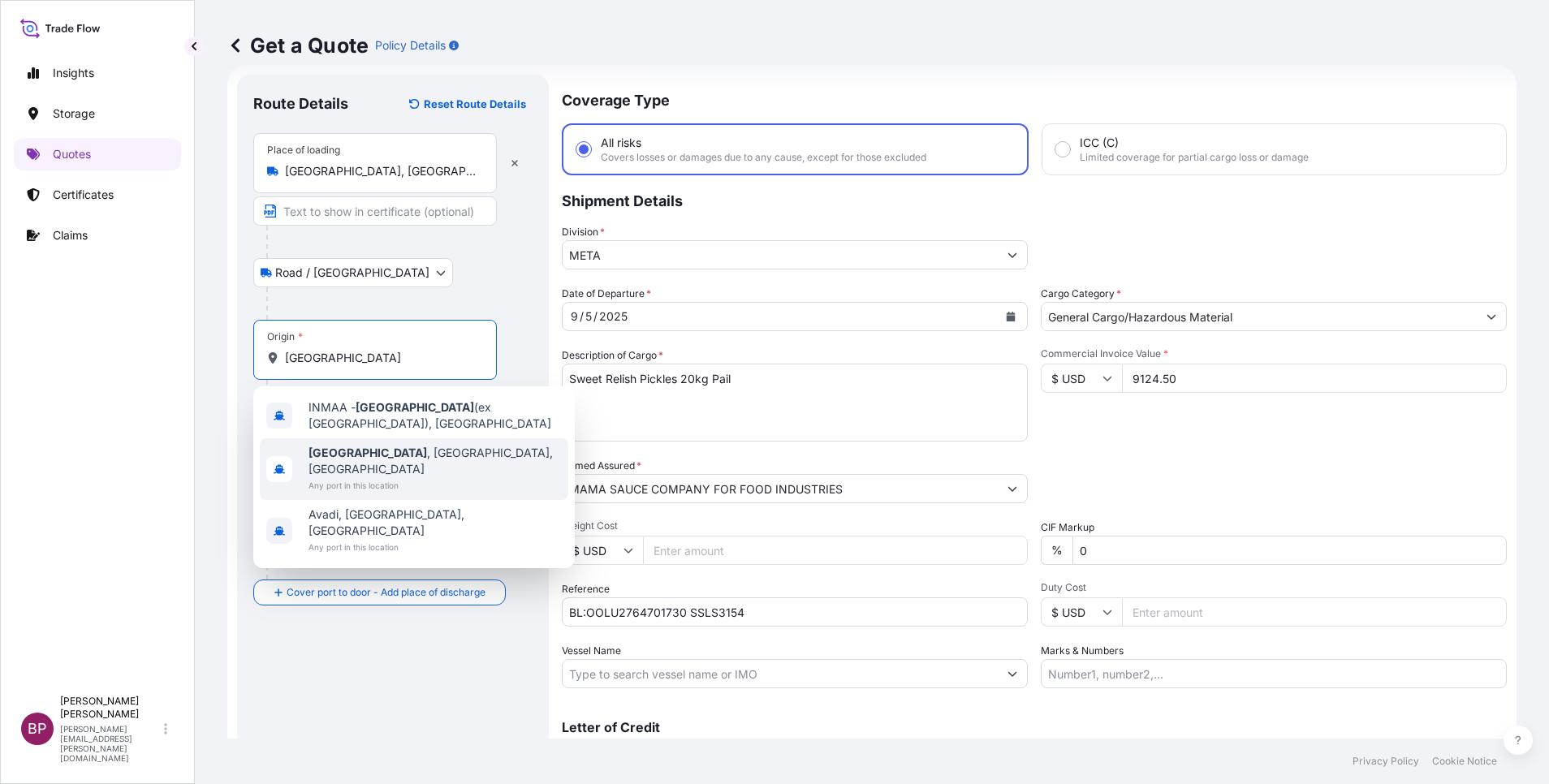
click at [377, 477] on span "Any port in this location" at bounding box center [435, 485] width 254 height 16
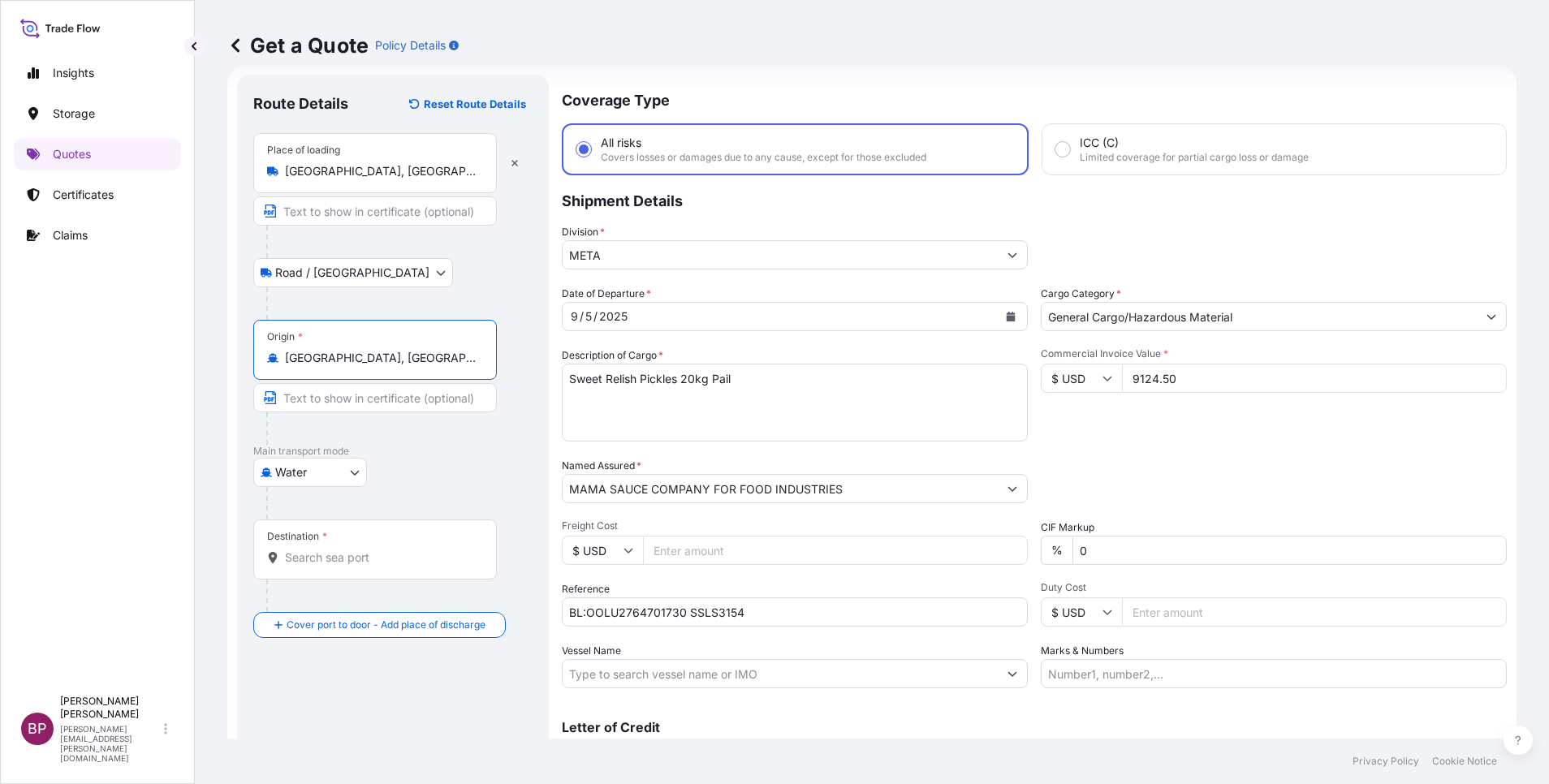
type input "[GEOGRAPHIC_DATA], [GEOGRAPHIC_DATA], [GEOGRAPHIC_DATA]"
click at [372, 559] on input "Destination *" at bounding box center [380, 558] width 192 height 16
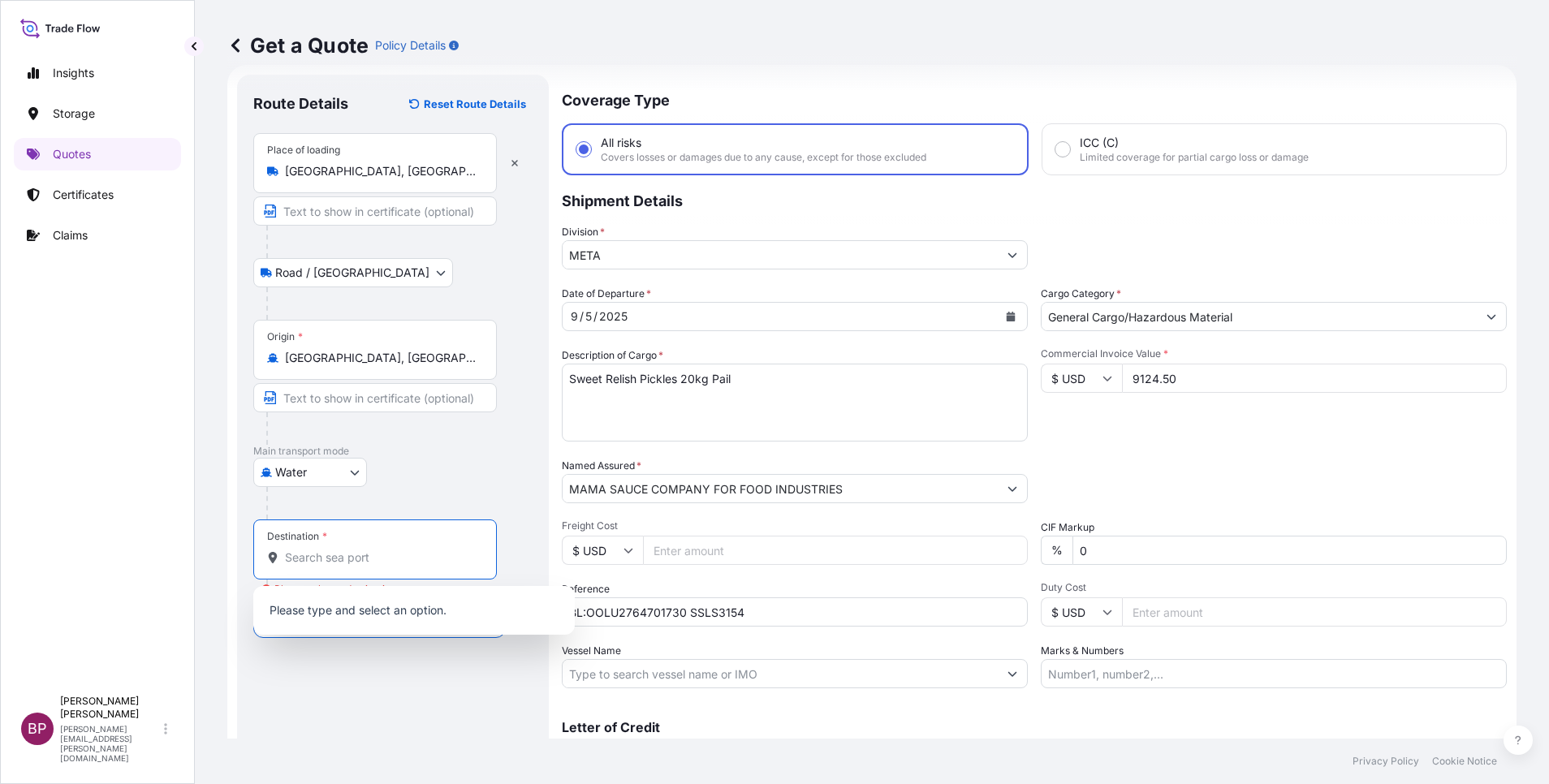
paste input "DAMMAM"
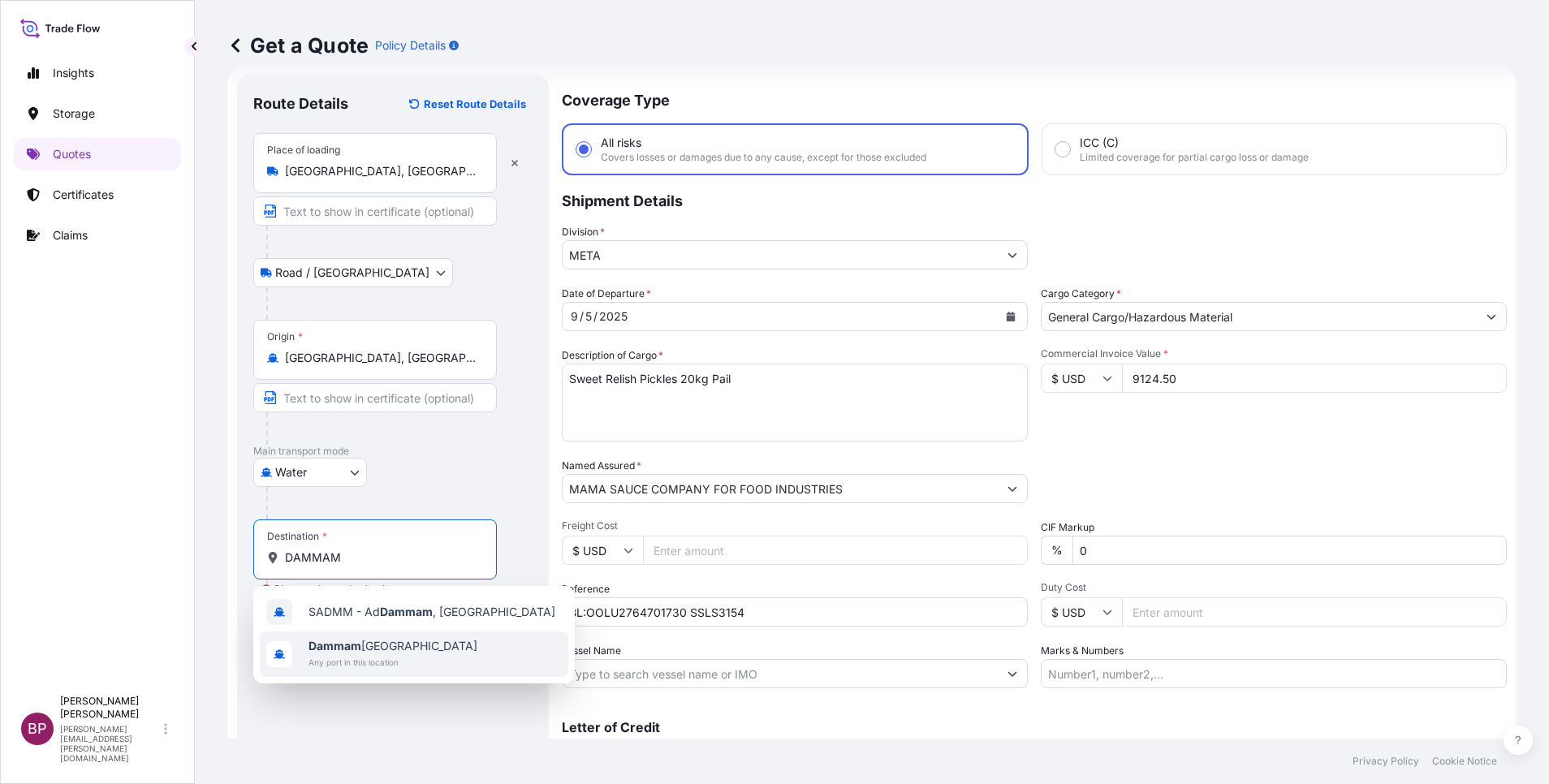
click at [372, 661] on span "Any port in this location" at bounding box center [392, 662] width 169 height 16
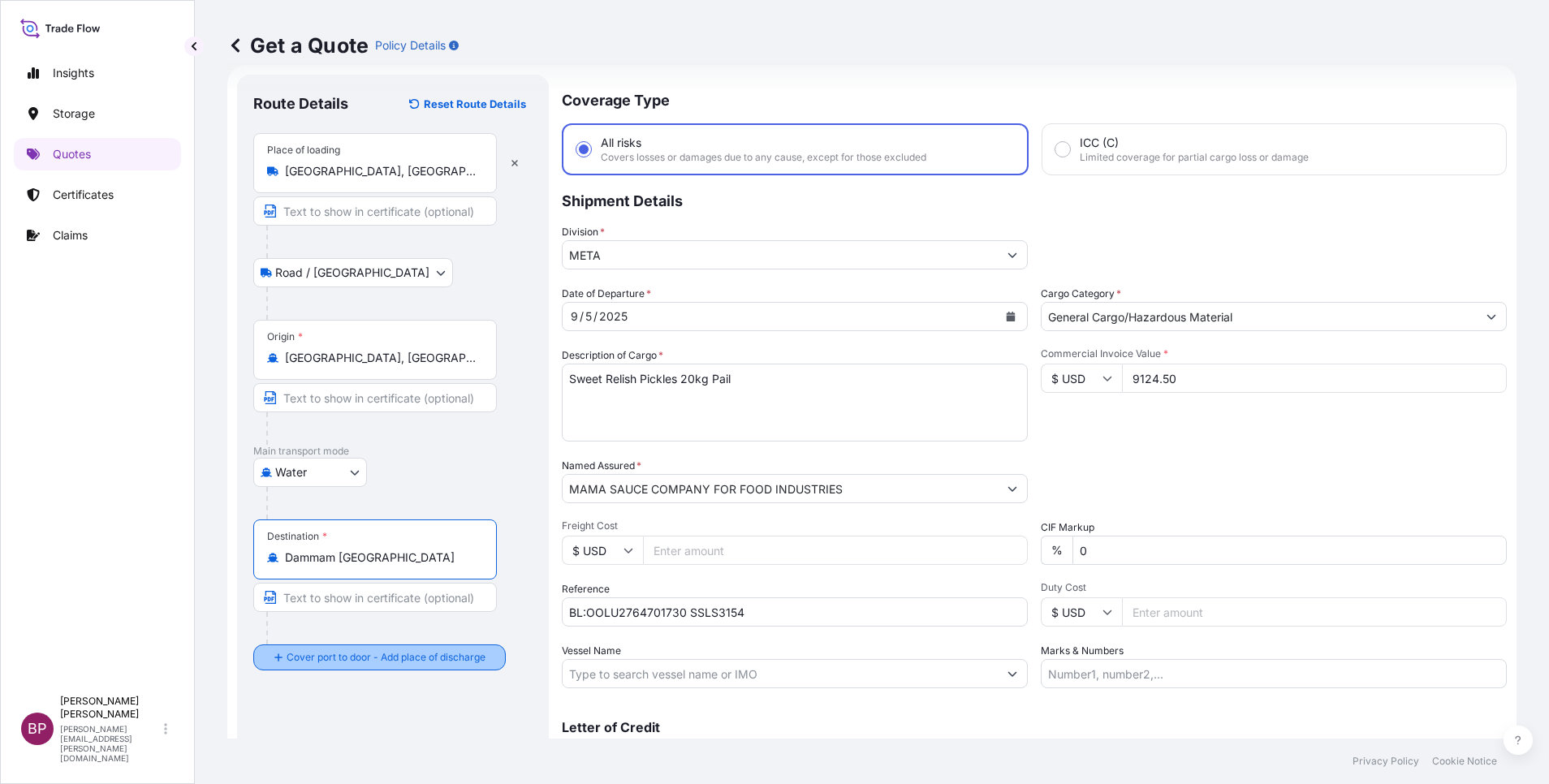
type input "Dammam [GEOGRAPHIC_DATA]"
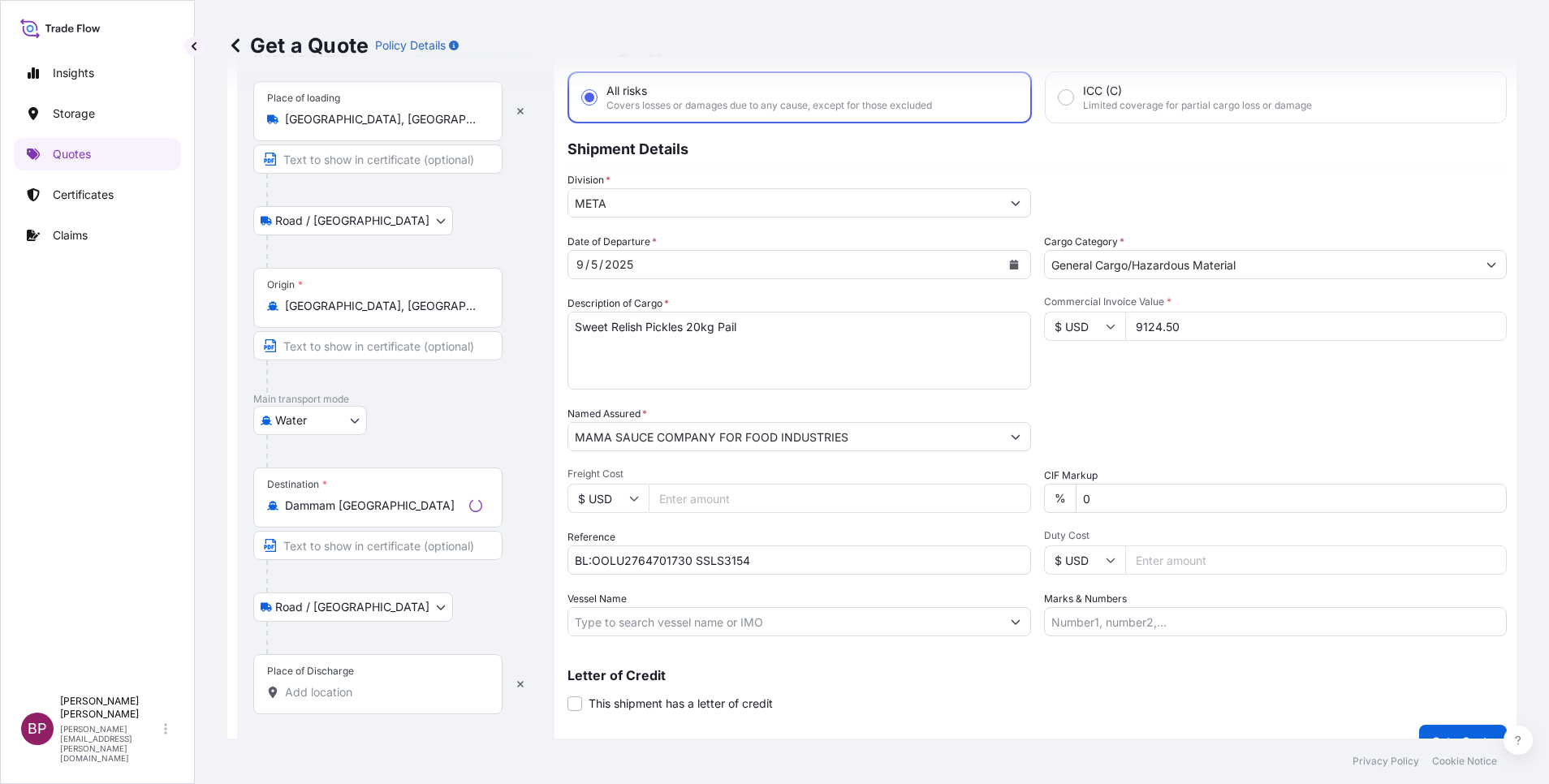
scroll to position [107, 0]
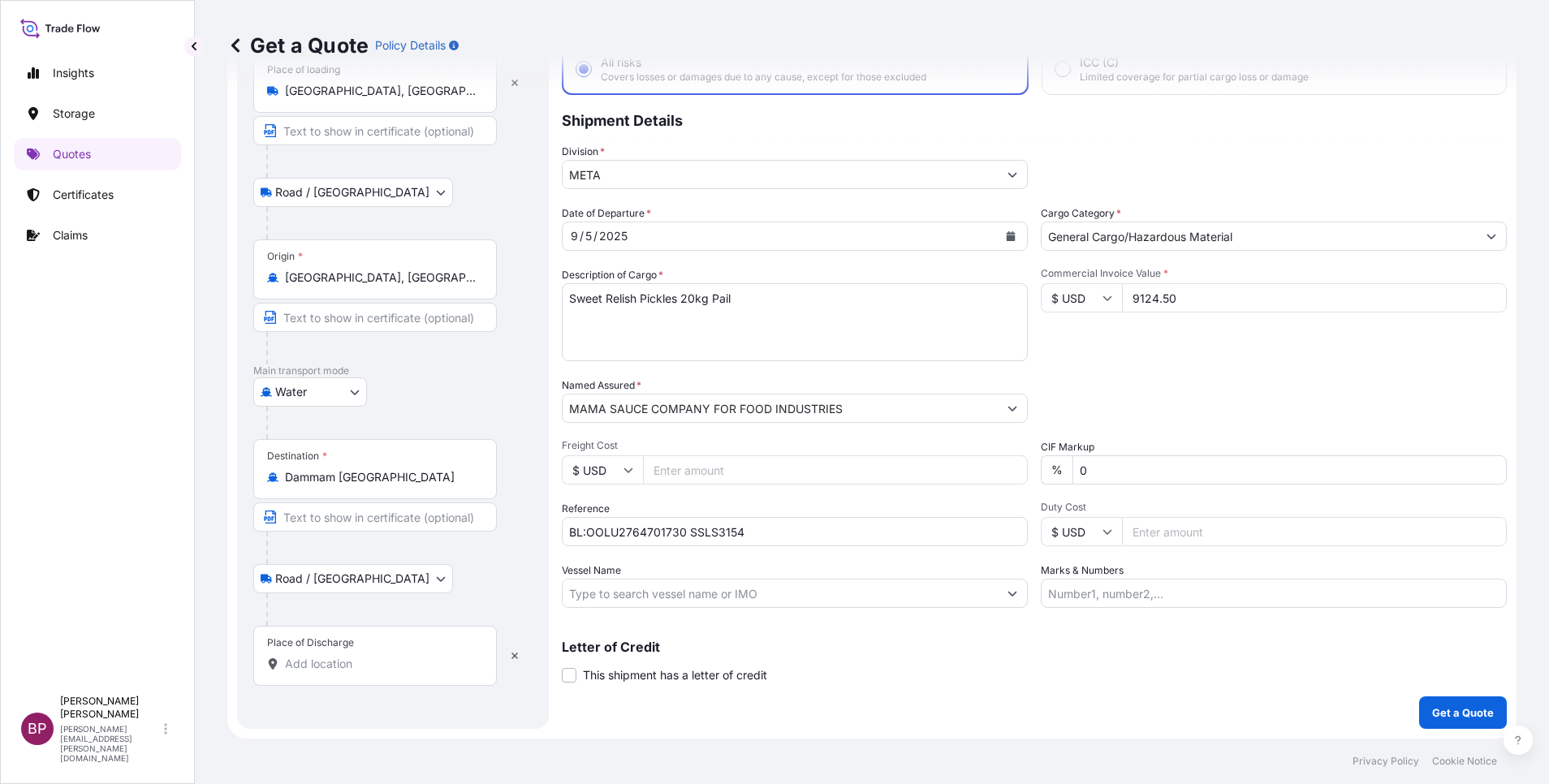
click at [364, 666] on input "Place of Discharge" at bounding box center [380, 663] width 192 height 16
paste input "DAMMAM"
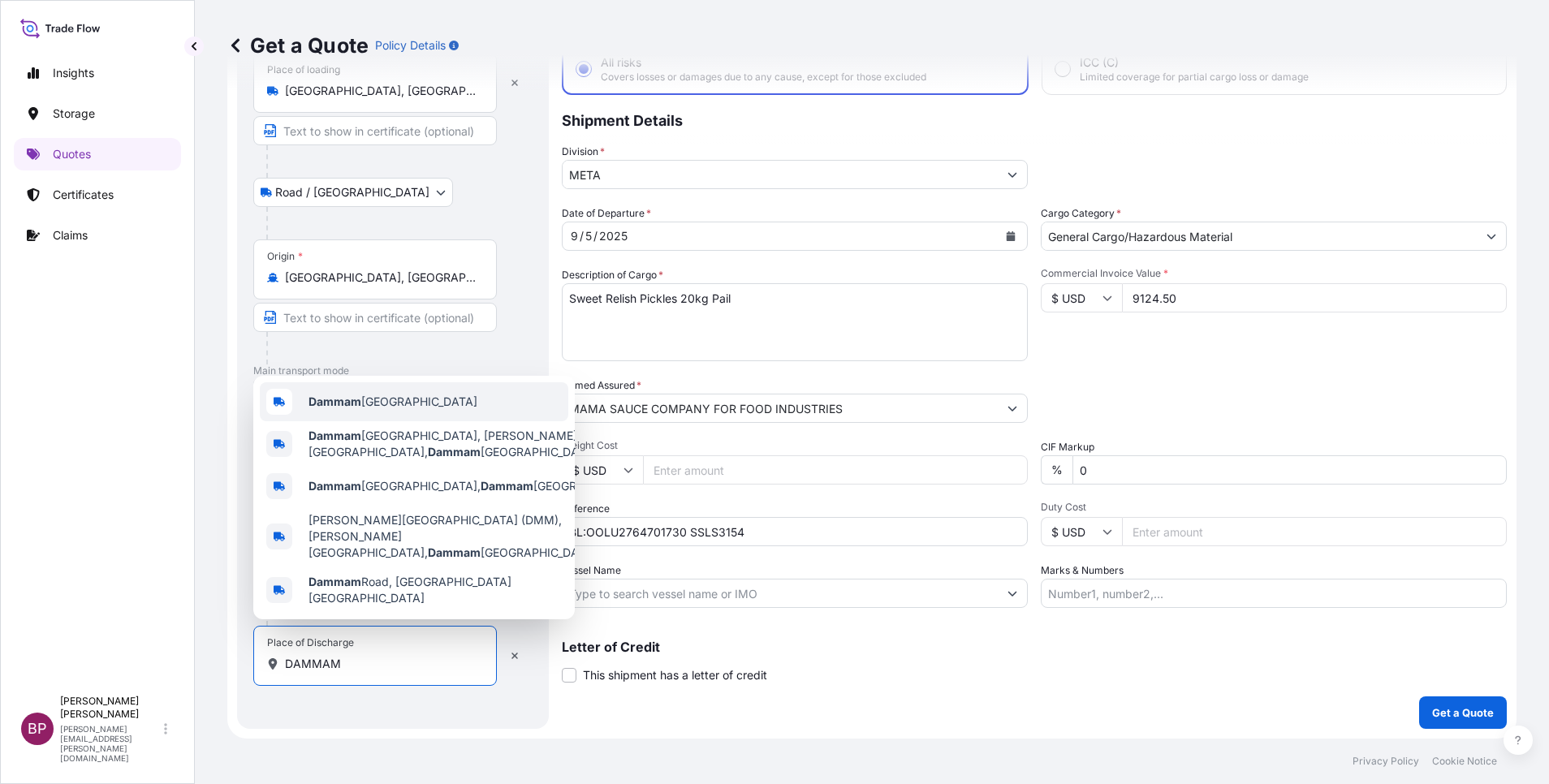
click at [406, 410] on span "Dammam [GEOGRAPHIC_DATA]" at bounding box center [392, 401] width 169 height 16
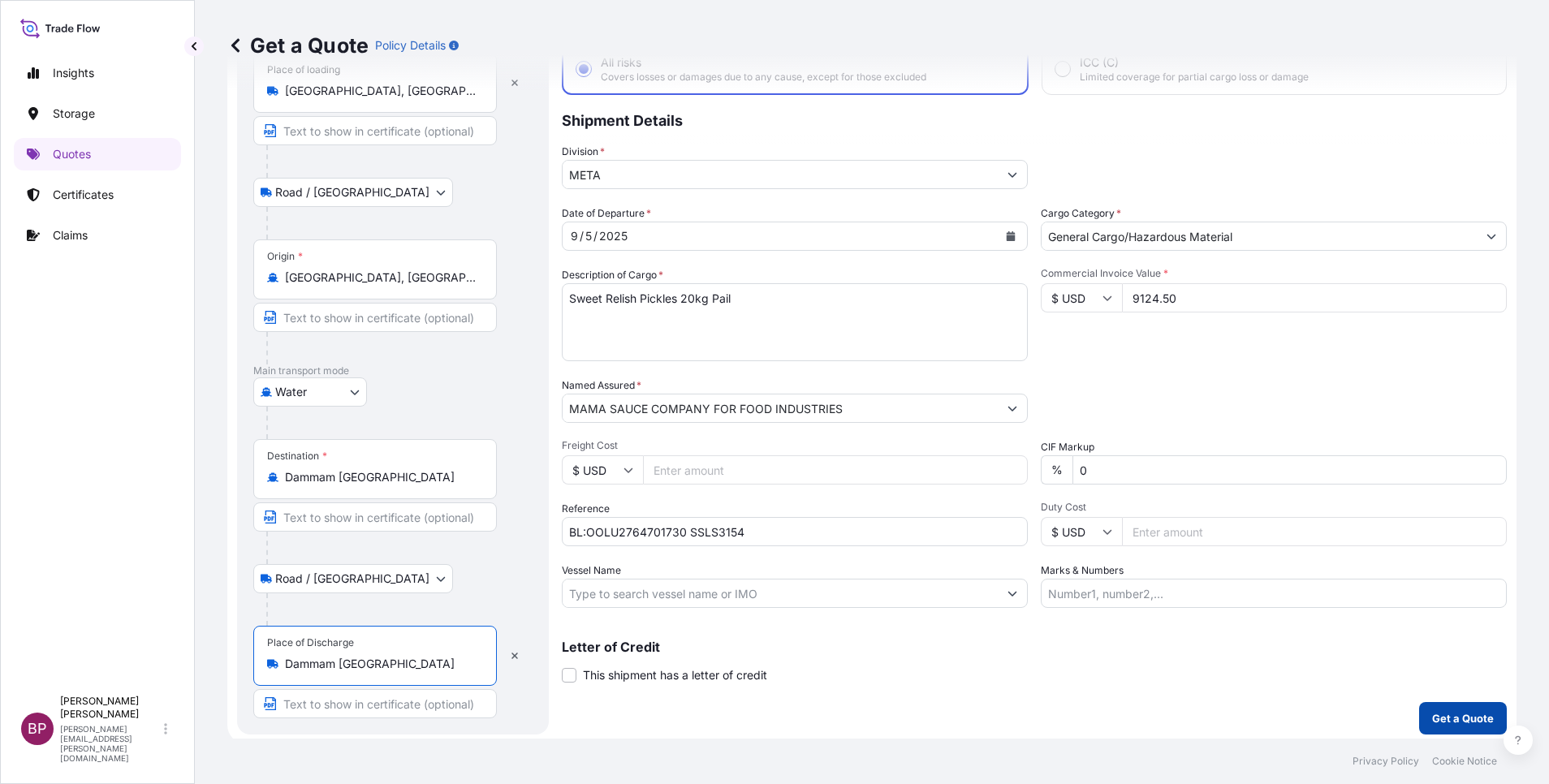
type input "Dammam [GEOGRAPHIC_DATA]"
click at [1437, 719] on p "Get a Quote" at bounding box center [1463, 718] width 62 height 16
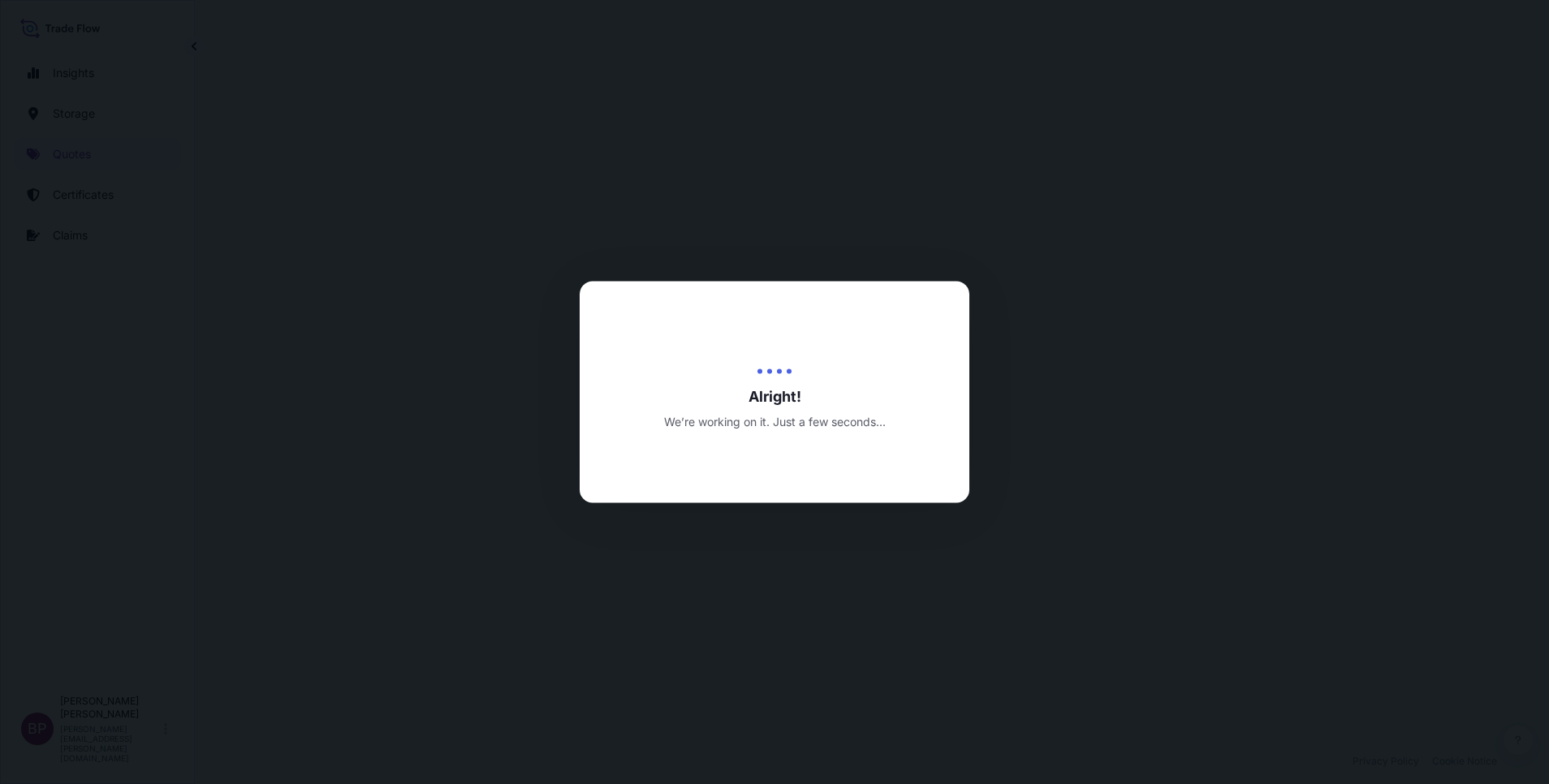
select select "Road / [GEOGRAPHIC_DATA]"
select select "Water"
select select "Road / [GEOGRAPHIC_DATA]"
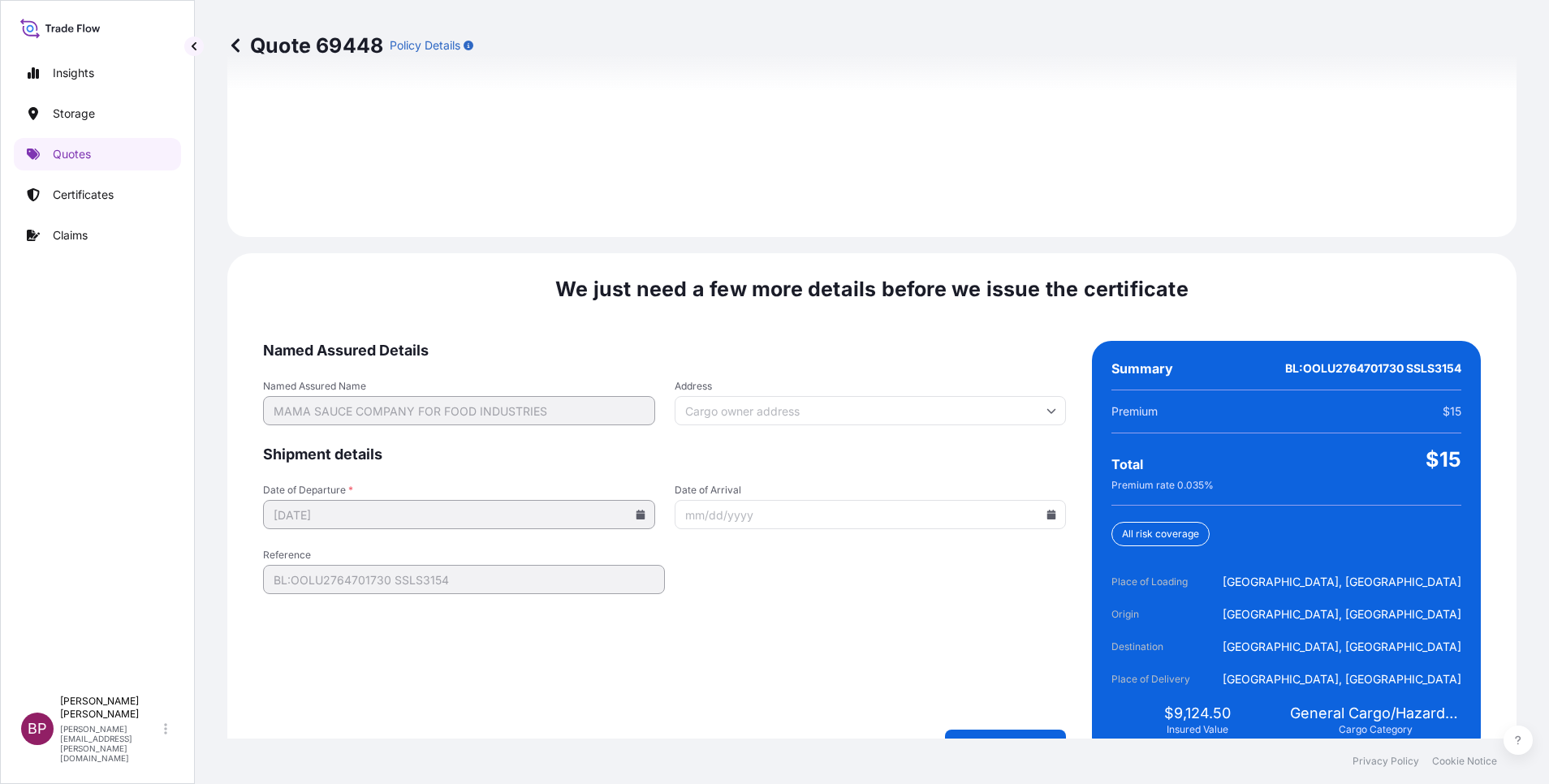
scroll to position [2405, 0]
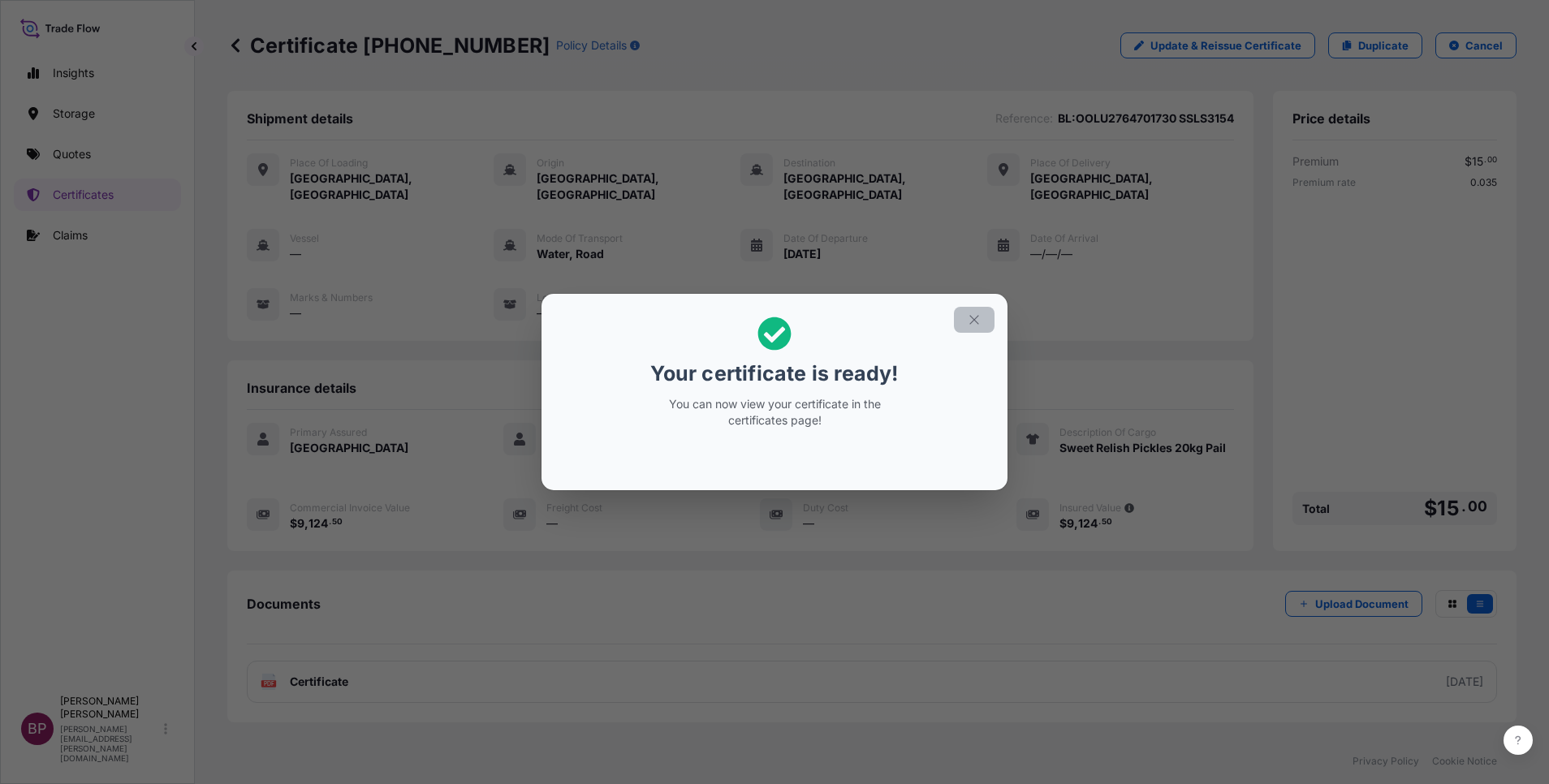
click at [970, 322] on icon "button" at bounding box center [974, 319] width 15 height 15
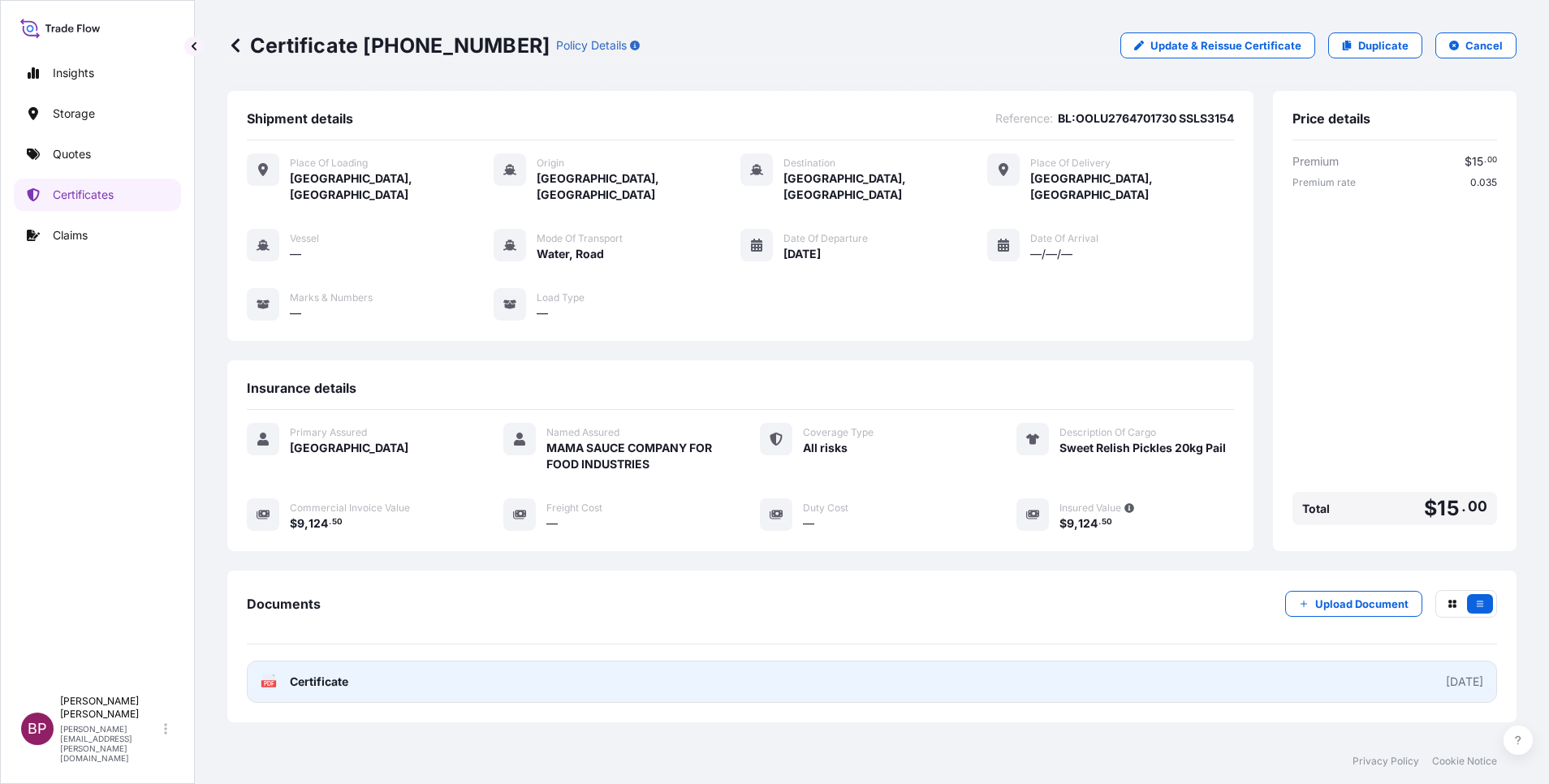
click at [320, 673] on span "Certificate" at bounding box center [318, 681] width 59 height 16
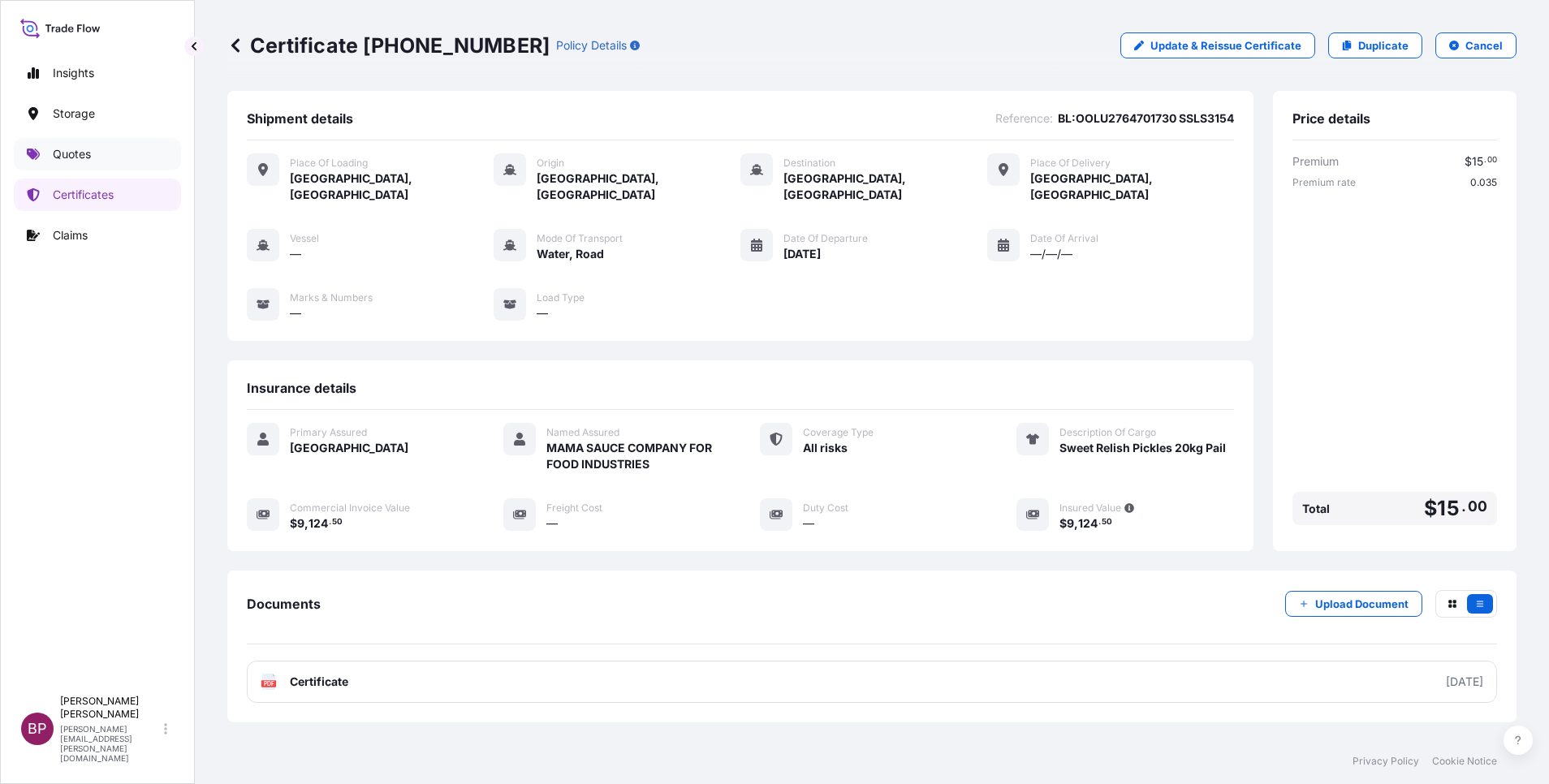
click at [83, 160] on p "Quotes" at bounding box center [72, 154] width 38 height 16
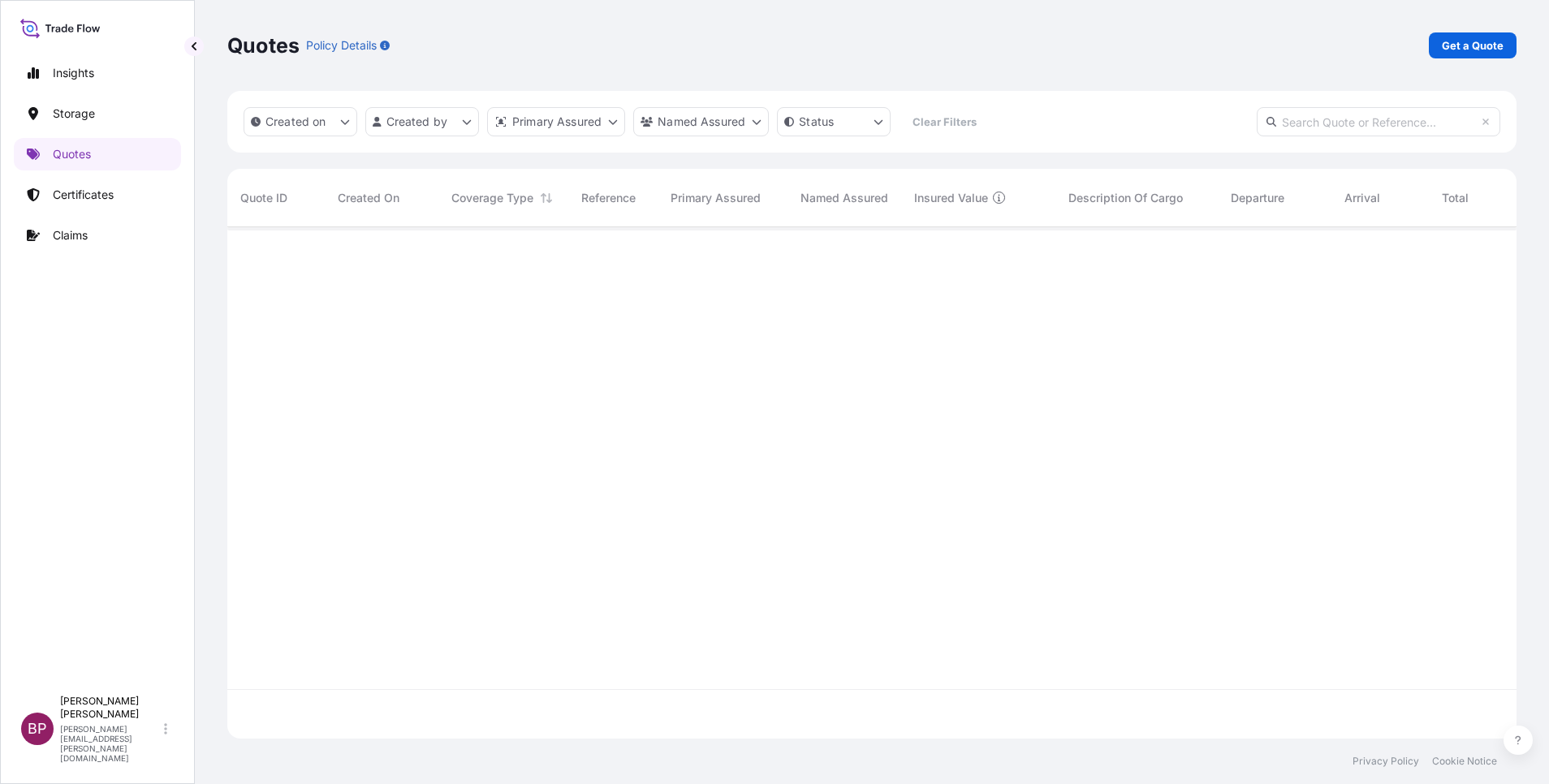
scroll to position [502, 1271]
click at [1466, 50] on p "Get a Quote" at bounding box center [1472, 45] width 62 height 16
select select "Water"
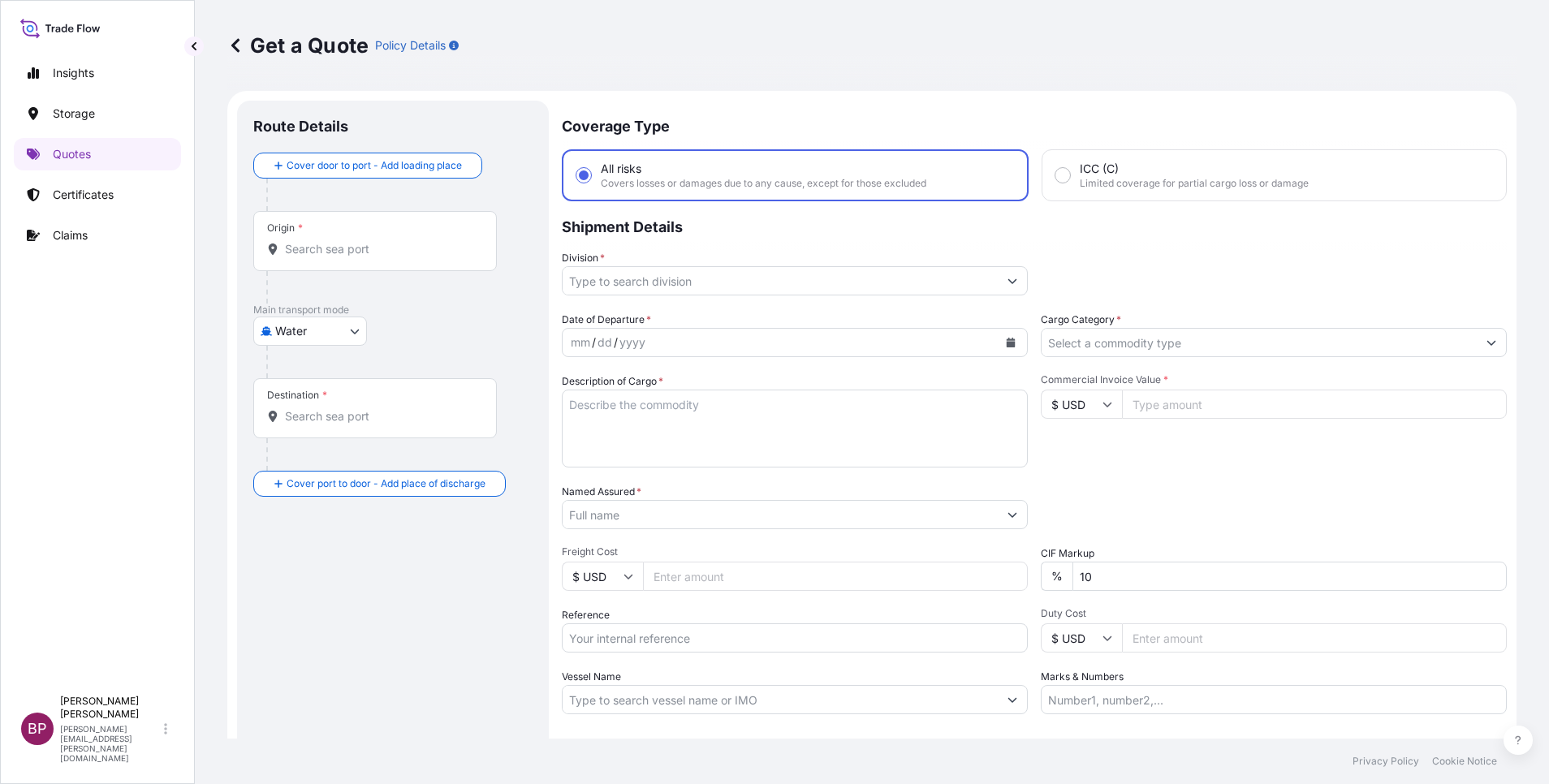
scroll to position [26, 0]
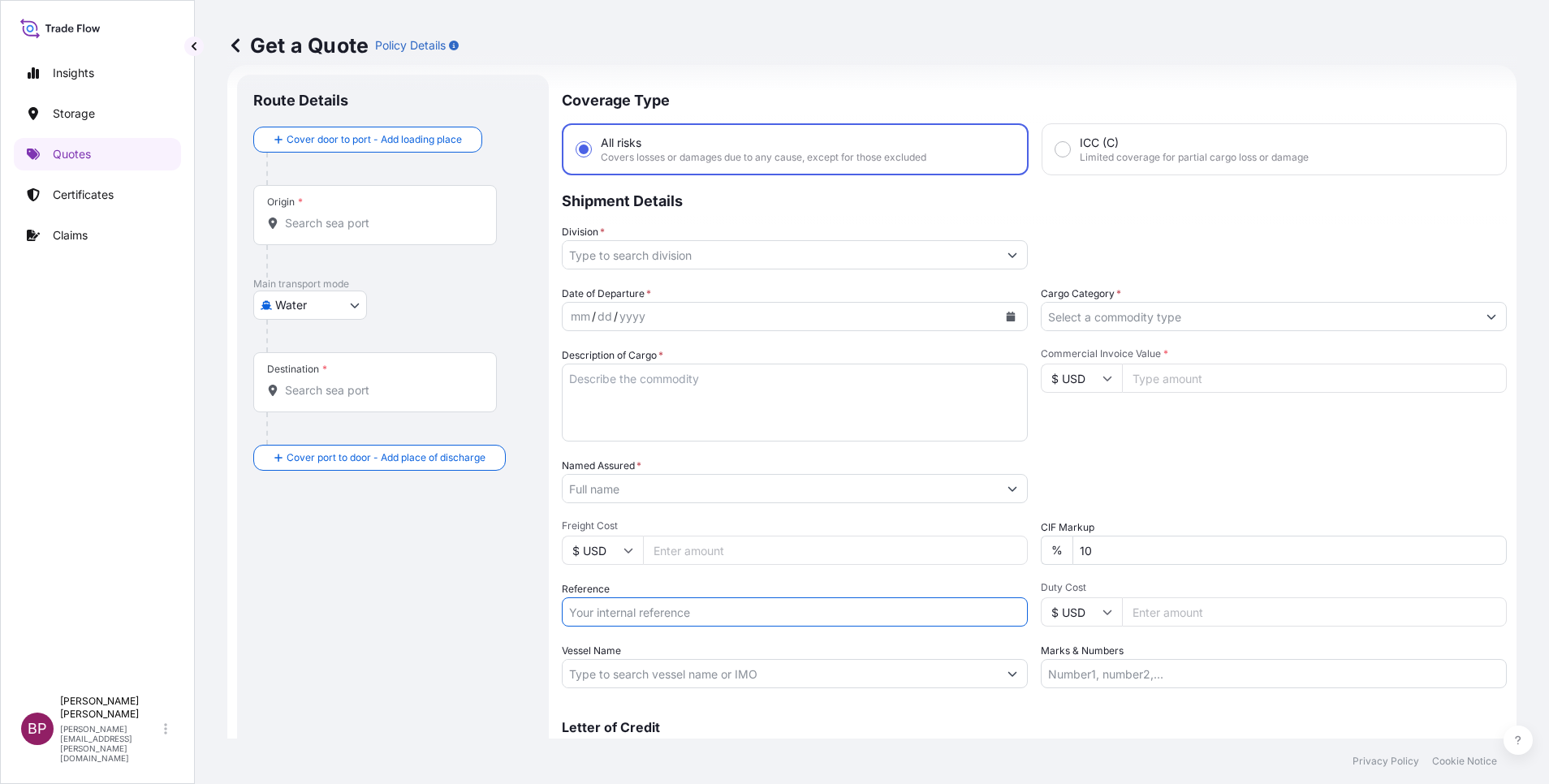
click at [685, 610] on input "Reference" at bounding box center [794, 611] width 466 height 29
paste input "SSLS3171"
type input "SSLS3171"
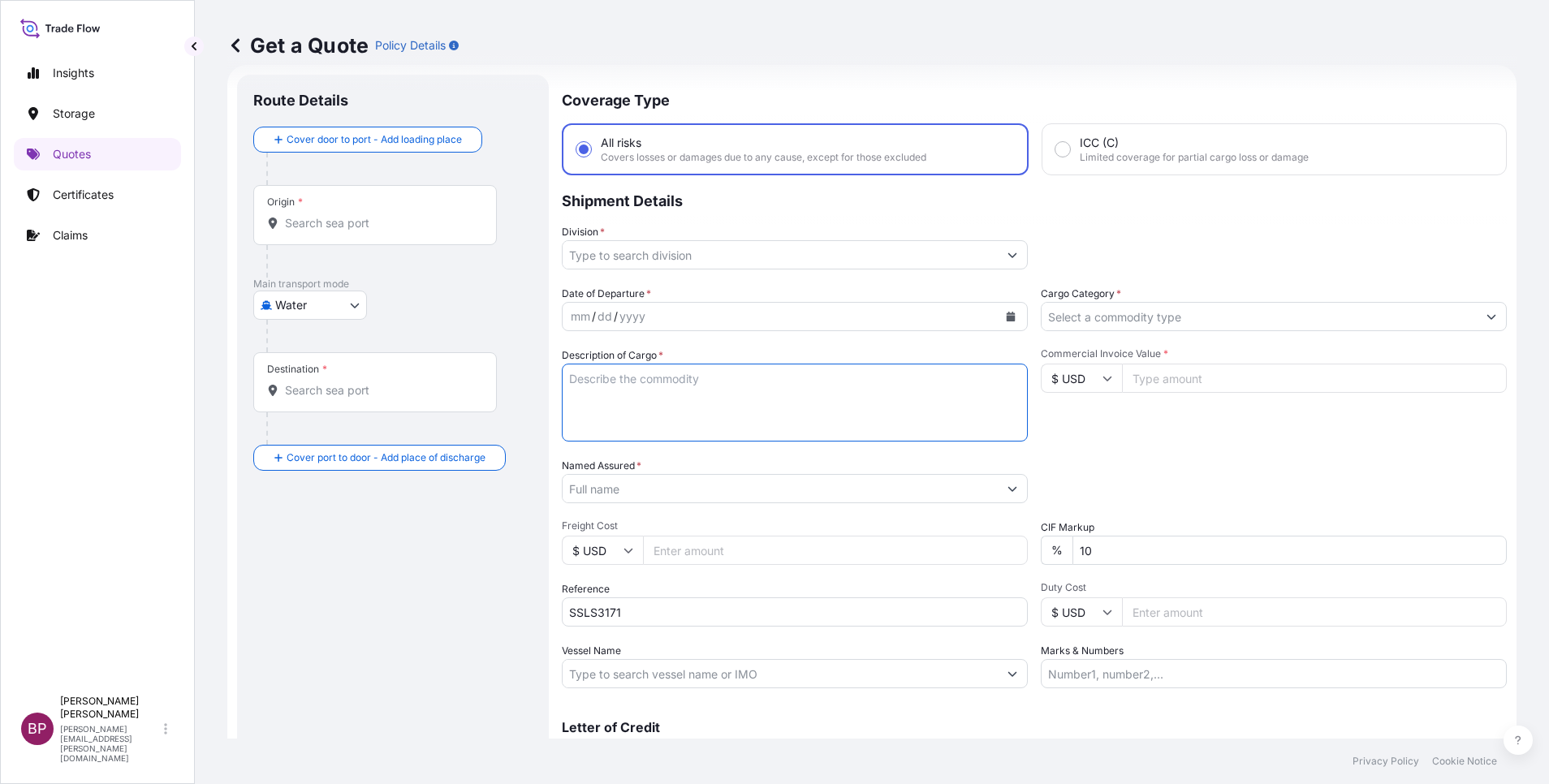
click at [731, 410] on textarea "Description of Cargo *" at bounding box center [794, 402] width 466 height 78
click at [602, 496] on input "Named Assured *" at bounding box center [780, 488] width 435 height 29
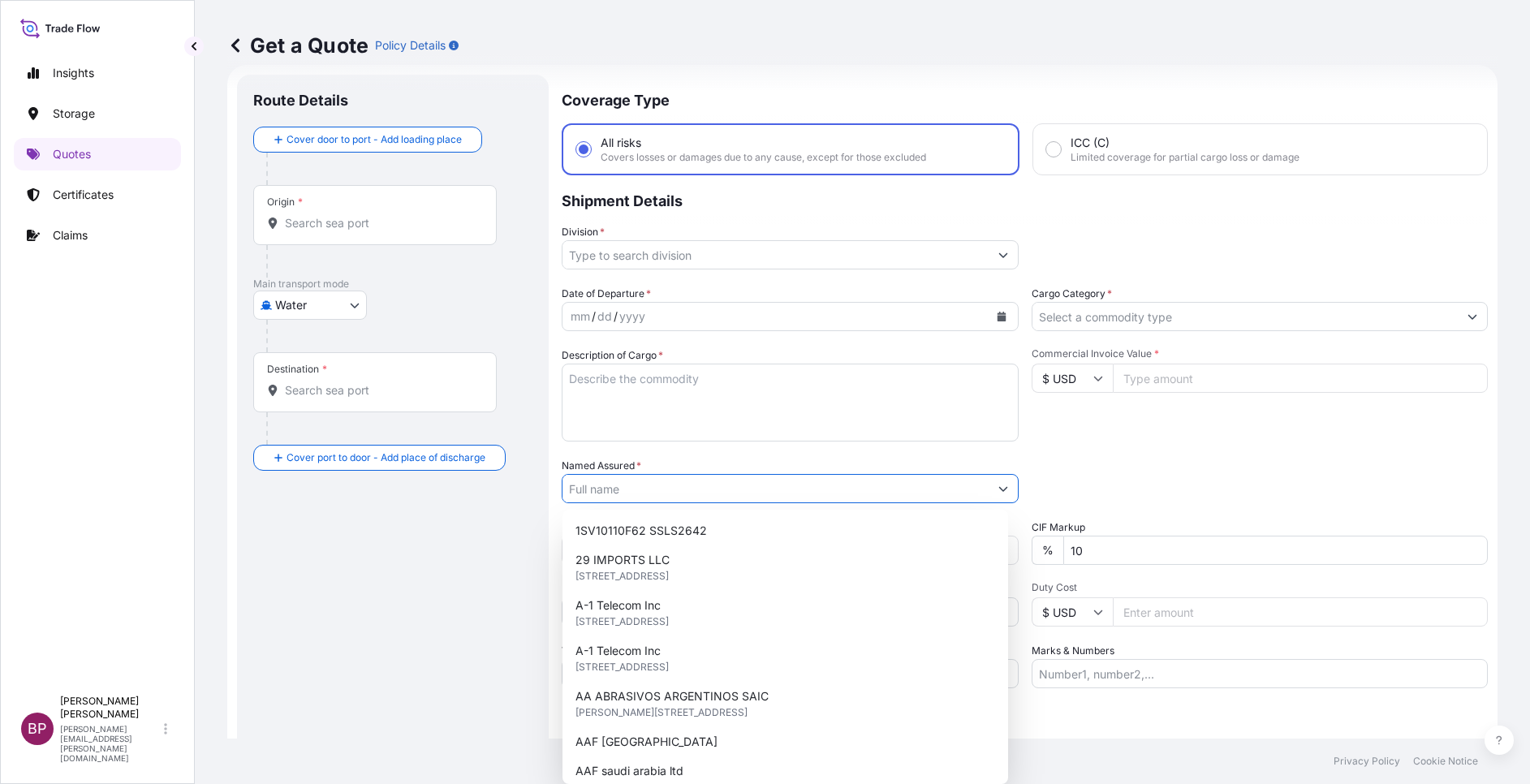
paste input "Tunisian Saudi For Projects Co. Ltd."
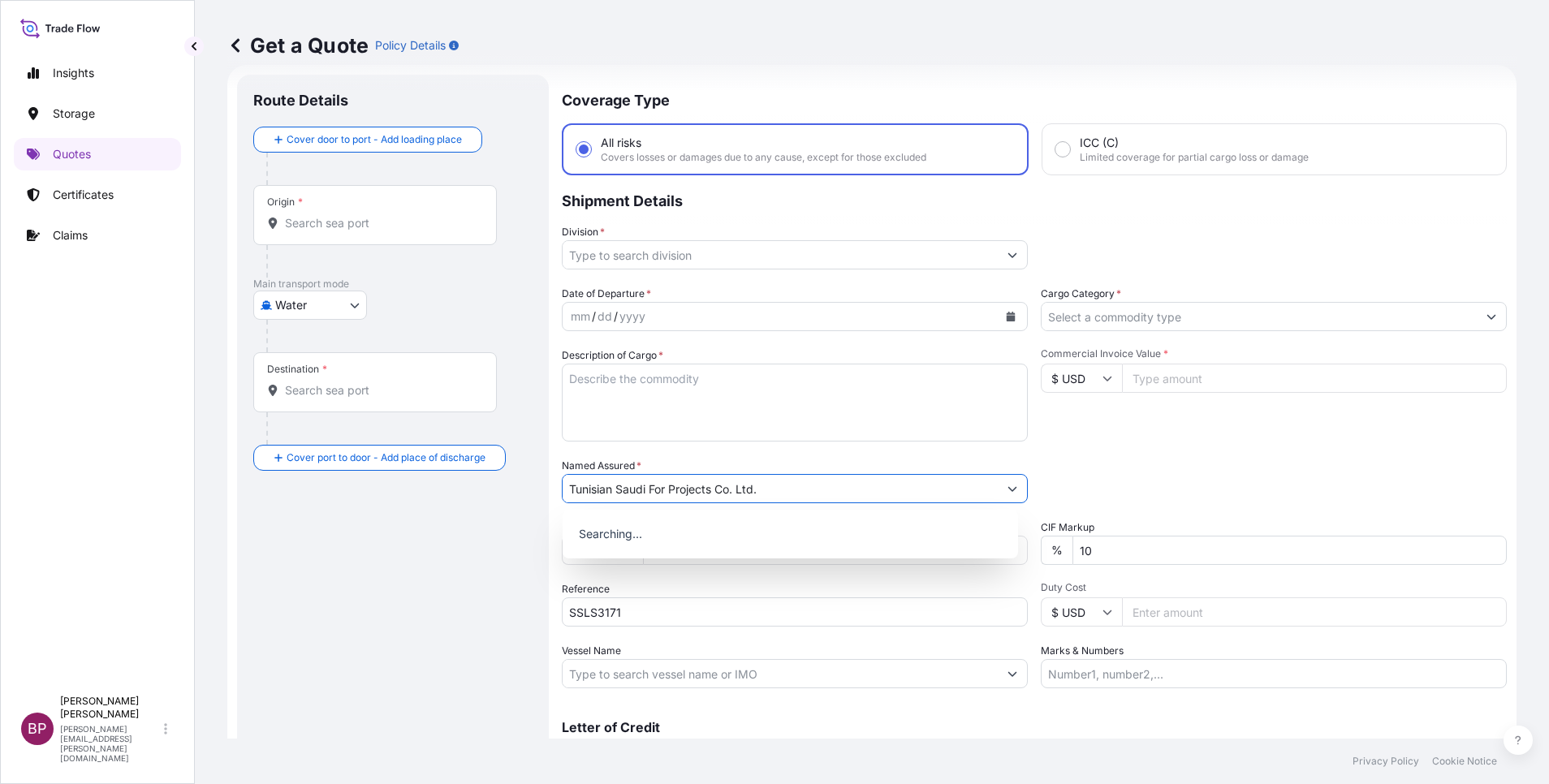
type input "Tunisian Saudi For Projects Co. Ltd."
click at [755, 399] on textarea "Description of Cargo *" at bounding box center [794, 402] width 466 height 78
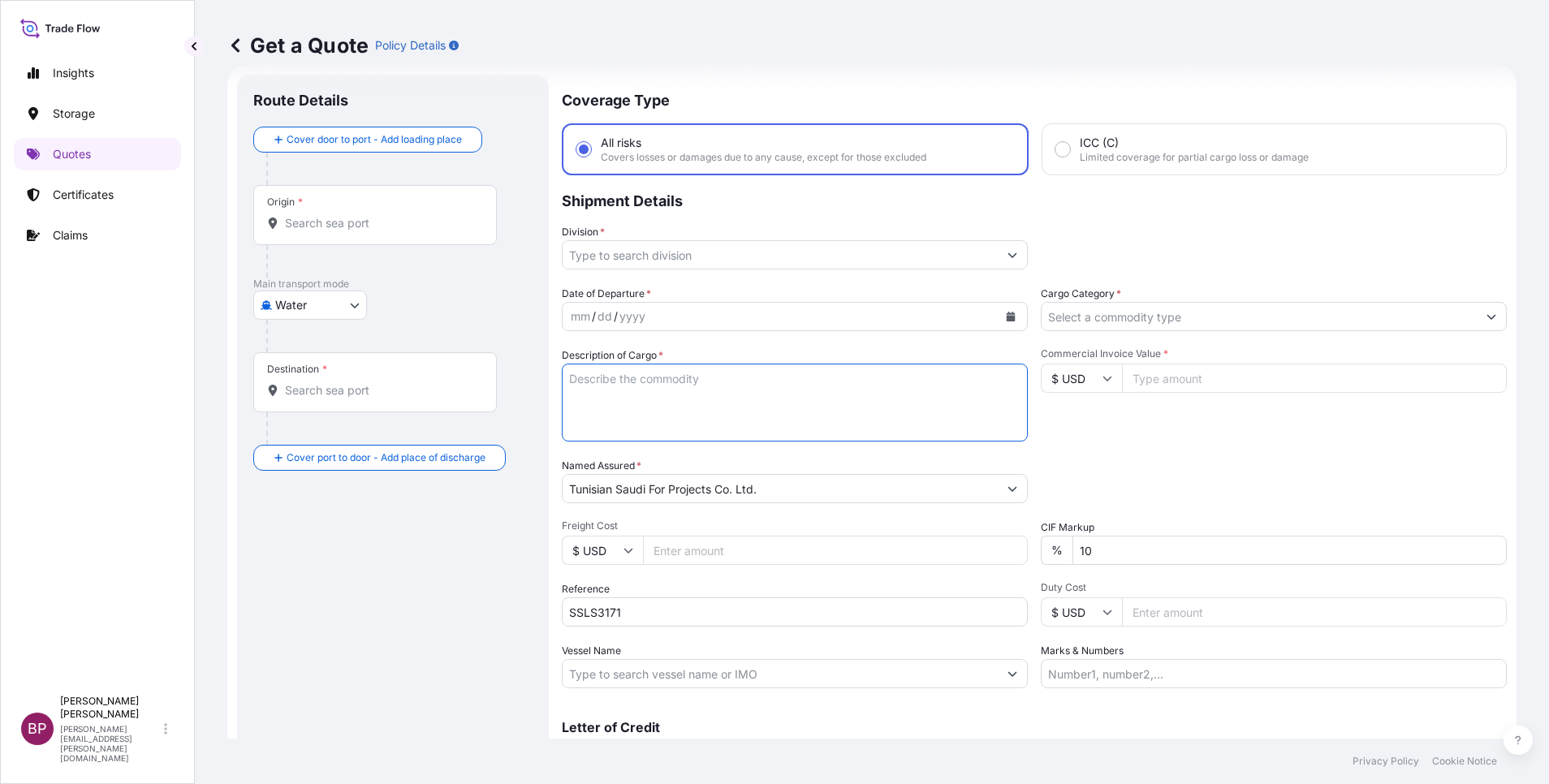
paste textarea "VALVES"
type textarea "VALVES"
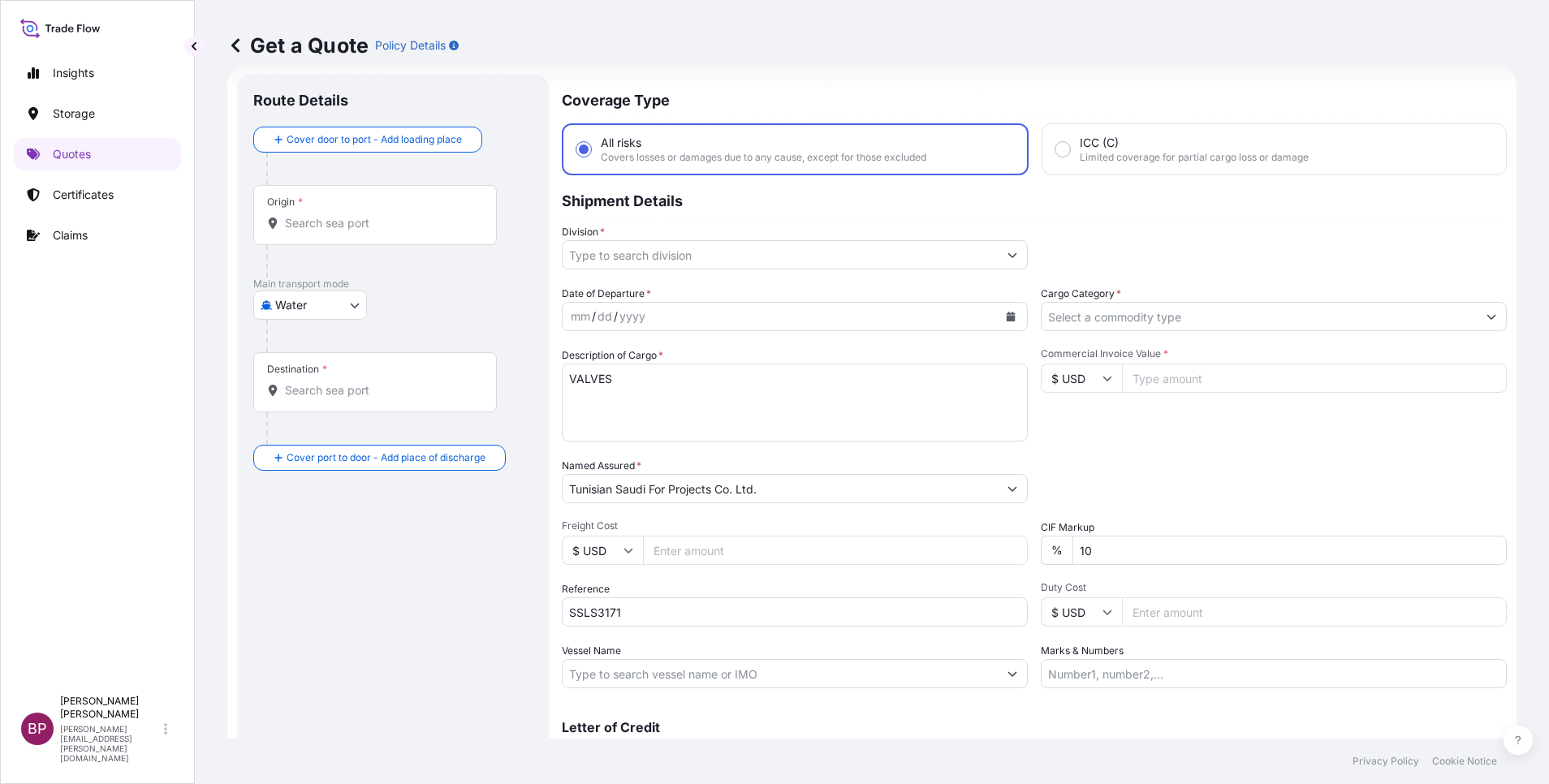
click at [1094, 380] on div "$ USD" at bounding box center [1081, 377] width 81 height 29
drag, startPoint x: 1074, startPoint y: 428, endPoint x: 1102, endPoint y: 418, distance: 29.7
click at [1077, 430] on div "€ EUR" at bounding box center [1072, 422] width 68 height 31
type input "€ EUR"
click at [1150, 385] on input "Commercial Invoice Value *" at bounding box center [1314, 377] width 385 height 29
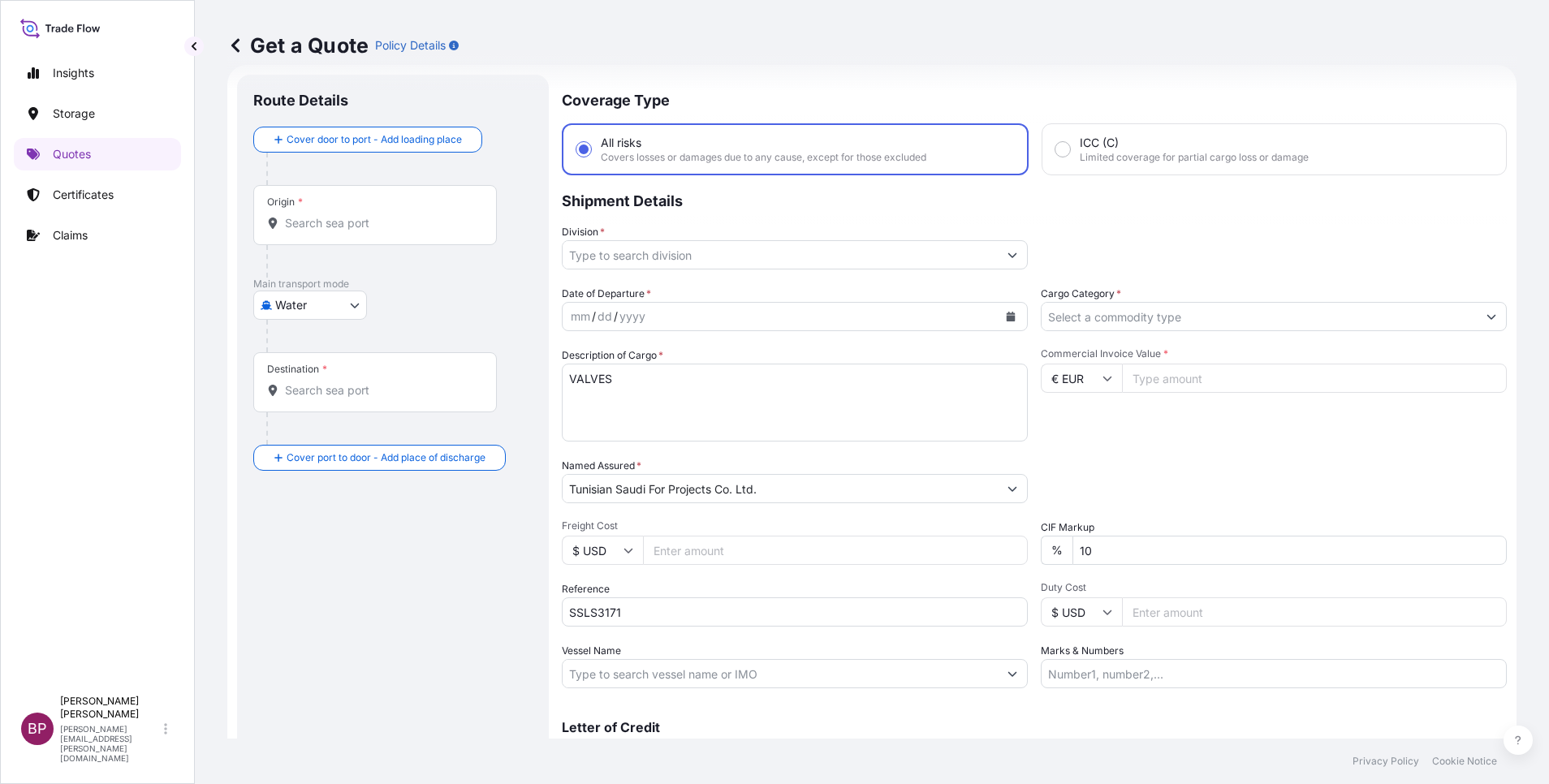
paste input "1140780.06"
type input "1140780.06"
drag, startPoint x: 1116, startPoint y: 553, endPoint x: 751, endPoint y: 557, distance: 365.0
click at [720, 548] on div "Date of Departure * mm / dd / yyyy Cargo Category * Description of Cargo * VALV…" at bounding box center [1034, 486] width 945 height 402
type input "0"
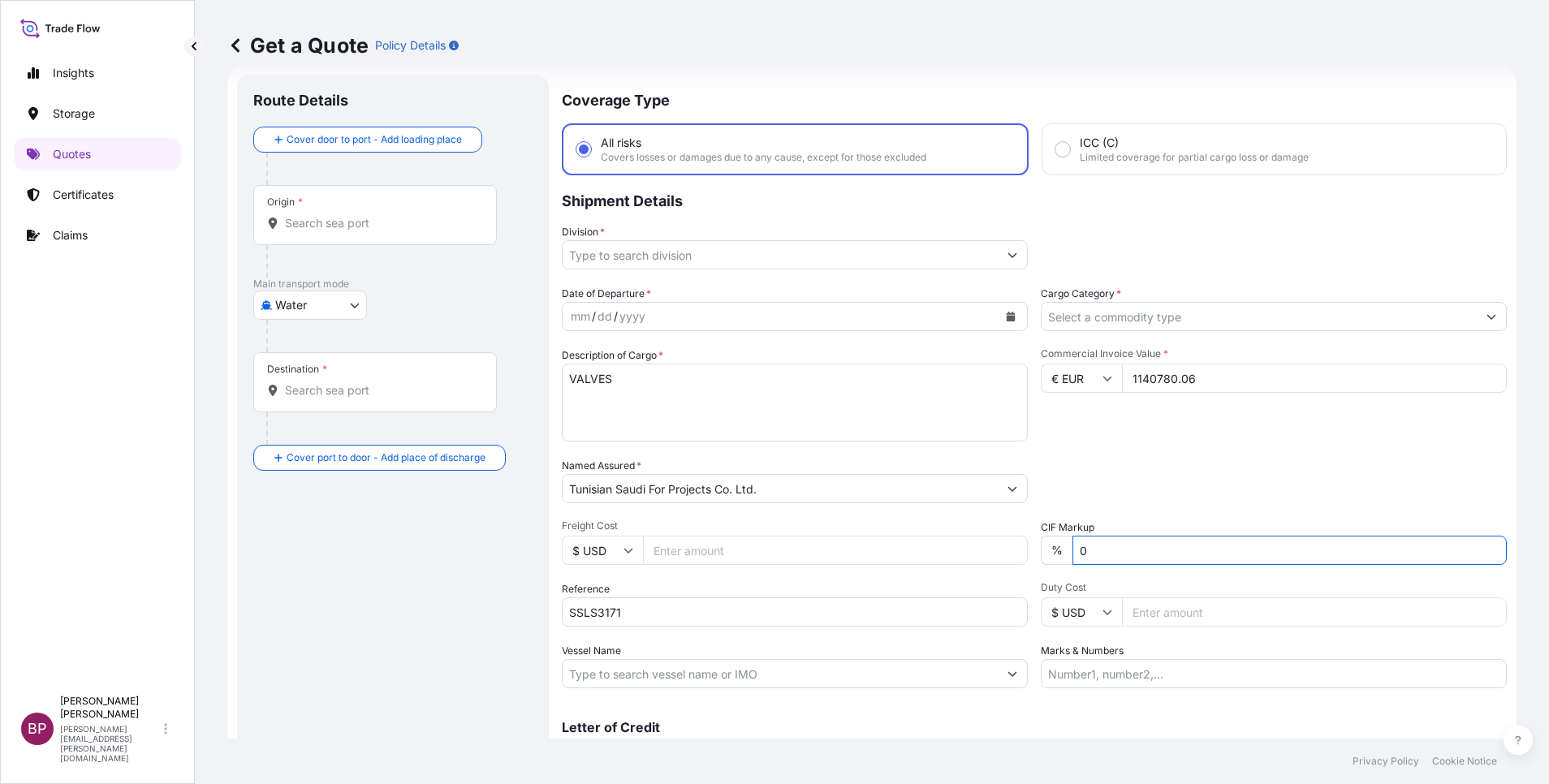
click at [1185, 474] on div "Packing Category Type to search a container mode Please select a primary mode o…" at bounding box center [1274, 481] width 466 height 46
click at [1007, 316] on icon "Calendar" at bounding box center [1011, 316] width 9 height 10
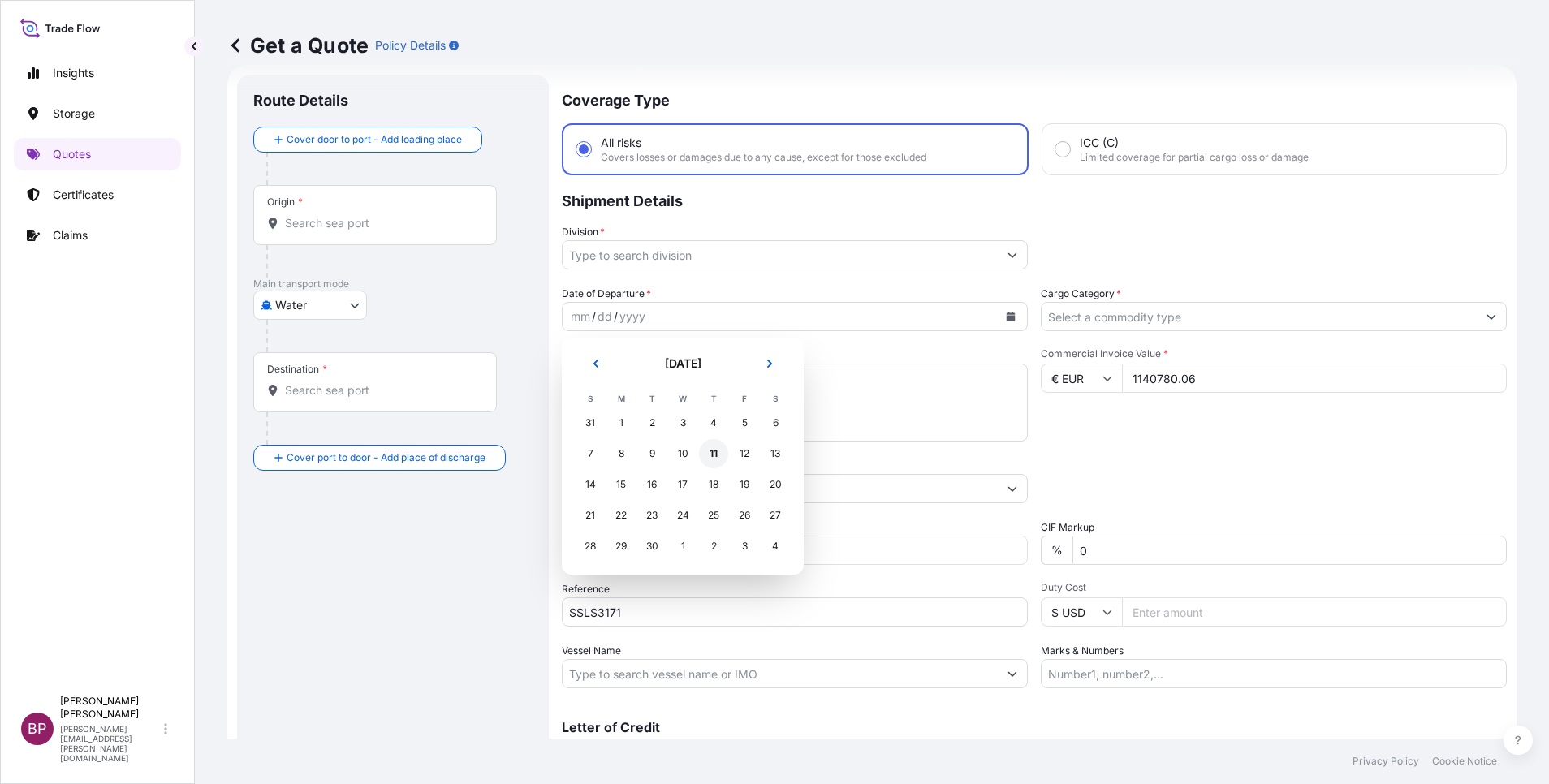
click at [716, 451] on div "11" at bounding box center [713, 453] width 29 height 29
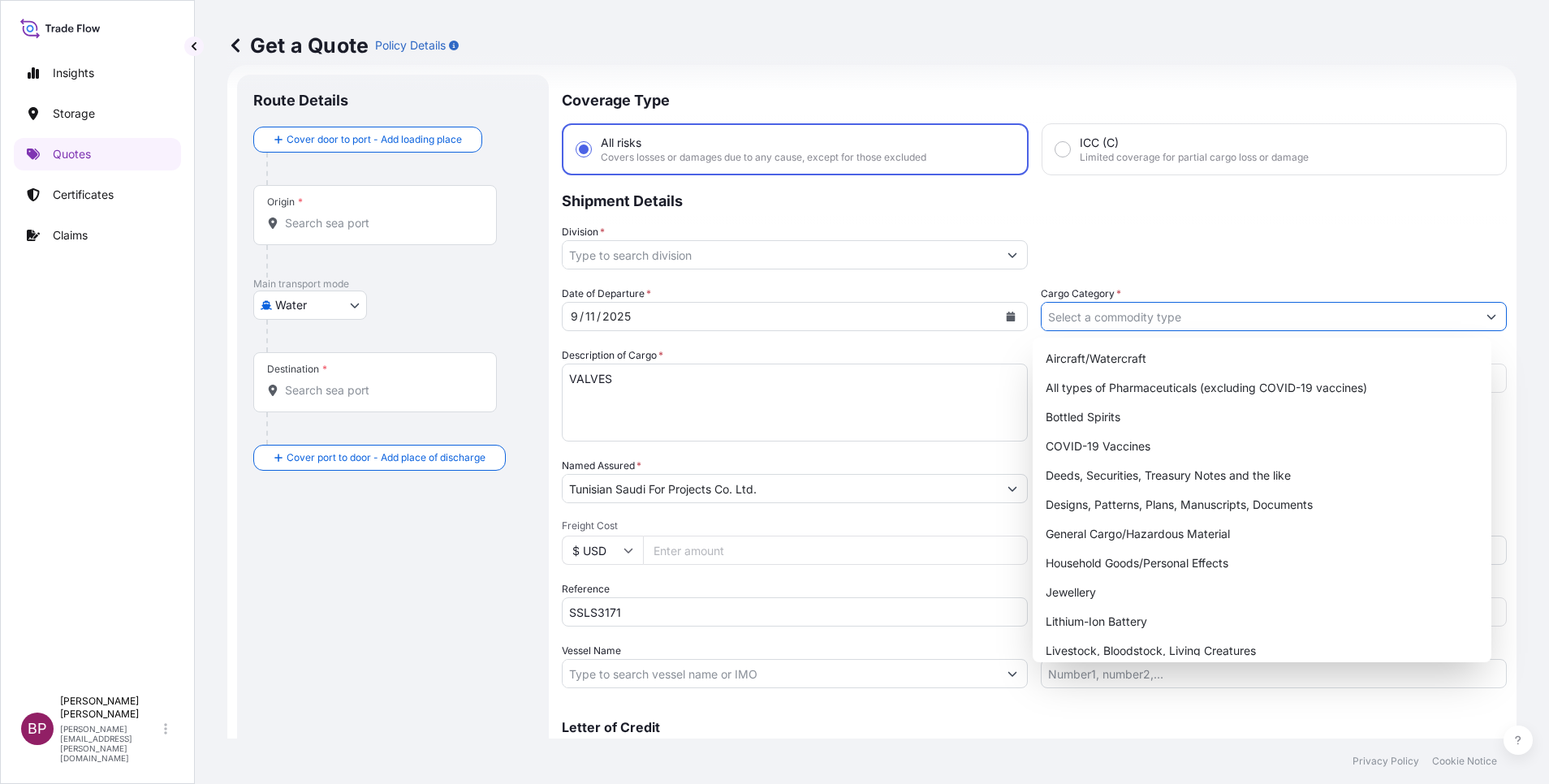
click at [1365, 309] on input "Cargo Category *" at bounding box center [1260, 316] width 435 height 29
click at [1144, 525] on div "General Cargo/Hazardous Material" at bounding box center [1262, 534] width 446 height 29
type input "General Cargo/Hazardous Material"
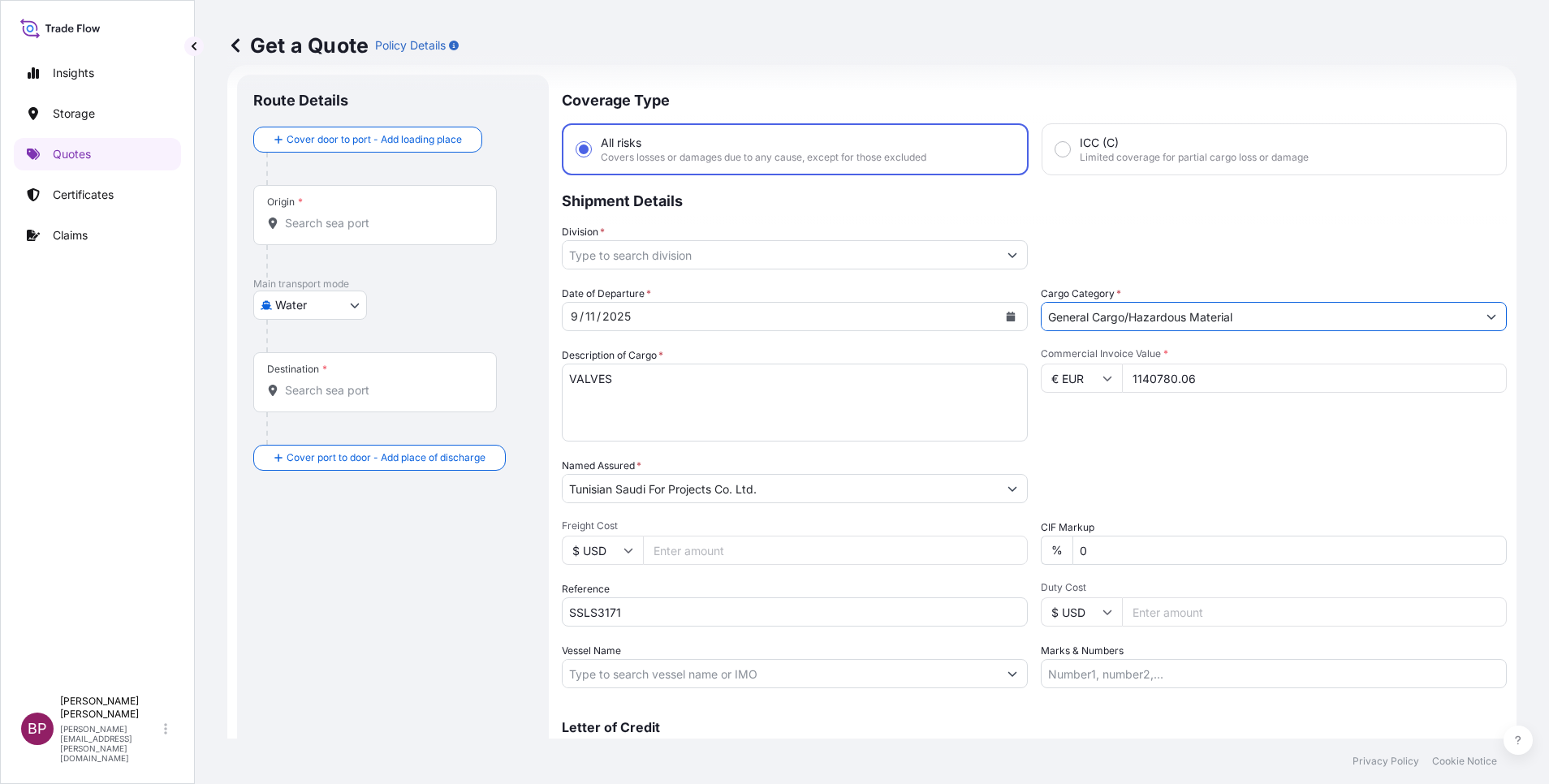
click at [998, 255] on button "Show suggestions" at bounding box center [1012, 254] width 29 height 29
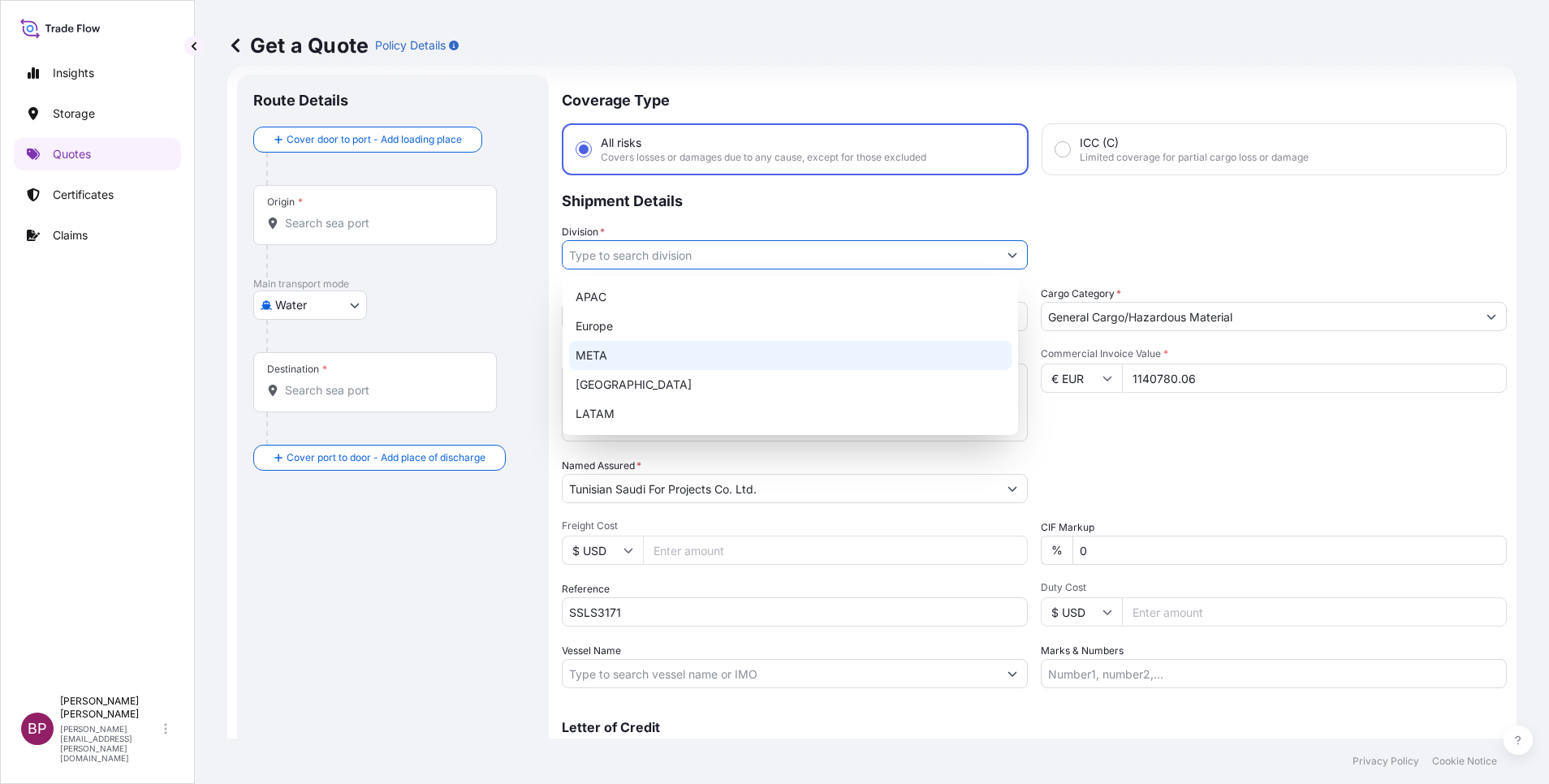
click at [624, 353] on div "META" at bounding box center [789, 355] width 442 height 29
type input "META"
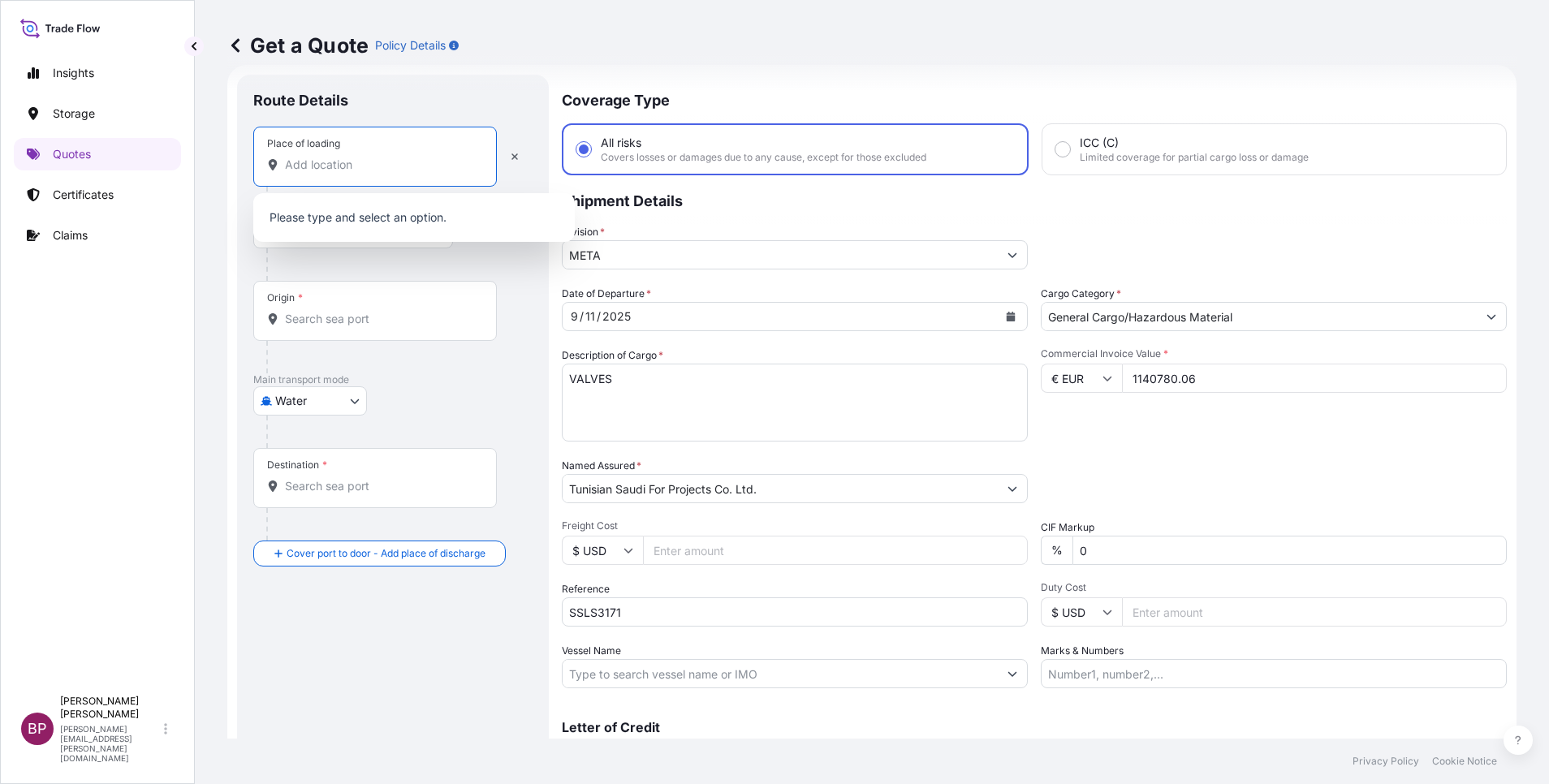
click at [372, 172] on input "Place of loading" at bounding box center [380, 165] width 192 height 16
paste input "[GEOGRAPHIC_DATA]"
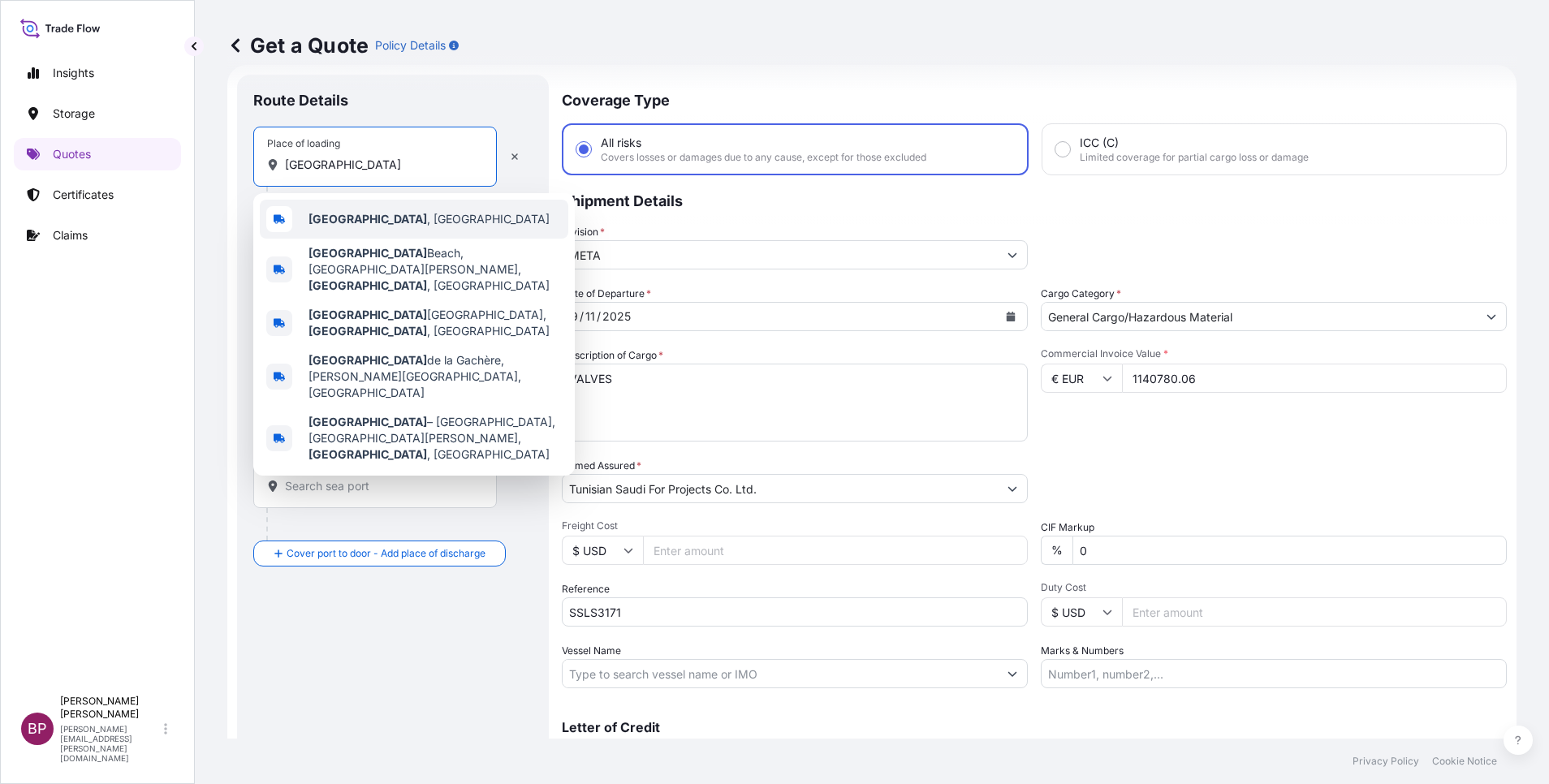
click at [419, 221] on div "[GEOGRAPHIC_DATA] , [GEOGRAPHIC_DATA]" at bounding box center [413, 218] width 308 height 39
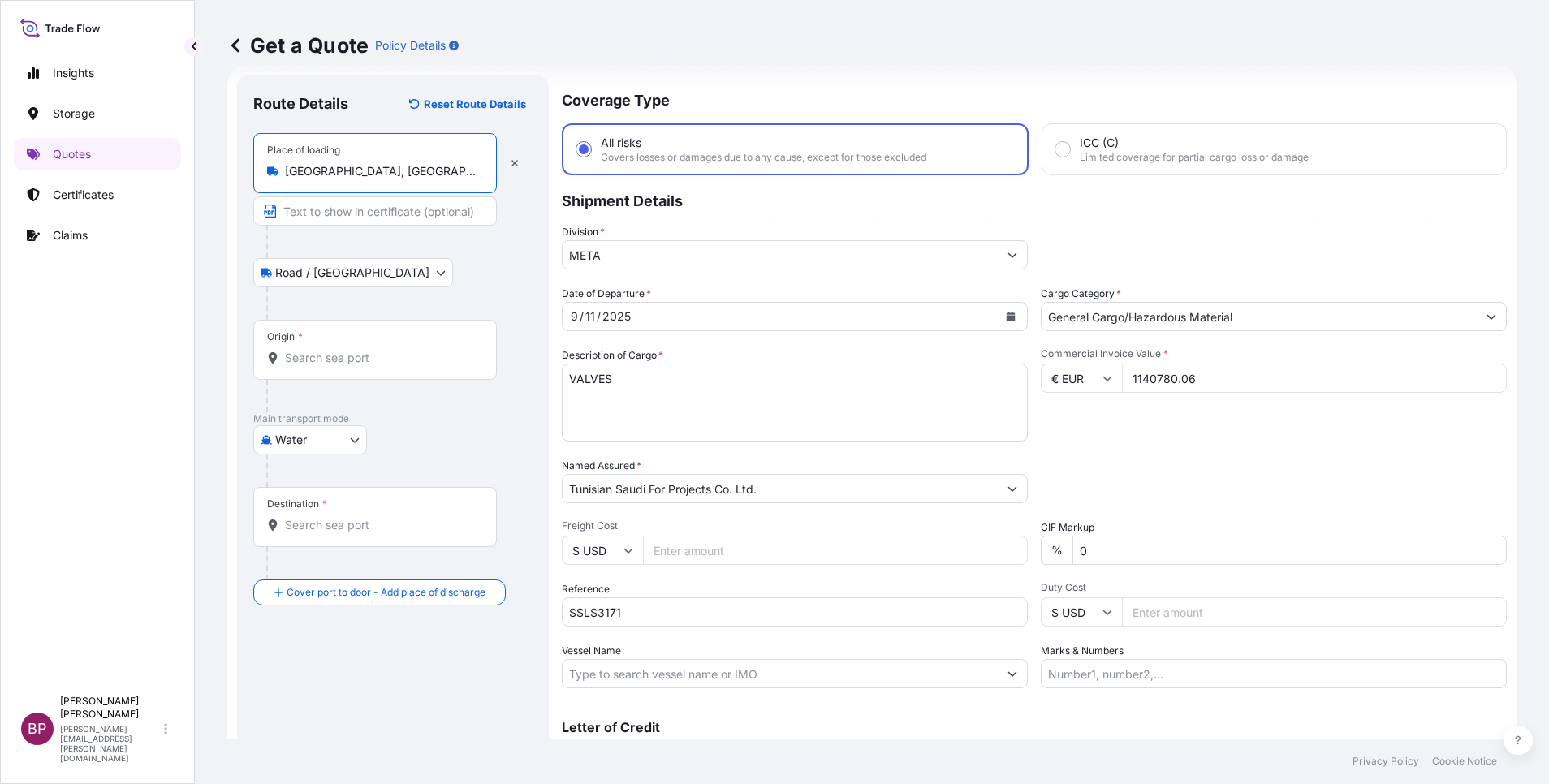
type input "[GEOGRAPHIC_DATA], [GEOGRAPHIC_DATA]"
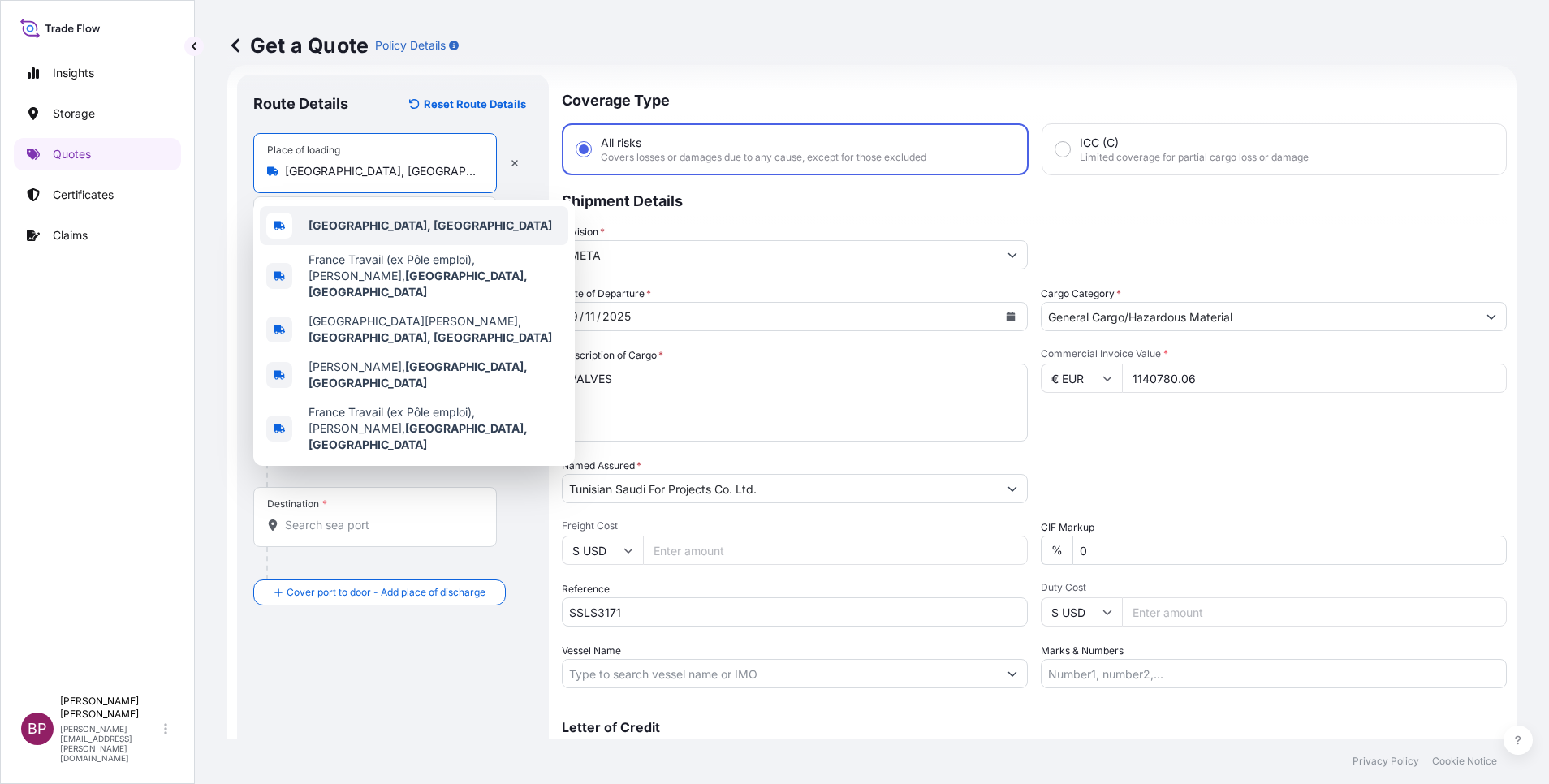
click at [393, 229] on b "[GEOGRAPHIC_DATA], [GEOGRAPHIC_DATA]" at bounding box center [430, 225] width 244 height 14
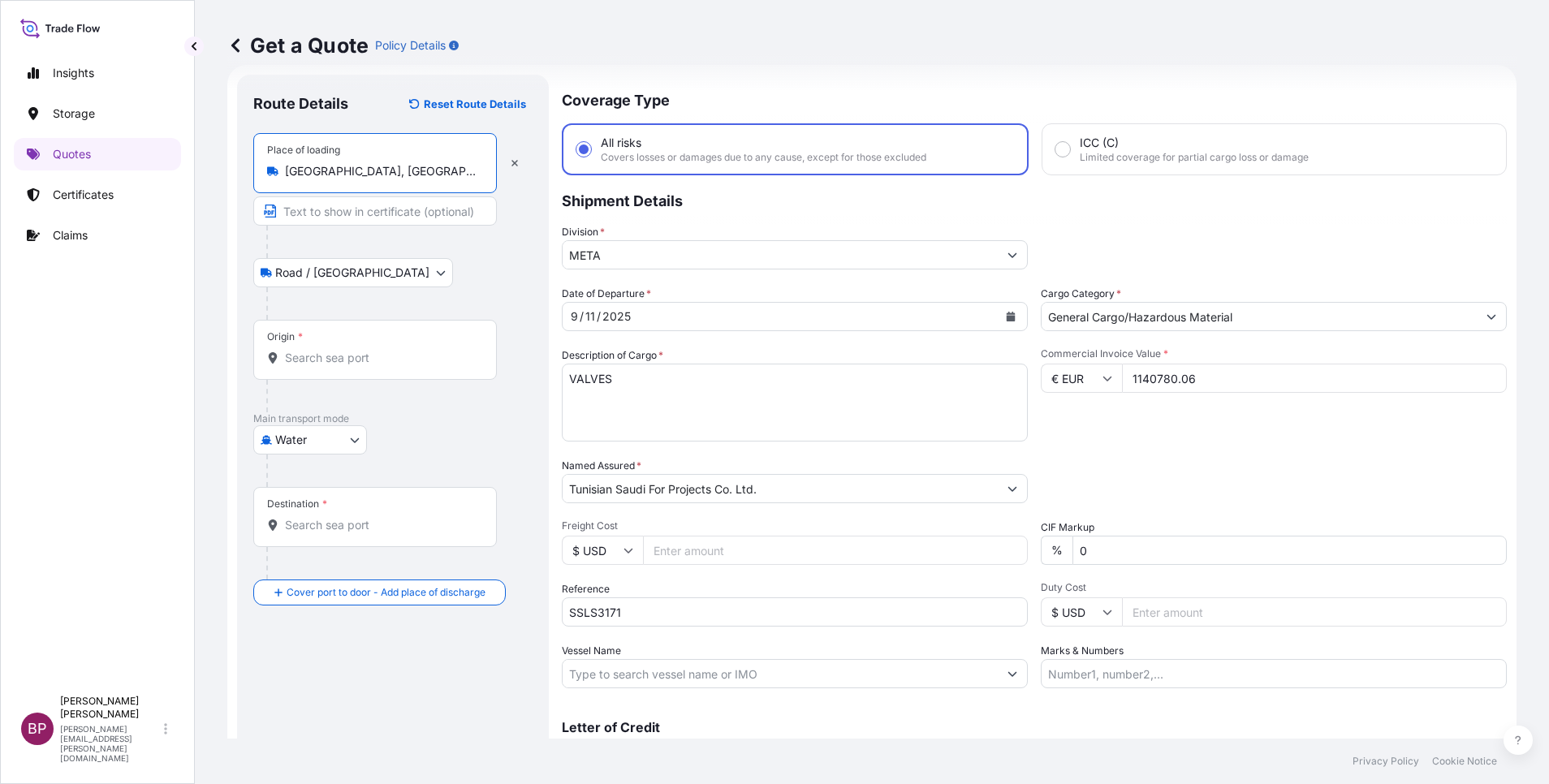
click at [419, 367] on div "Origin *" at bounding box center [375, 349] width 244 height 60
click at [419, 366] on input "Origin *" at bounding box center [380, 358] width 192 height 16
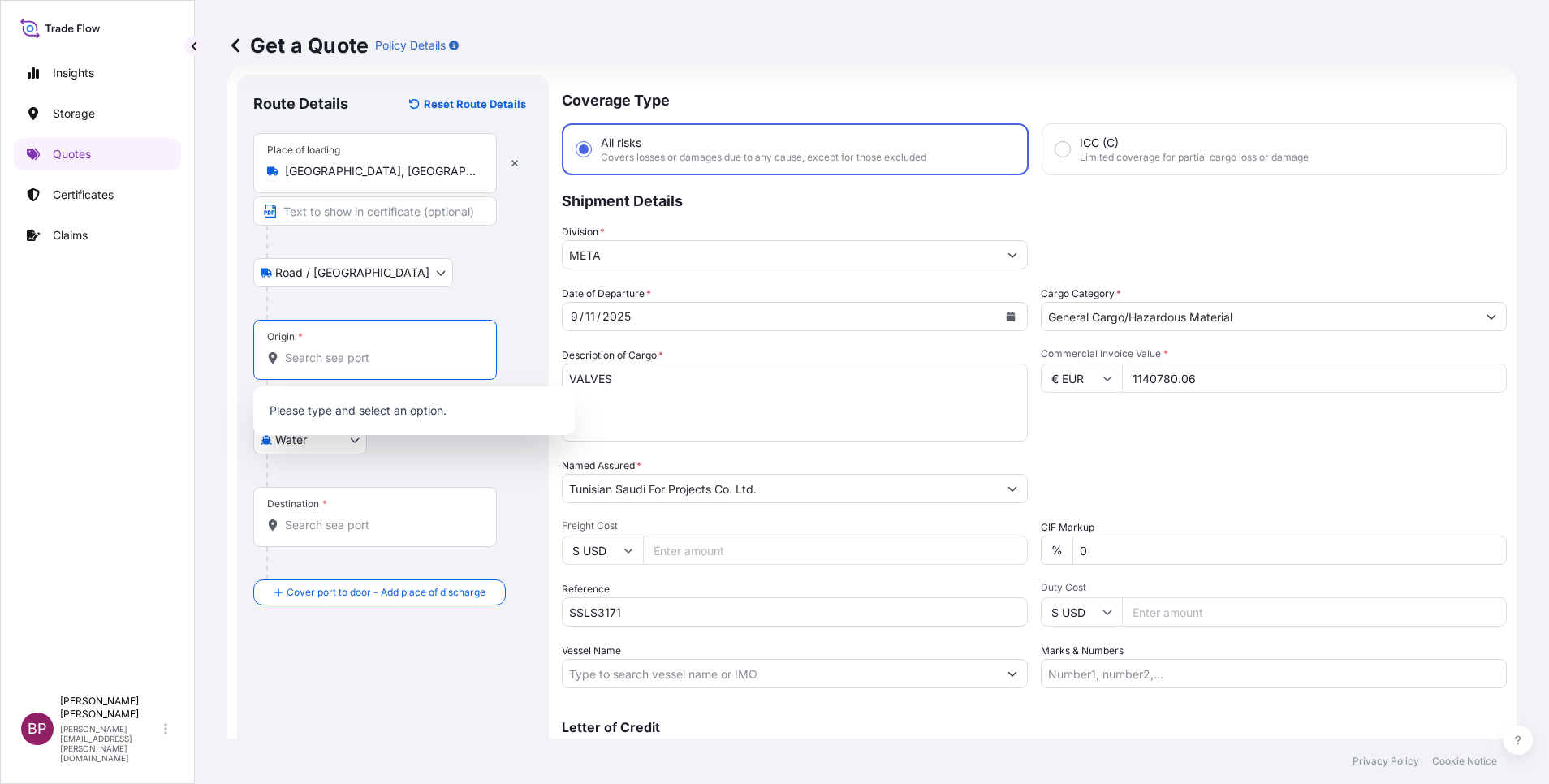
paste input "[GEOGRAPHIC_DATA]"
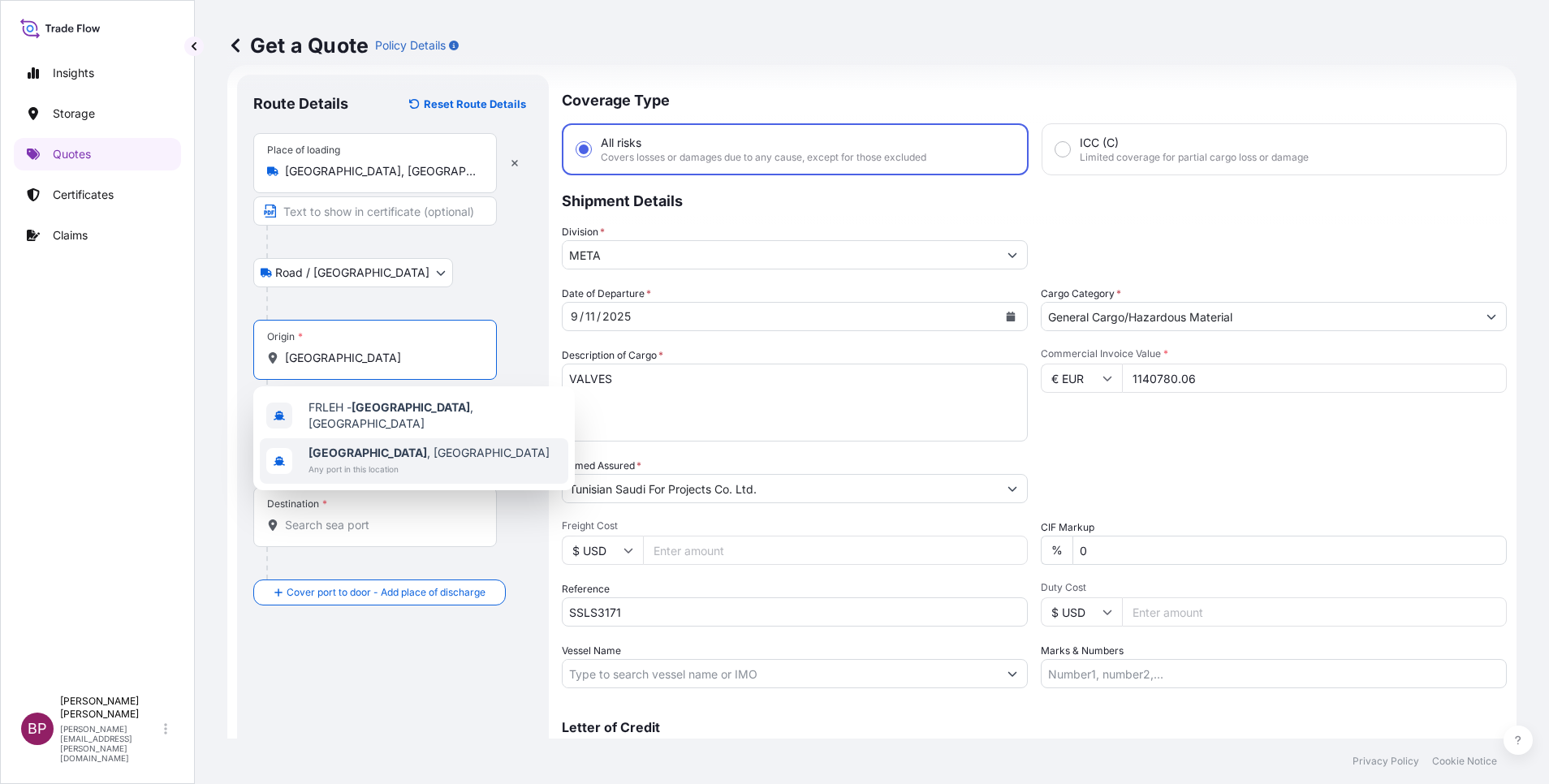
click at [399, 461] on span "Any port in this location" at bounding box center [429, 469] width 242 height 16
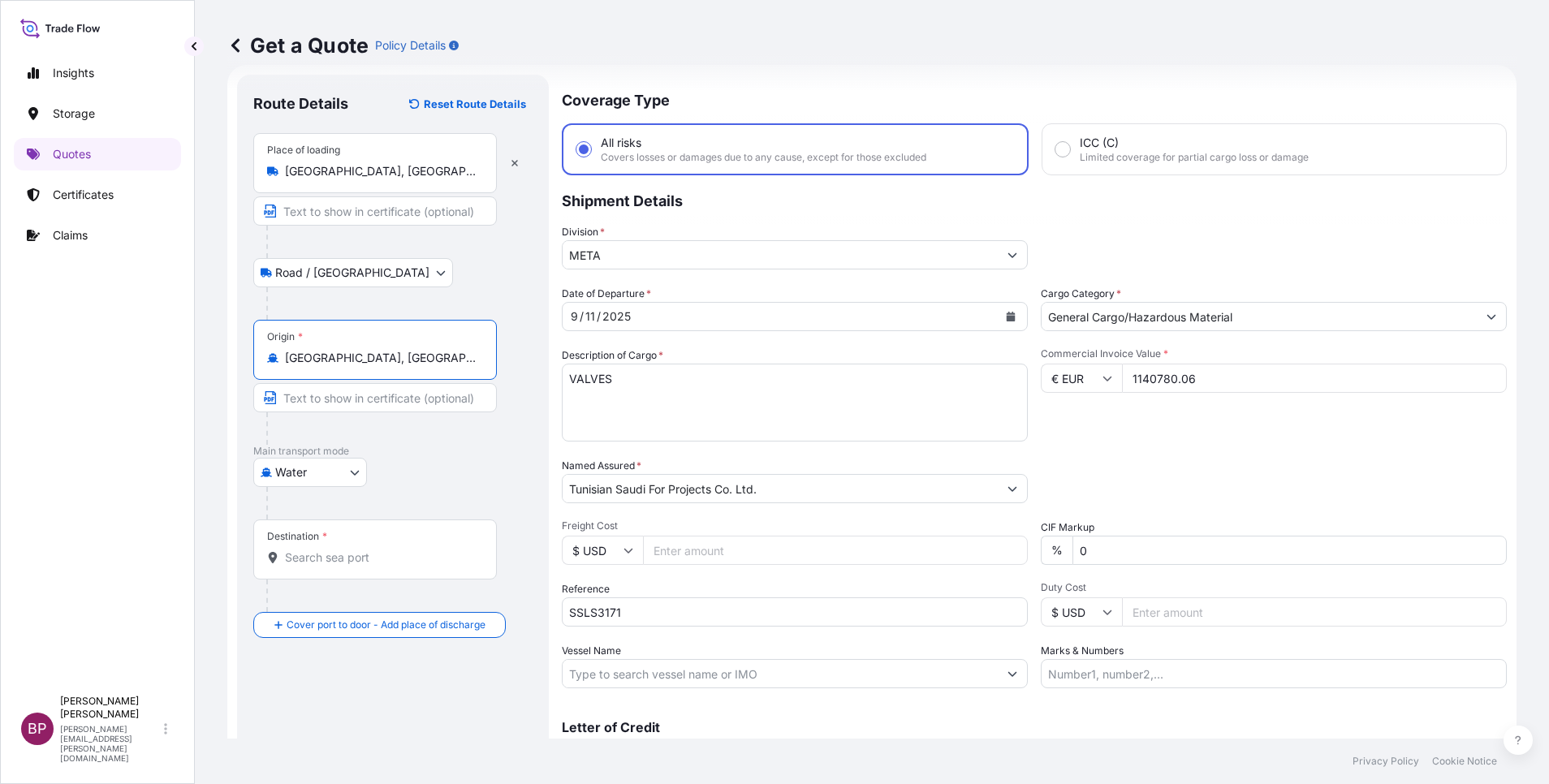
type input "[GEOGRAPHIC_DATA], [GEOGRAPHIC_DATA]"
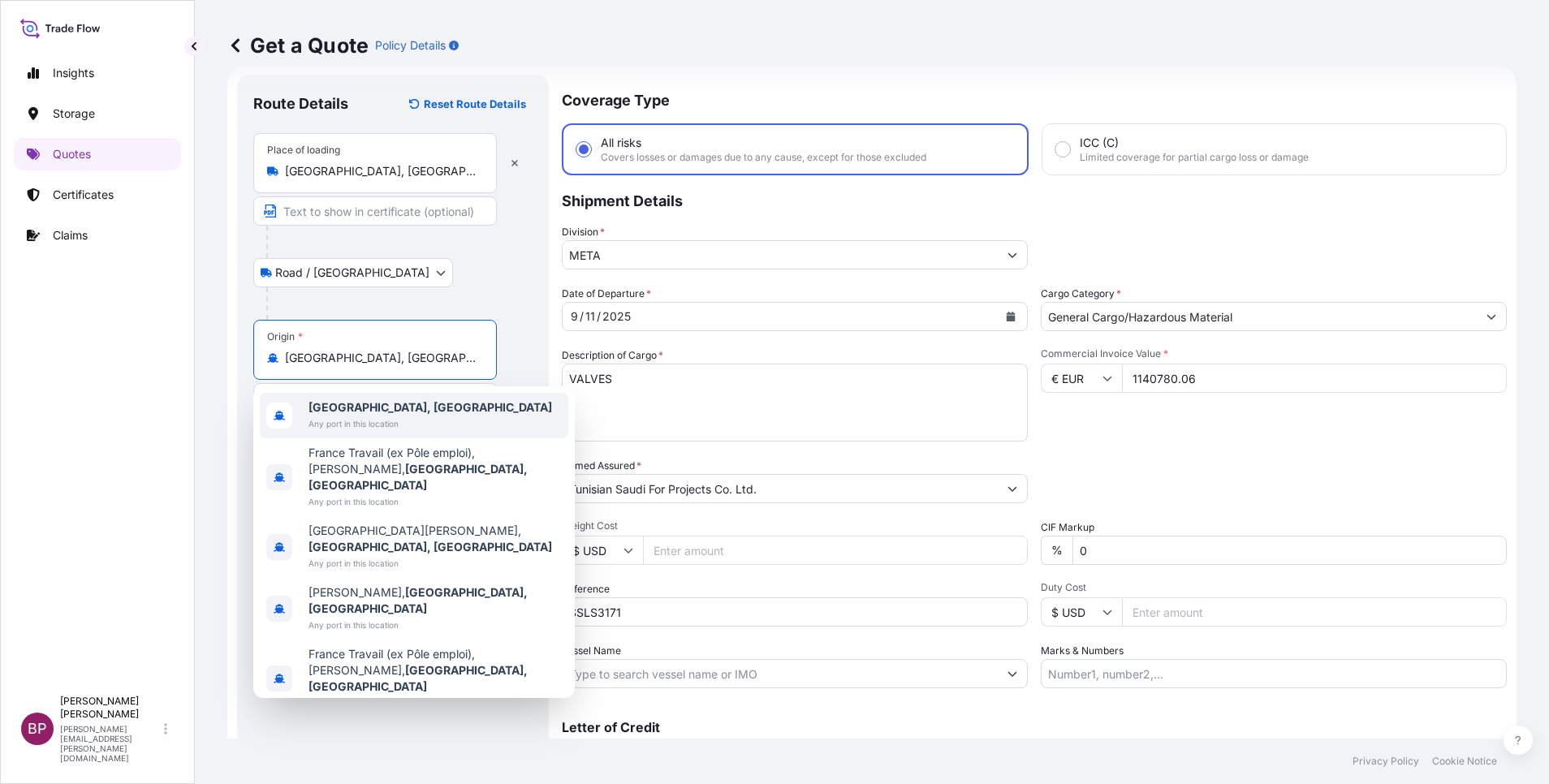
click at [402, 413] on div "[GEOGRAPHIC_DATA], [GEOGRAPHIC_DATA] Any port in this location" at bounding box center [413, 416] width 308 height 46
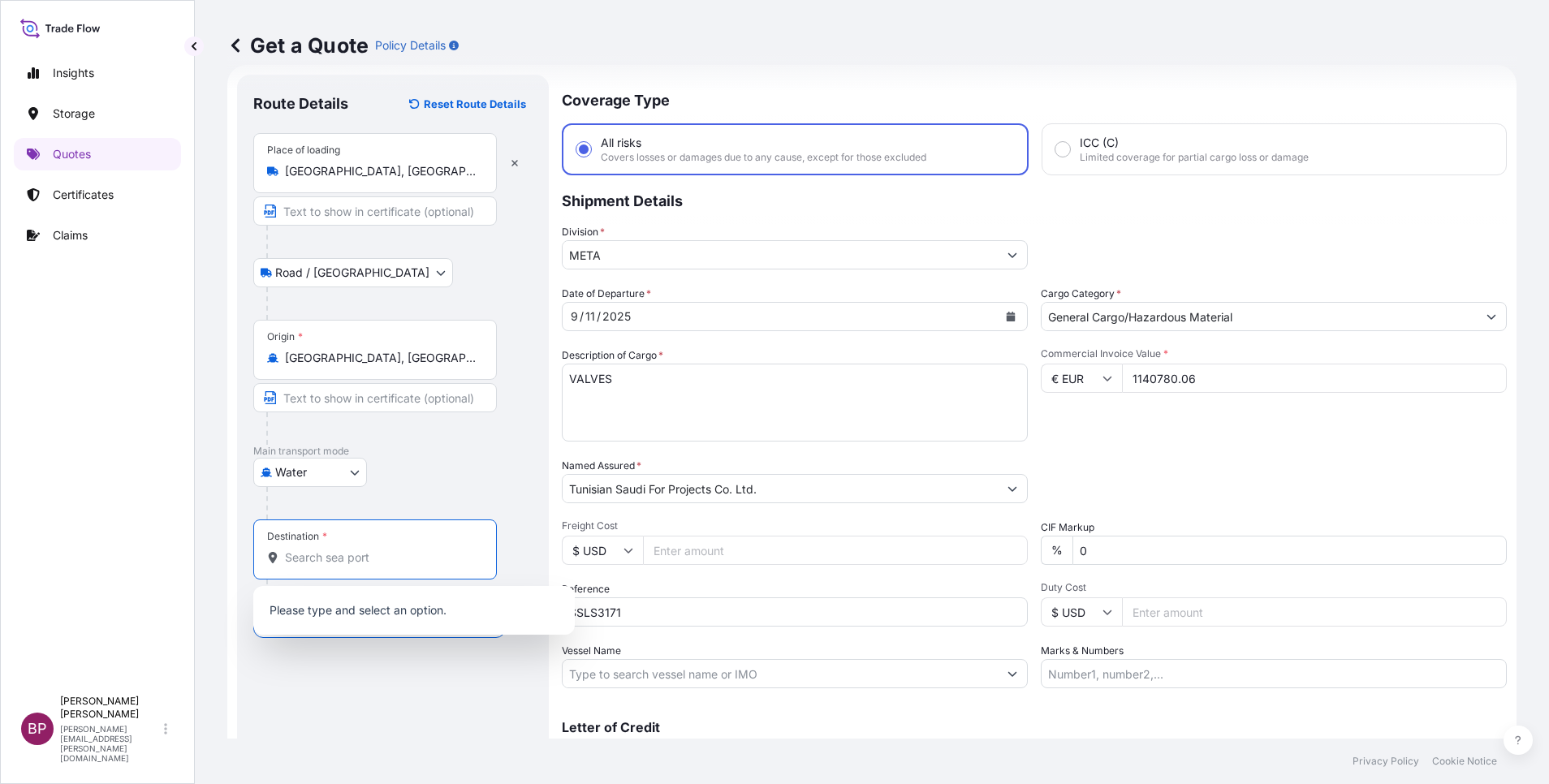
click at [403, 561] on input "Destination *" at bounding box center [380, 558] width 192 height 16
paste input "JEDDAH"
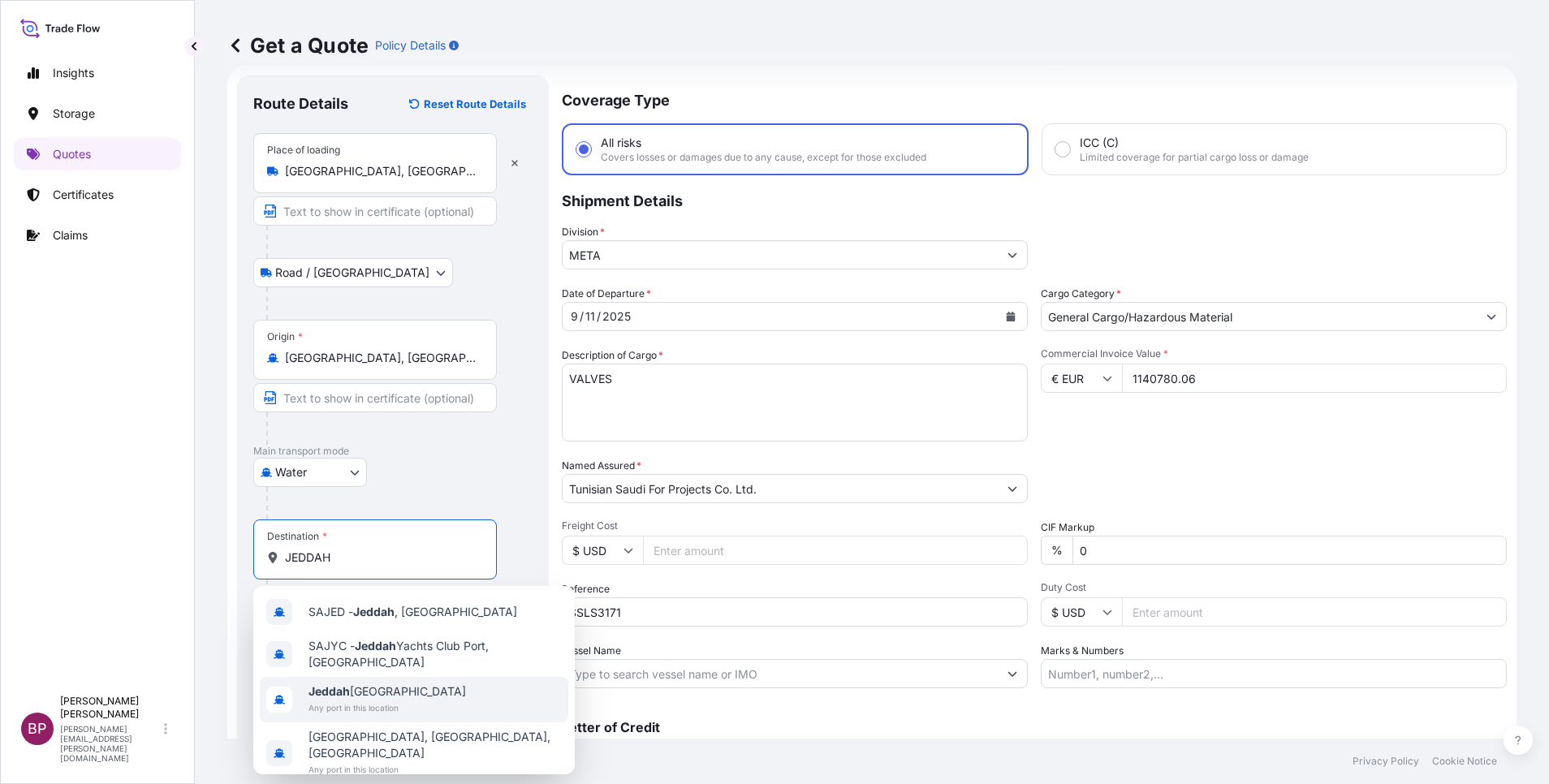
click at [376, 709] on span "Any port in this location" at bounding box center [387, 707] width 158 height 16
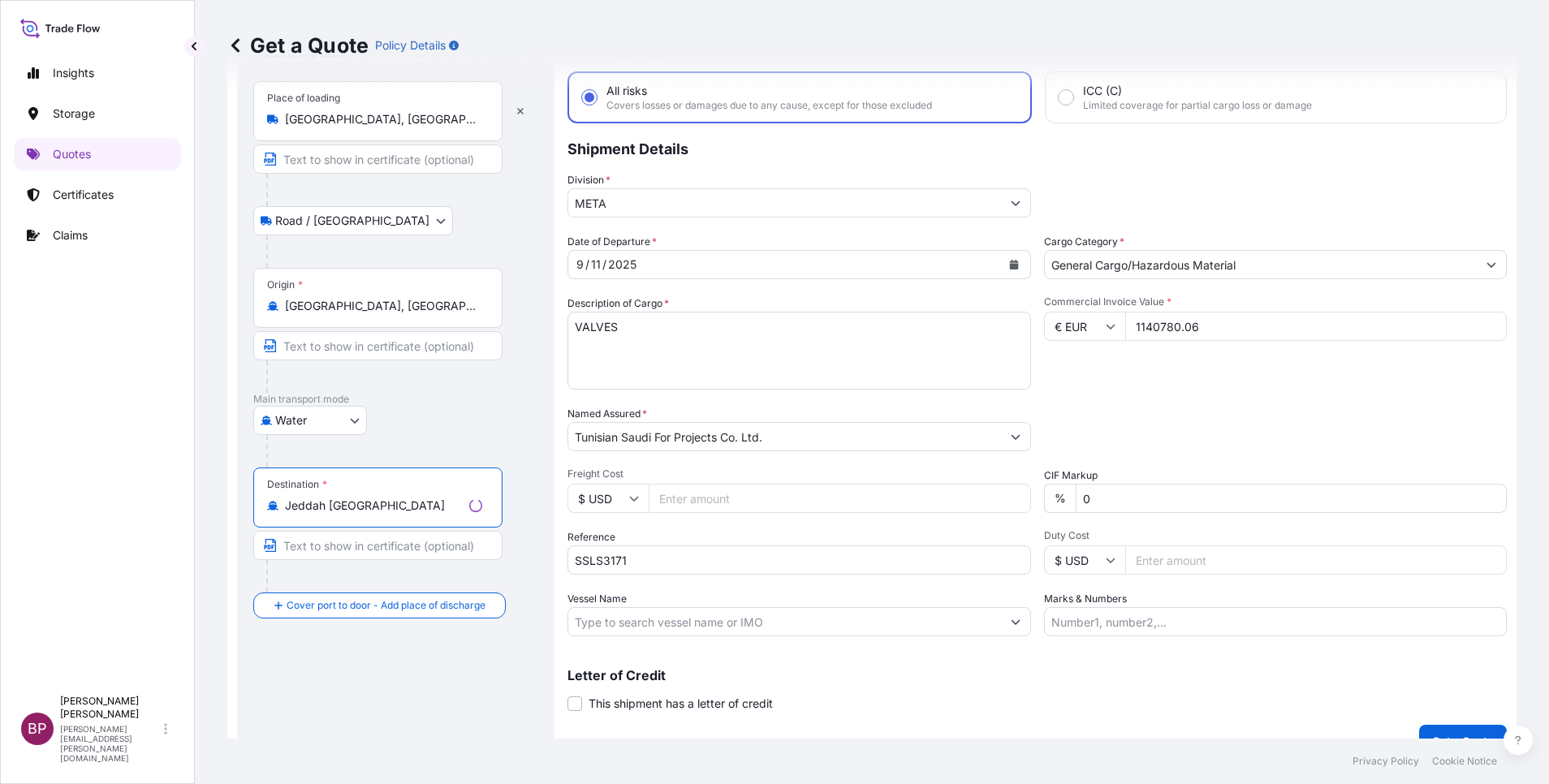
scroll to position [107, 0]
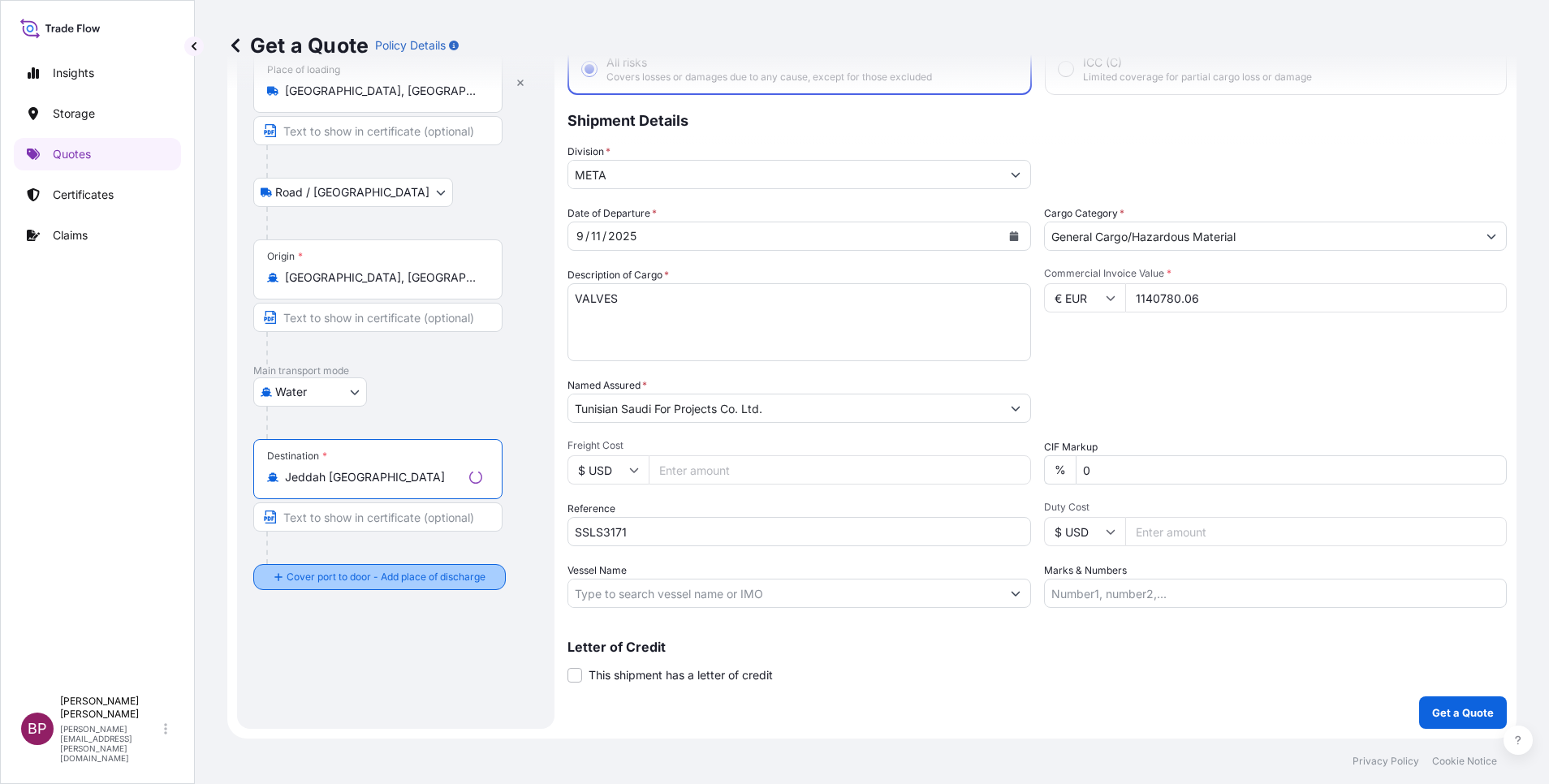
type input "Jeddah [GEOGRAPHIC_DATA]"
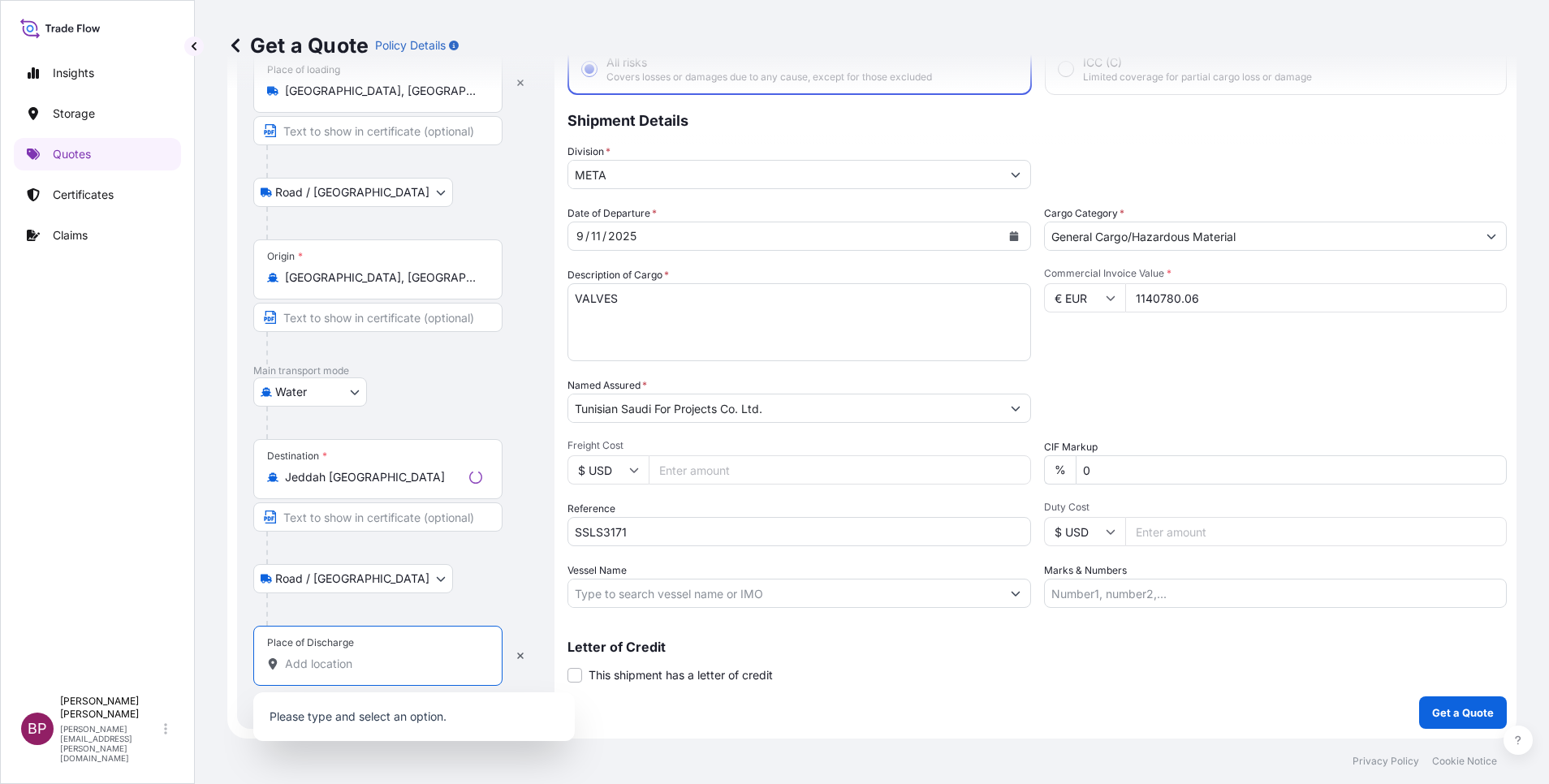
click at [364, 660] on input "Place of Discharge" at bounding box center [383, 663] width 198 height 16
paste input "JEDDAH"
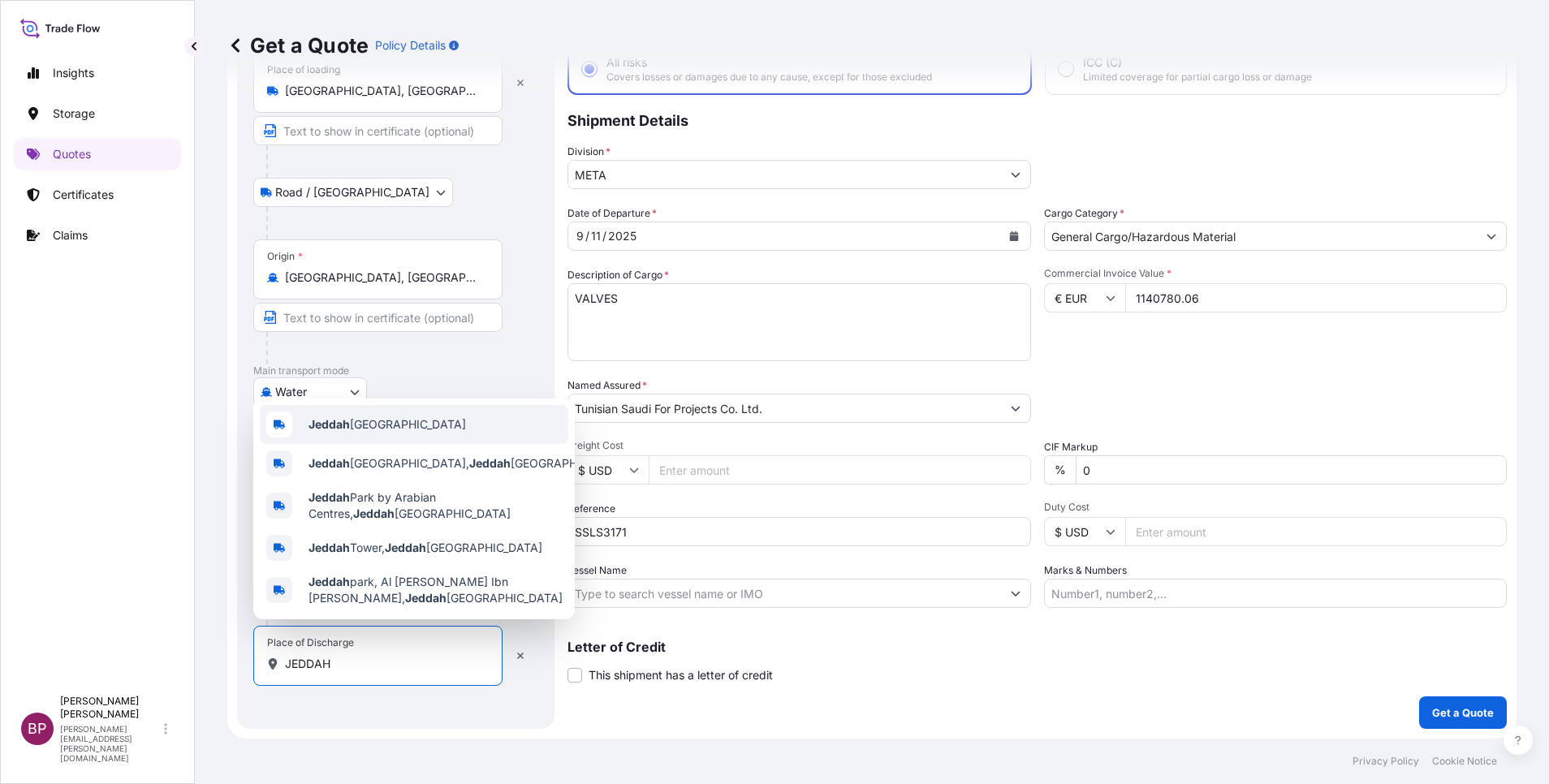
click at [427, 423] on div "Jeddah [GEOGRAPHIC_DATA]" at bounding box center [413, 424] width 308 height 39
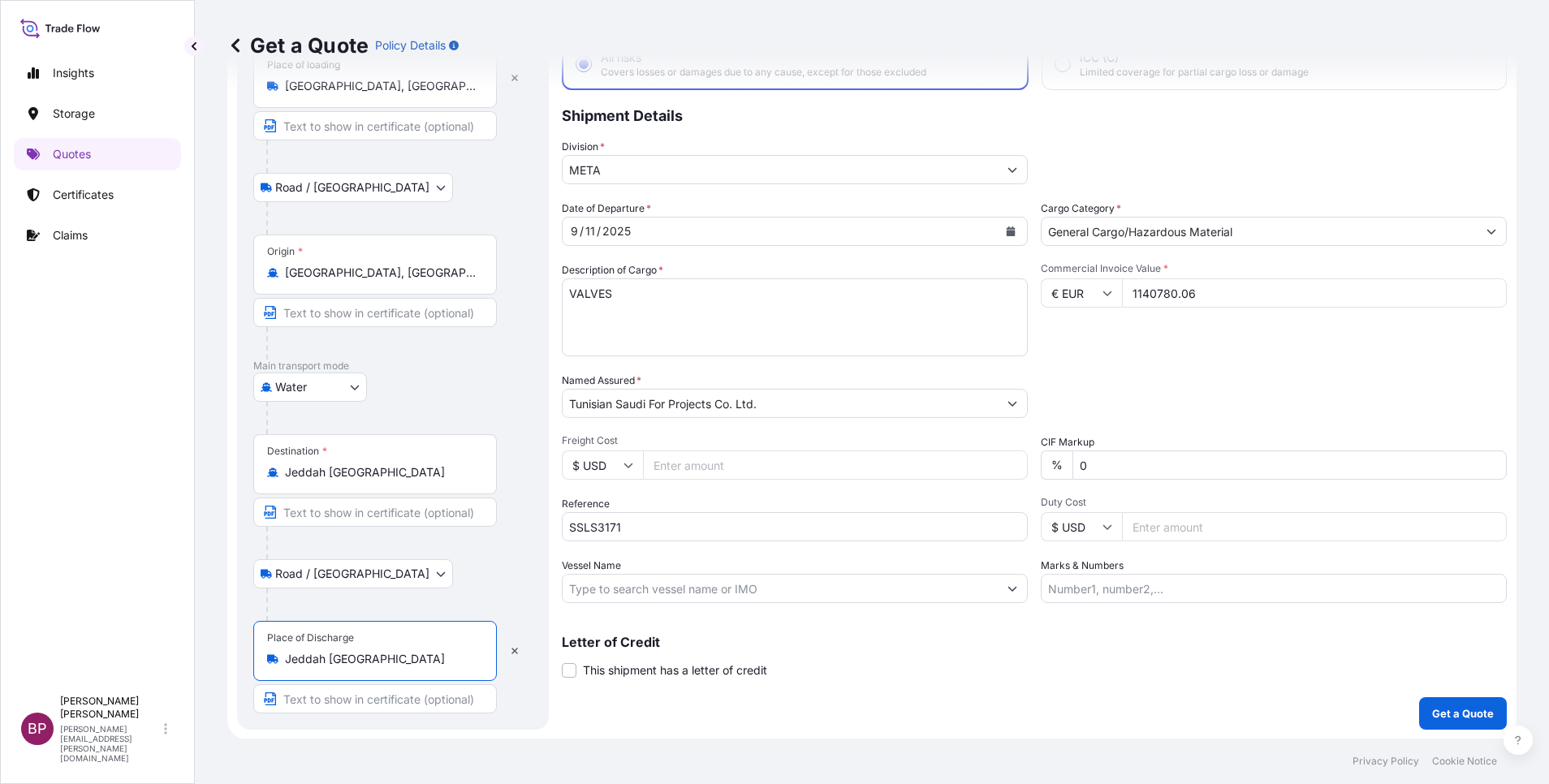
scroll to position [112, 0]
type input "Jeddah [GEOGRAPHIC_DATA]"
click at [1441, 708] on p "Get a Quote" at bounding box center [1463, 712] width 62 height 16
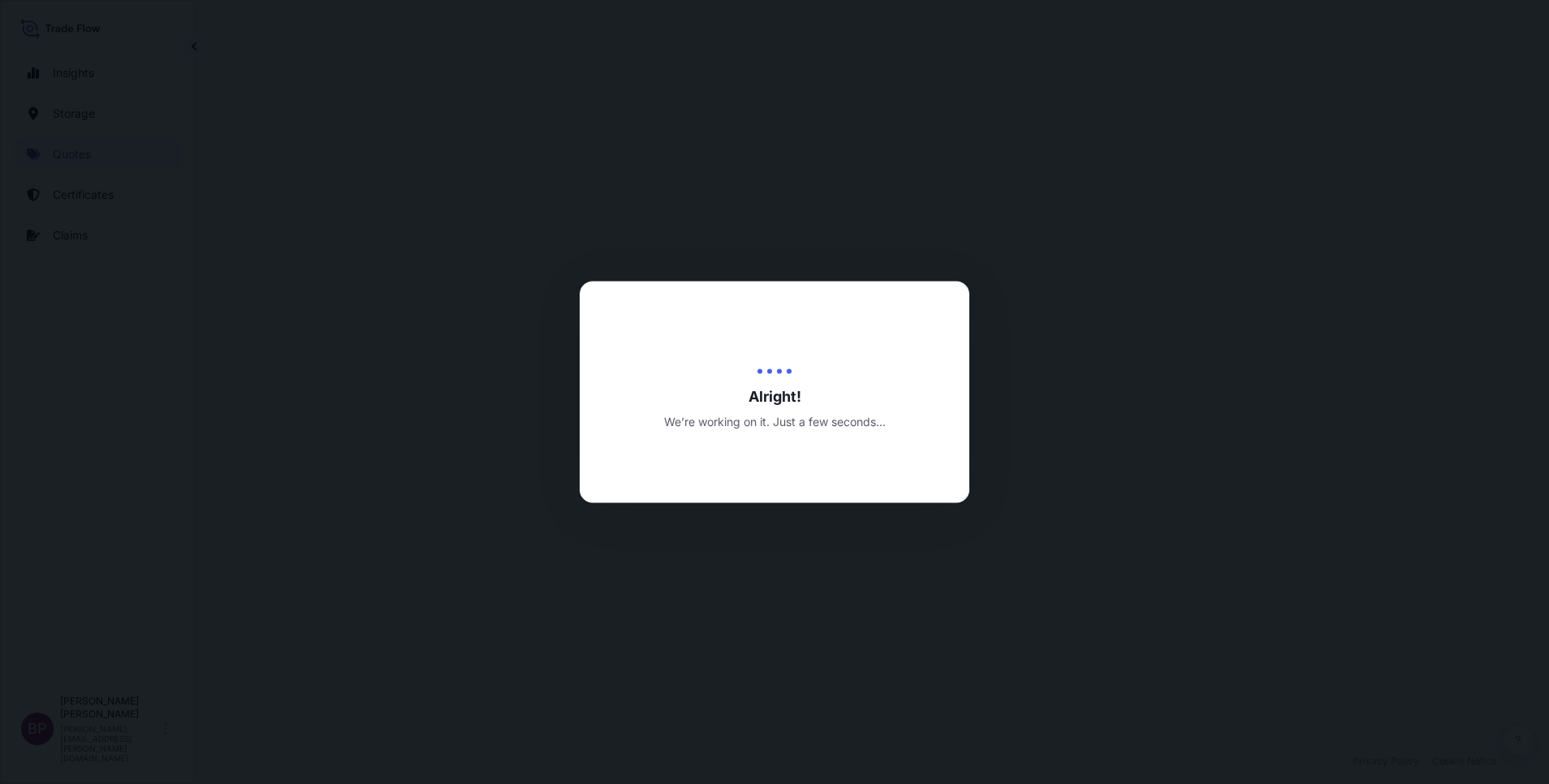
select select "Road / [GEOGRAPHIC_DATA]"
select select "Water"
select select "Road / [GEOGRAPHIC_DATA]"
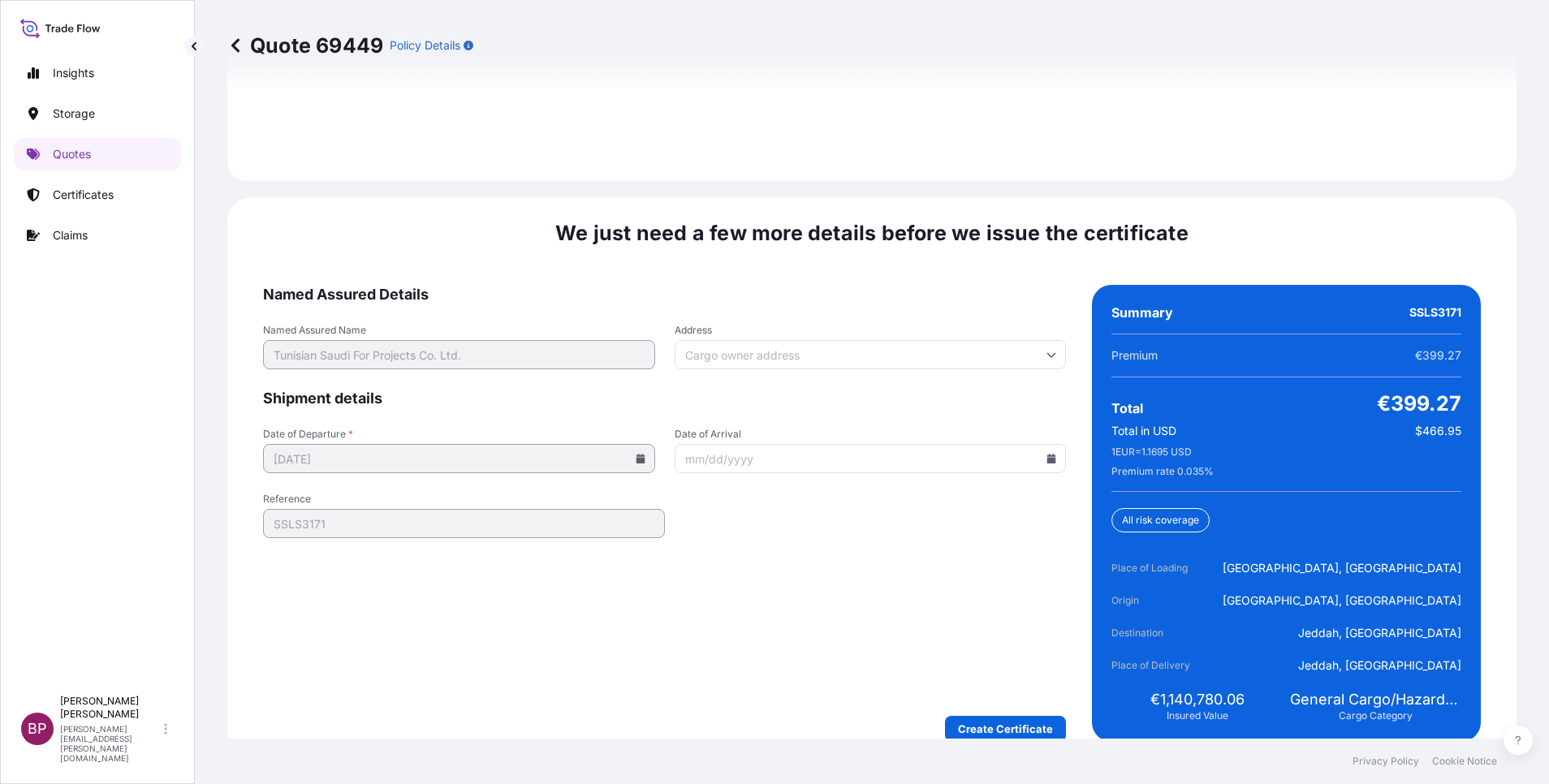
scroll to position [2489, 0]
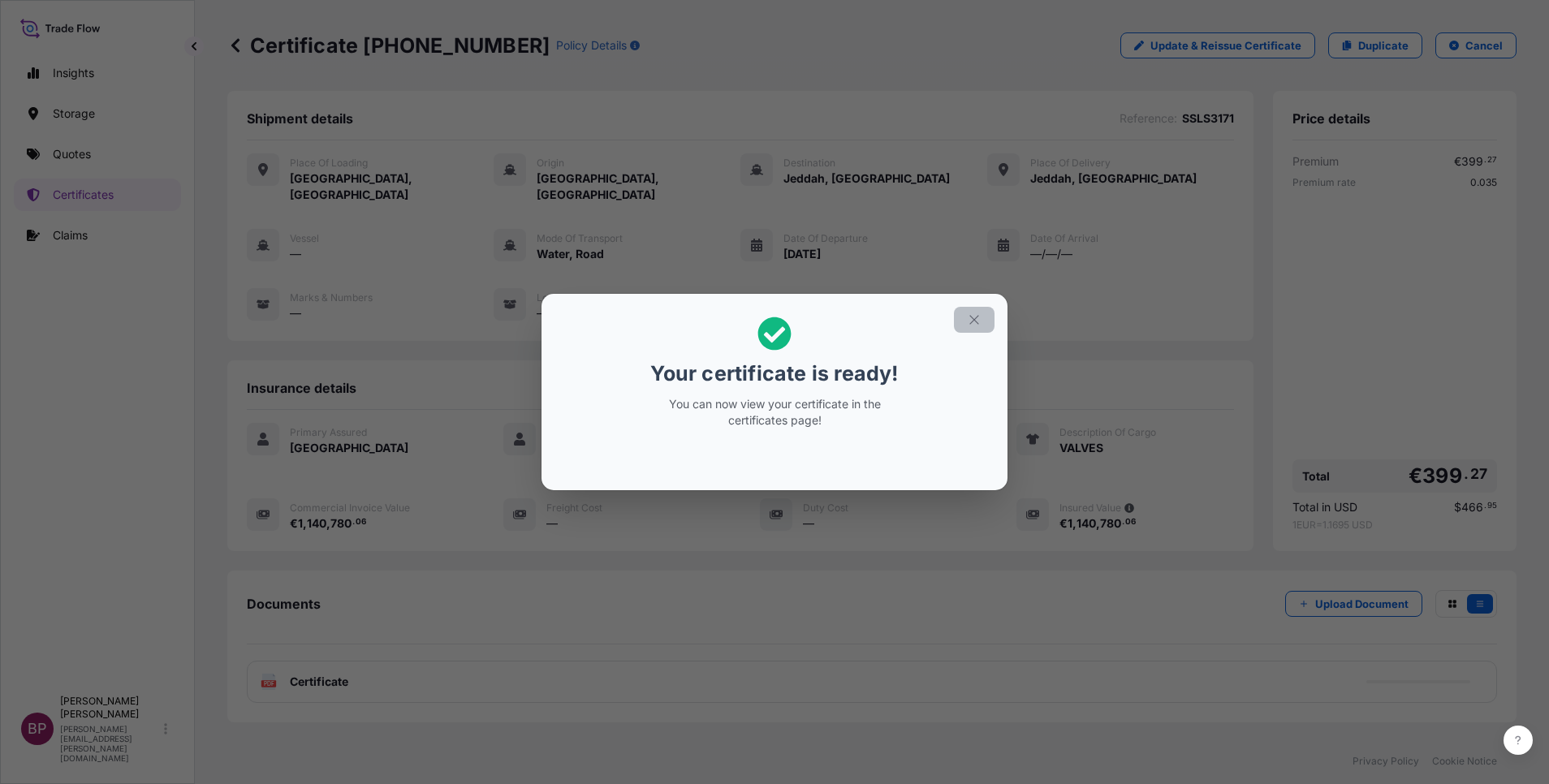
click at [967, 326] on icon "button" at bounding box center [974, 319] width 15 height 15
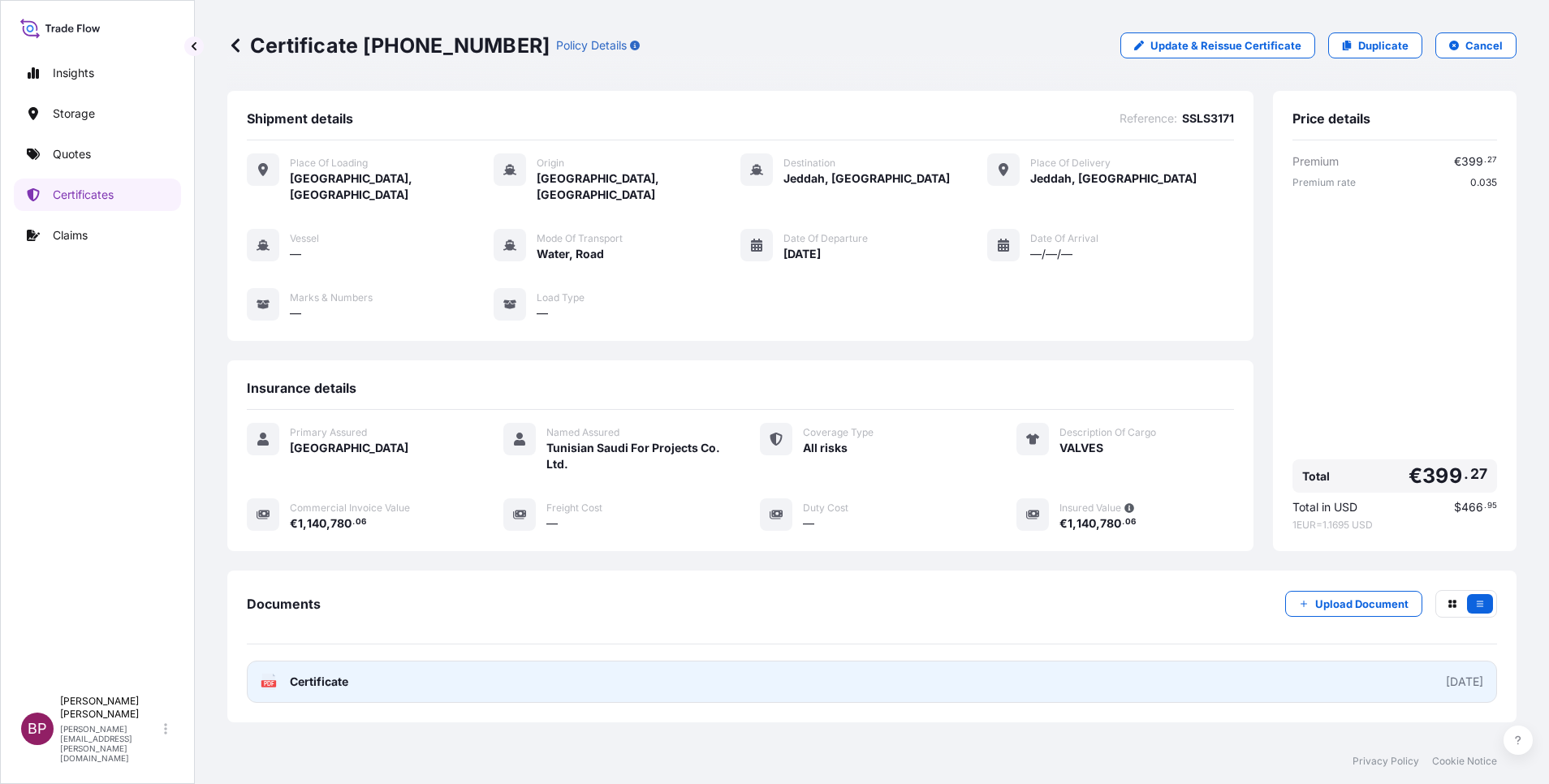
click at [338, 673] on span "Certificate" at bounding box center [318, 681] width 59 height 16
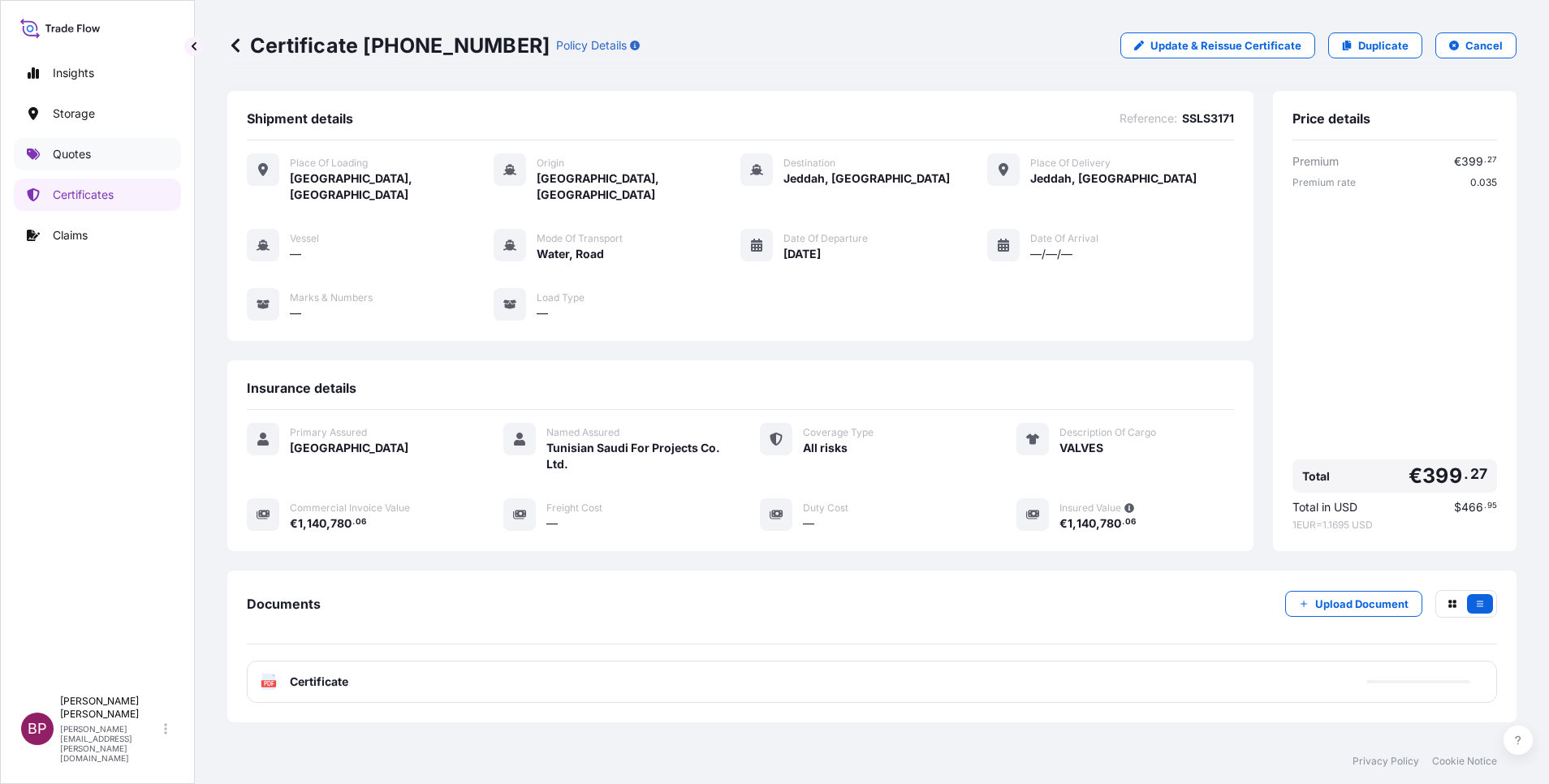
click at [104, 151] on link "Quotes" at bounding box center [98, 154] width 168 height 33
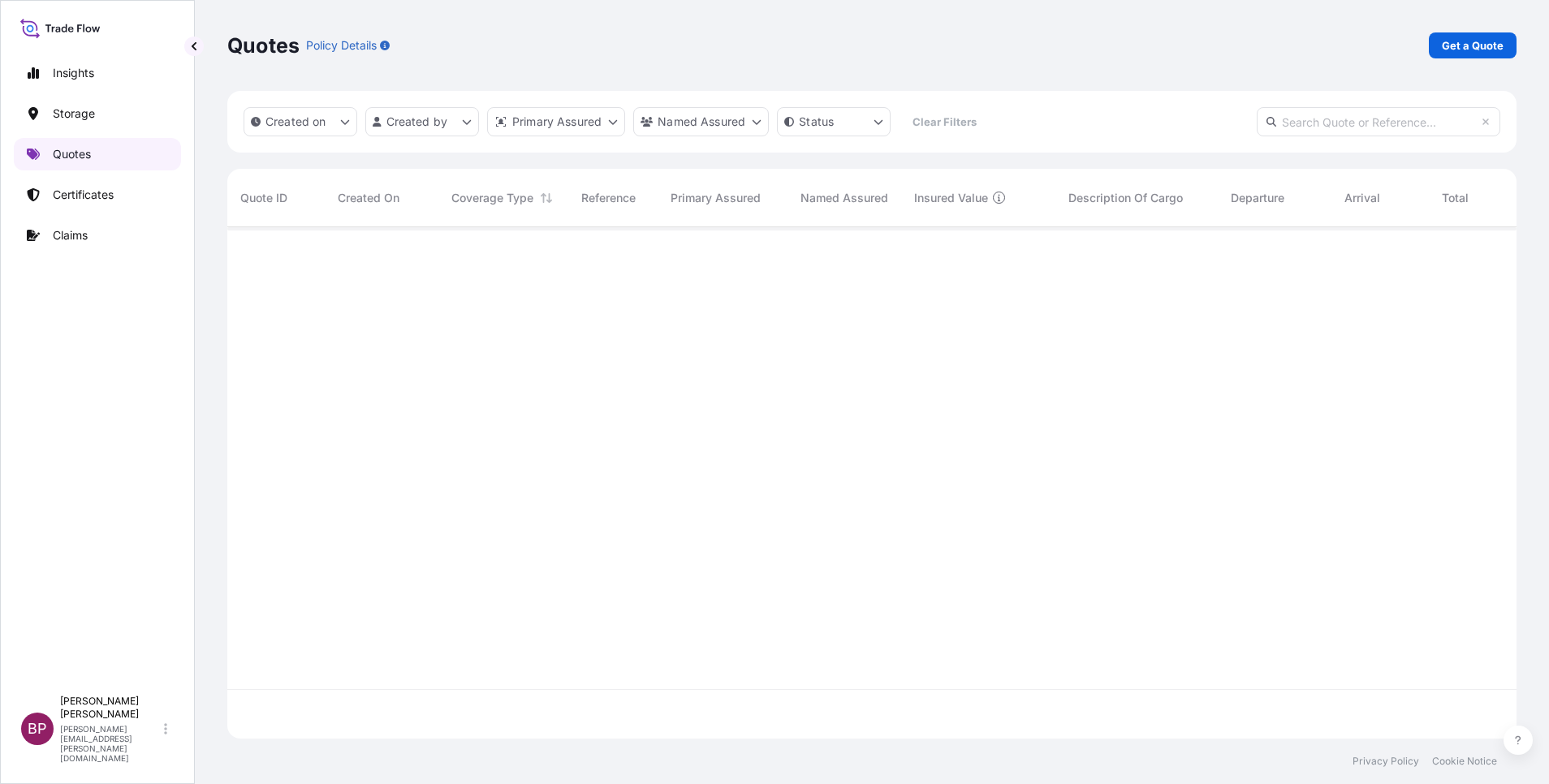
scroll to position [502, 1271]
click at [1488, 49] on p "Get a Quote" at bounding box center [1472, 45] width 62 height 16
select select "Water"
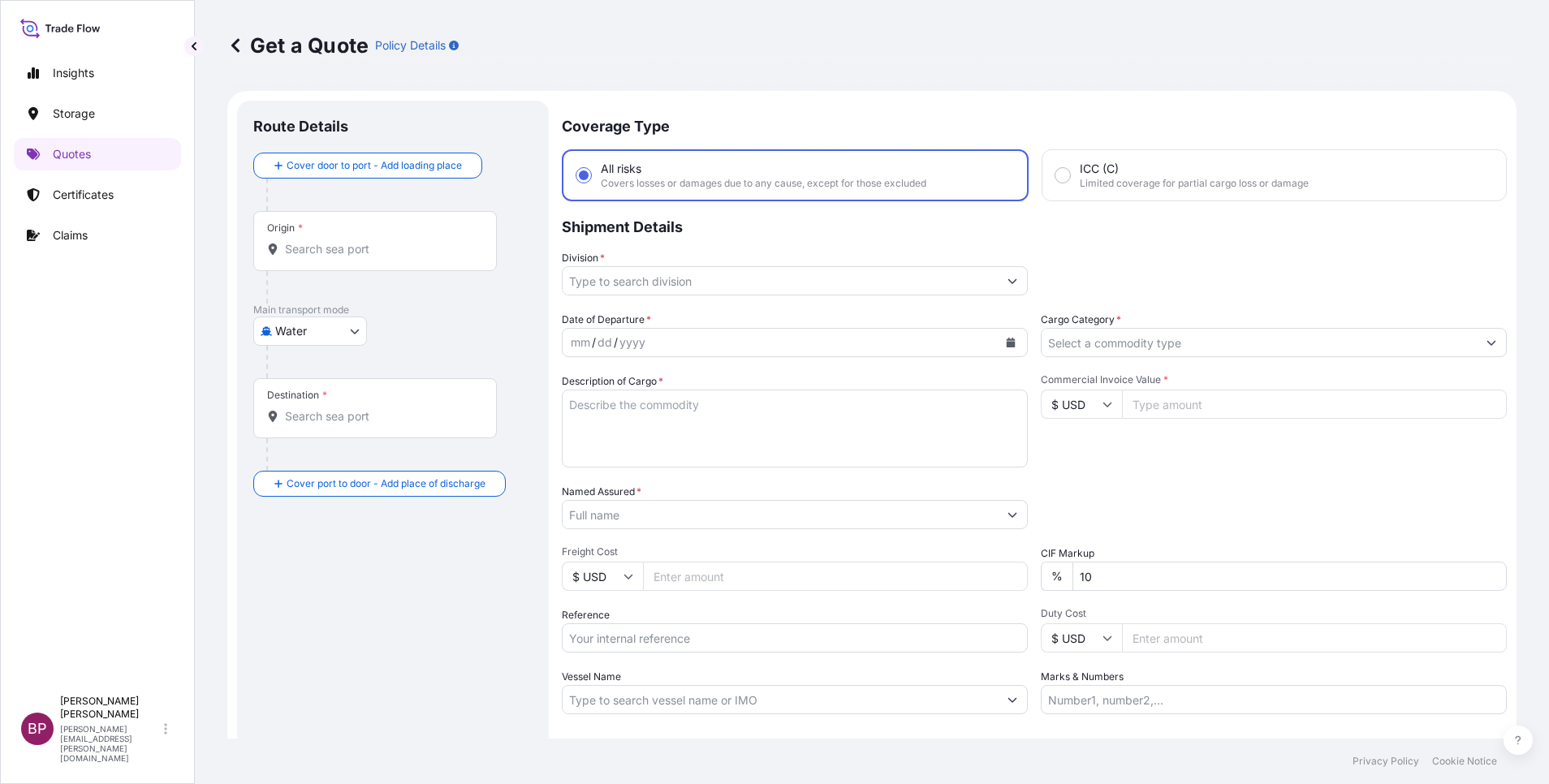
scroll to position [26, 0]
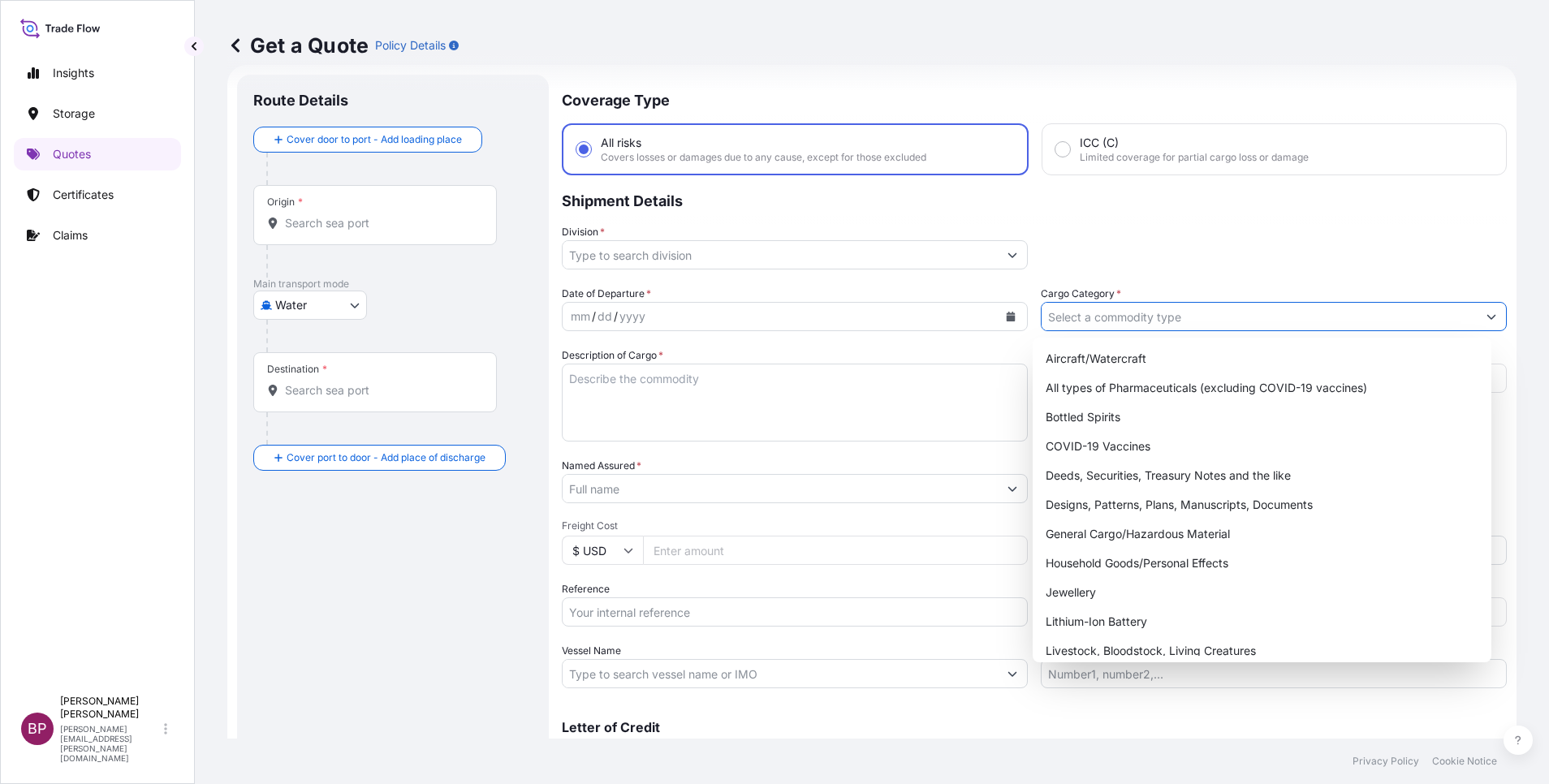
click at [1310, 308] on input "Cargo Category *" at bounding box center [1260, 316] width 435 height 29
click at [1181, 540] on div "General Cargo/Hazardous Material" at bounding box center [1262, 534] width 446 height 29
type input "General Cargo/Hazardous Material"
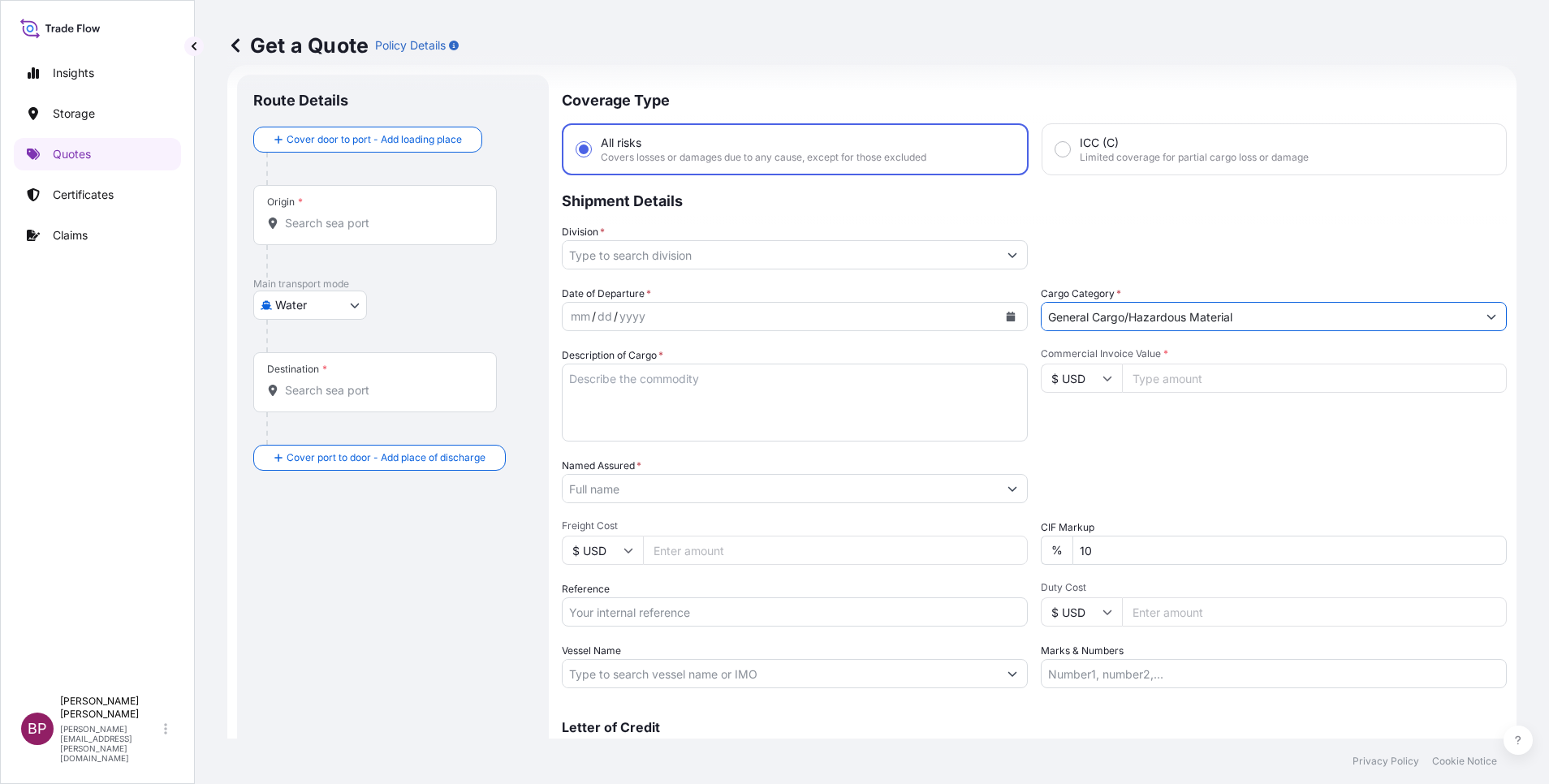
click at [998, 259] on button "Show suggestions" at bounding box center [1012, 254] width 29 height 29
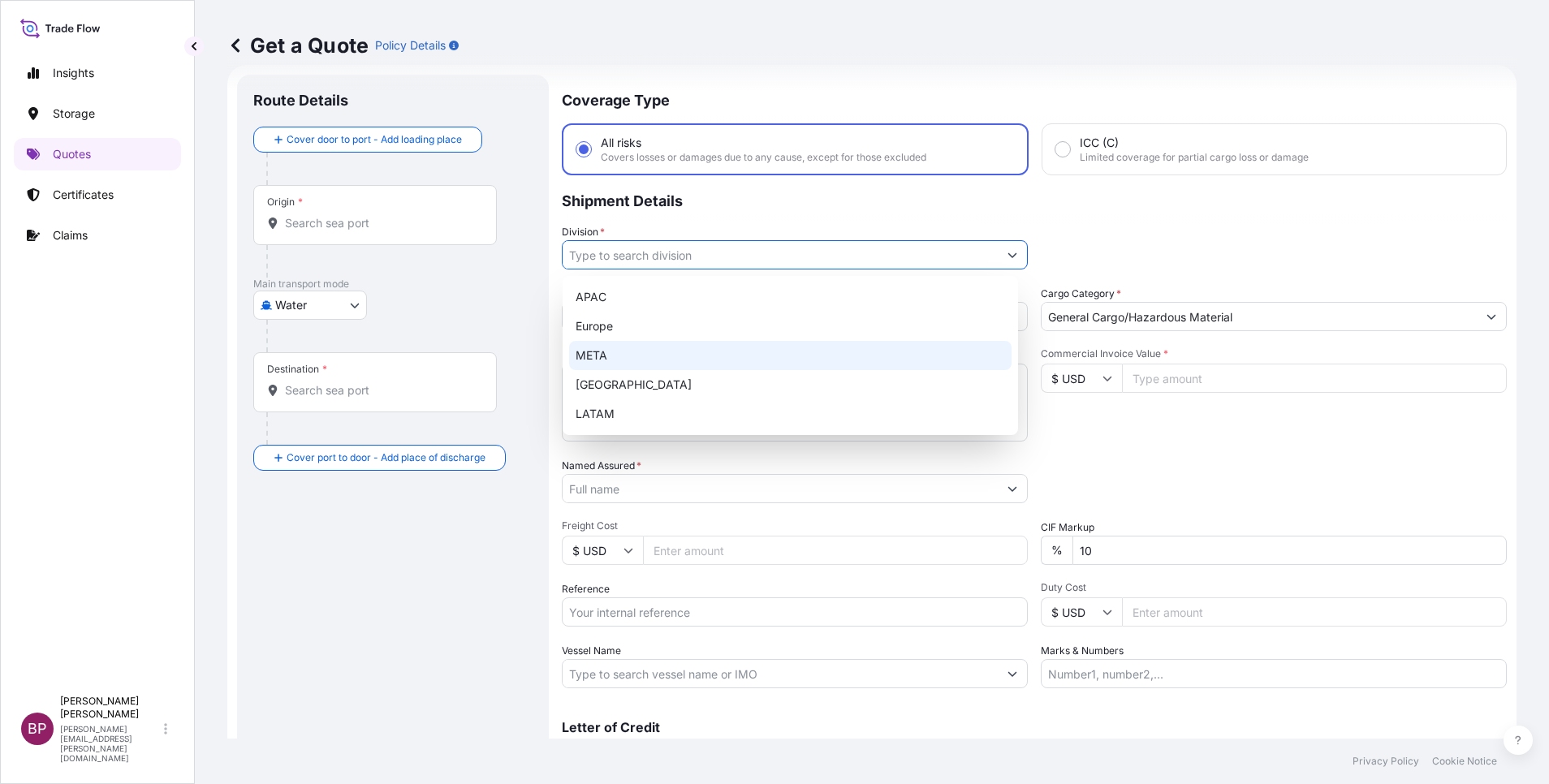
click at [663, 343] on div "META" at bounding box center [789, 355] width 442 height 29
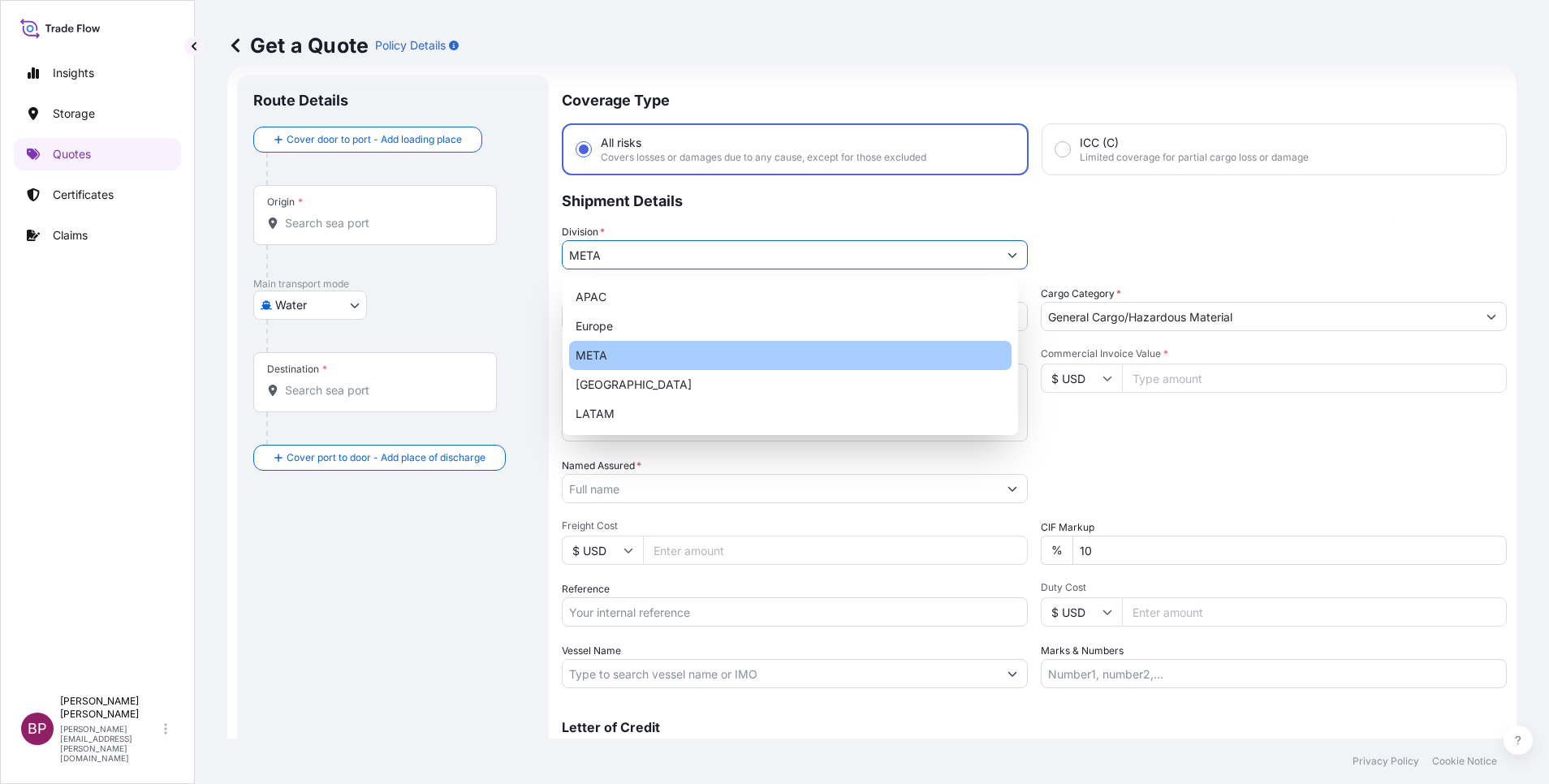
type input "META"
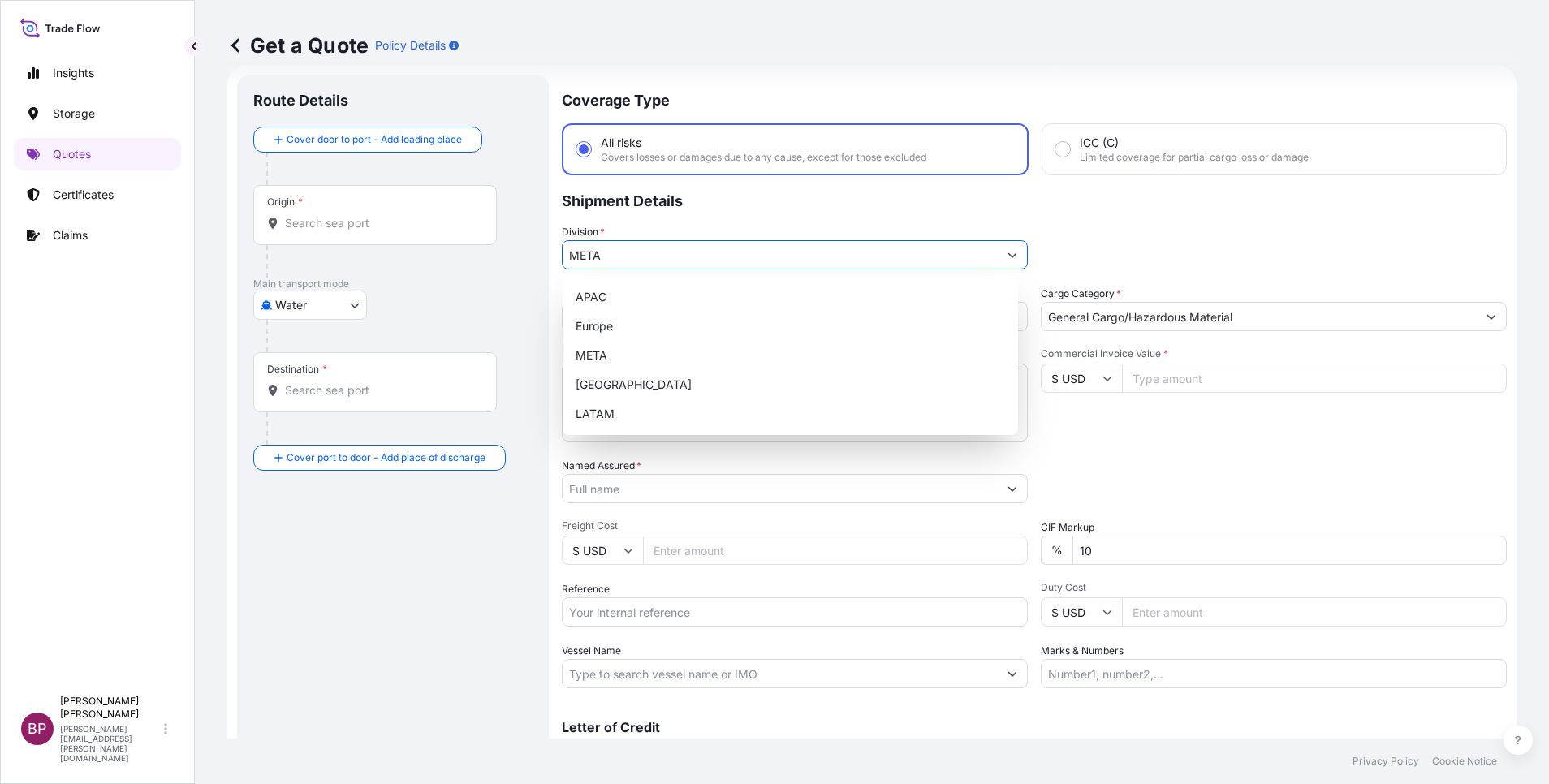
click at [1124, 452] on div "Date of Departure * mm / dd / yyyy Cargo Category * General Cargo/Hazardous Mat…" at bounding box center [1034, 486] width 945 height 402
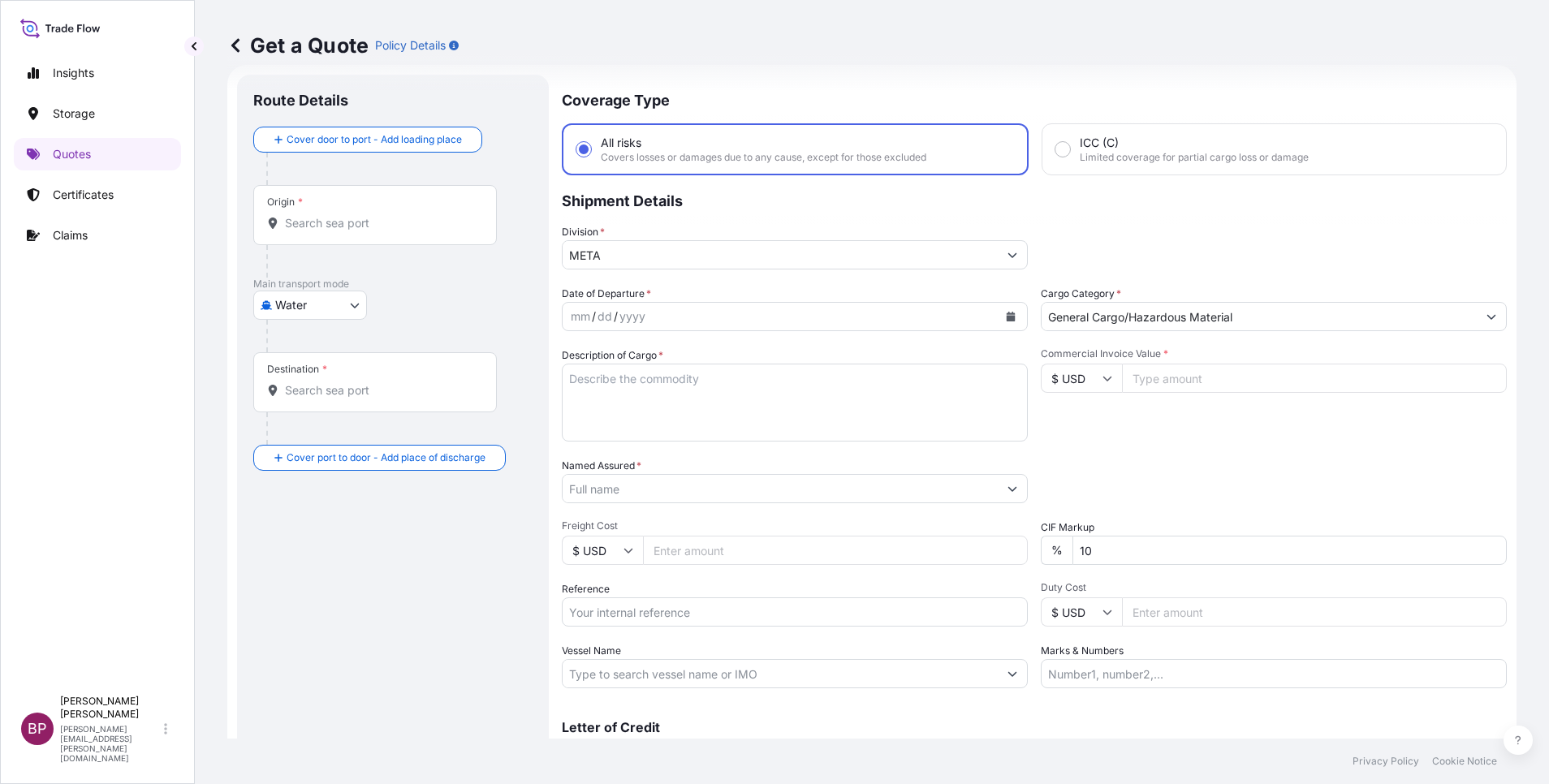
click at [714, 423] on textarea "Description of Cargo *" at bounding box center [794, 402] width 466 height 78
paste textarea "Switches, Control units, Accessories etc"
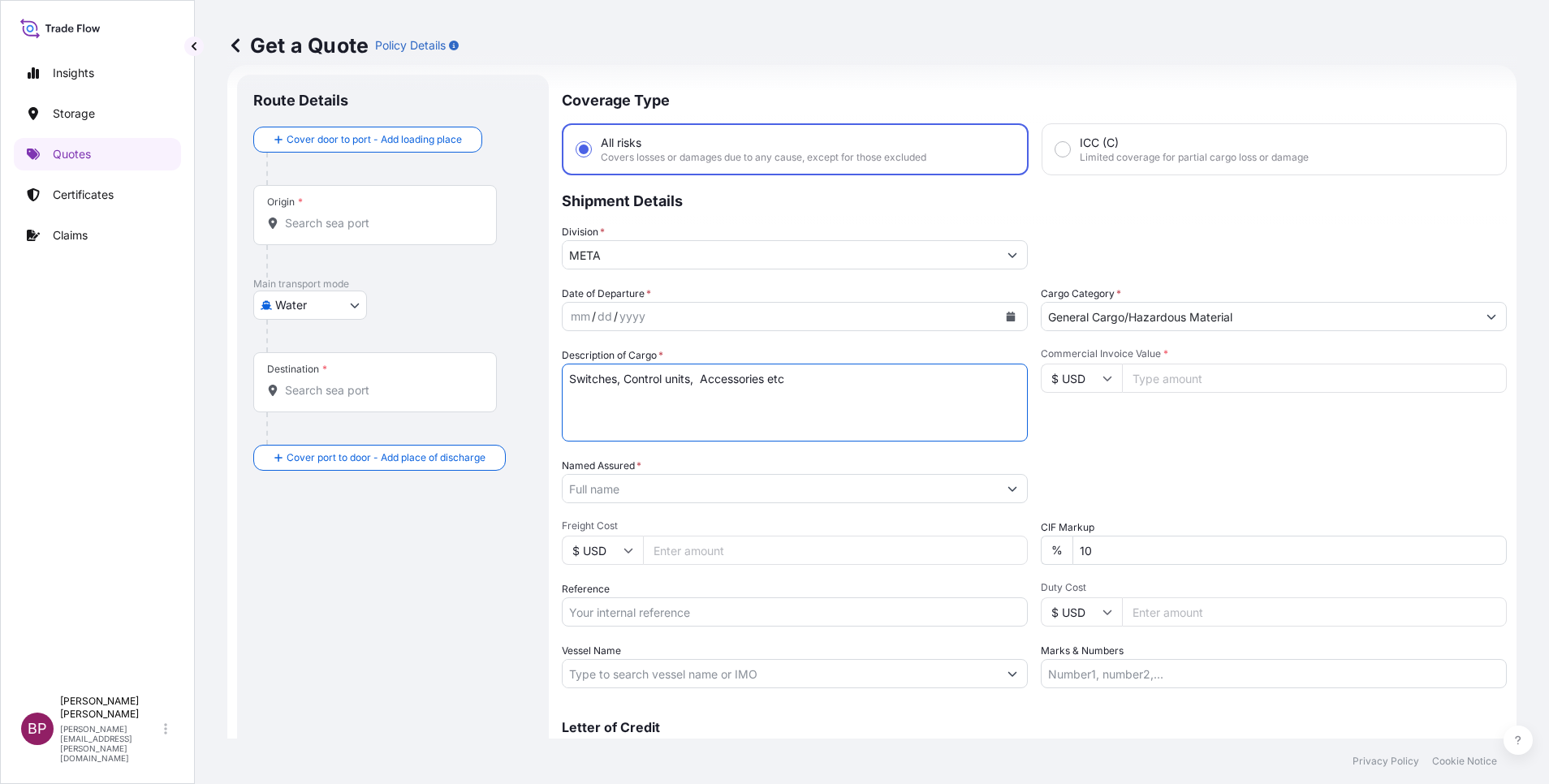
type textarea "Switches, Control units, Accessories etc"
click at [1177, 381] on input "Commercial Invoice Value *" at bounding box center [1314, 377] width 385 height 29
paste input "25009.64"
type input "25009.64"
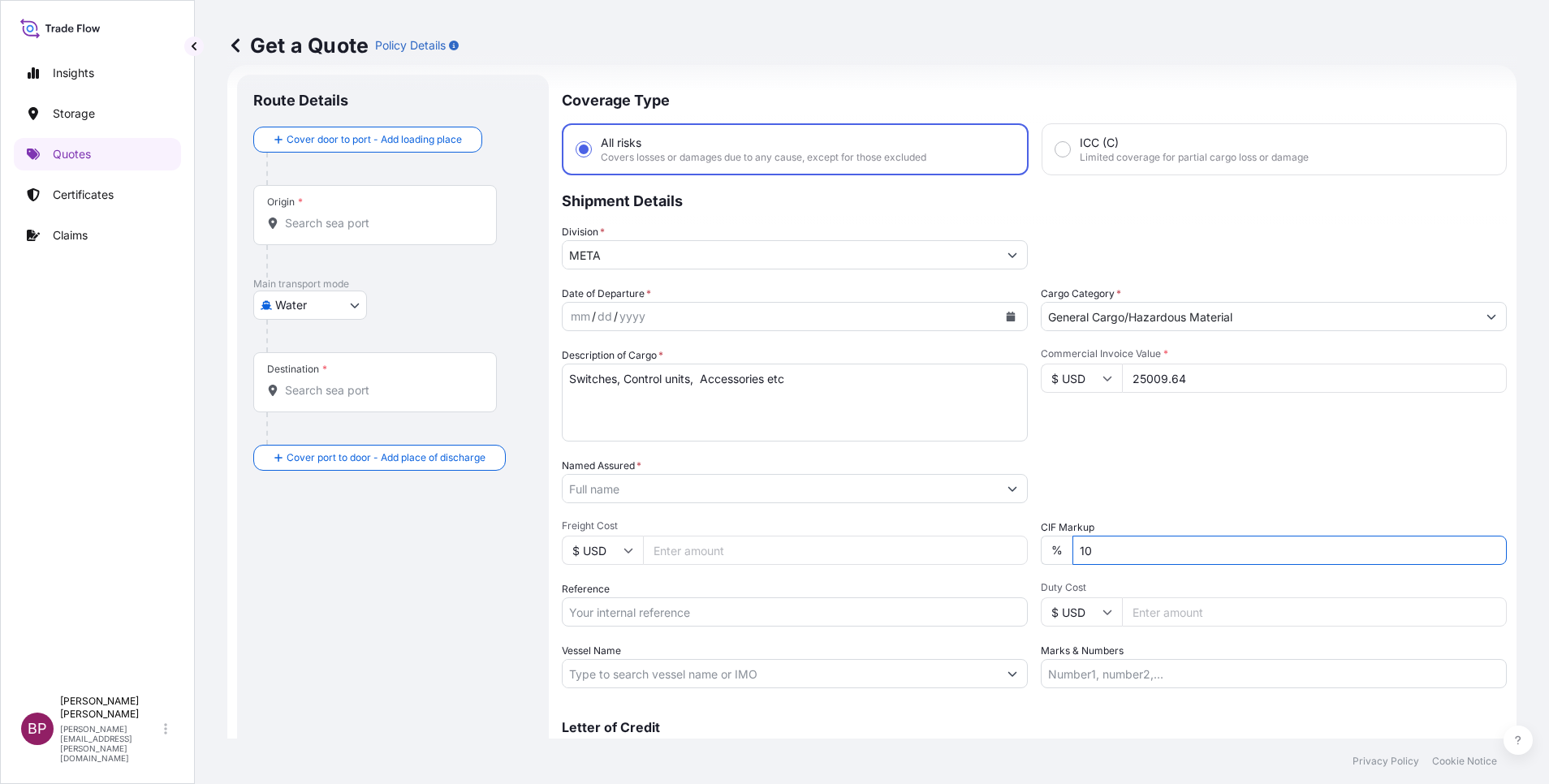
drag, startPoint x: 1114, startPoint y: 554, endPoint x: 820, endPoint y: 542, distance: 294.2
click at [869, 537] on div "Date of Departure * mm / dd / yyyy Cargo Category * General Cargo/Hazardous Mat…" at bounding box center [1034, 486] width 945 height 402
type input "0"
click at [1165, 445] on div "Date of Departure * mm / dd / yyyy Cargo Category * General Cargo/Hazardous Mat…" at bounding box center [1034, 486] width 945 height 402
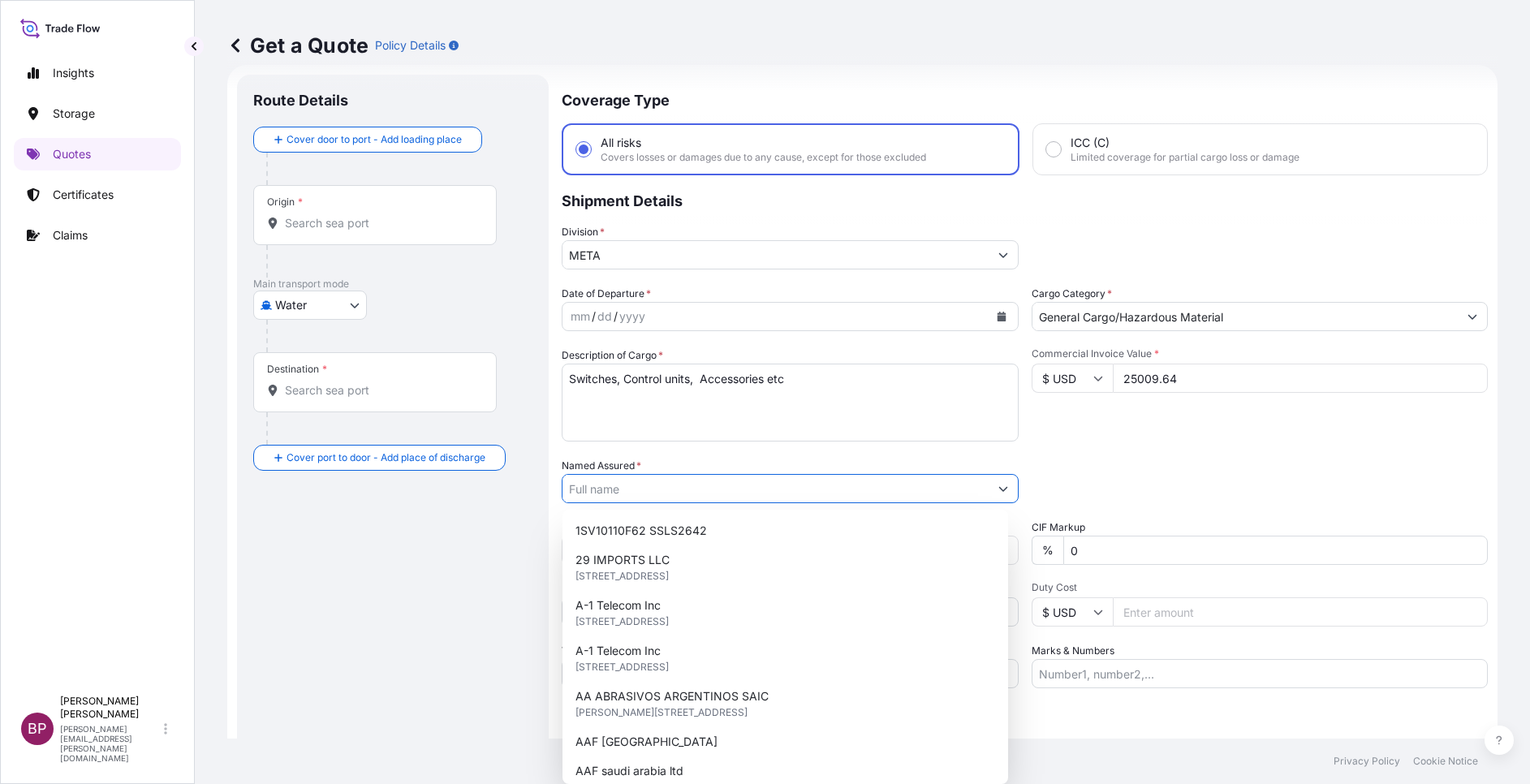
click at [1009, 484] on div "Date of Departure * mm / dd / yyyy Cargo Category * General Cargo/Hazardous Mat…" at bounding box center [1025, 486] width 926 height 402
click at [1008, 484] on div at bounding box center [790, 488] width 457 height 29
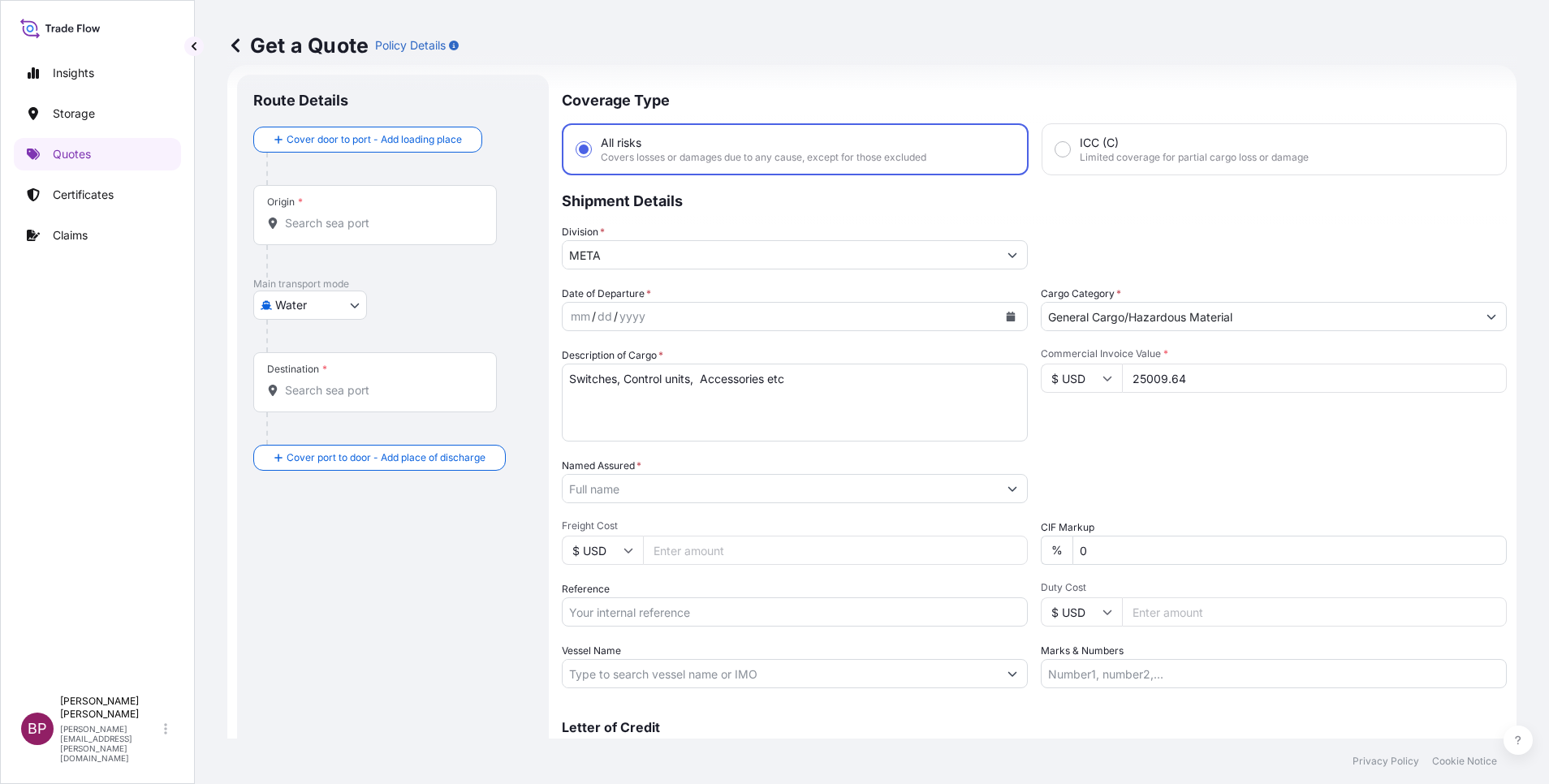
click at [1007, 315] on icon "Calendar" at bounding box center [1011, 316] width 9 height 10
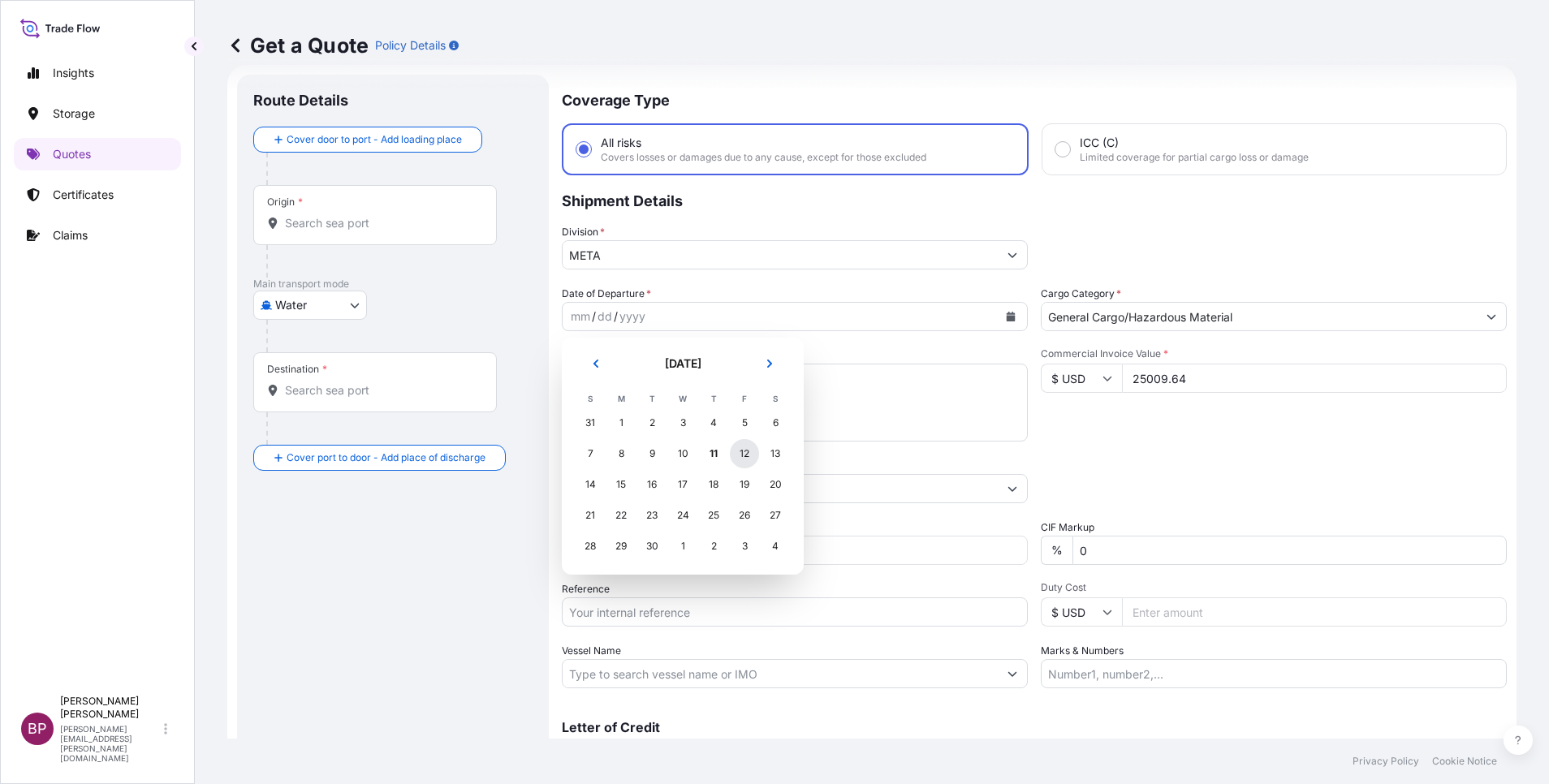
click at [751, 457] on div "12" at bounding box center [744, 453] width 29 height 29
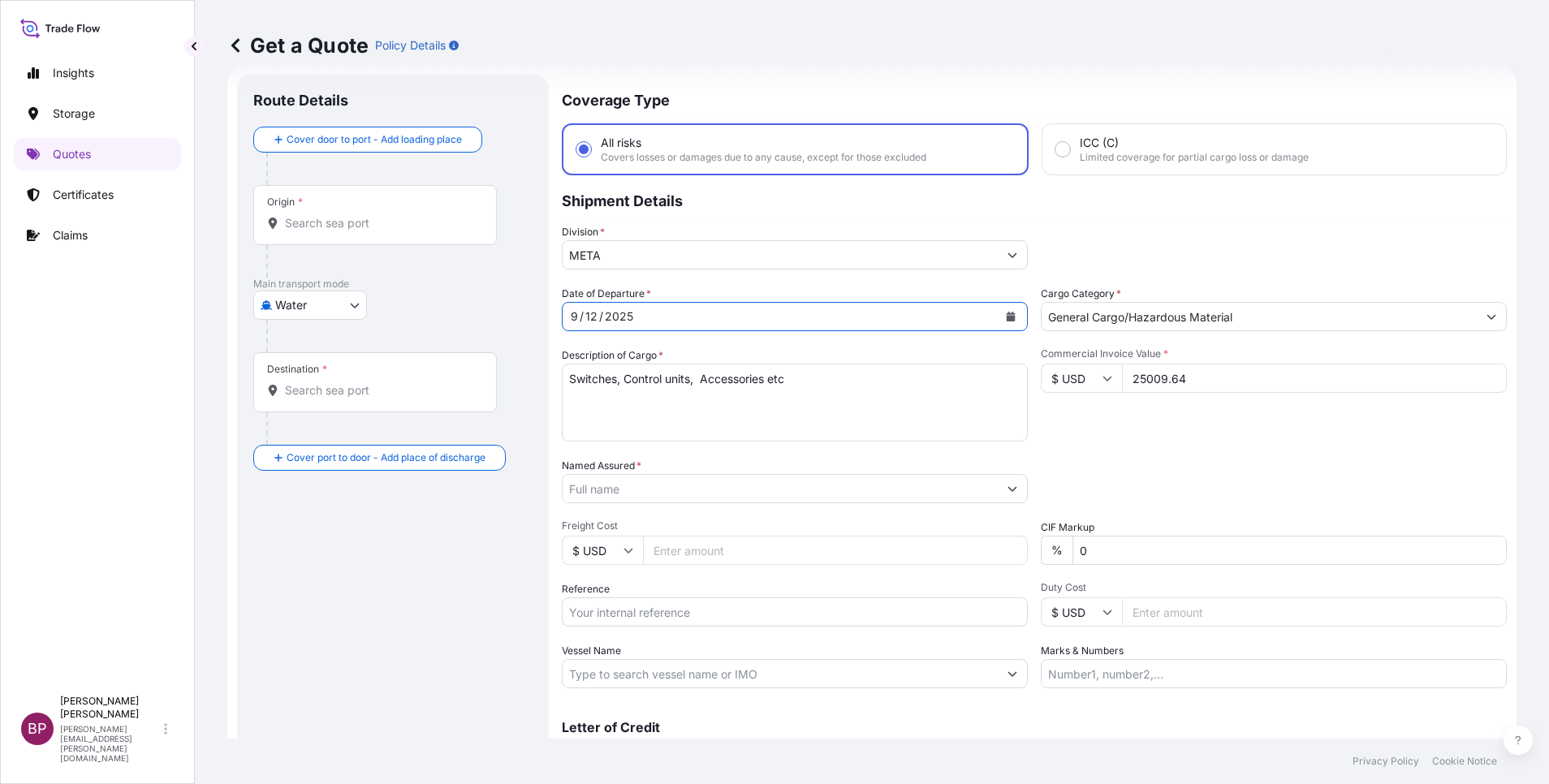
click at [1128, 449] on div "Date of Departure * [DATE] Cargo Category * General Cargo/Hazardous Material De…" at bounding box center [1034, 486] width 945 height 402
drag, startPoint x: 727, startPoint y: 494, endPoint x: 709, endPoint y: 500, distance: 19.0
click at [723, 494] on input "Named Assured *" at bounding box center [775, 488] width 426 height 29
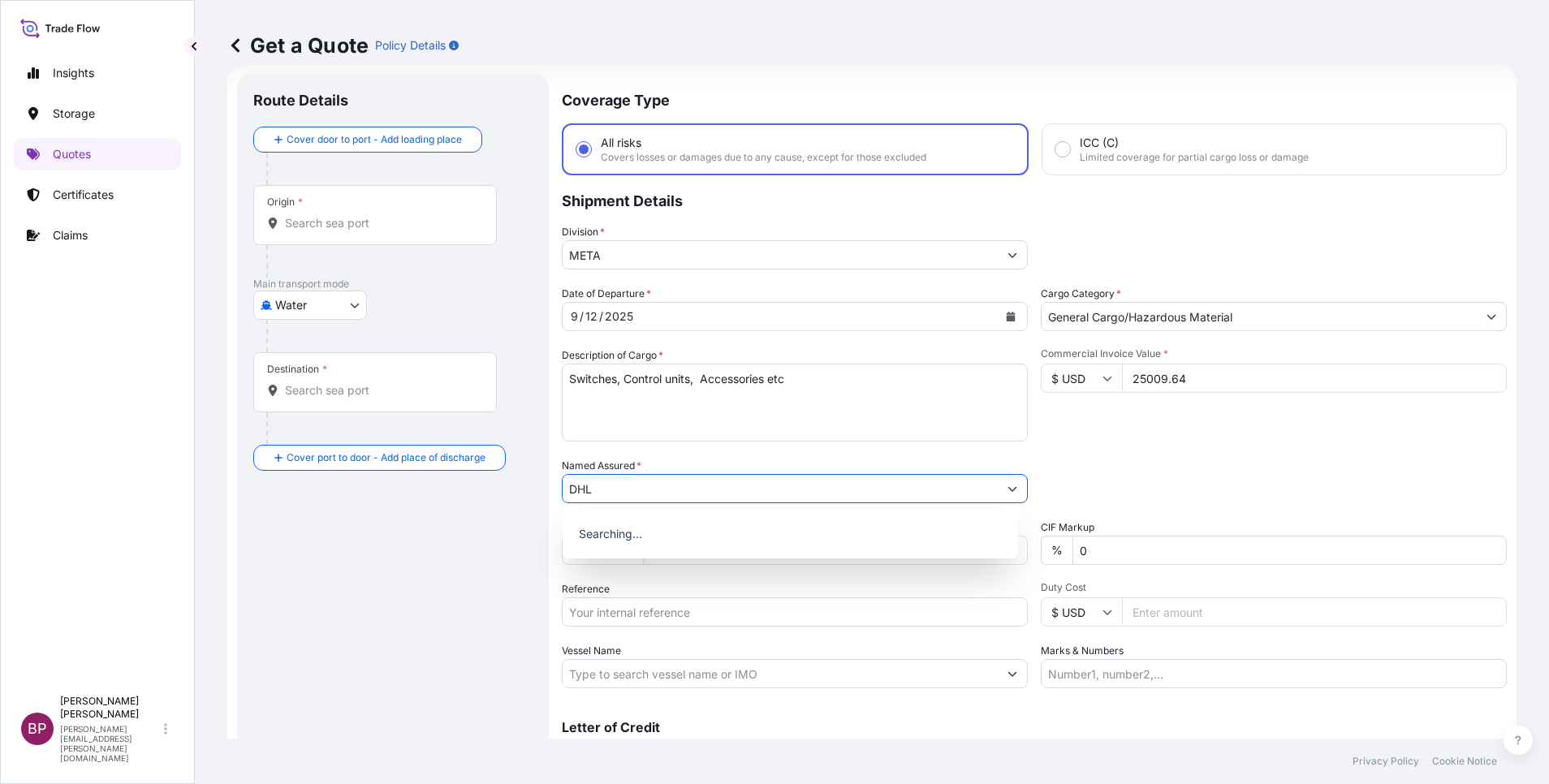
type input "DHL"
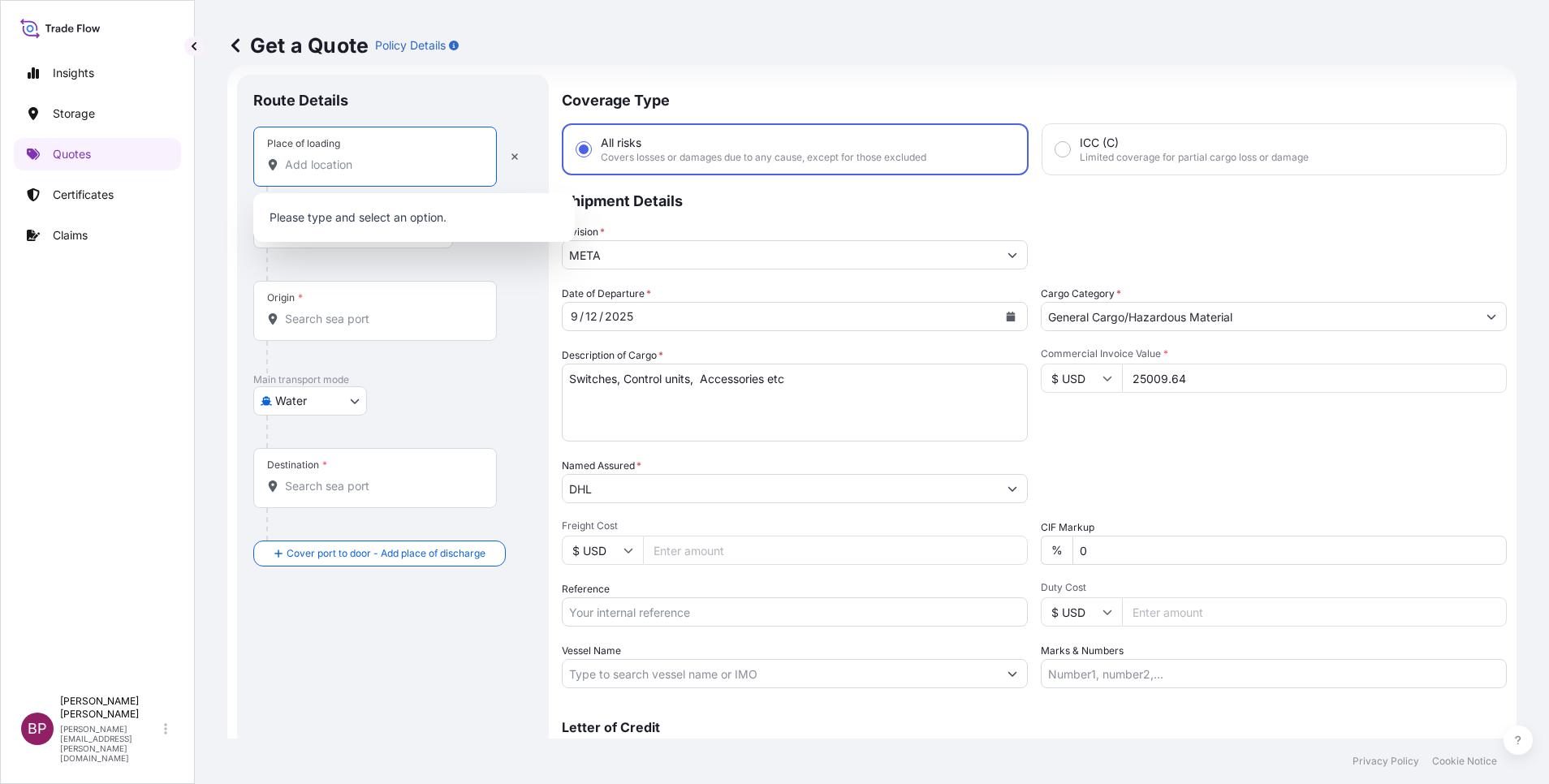
click at [350, 170] on input "Place of loading" at bounding box center [380, 165] width 192 height 16
paste input "[GEOGRAPHIC_DATA]"
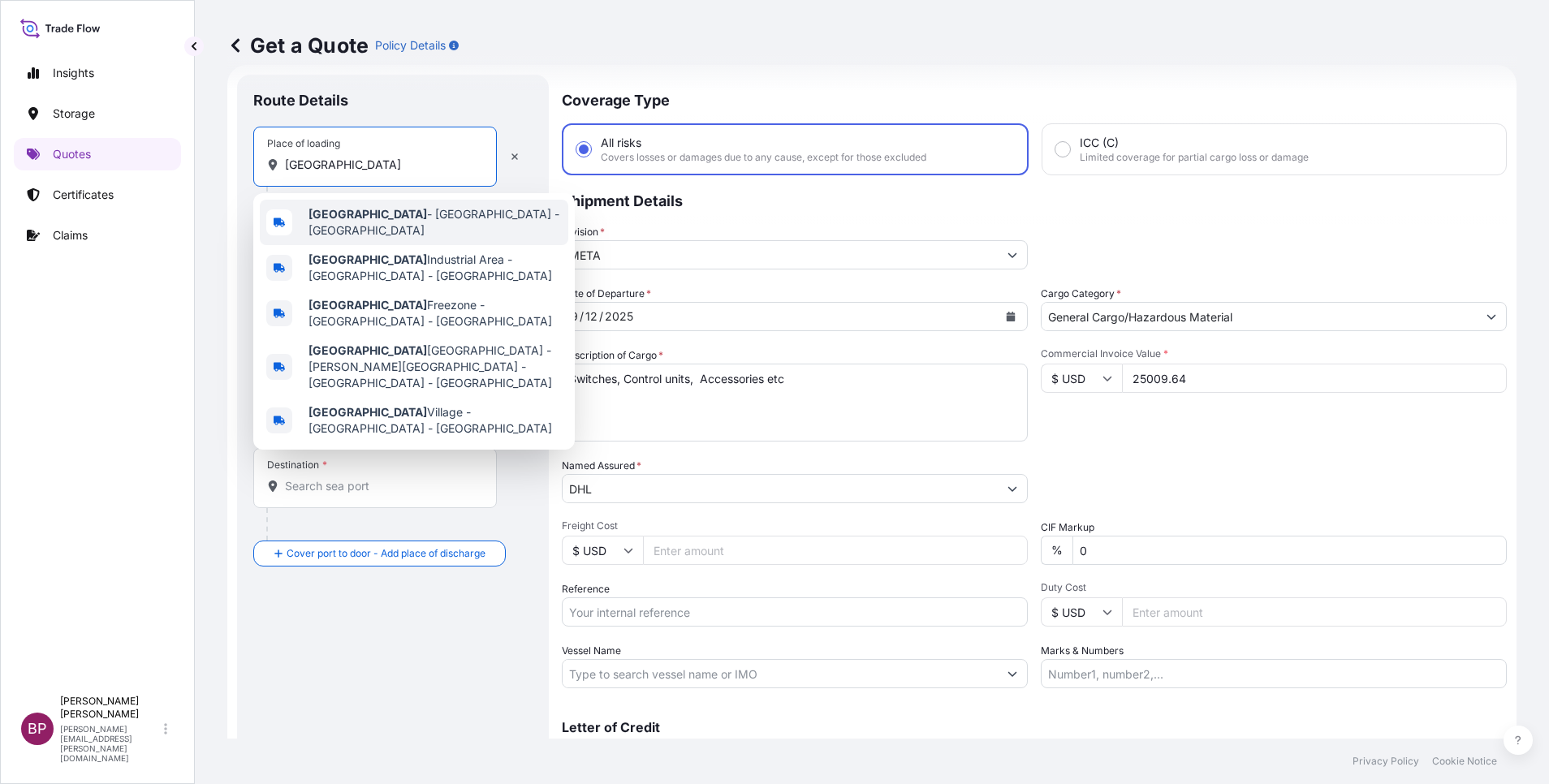
click at [401, 218] on span "[GEOGRAPHIC_DATA] - [GEOGRAPHIC_DATA] - [GEOGRAPHIC_DATA]" at bounding box center [435, 222] width 254 height 33
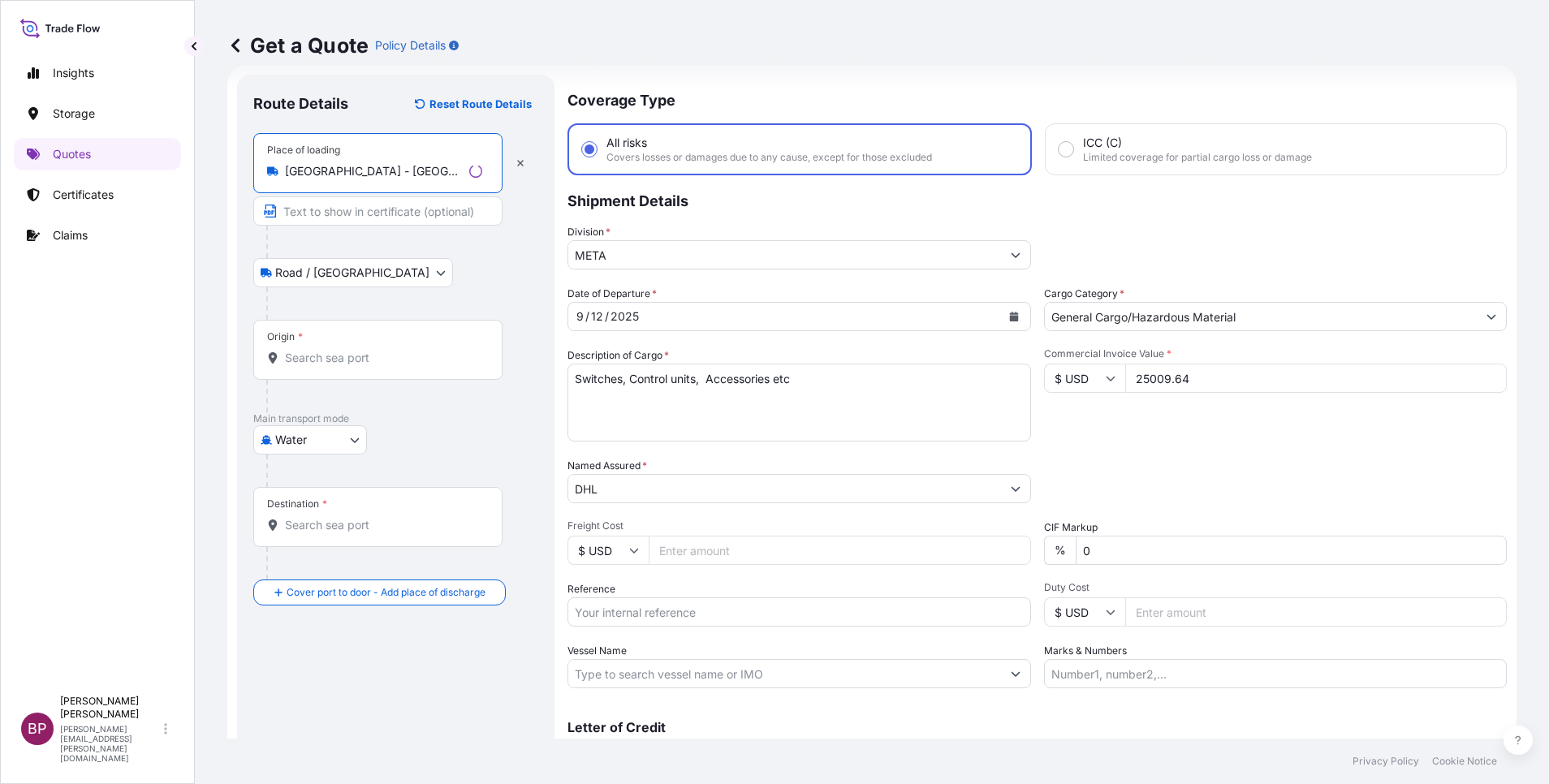
type input "[GEOGRAPHIC_DATA] - [GEOGRAPHIC_DATA] - [GEOGRAPHIC_DATA]"
click at [340, 354] on input "Origin *" at bounding box center [383, 358] width 198 height 16
paste input "[GEOGRAPHIC_DATA]"
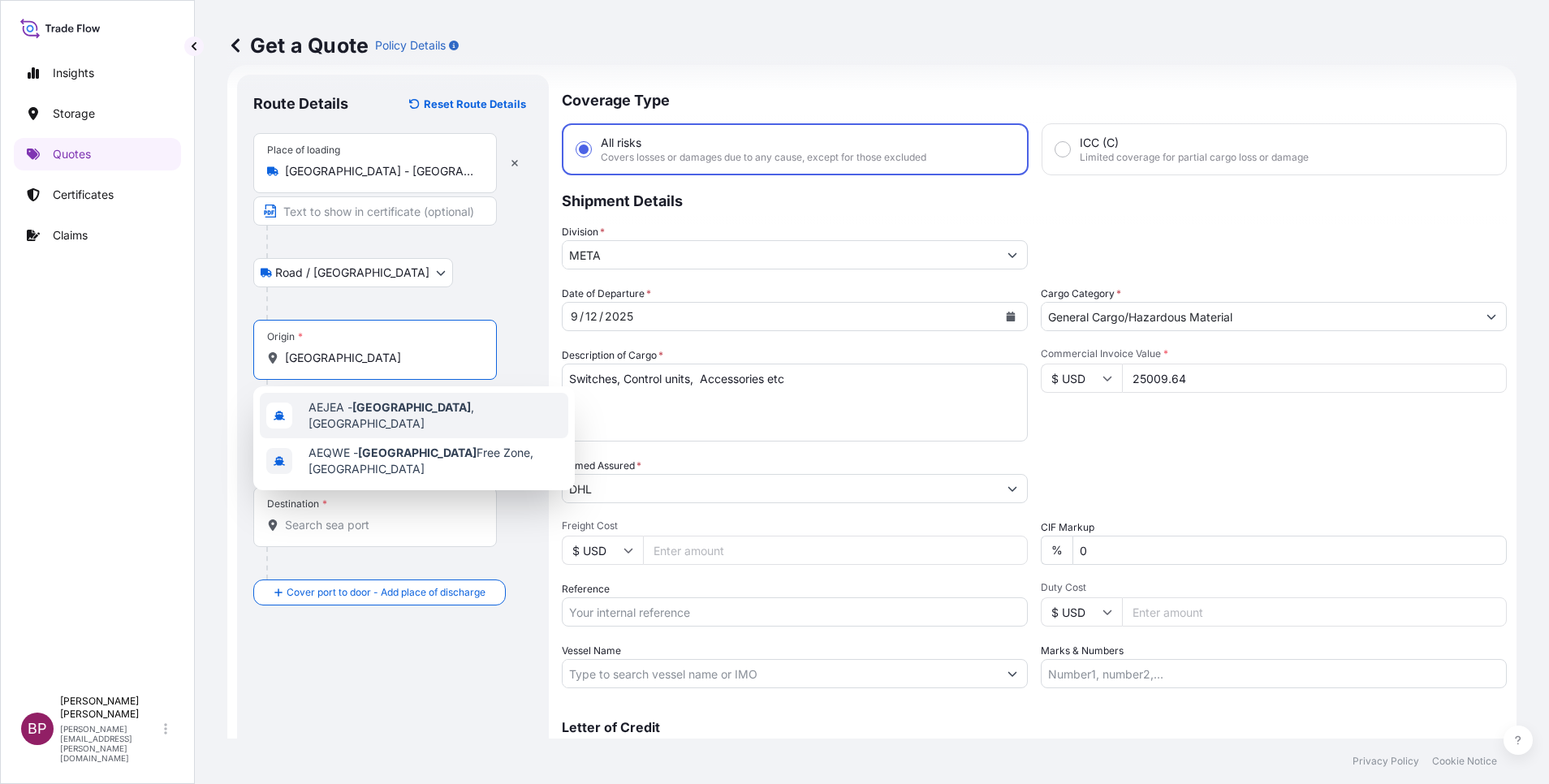
click at [439, 403] on div "AEJEA - [GEOGRAPHIC_DATA] , [GEOGRAPHIC_DATA]" at bounding box center [413, 416] width 308 height 46
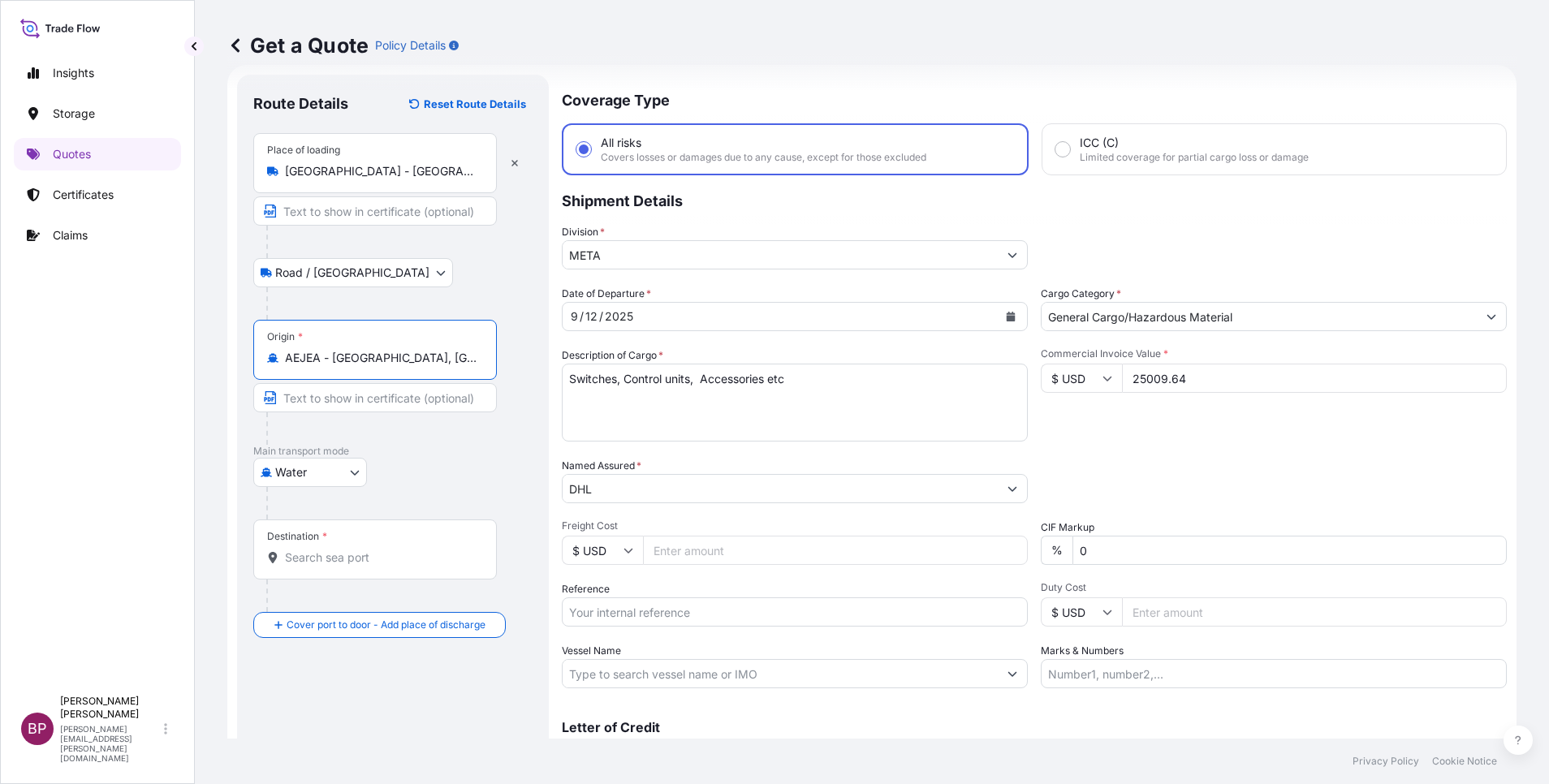
type input "AEJEA - [GEOGRAPHIC_DATA], [GEOGRAPHIC_DATA]"
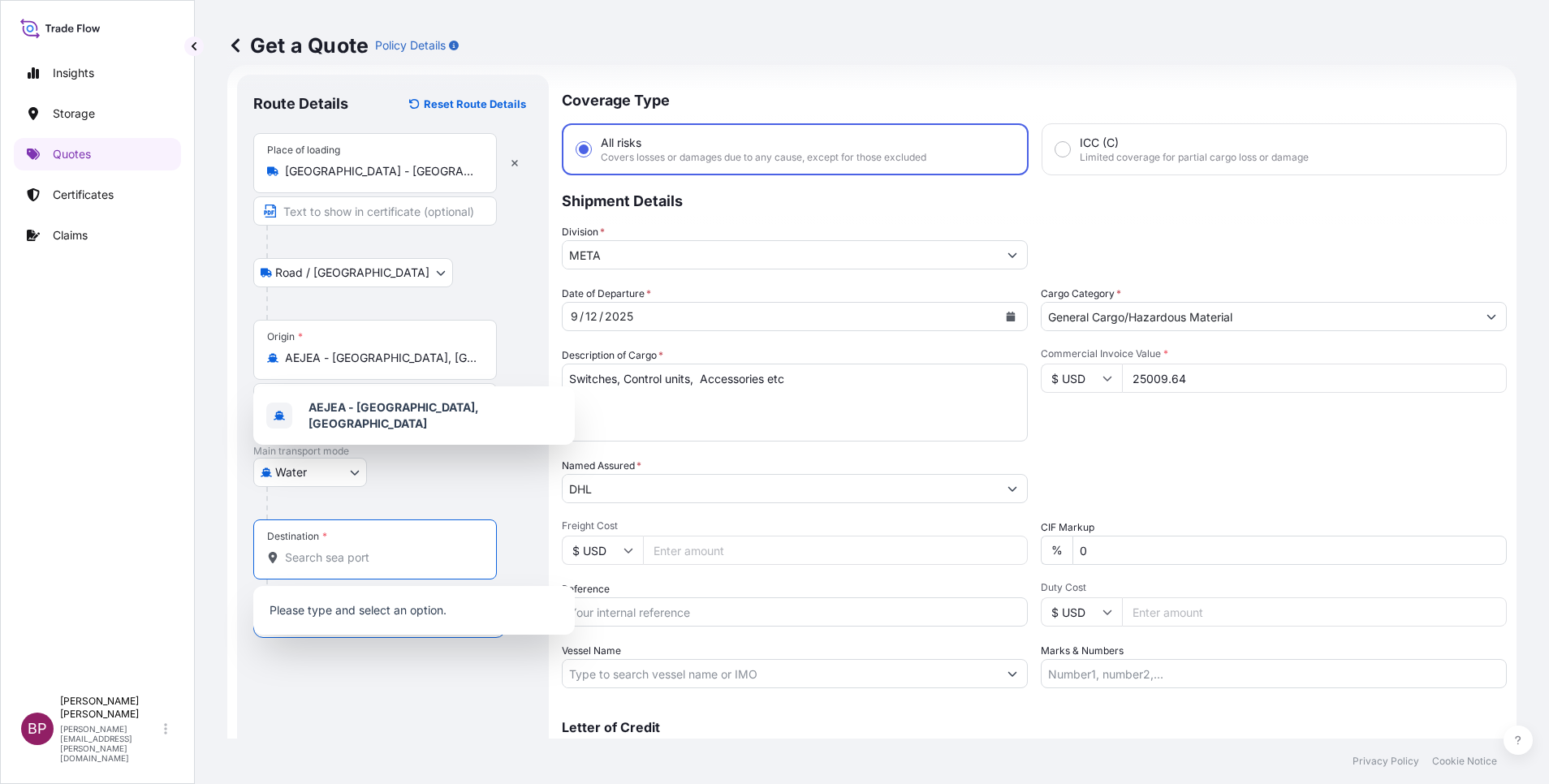
click at [380, 559] on input "Destination *" at bounding box center [380, 558] width 192 height 16
paste input "[GEOGRAPHIC_DATA]"
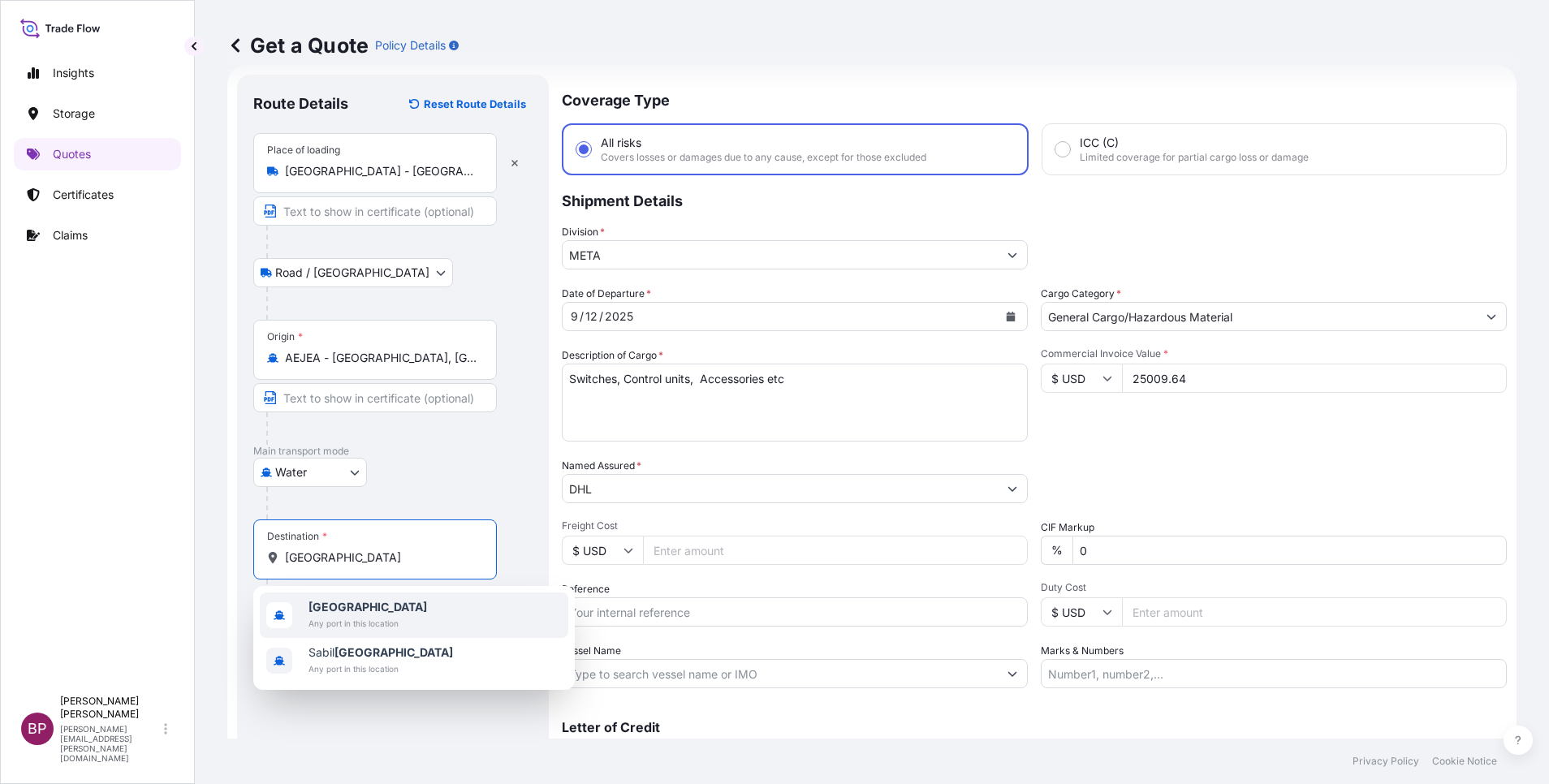
click at [372, 614] on span "[GEOGRAPHIC_DATA]" at bounding box center [367, 606] width 119 height 16
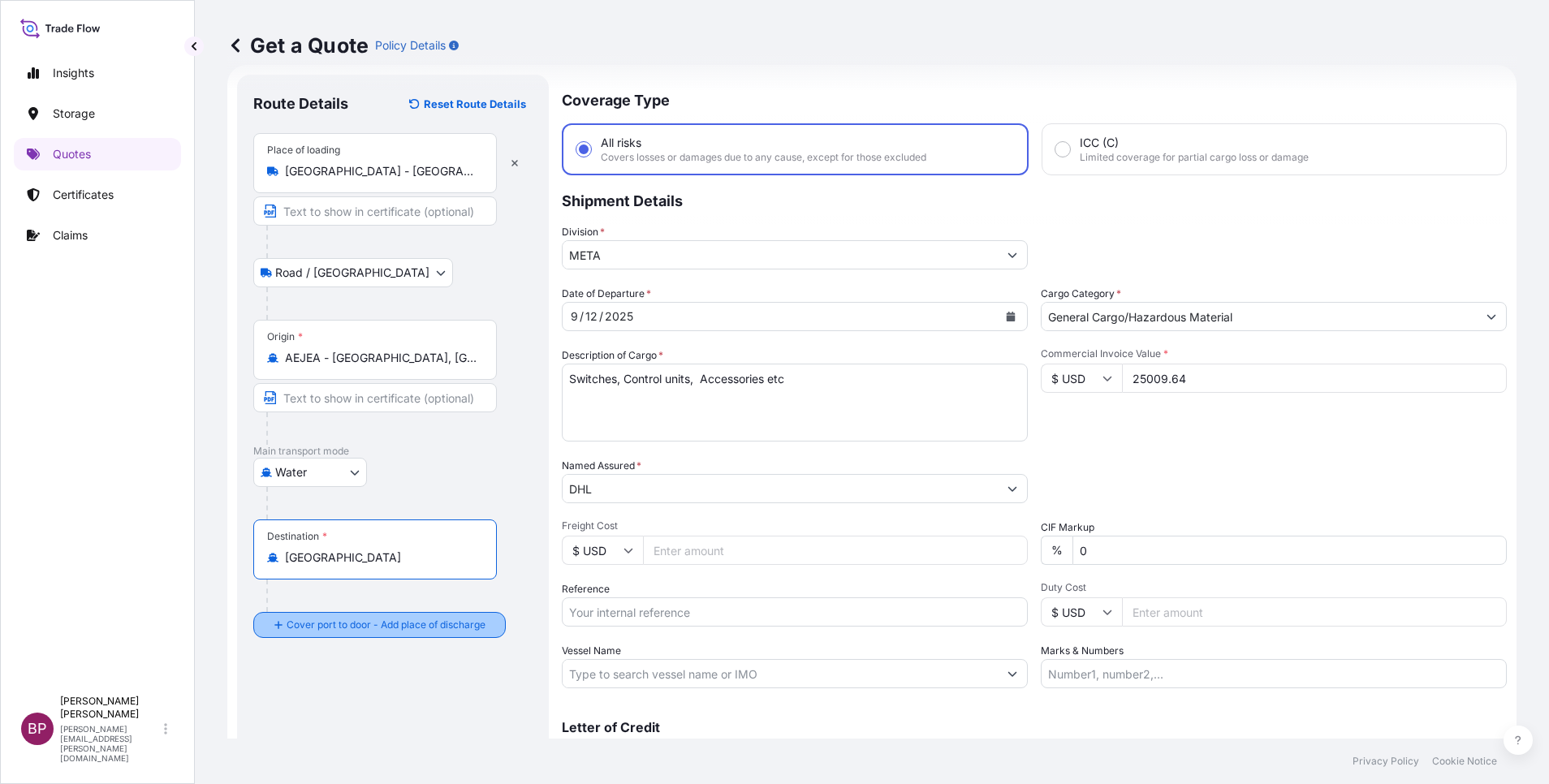
type input "[GEOGRAPHIC_DATA]"
click at [370, 624] on div "Place of loading [GEOGRAPHIC_DATA] - [GEOGRAPHIC_DATA] Road / [GEOGRAPHIC_DATA]…" at bounding box center [393, 385] width 279 height 505
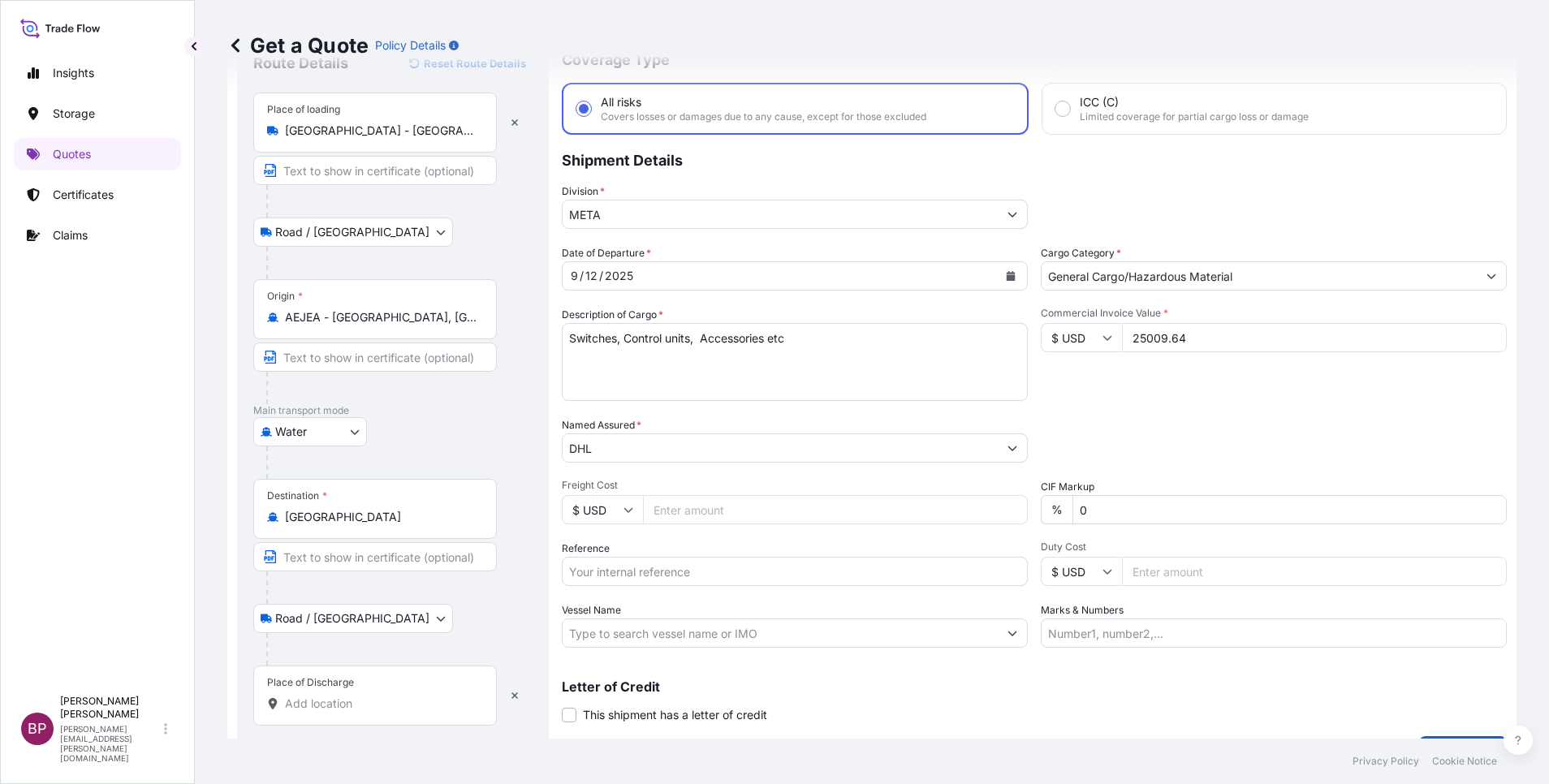
scroll to position [107, 0]
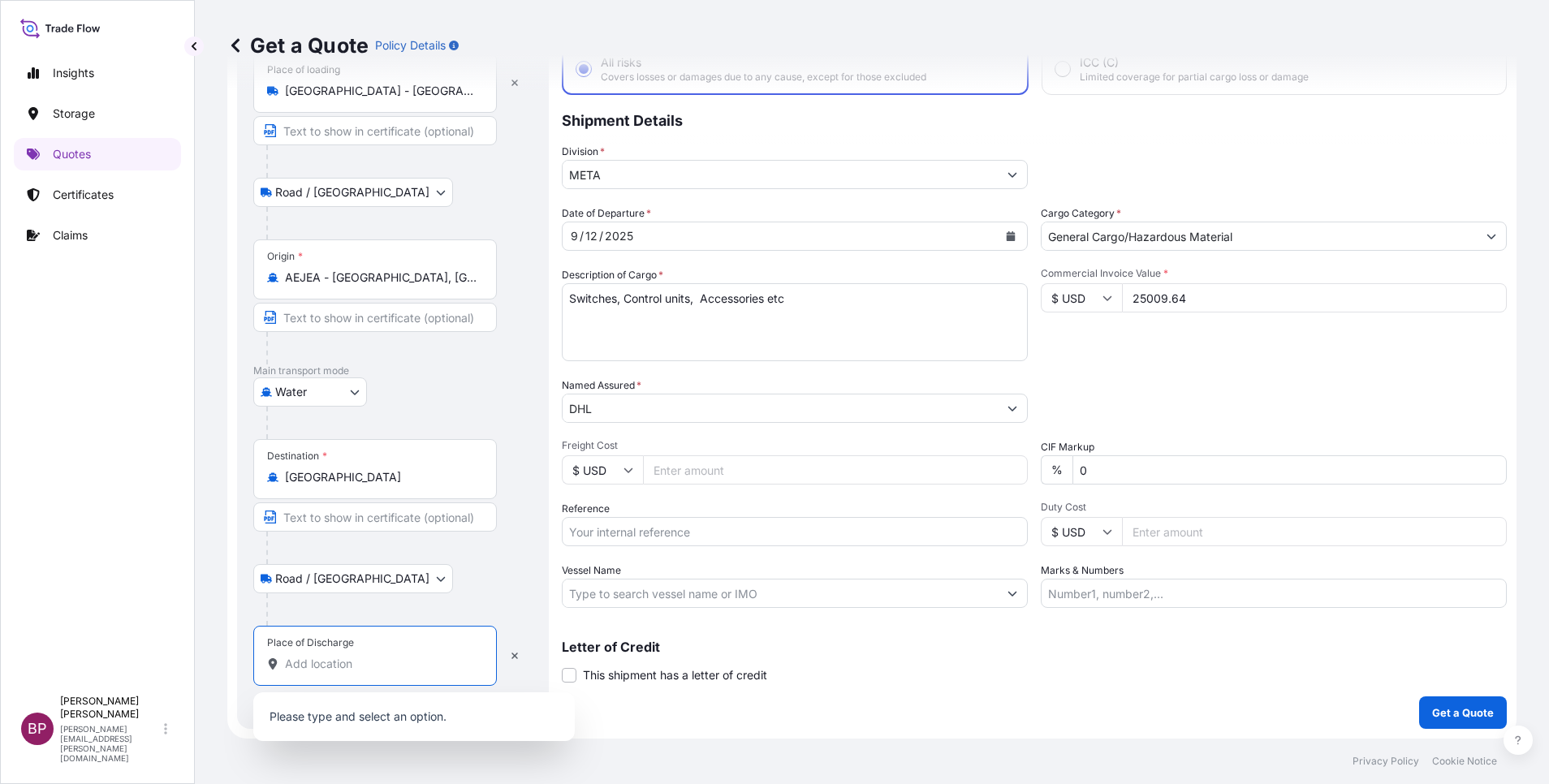
drag, startPoint x: 361, startPoint y: 671, endPoint x: 470, endPoint y: 652, distance: 110.6
click at [361, 669] on input "Place of Discharge" at bounding box center [380, 663] width 192 height 16
paste input "[GEOGRAPHIC_DATA]"
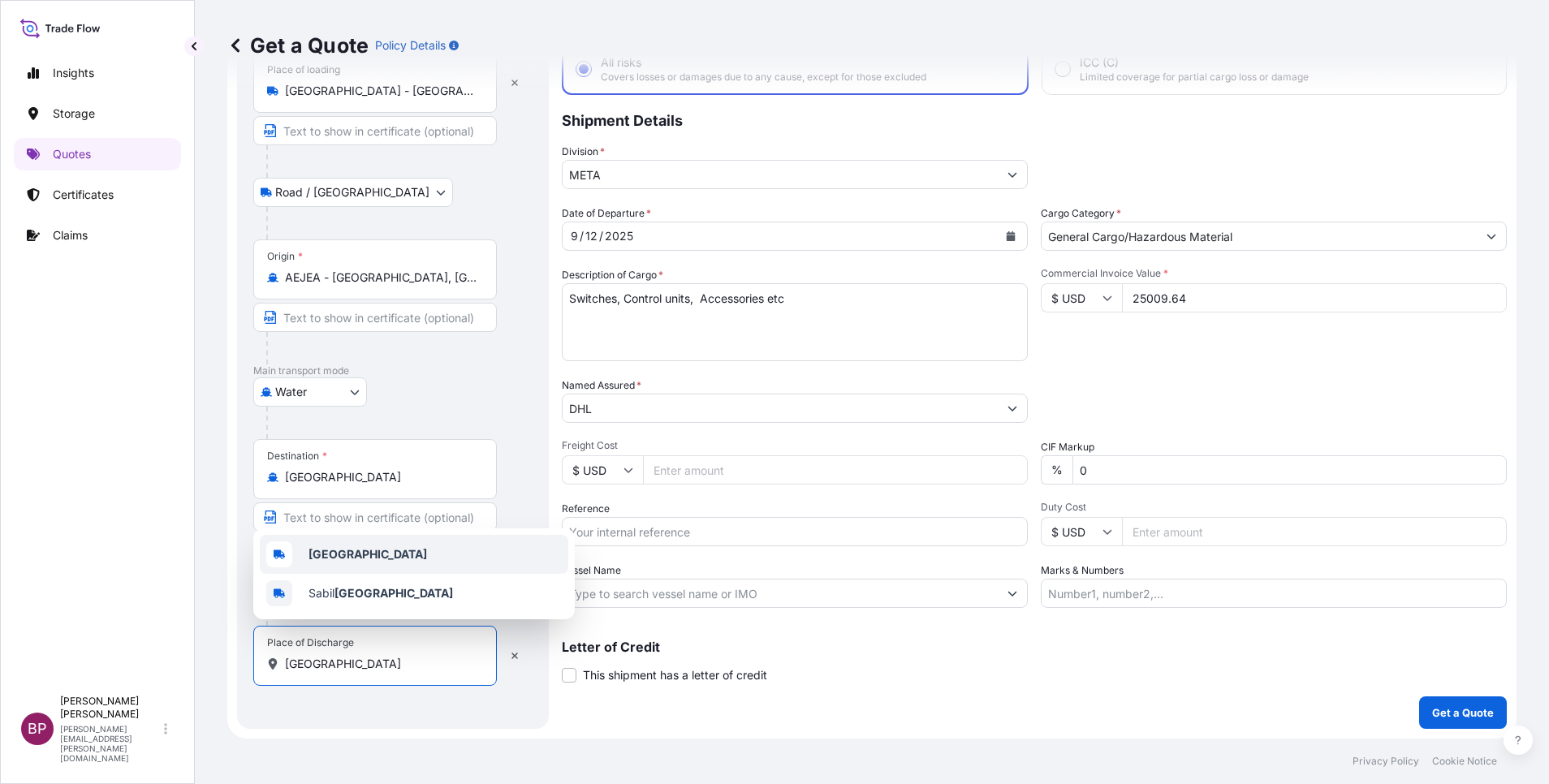
click at [375, 549] on b "[GEOGRAPHIC_DATA]" at bounding box center [367, 554] width 119 height 14
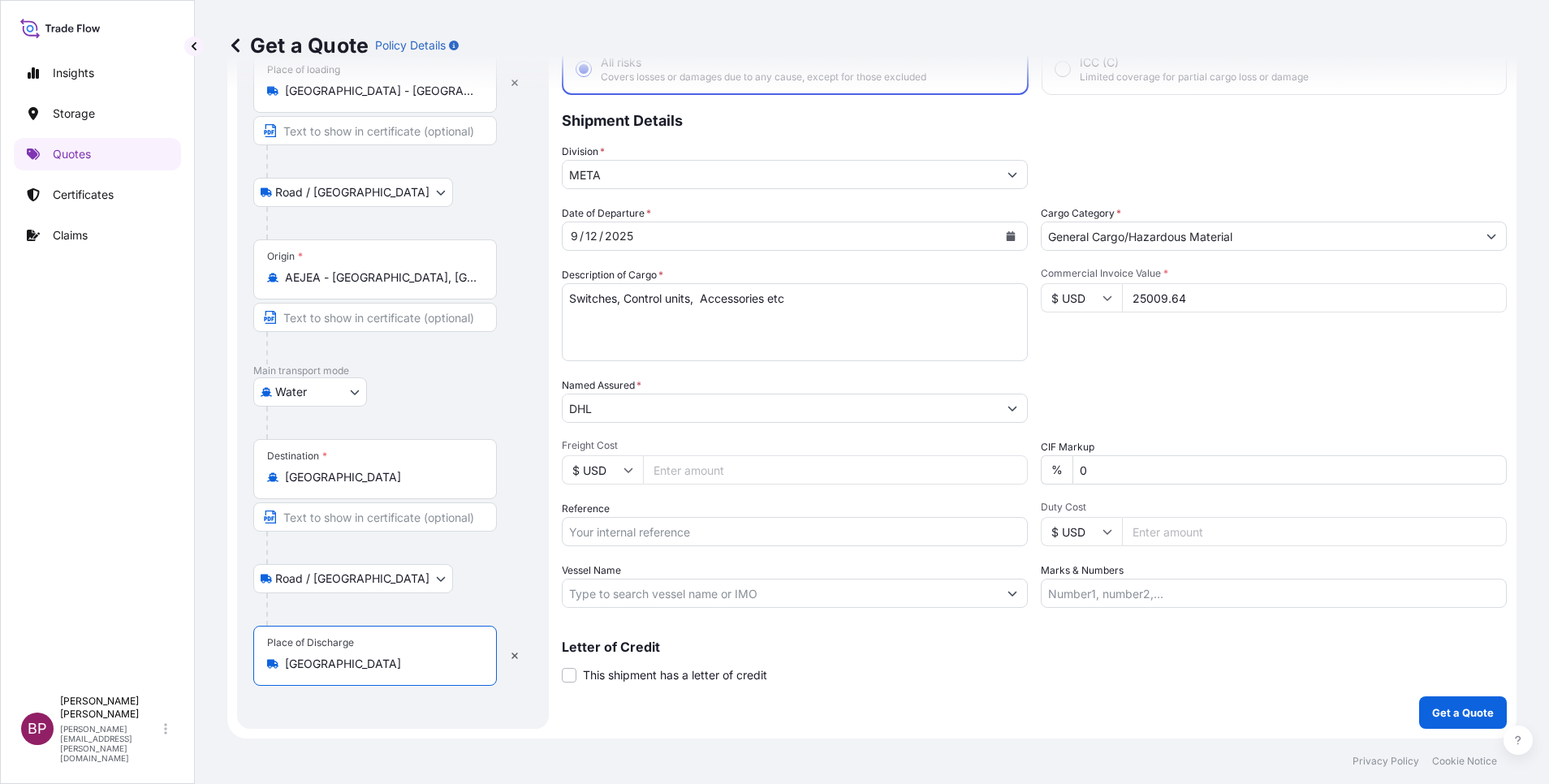
scroll to position [0, 0]
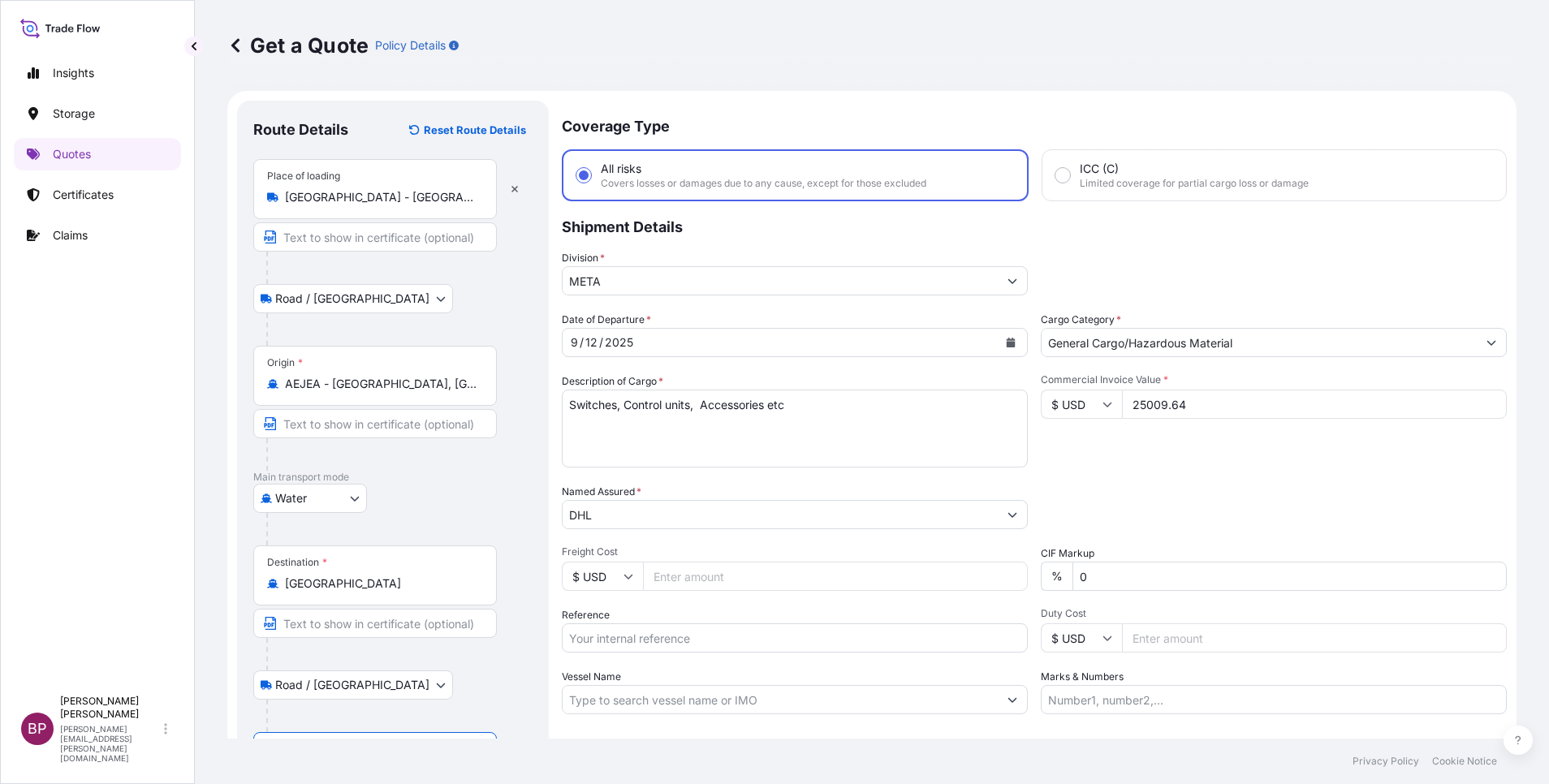
type input "[GEOGRAPHIC_DATA]"
click at [352, 499] on body "0 options available. 2 options available. Insights Storage Quotes Certificates …" at bounding box center [774, 392] width 1549 height 784
click at [315, 593] on span "Inland" at bounding box center [300, 598] width 33 height 16
select select "Inland"
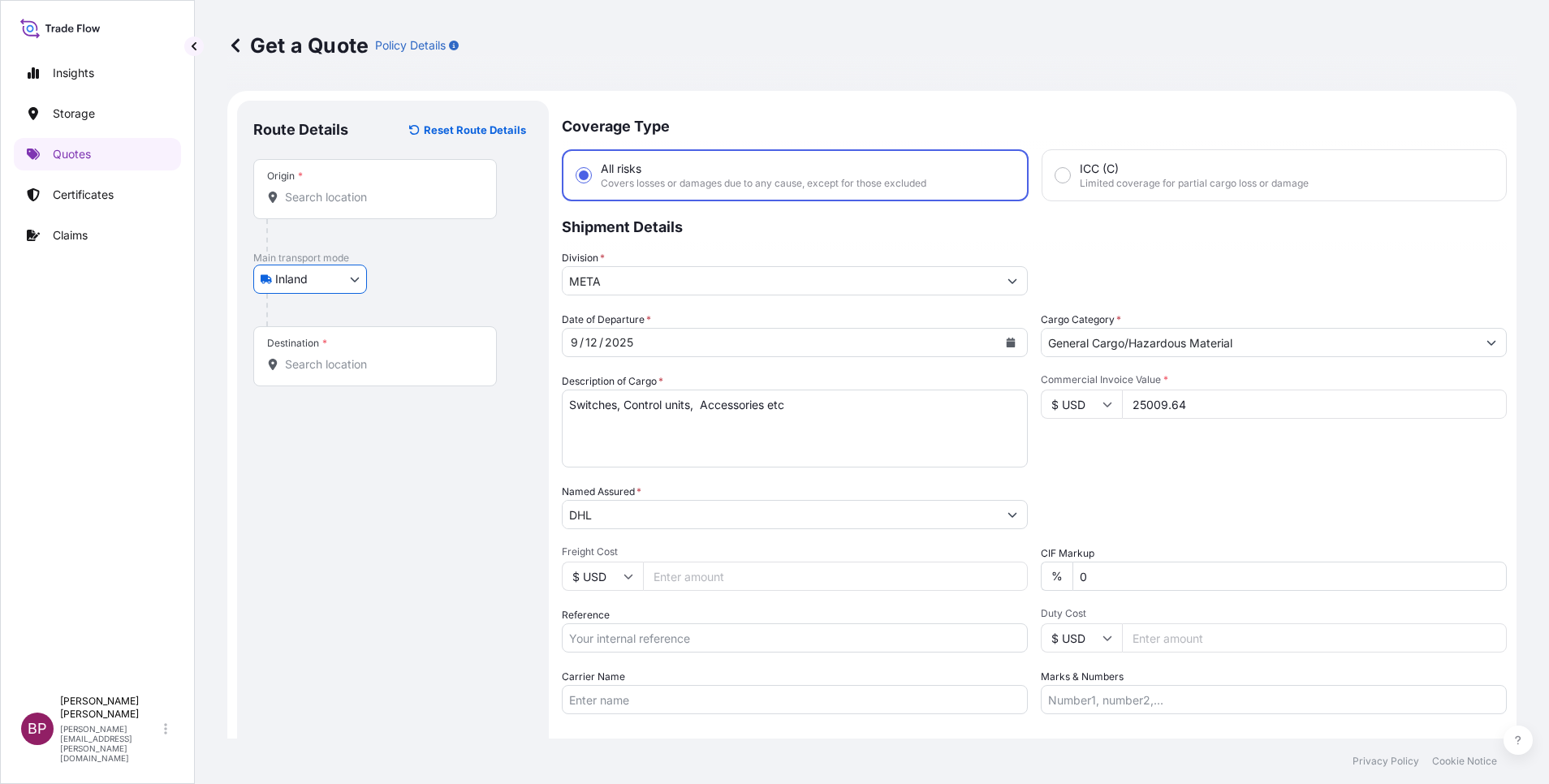
click at [319, 202] on input "Origin *" at bounding box center [380, 197] width 192 height 16
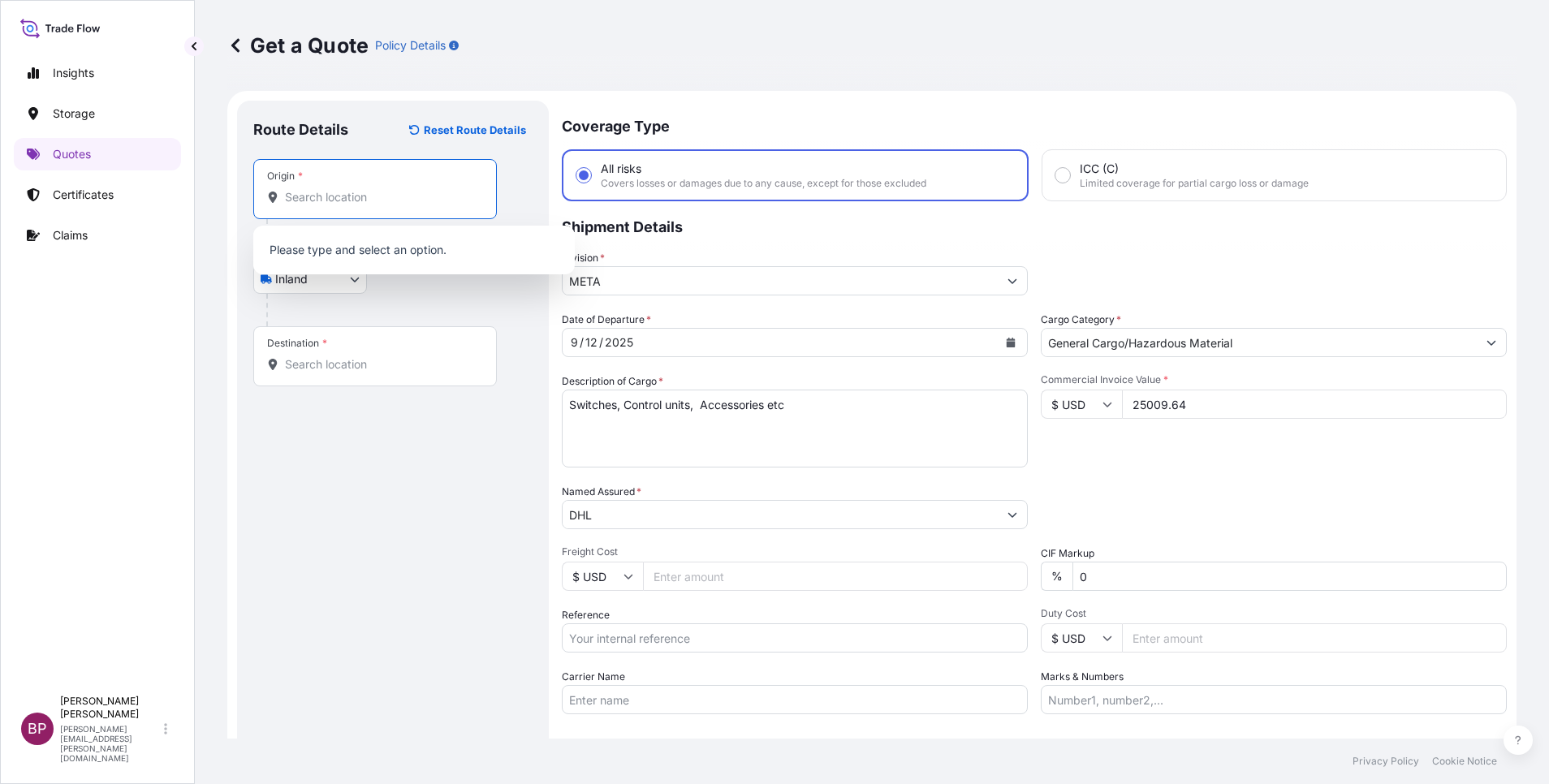
paste input "[GEOGRAPHIC_DATA]"
drag, startPoint x: -5, startPoint y: 172, endPoint x: 0, endPoint y: 161, distance: 12.1
click at [0, 166] on html "0 options available. Insights Storage Quotes Certificates Claims BP [PERSON_NAM…" at bounding box center [774, 392] width 1549 height 784
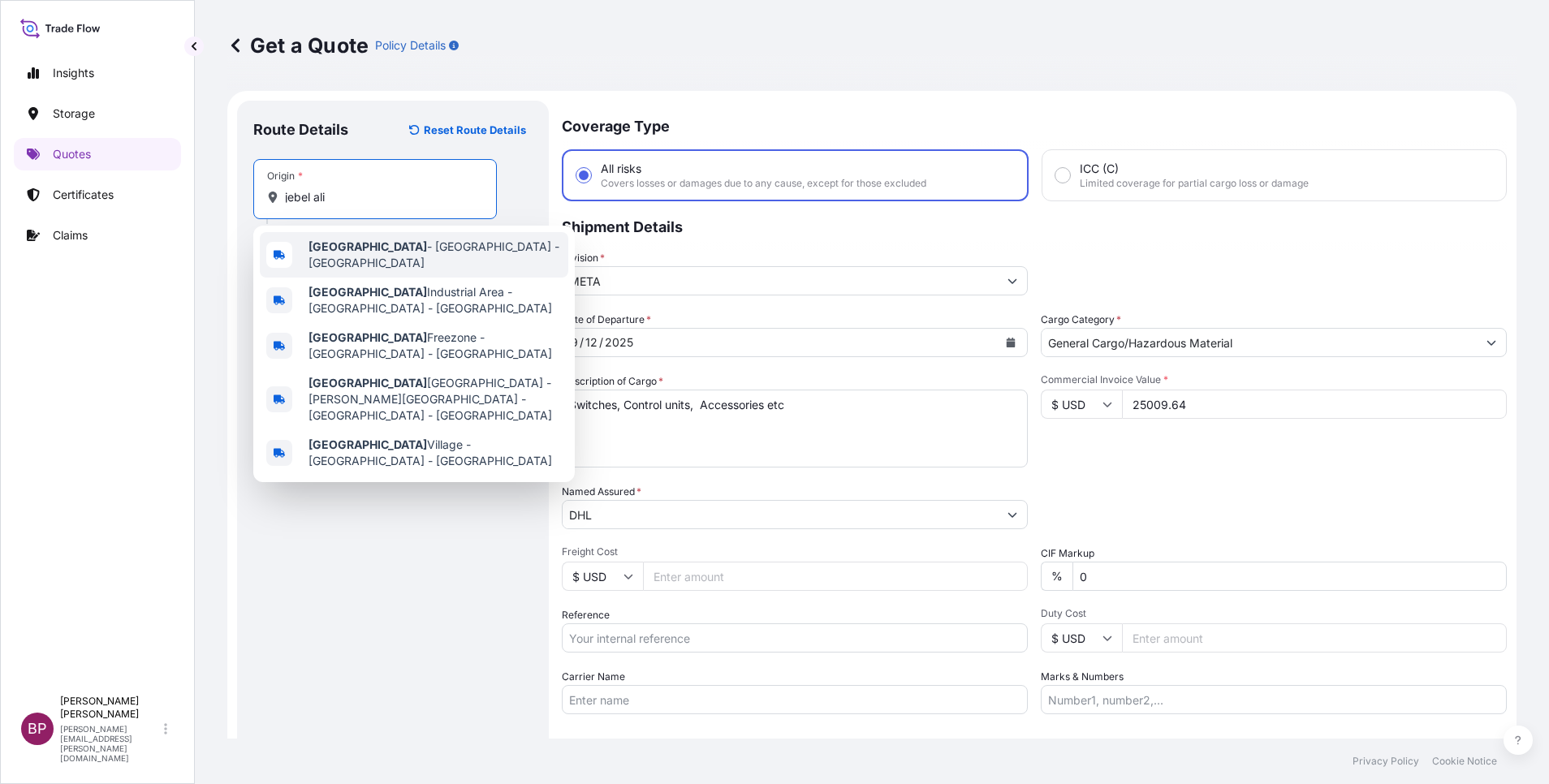
click at [401, 252] on span "[GEOGRAPHIC_DATA] - [GEOGRAPHIC_DATA] - [GEOGRAPHIC_DATA]" at bounding box center [435, 254] width 254 height 33
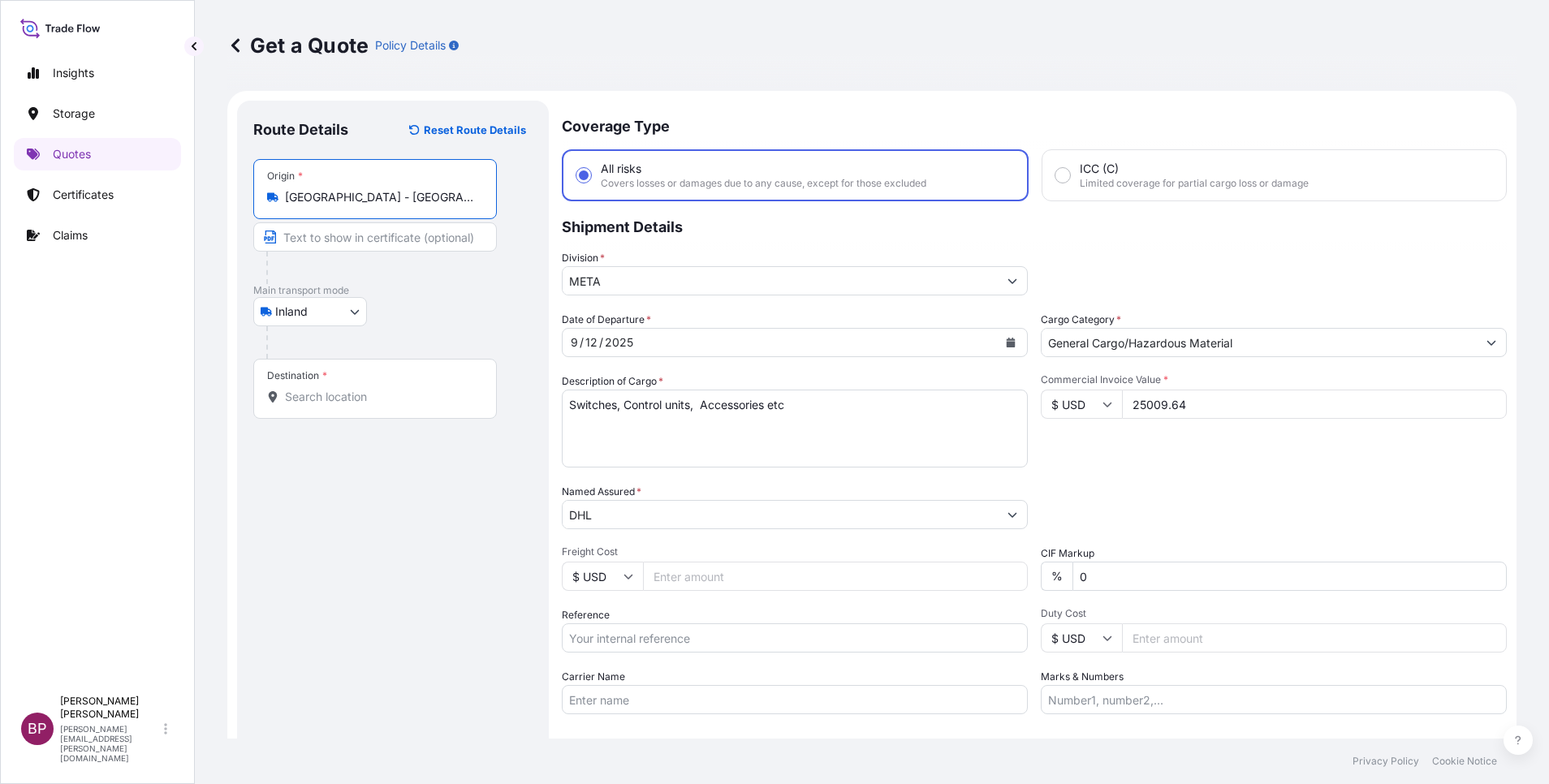
type input "[GEOGRAPHIC_DATA] - [GEOGRAPHIC_DATA] - [GEOGRAPHIC_DATA]"
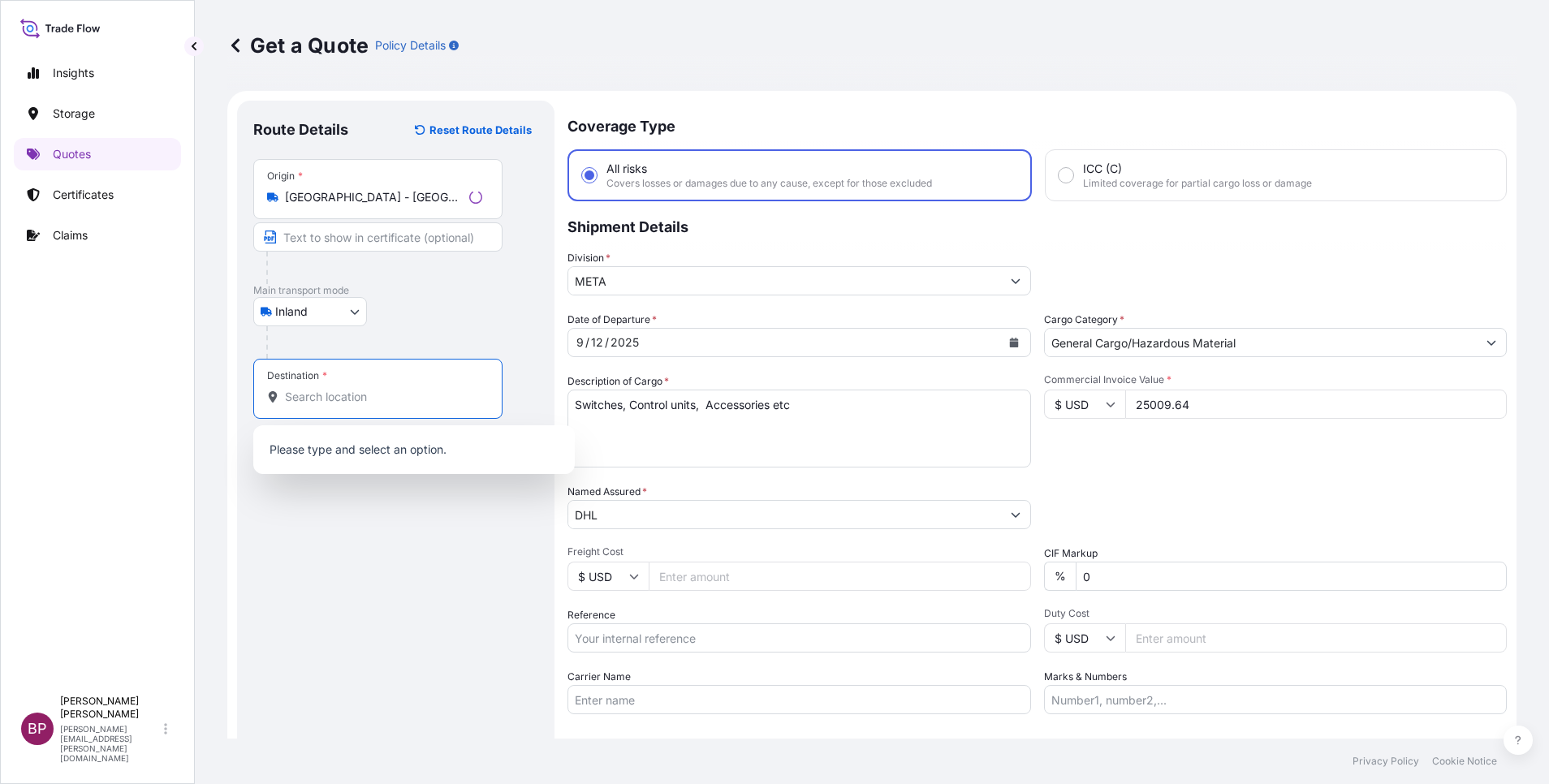
click at [348, 396] on input "Destination *" at bounding box center [383, 397] width 198 height 16
paste input "[GEOGRAPHIC_DATA]"
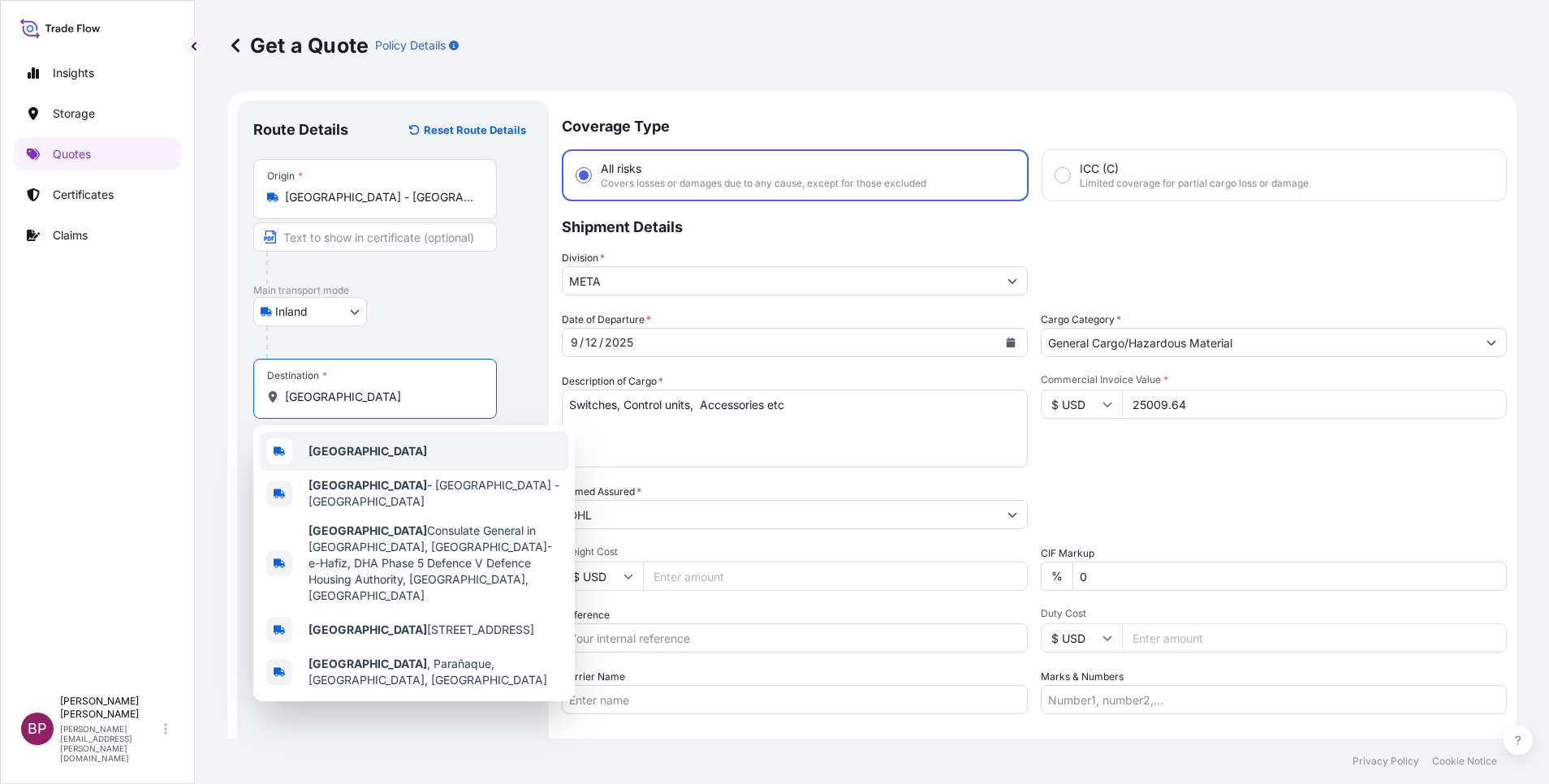
click at [378, 453] on b "[GEOGRAPHIC_DATA]" at bounding box center [367, 451] width 119 height 14
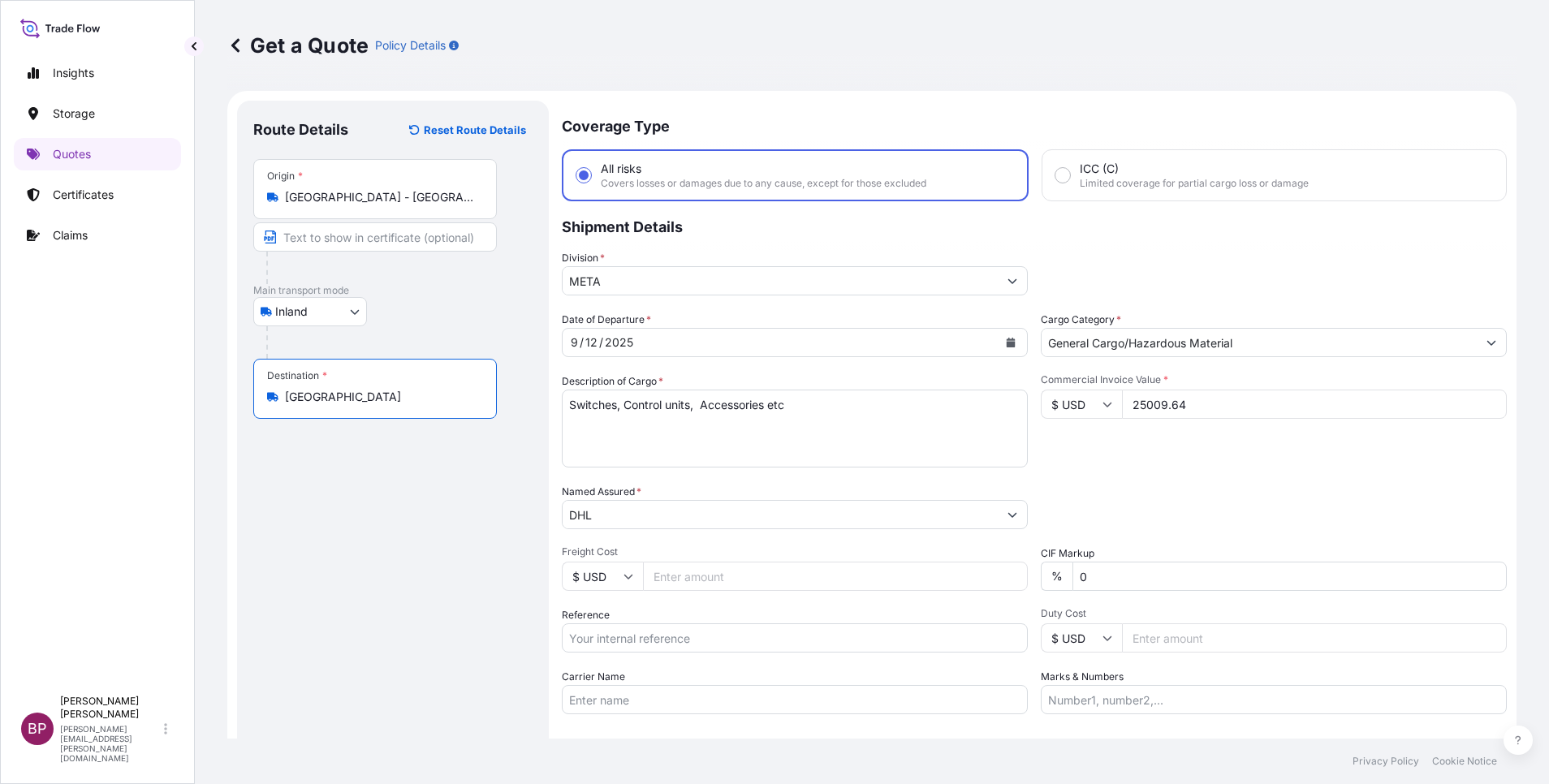
type input "[GEOGRAPHIC_DATA]"
click at [1137, 470] on div "Date of Departure * [DATE] Cargo Category * General Cargo/Hazardous Material De…" at bounding box center [1034, 512] width 945 height 402
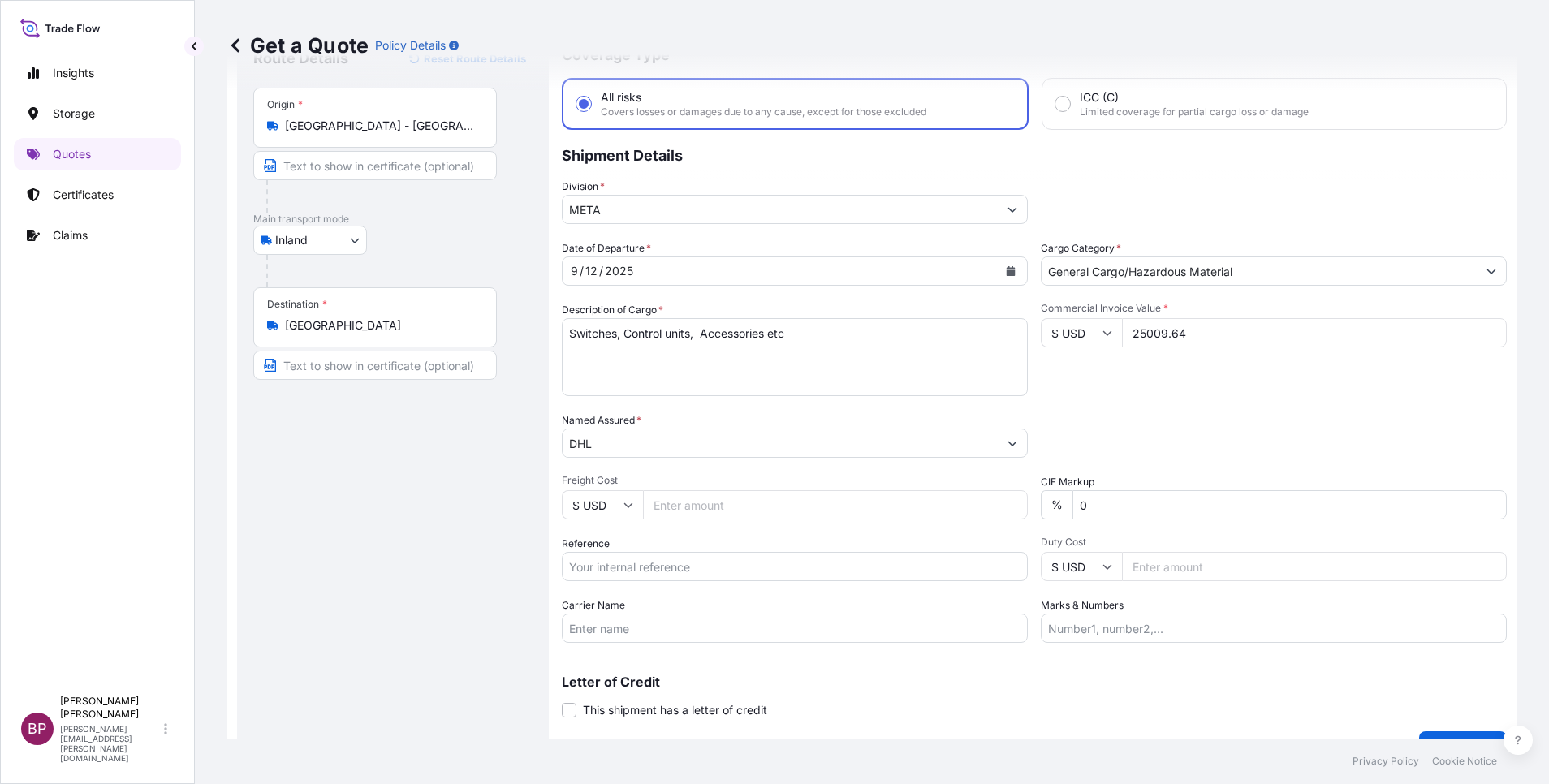
scroll to position [107, 0]
